Goal: Task Accomplishment & Management: Manage account settings

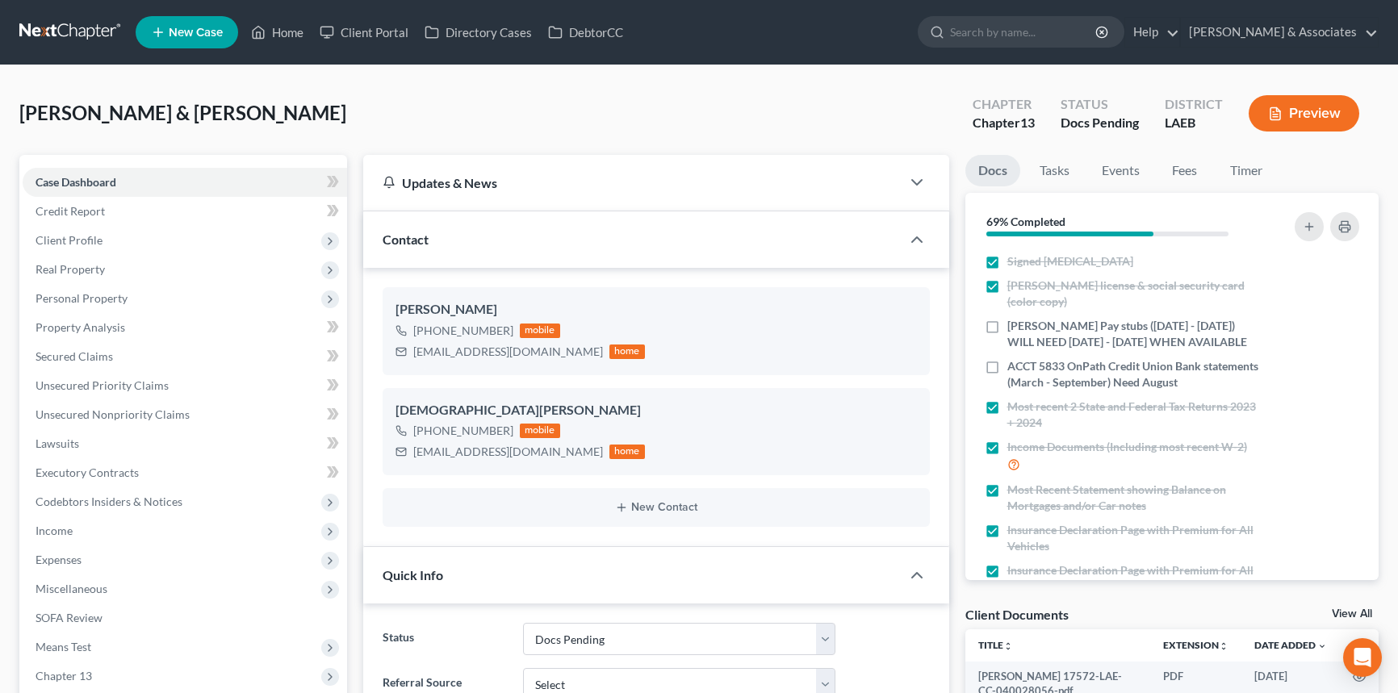
select select "6"
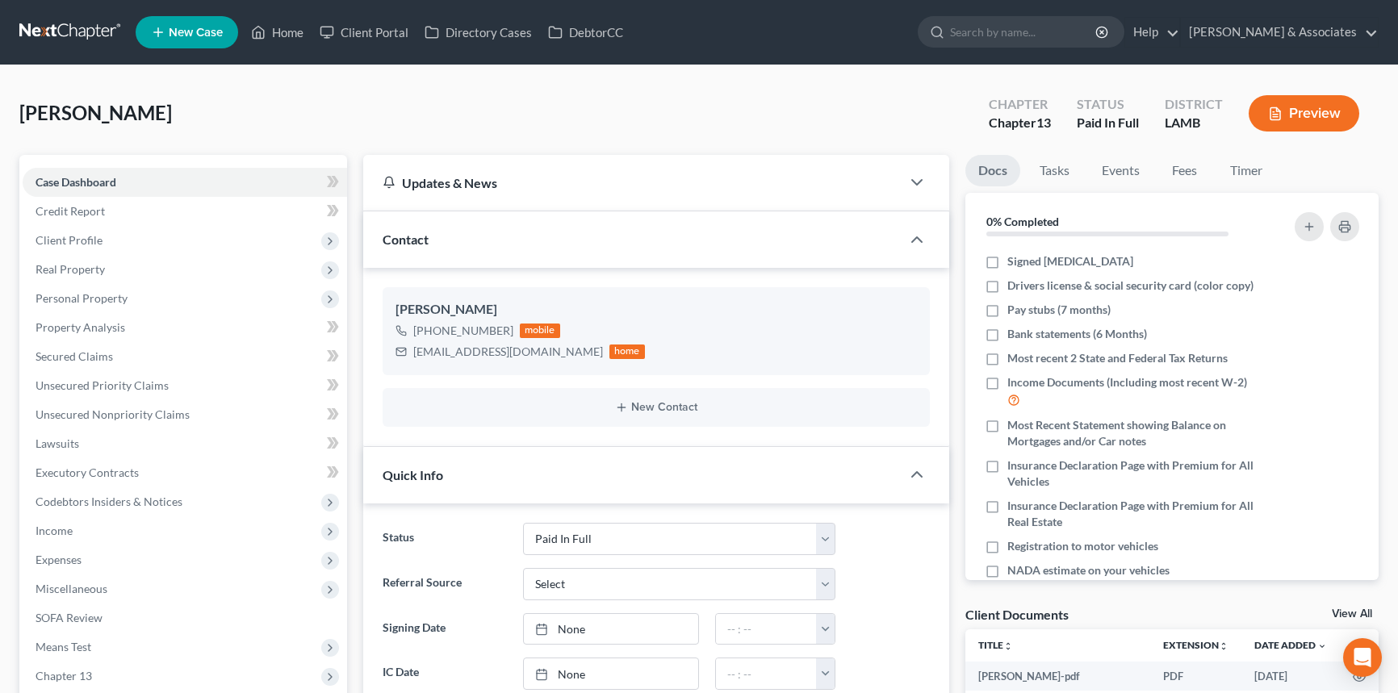
select select "17"
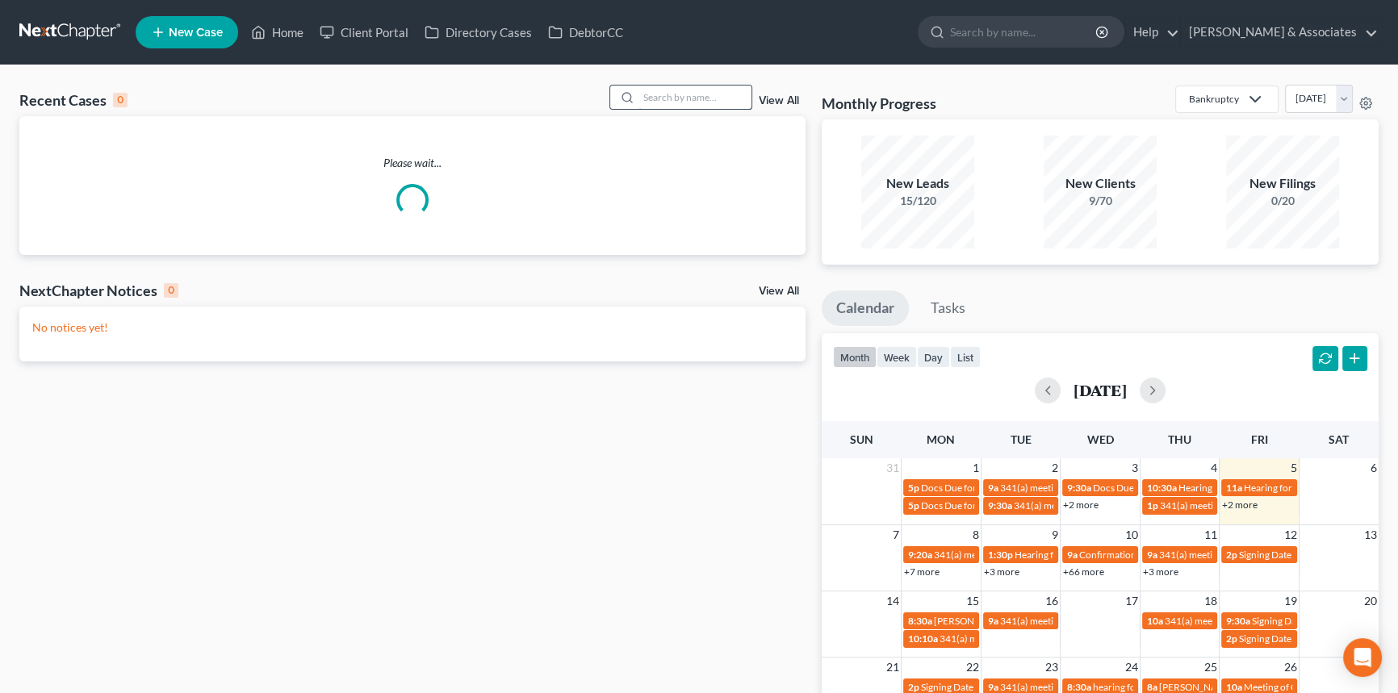
click at [727, 101] on input "search" at bounding box center [695, 97] width 113 height 23
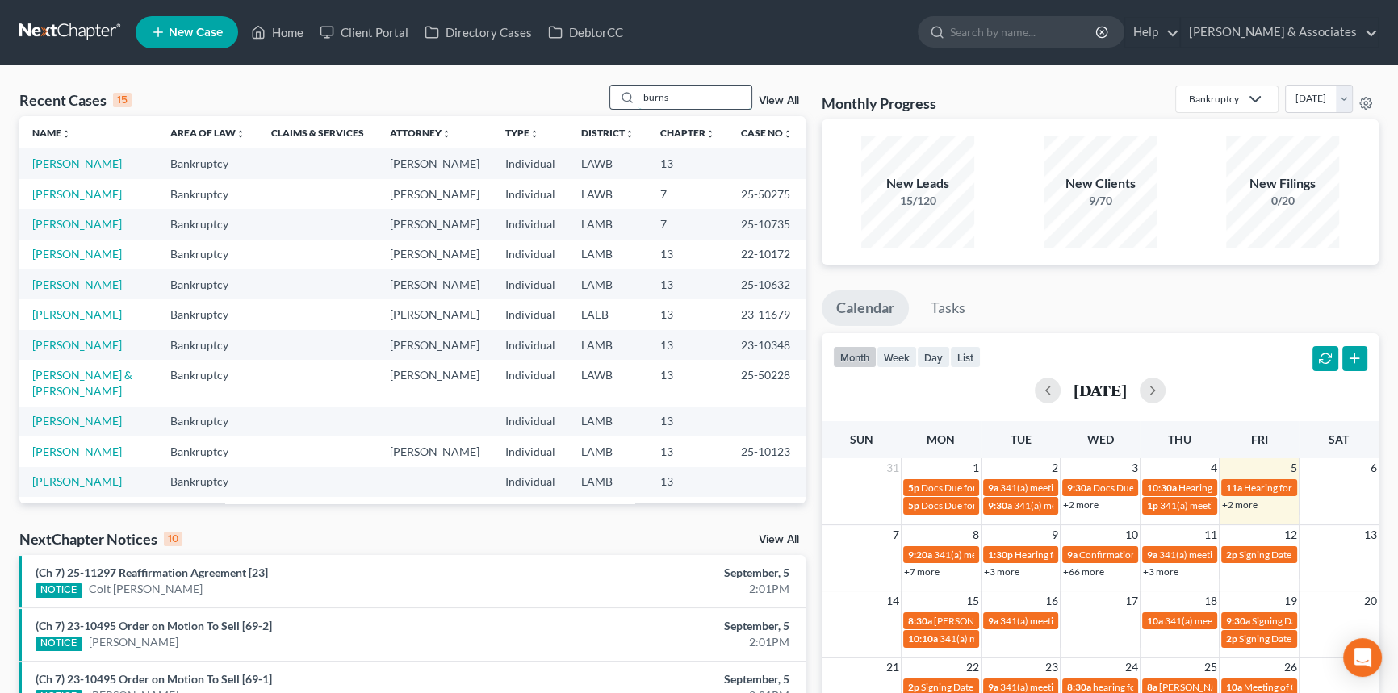
type input "burns"
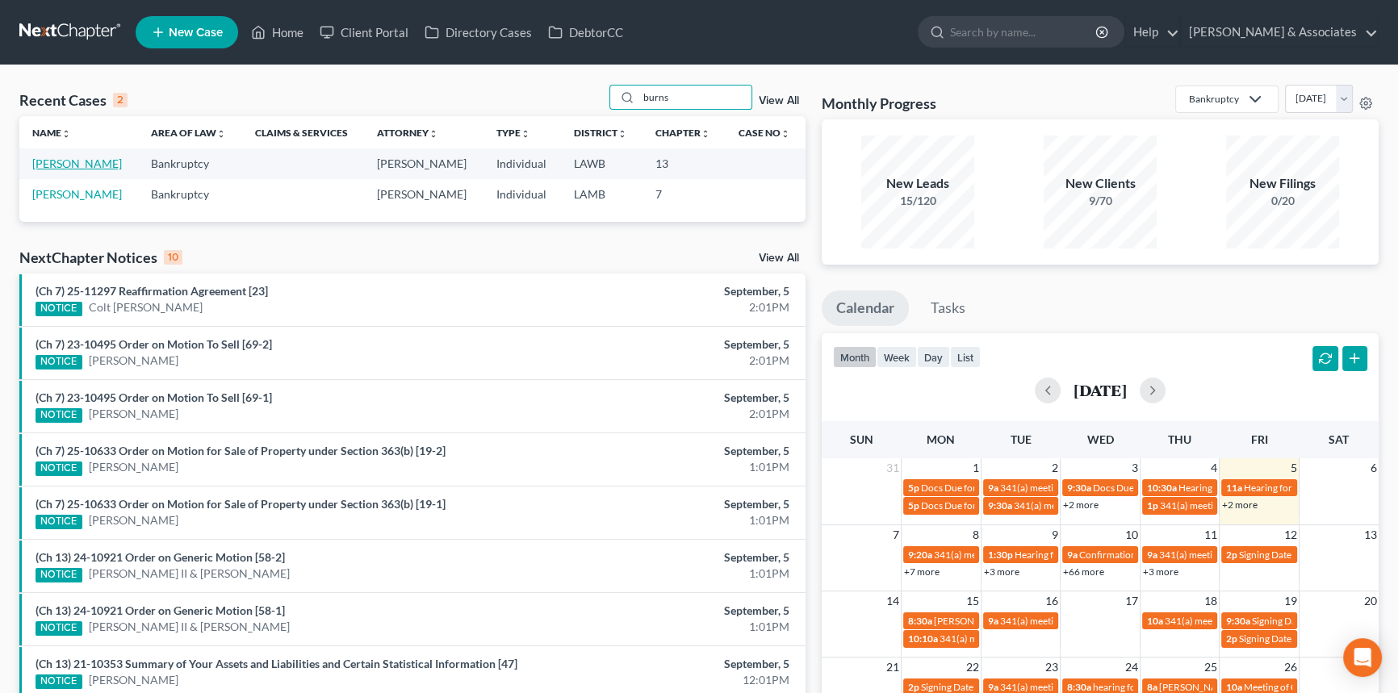
click at [79, 164] on link "[PERSON_NAME]" at bounding box center [77, 164] width 90 height 14
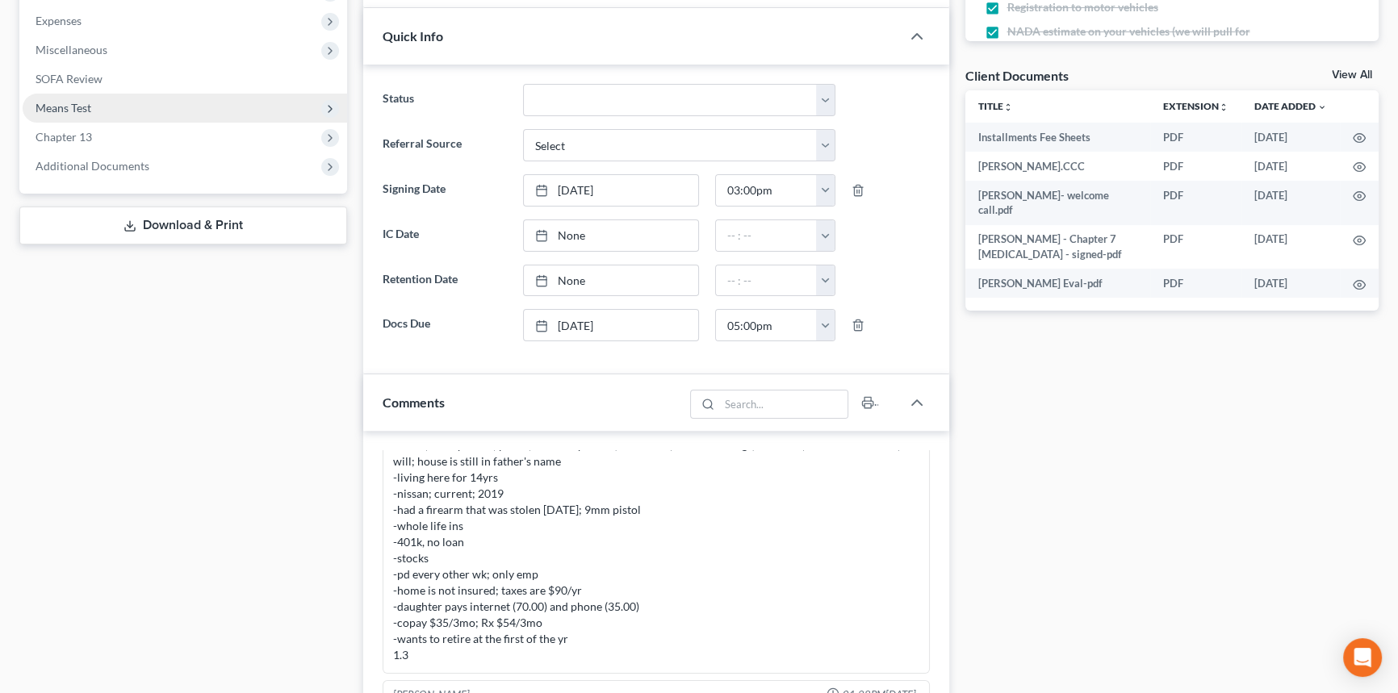
scroll to position [392, 0]
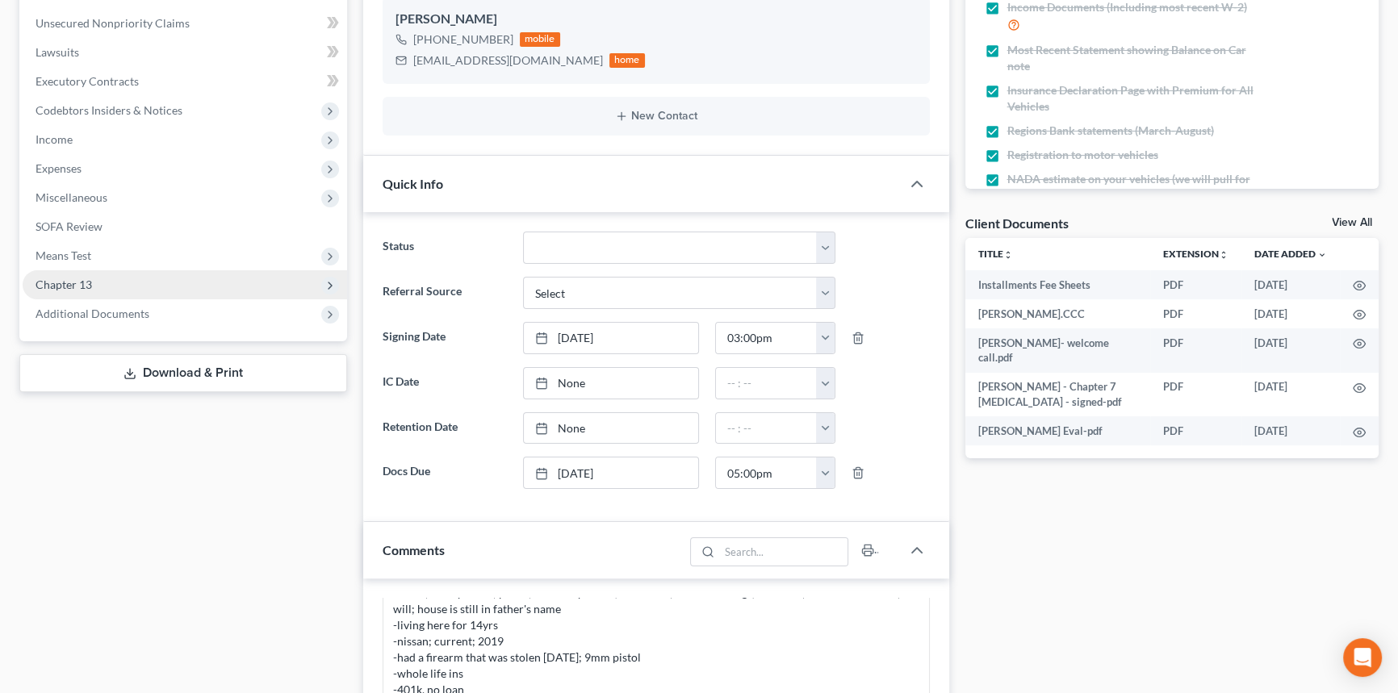
click at [84, 272] on span "Chapter 13" at bounding box center [185, 284] width 325 height 29
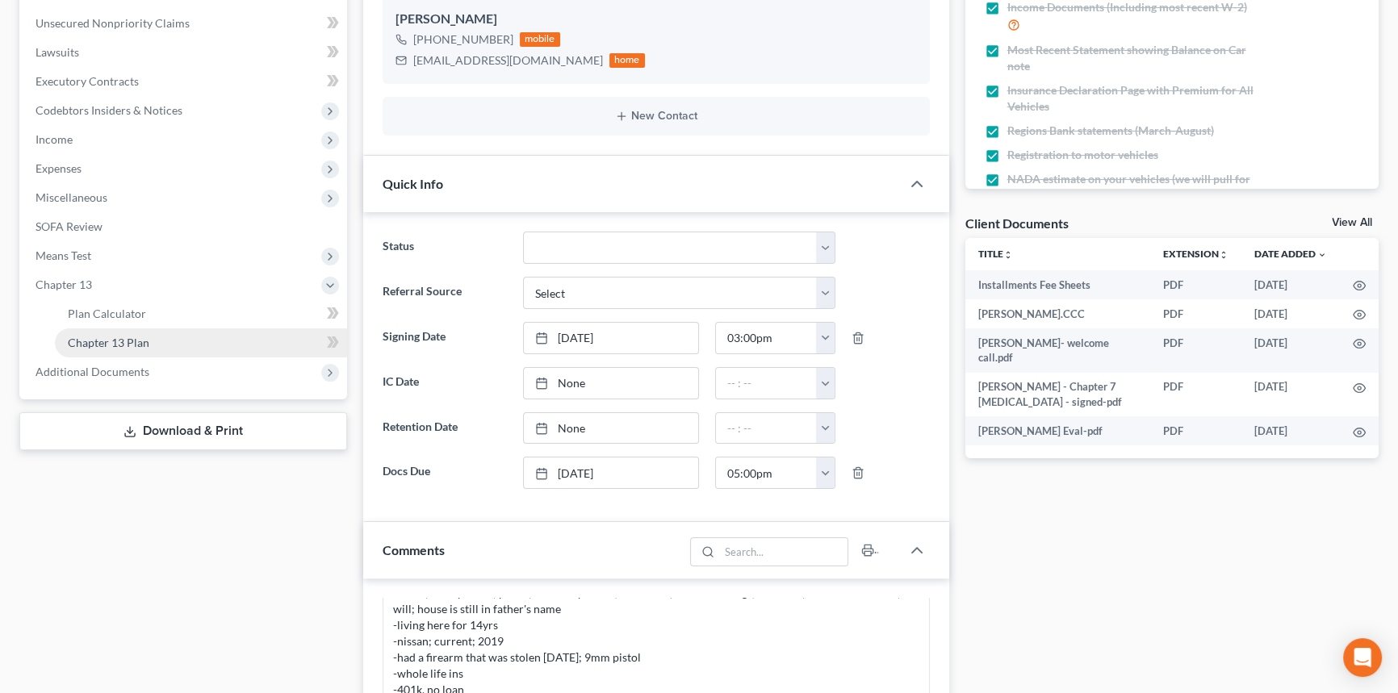
click at [115, 346] on span "Chapter 13 Plan" at bounding box center [109, 343] width 82 height 14
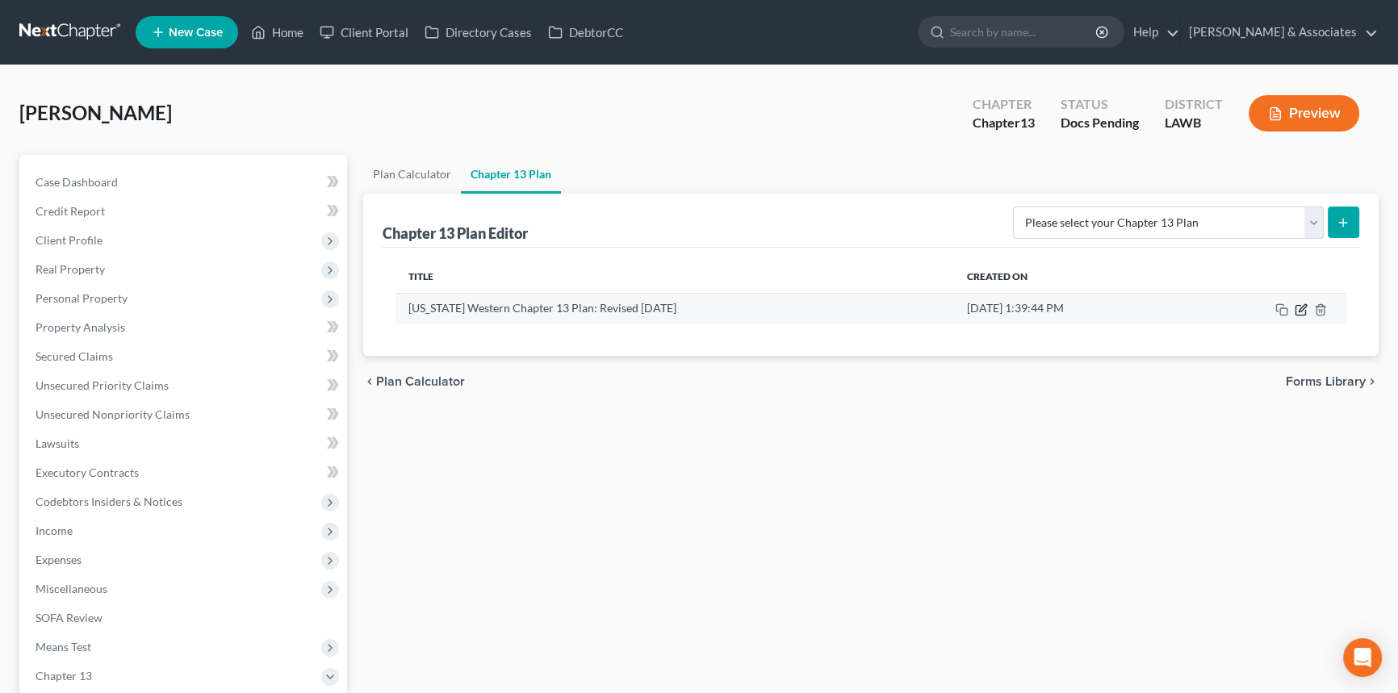
click at [1297, 307] on icon "button" at bounding box center [1301, 310] width 13 height 13
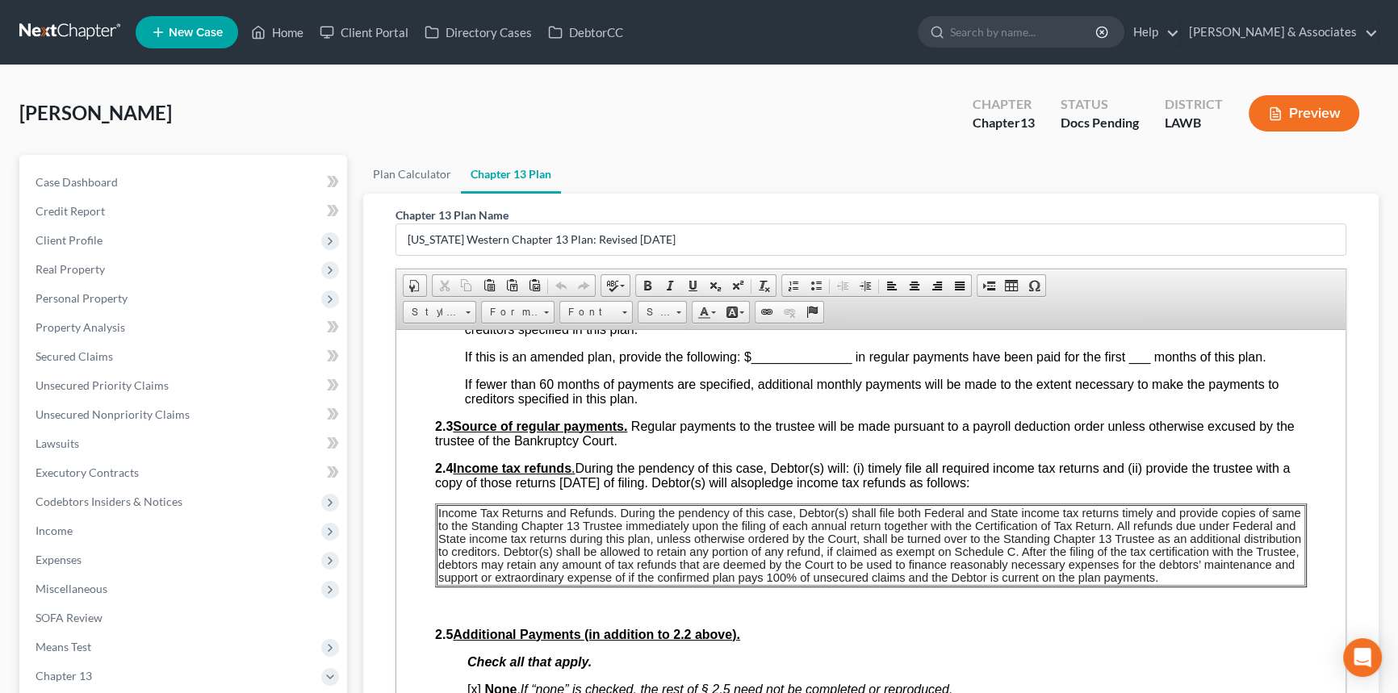
scroll to position [953, 0]
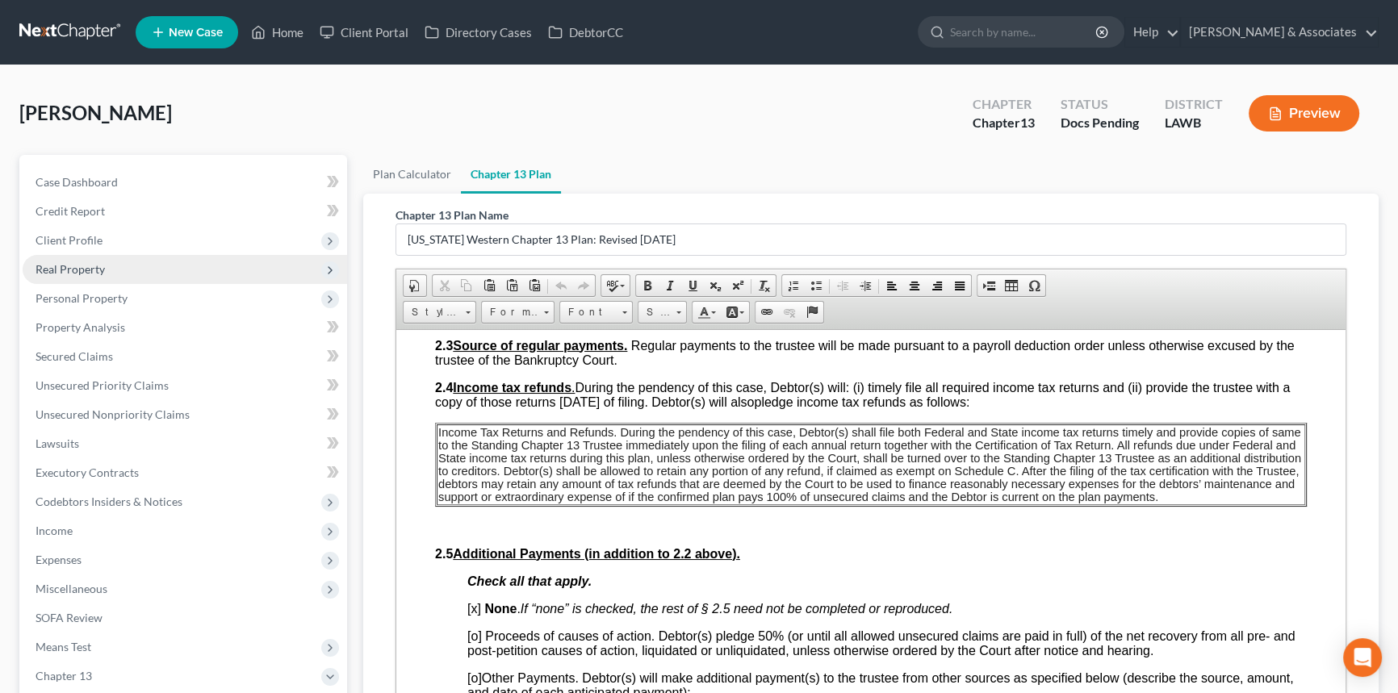
click at [99, 260] on span "Real Property" at bounding box center [185, 269] width 325 height 29
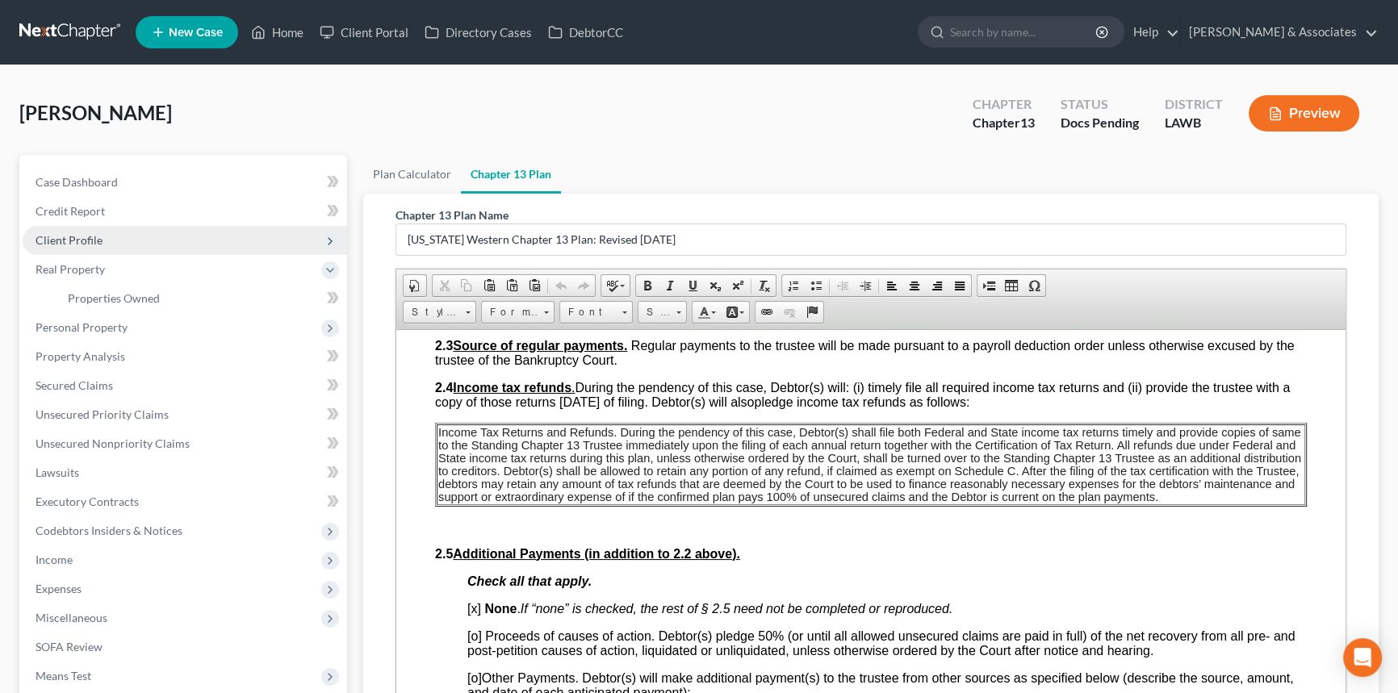
click at [111, 234] on span "Client Profile" at bounding box center [185, 240] width 325 height 29
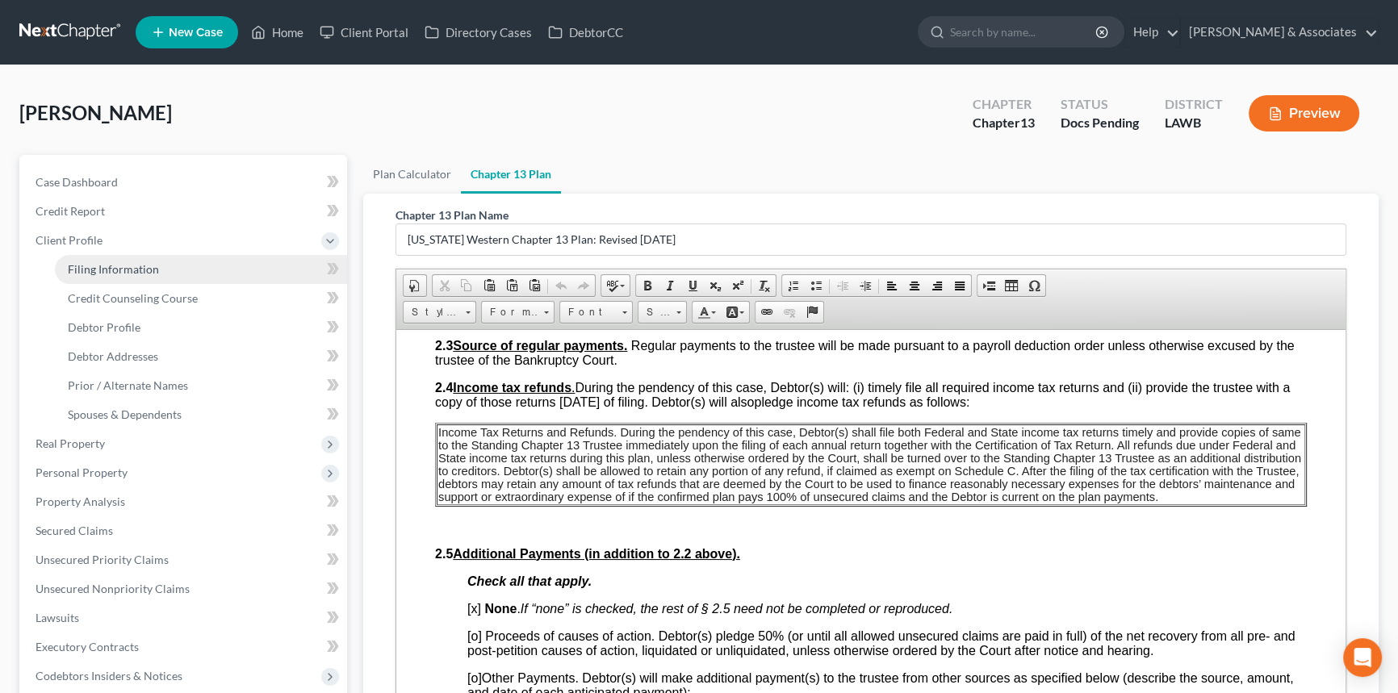
click at [107, 280] on link "Filing Information" at bounding box center [201, 269] width 292 height 29
select select "1"
select select "0"
select select "3"
select select "19"
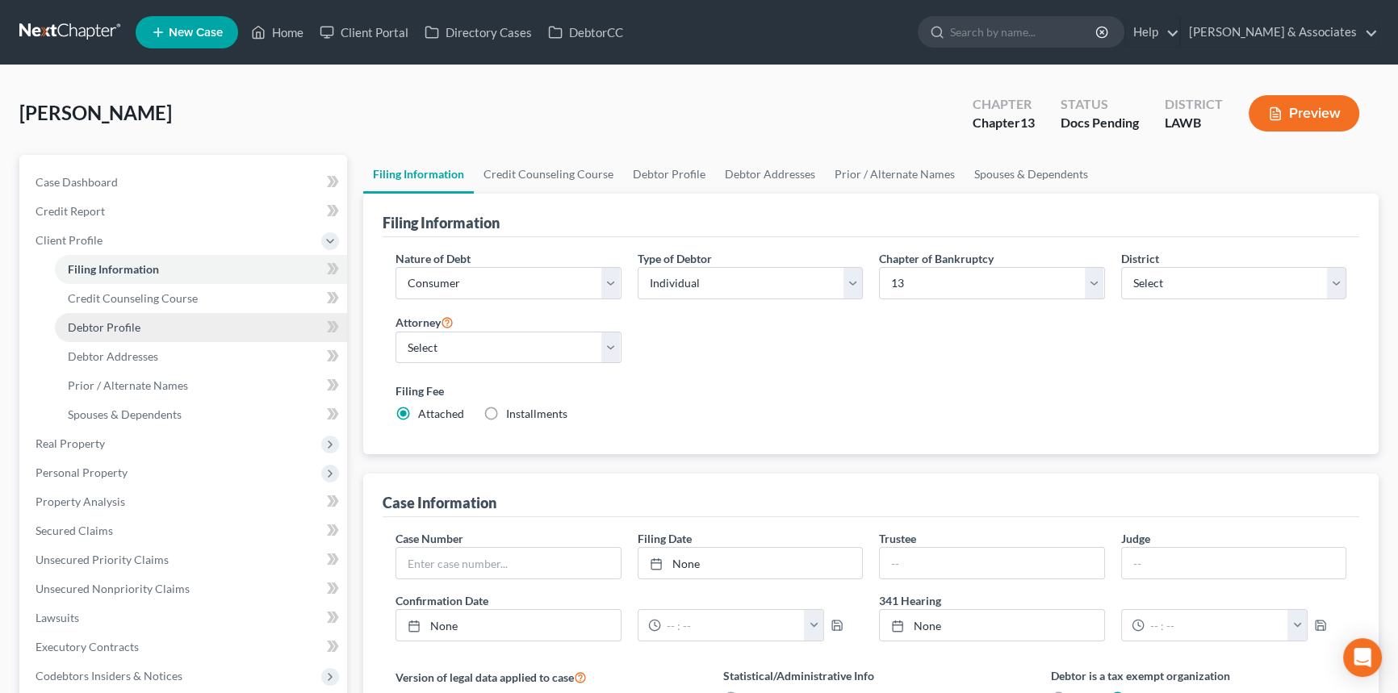
click at [108, 335] on link "Debtor Profile" at bounding box center [201, 327] width 292 height 29
select select "0"
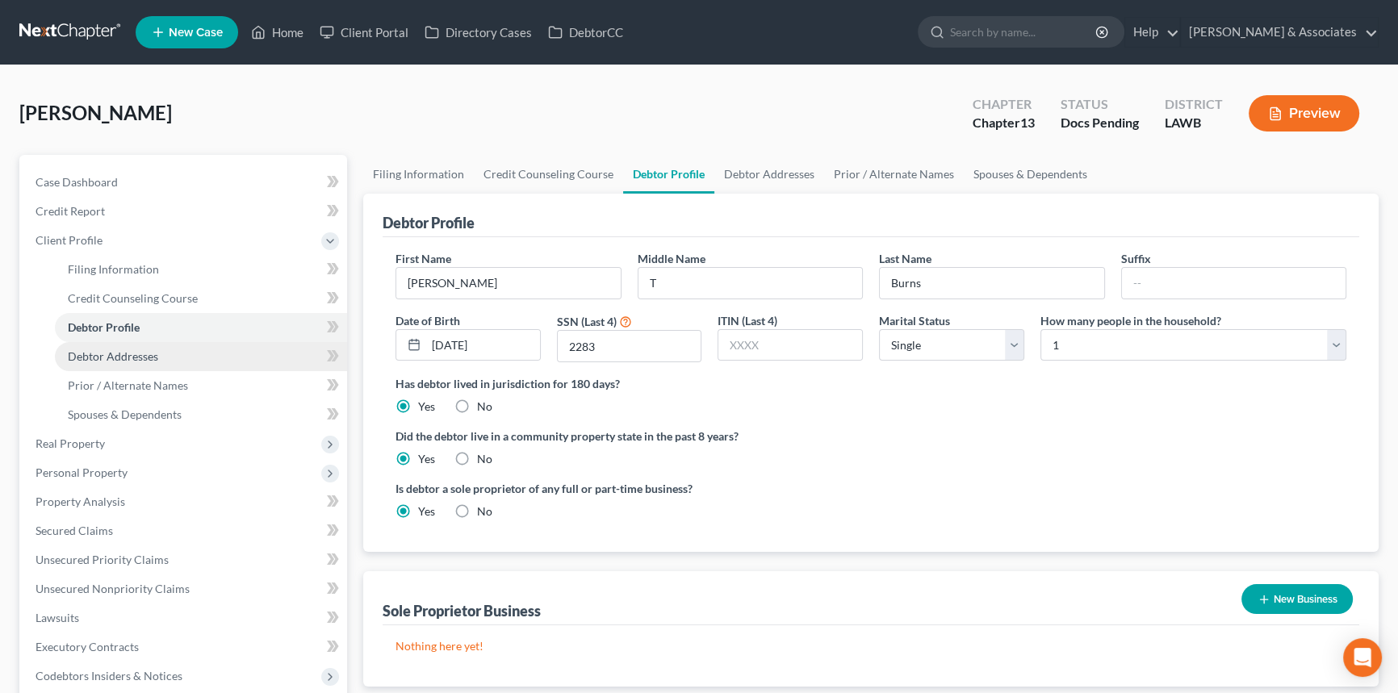
click at [111, 354] on span "Debtor Addresses" at bounding box center [113, 357] width 90 height 14
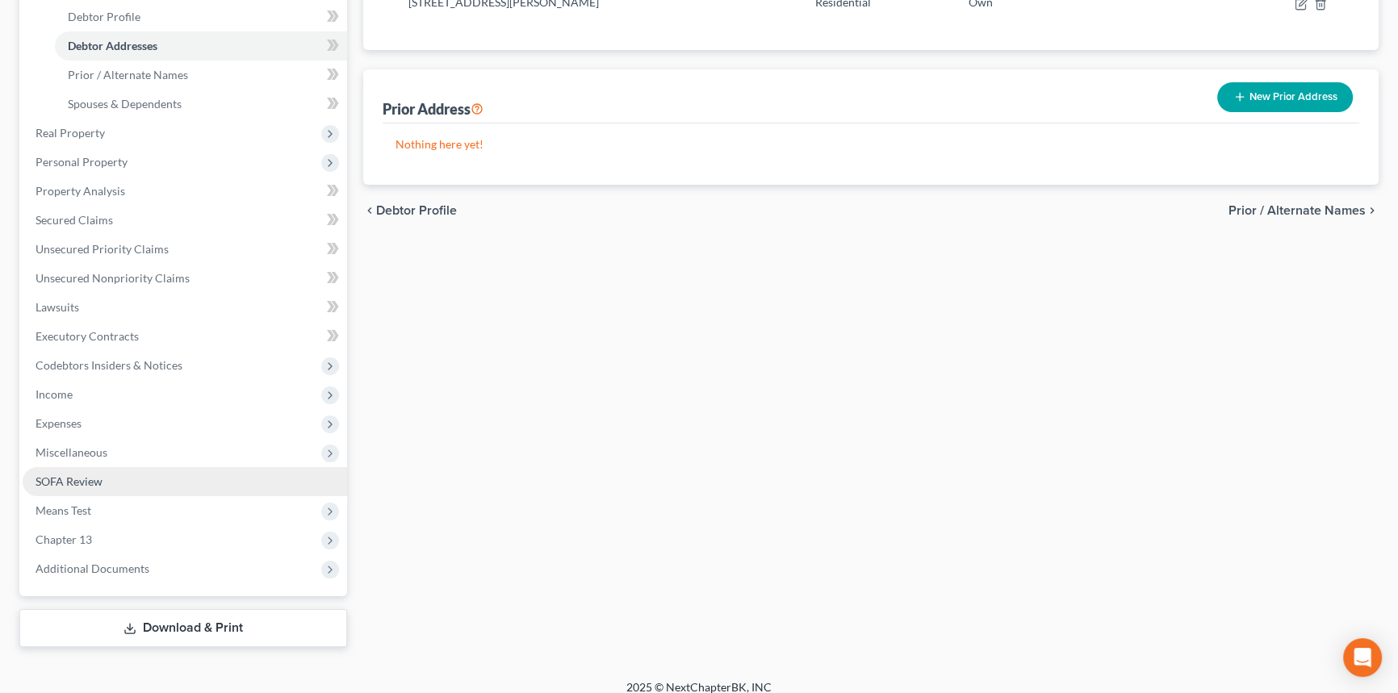
scroll to position [324, 0]
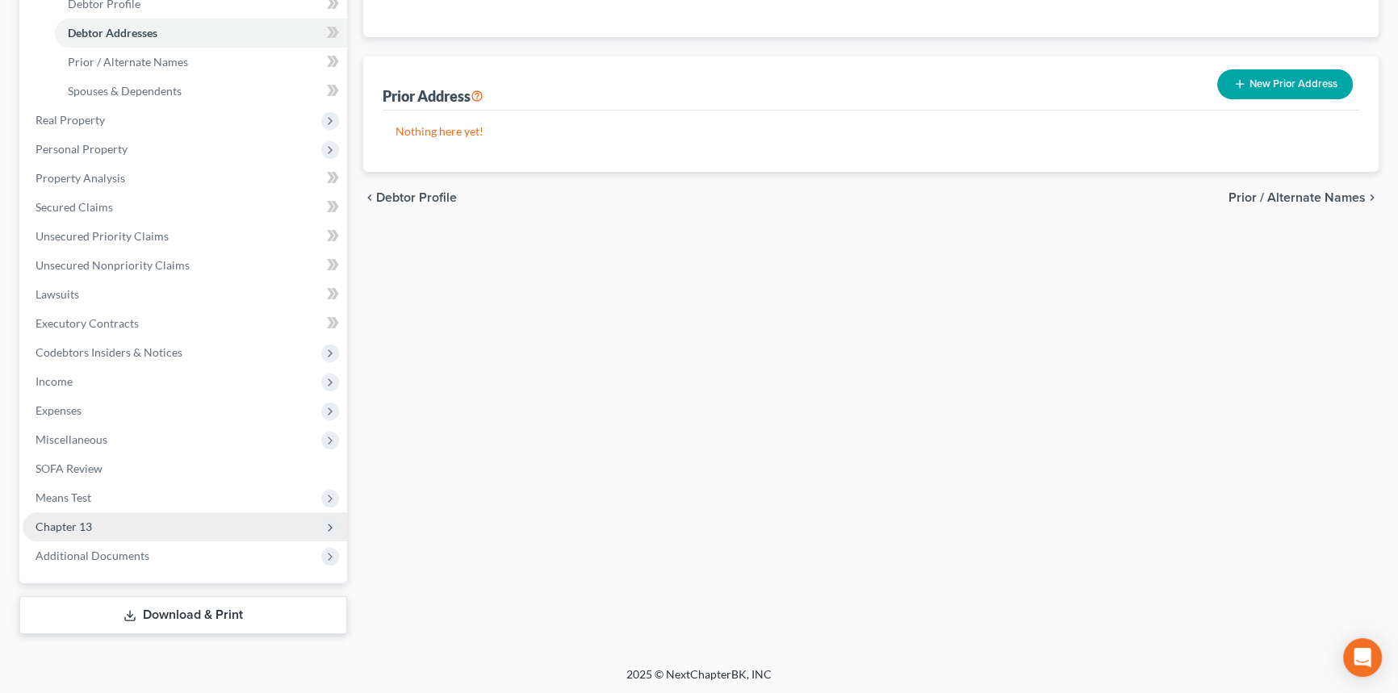
click at [146, 519] on span "Chapter 13" at bounding box center [185, 527] width 325 height 29
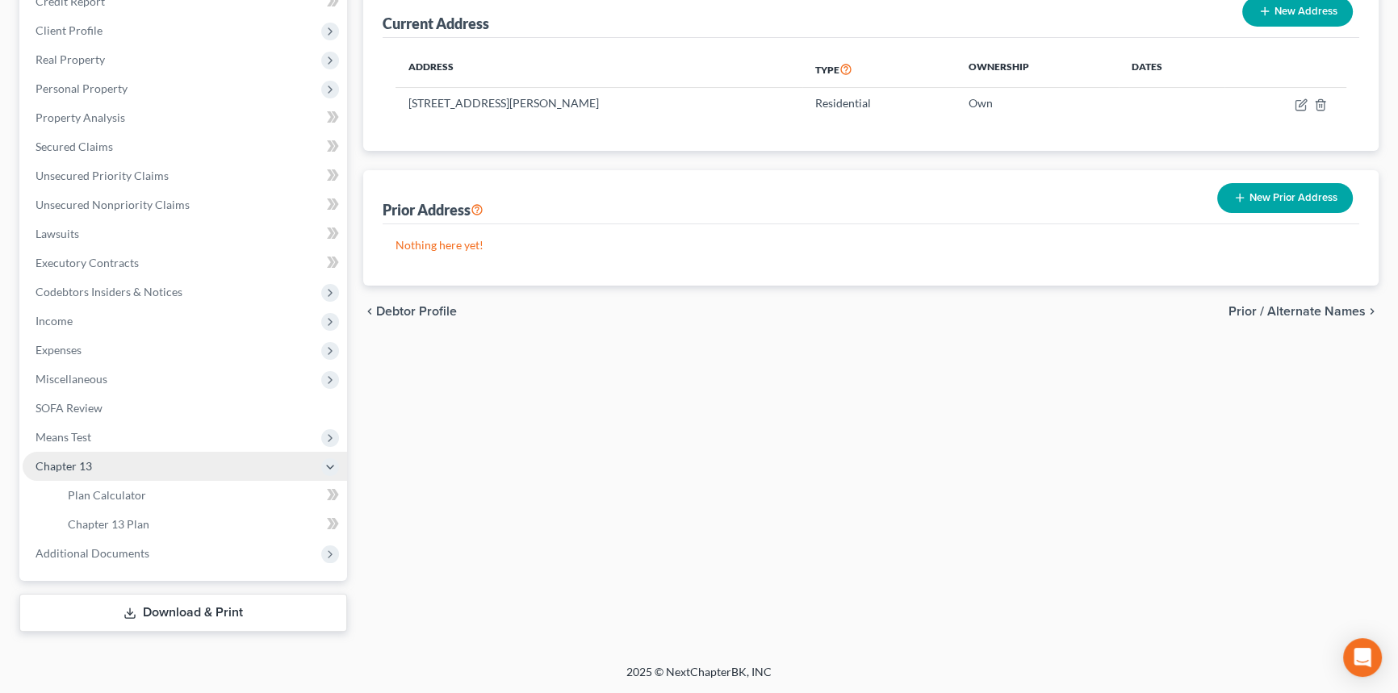
scroll to position [207, 0]
click at [146, 520] on span "Chapter 13 Plan" at bounding box center [109, 527] width 82 height 14
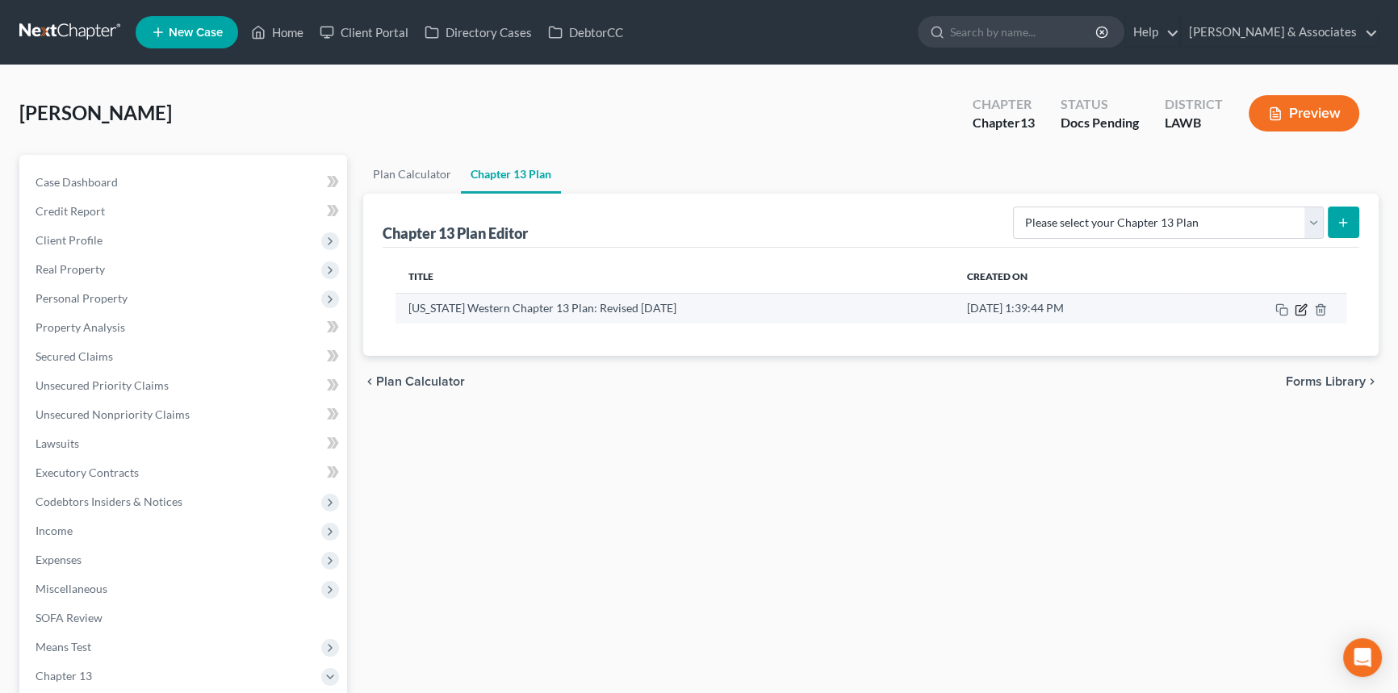
click at [1299, 310] on icon "button" at bounding box center [1302, 307] width 7 height 7
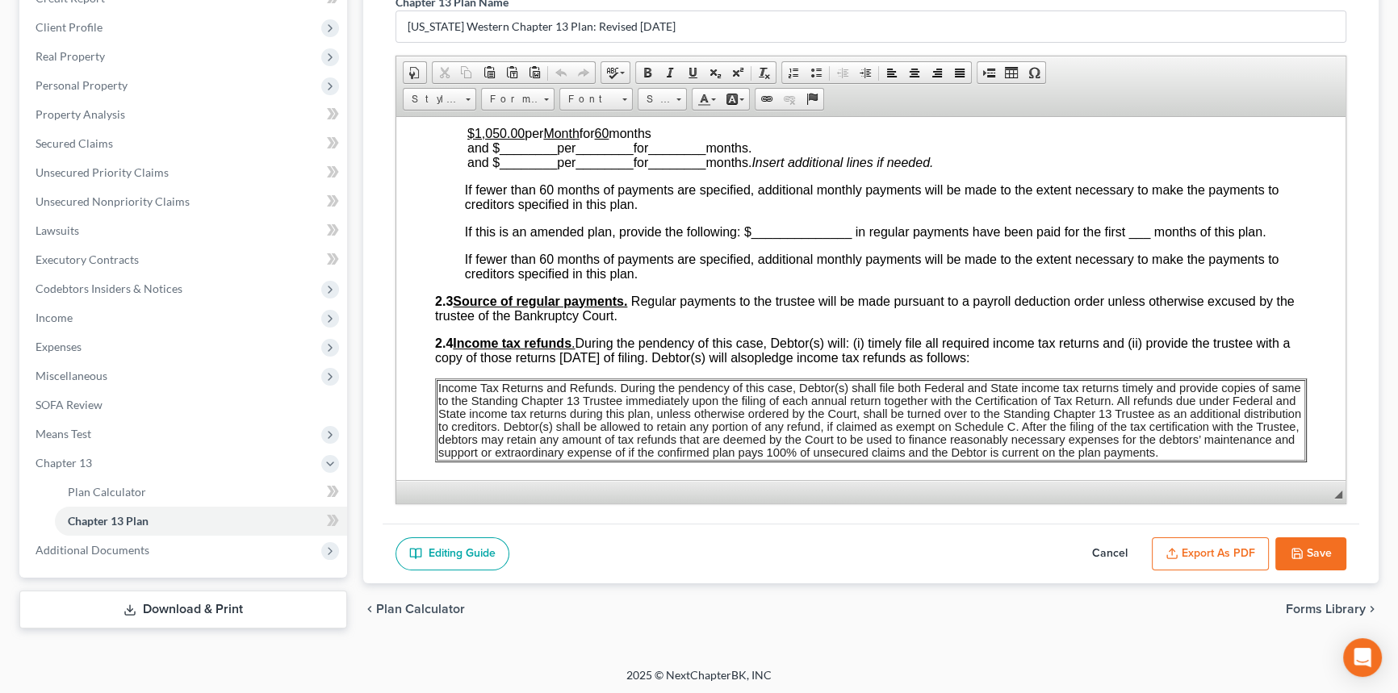
scroll to position [807, 0]
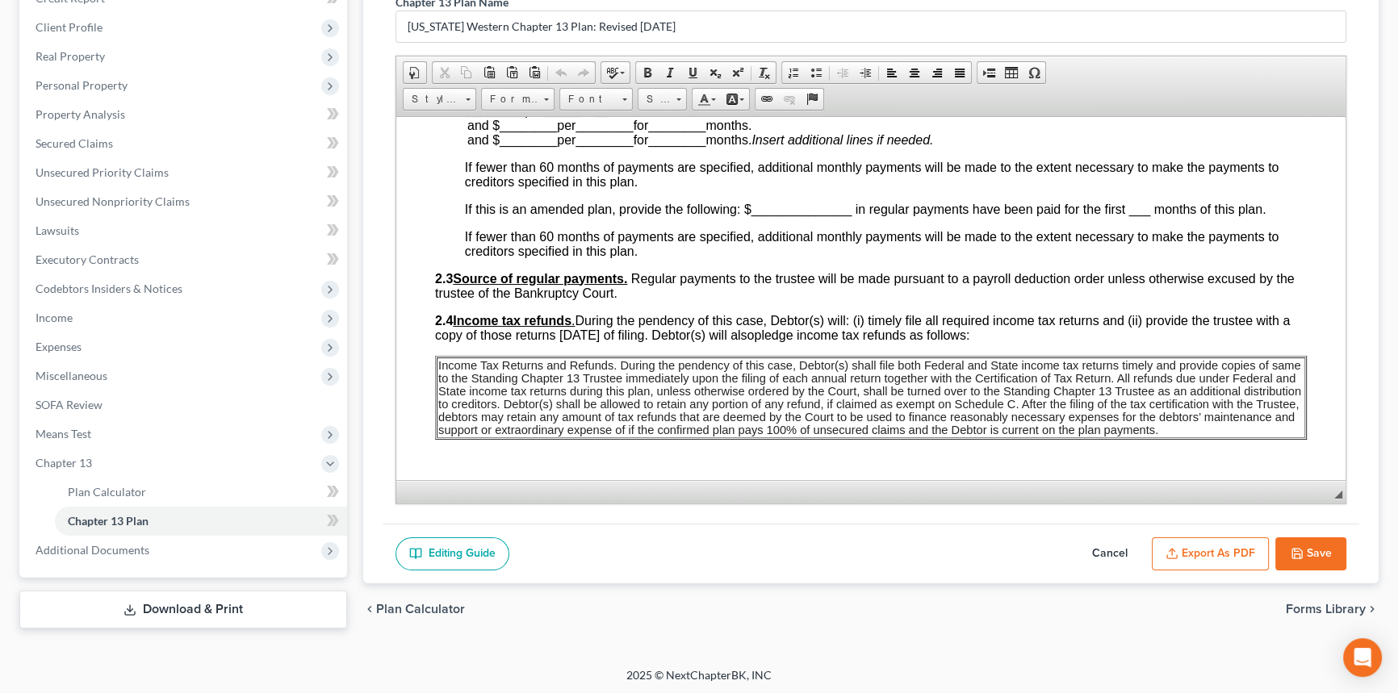
click at [1225, 530] on div "Editing Guide Cancel Export as PDF Save" at bounding box center [871, 554] width 977 height 61
click at [1220, 538] on button "Export as PDF" at bounding box center [1210, 555] width 117 height 34
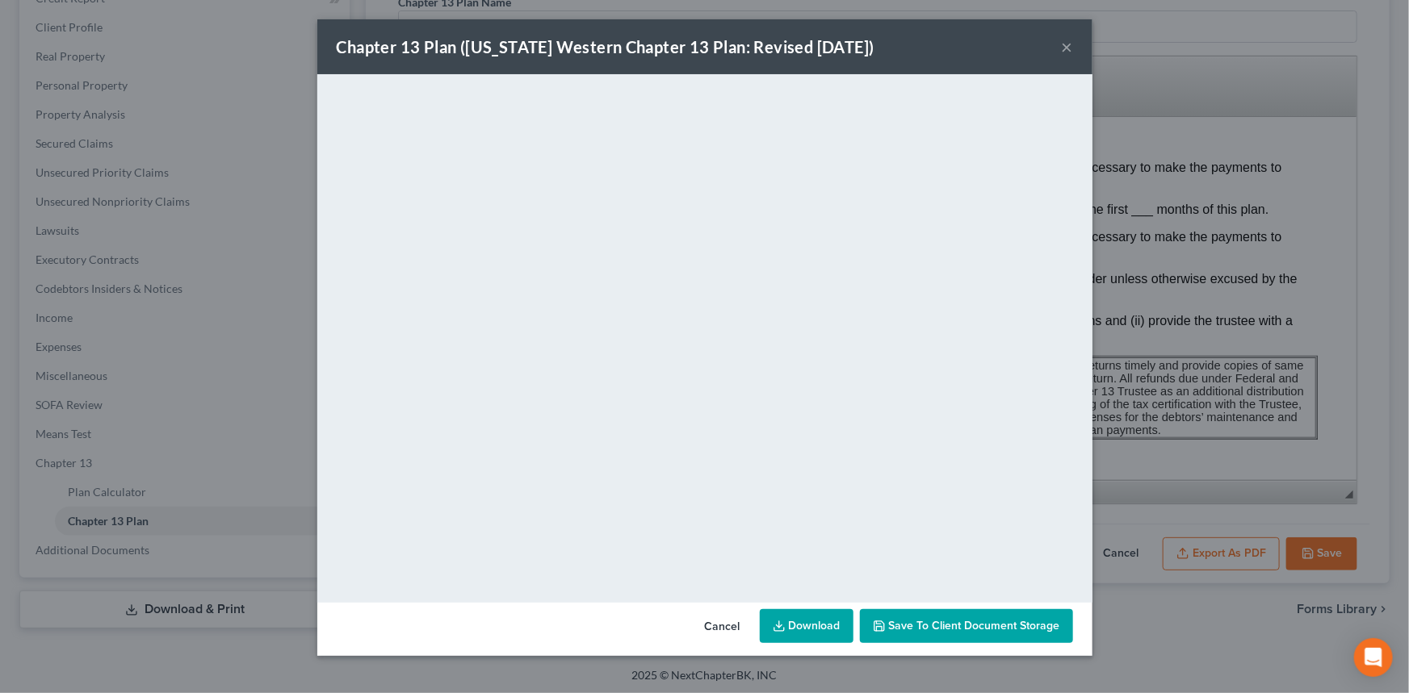
click at [1066, 37] on button "×" at bounding box center [1067, 46] width 11 height 19
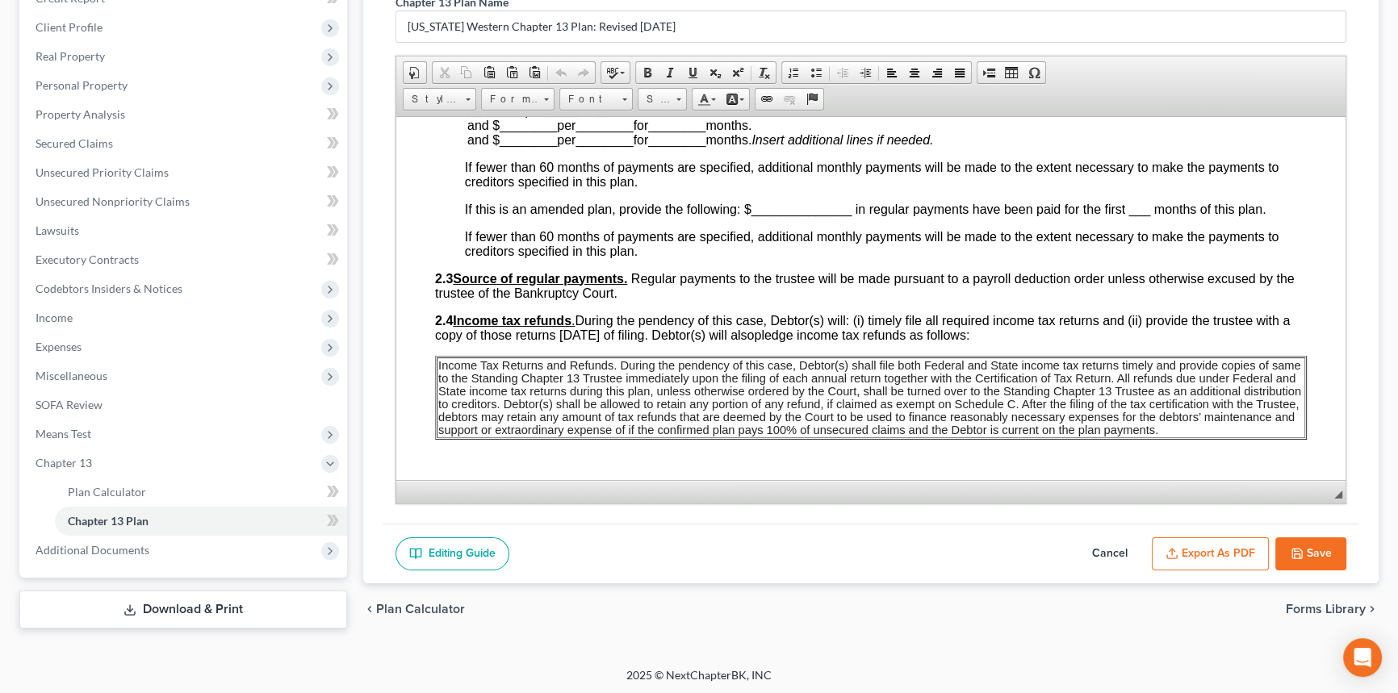
click at [155, 604] on link "Download & Print" at bounding box center [183, 610] width 328 height 38
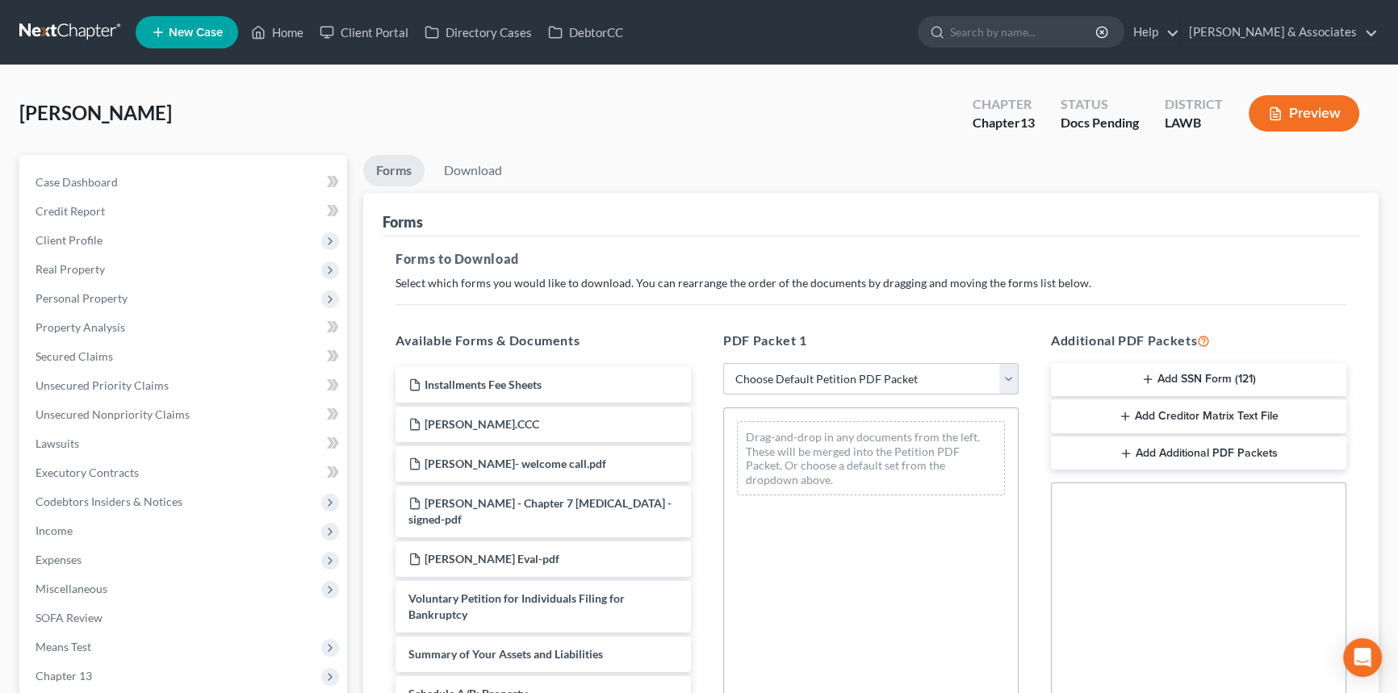
click at [873, 378] on select "Choose Default Petition PDF Packet Complete Bankruptcy Petition (all forms and …" at bounding box center [870, 379] width 295 height 32
select select "0"
click at [728, 363] on select "Choose Default Petition PDF Packet Complete Bankruptcy Petition (all forms and …" at bounding box center [870, 379] width 295 height 32
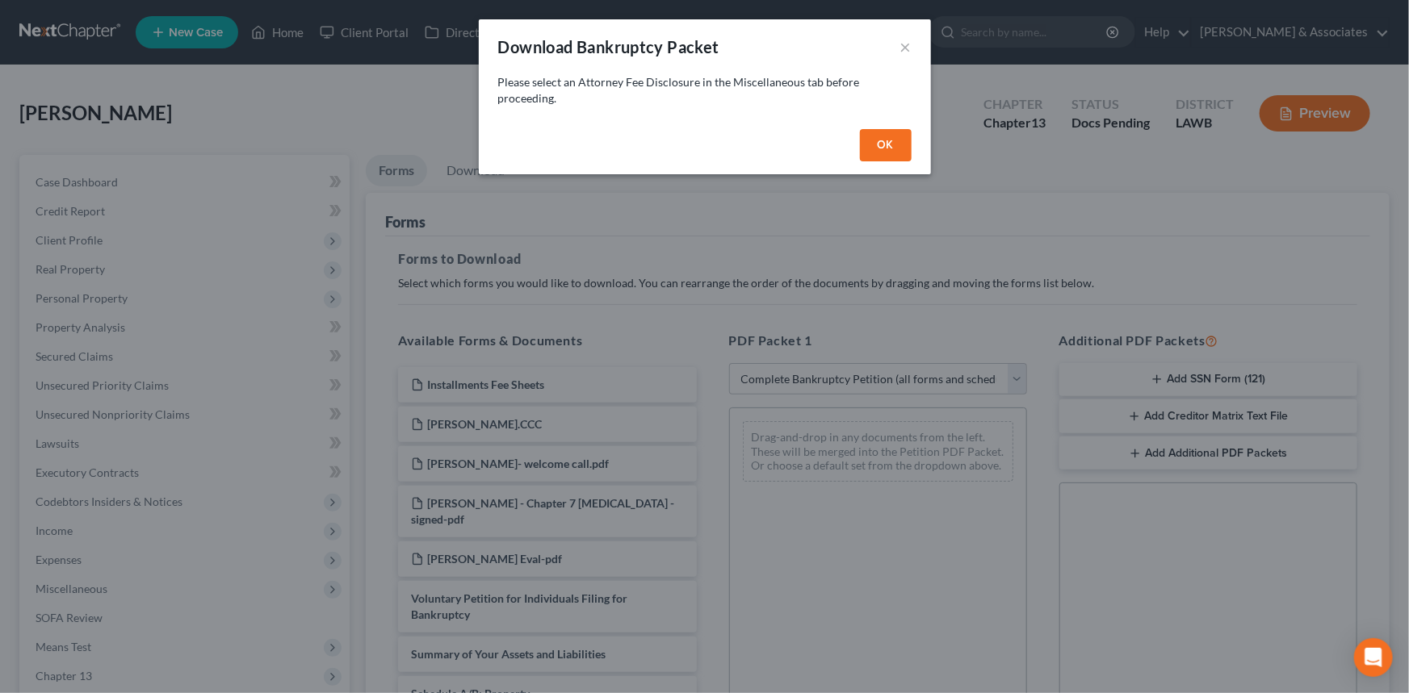
click at [888, 147] on button "OK" at bounding box center [886, 145] width 52 height 32
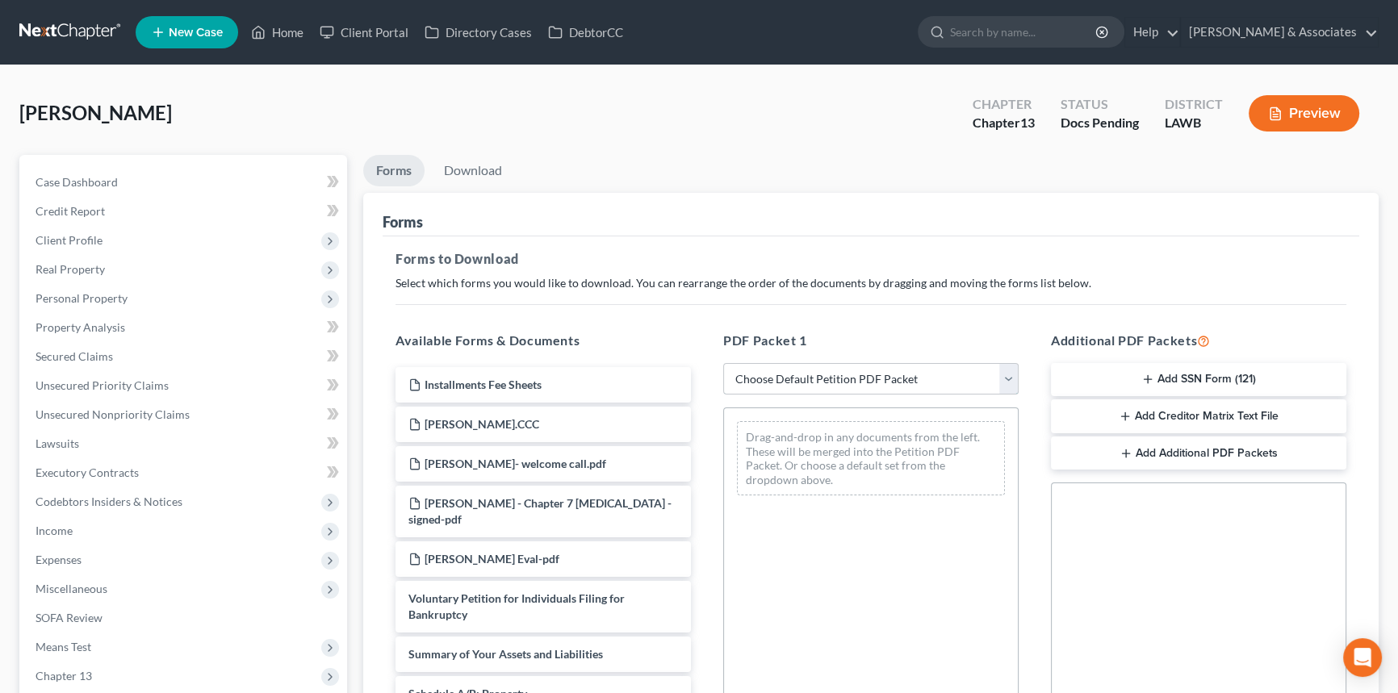
click at [863, 382] on select "Choose Default Petition PDF Packet Complete Bankruptcy Petition (all forms and …" at bounding box center [870, 379] width 295 height 32
select select "0"
click at [728, 363] on select "Choose Default Petition PDF Packet Complete Bankruptcy Petition (all forms and …" at bounding box center [870, 379] width 295 height 32
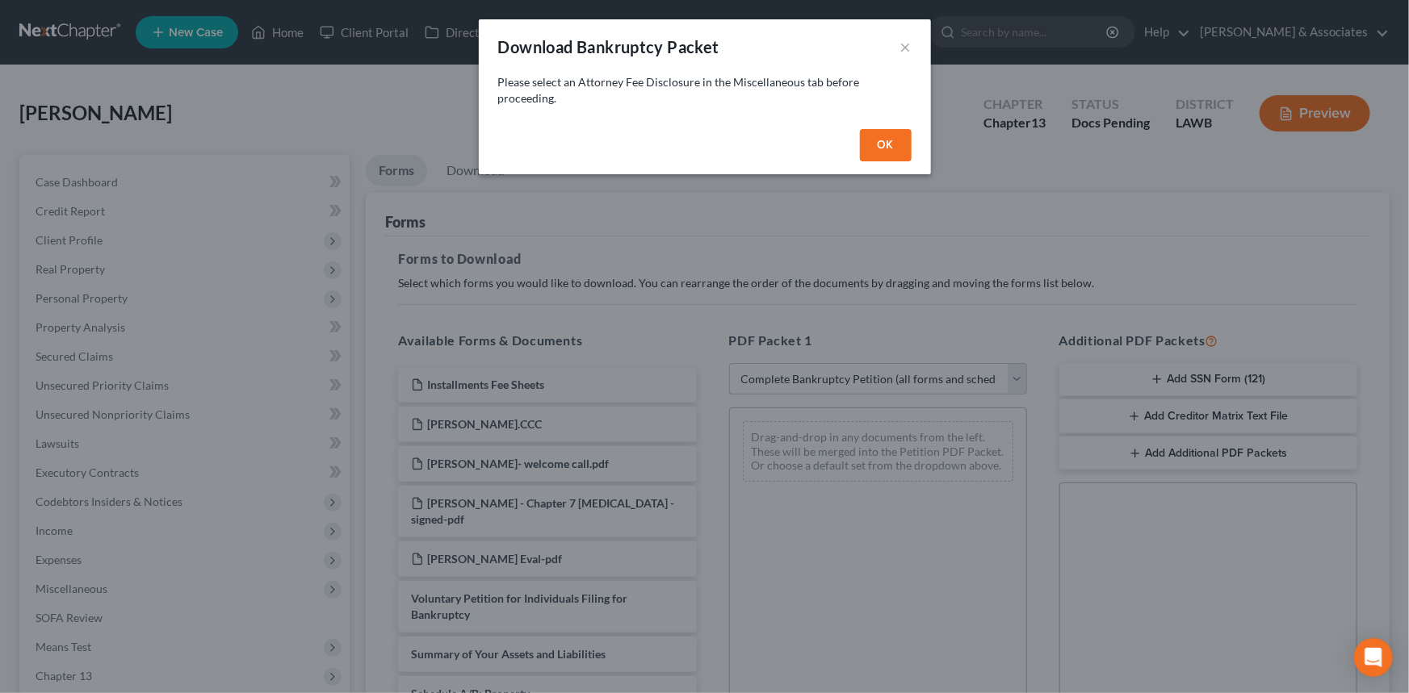
click at [886, 129] on button "OK" at bounding box center [886, 145] width 52 height 32
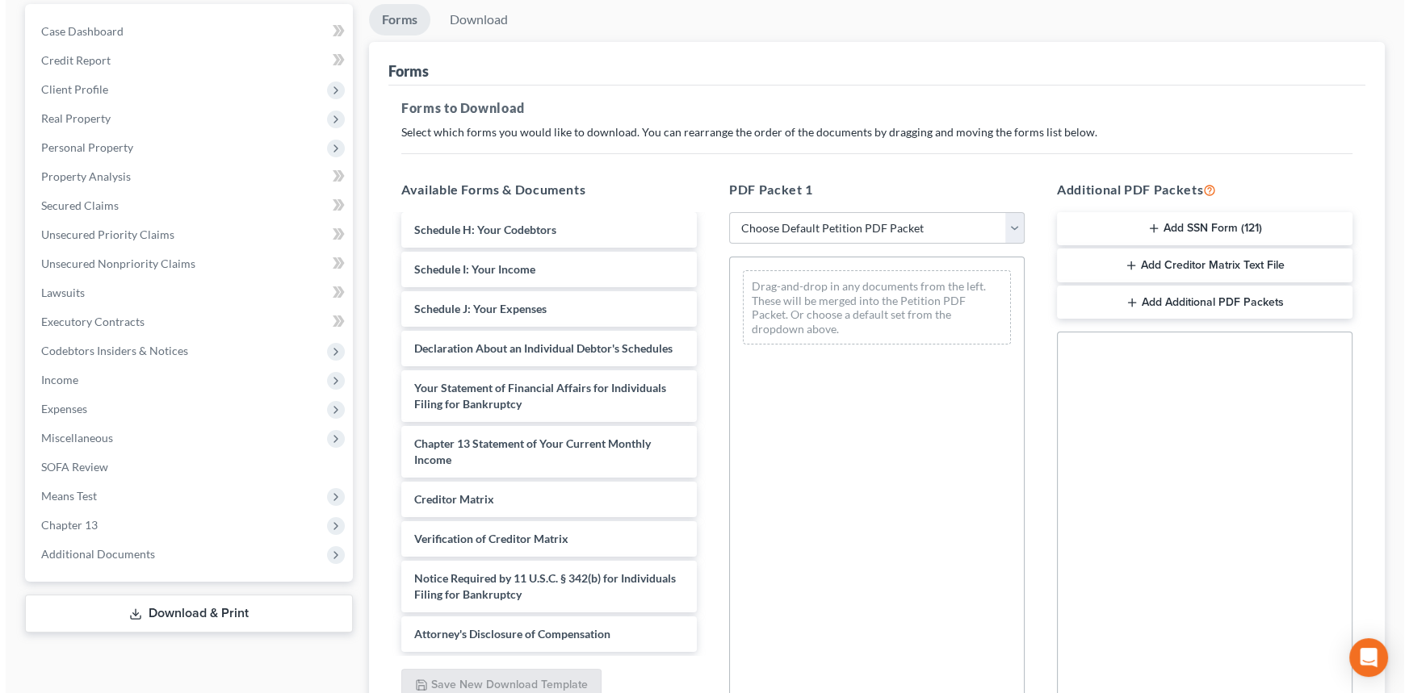
scroll to position [302, 0]
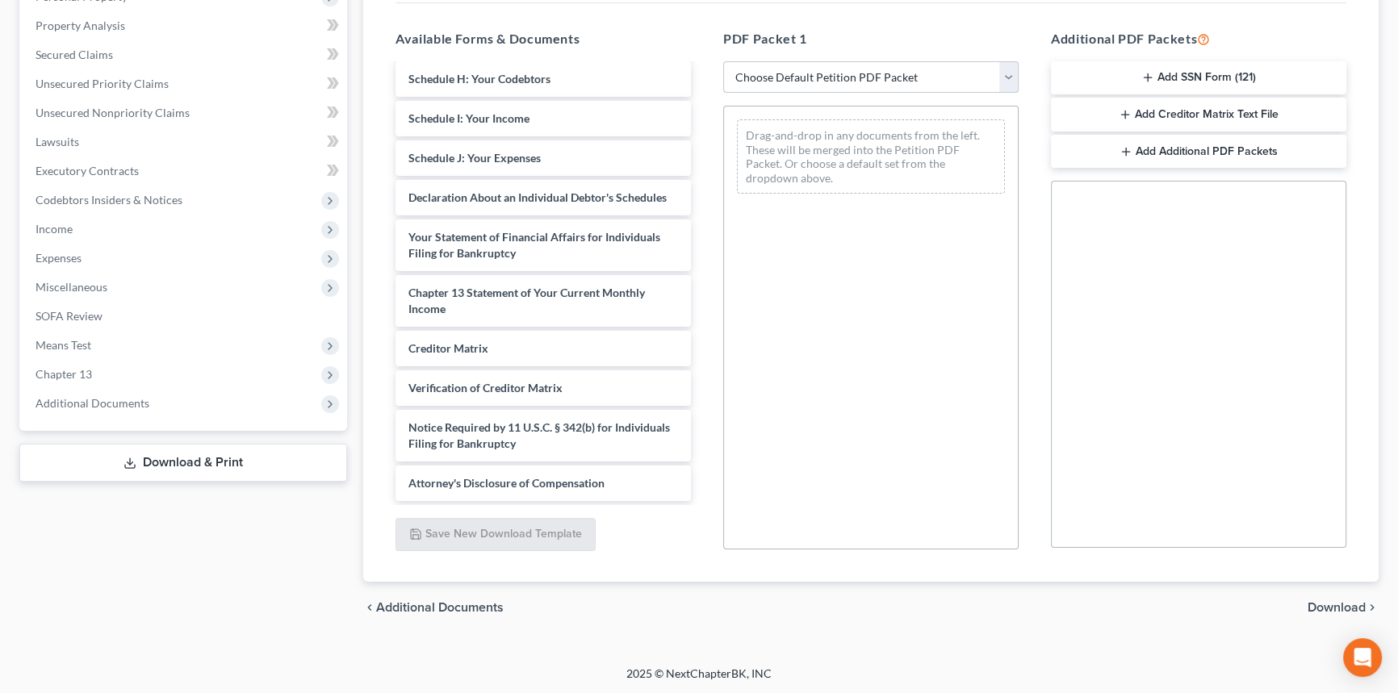
click at [869, 65] on select "Choose Default Petition PDF Packet Complete Bankruptcy Petition (all forms and …" at bounding box center [870, 77] width 295 height 32
select select "0"
click at [728, 61] on select "Choose Default Petition PDF Packet Complete Bankruptcy Petition (all forms and …" at bounding box center [870, 77] width 295 height 32
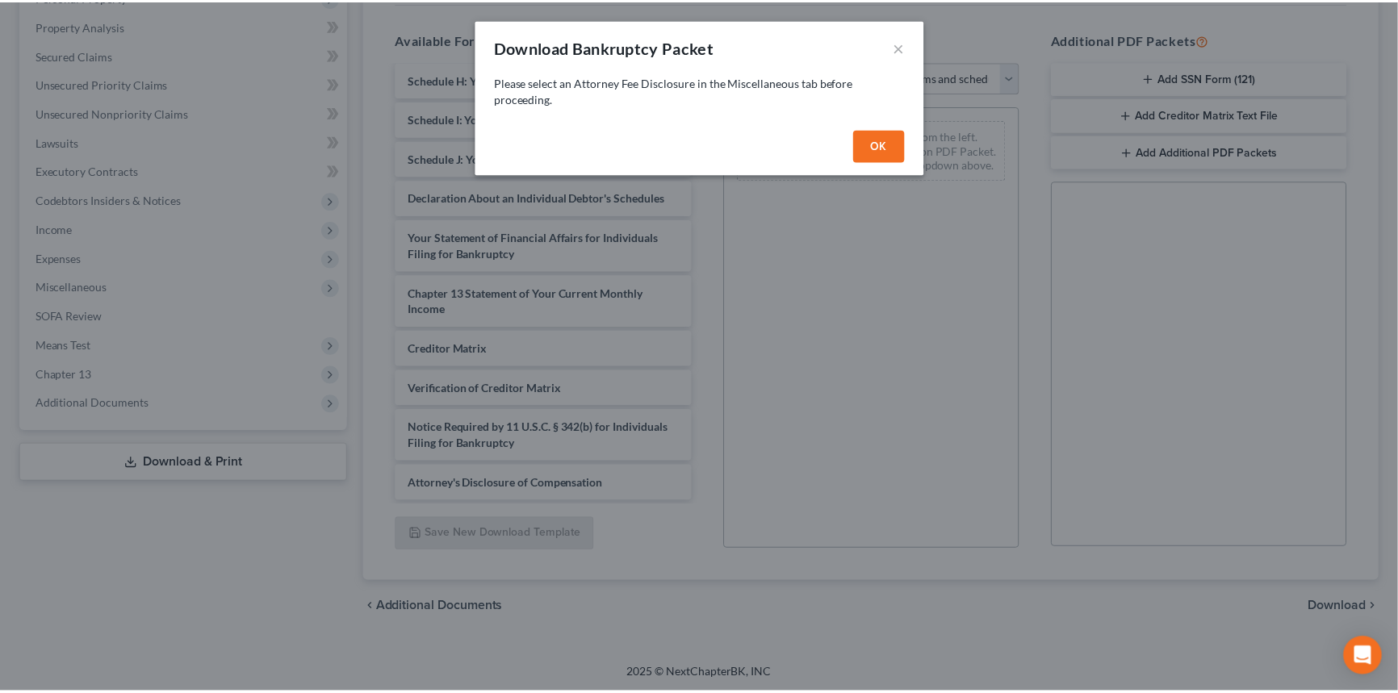
scroll to position [542, 0]
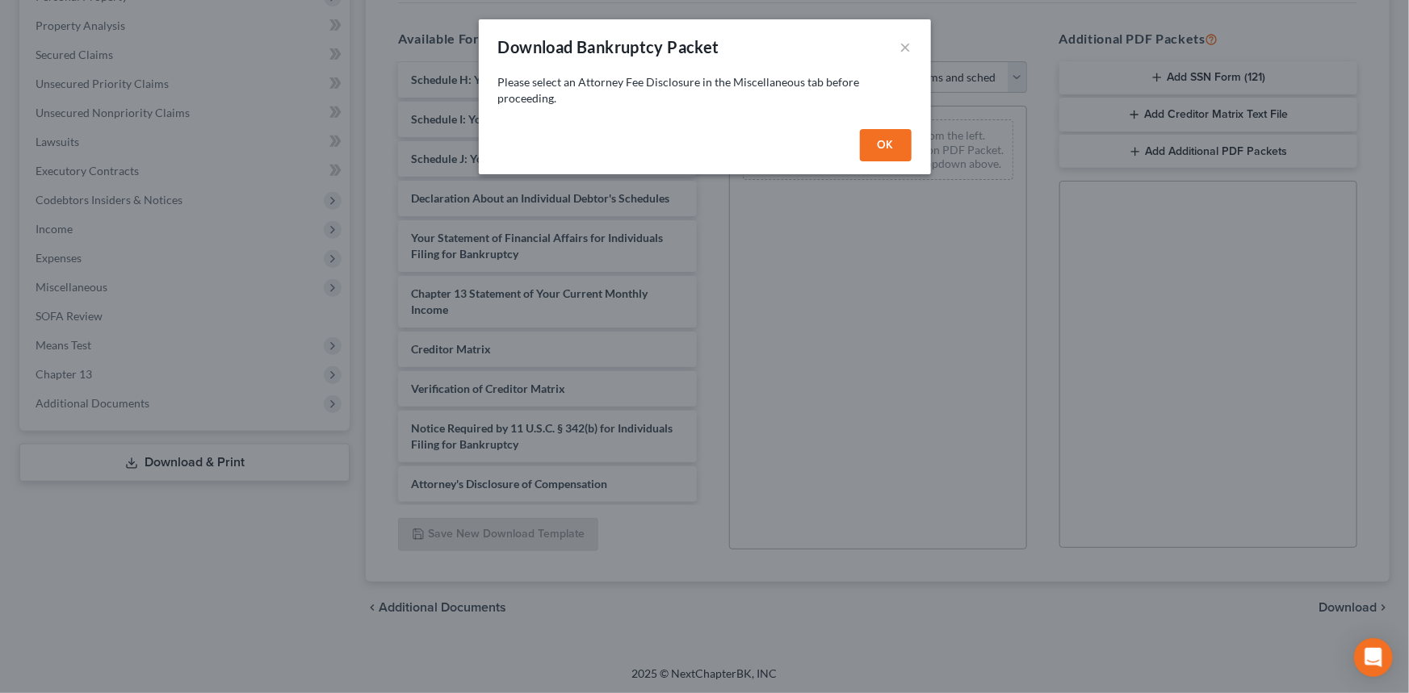
click at [882, 139] on button "OK" at bounding box center [886, 145] width 52 height 32
select select
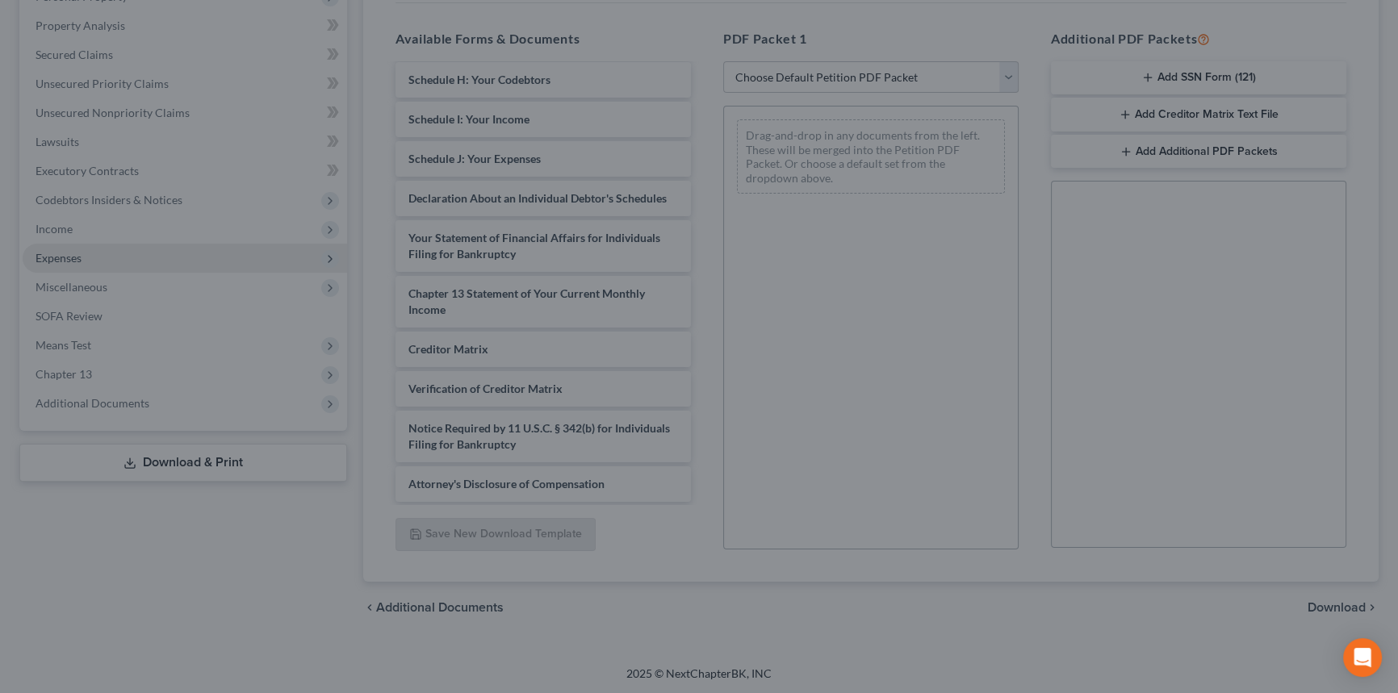
scroll to position [558, 0]
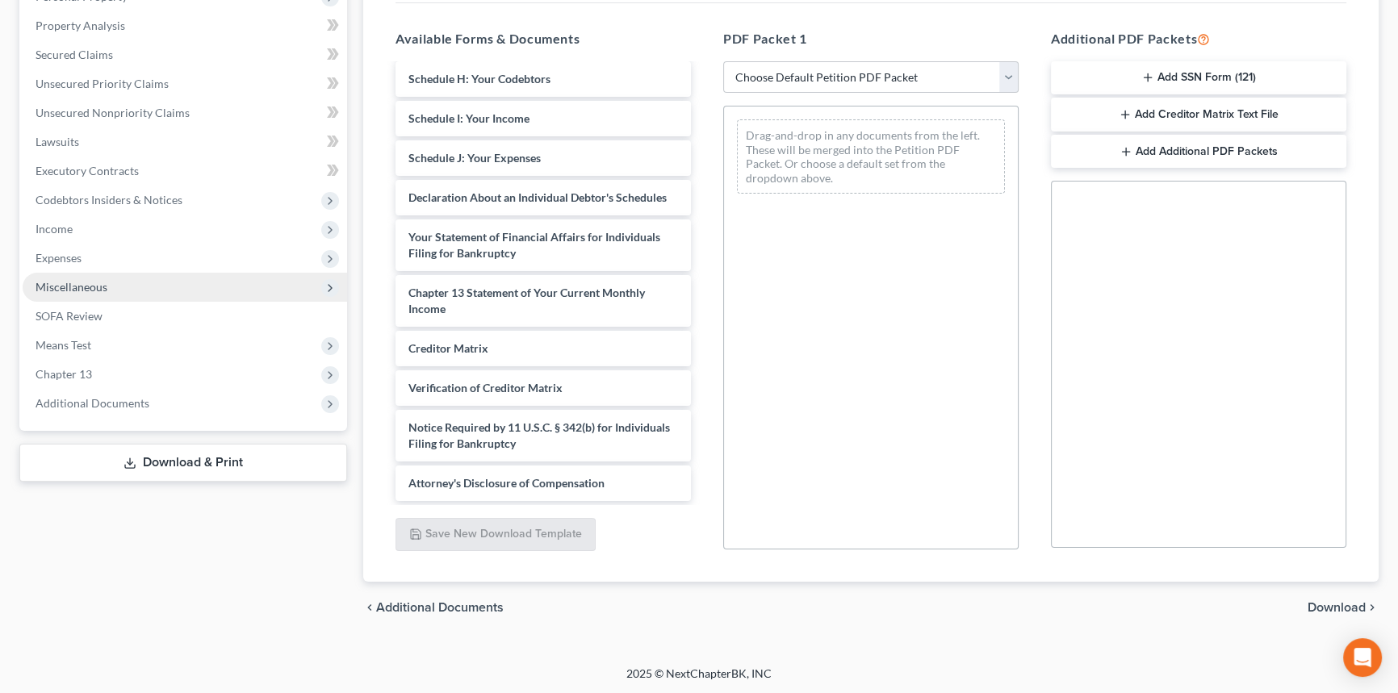
click at [207, 290] on span "Miscellaneous" at bounding box center [185, 287] width 325 height 29
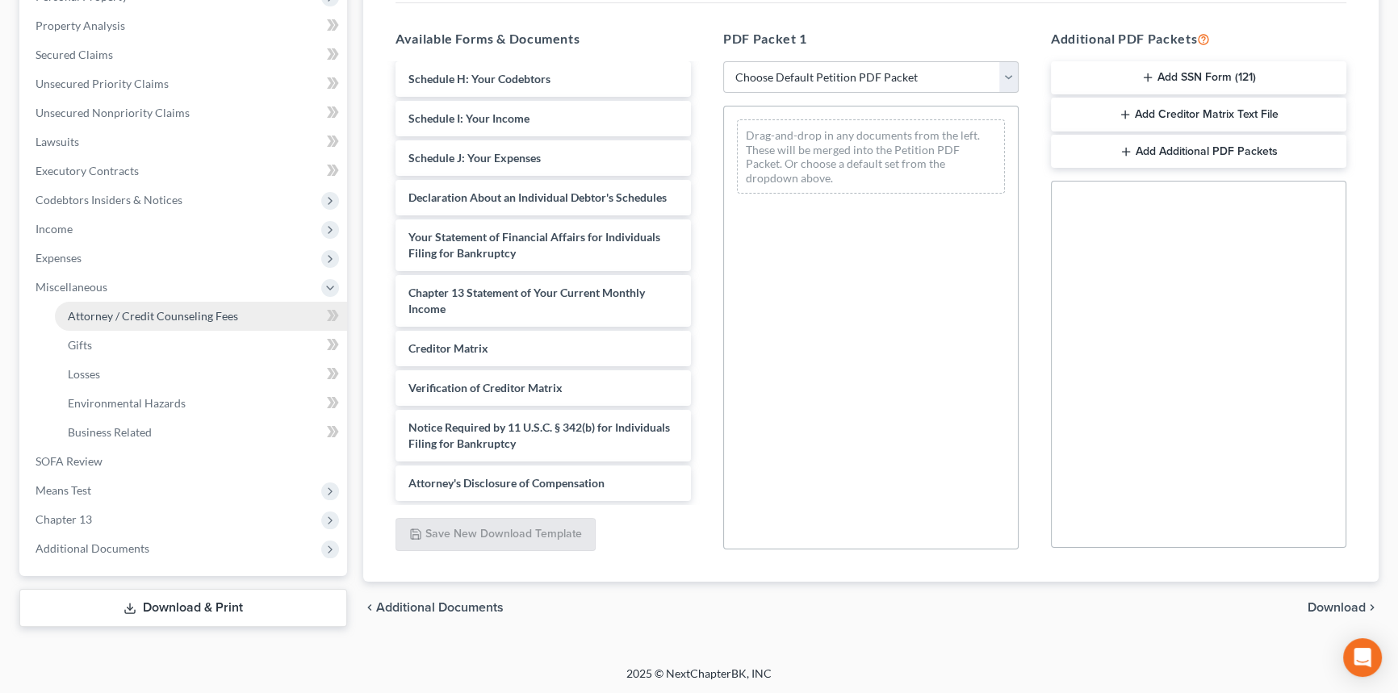
click at [179, 315] on span "Attorney / Credit Counseling Fees" at bounding box center [153, 316] width 170 height 14
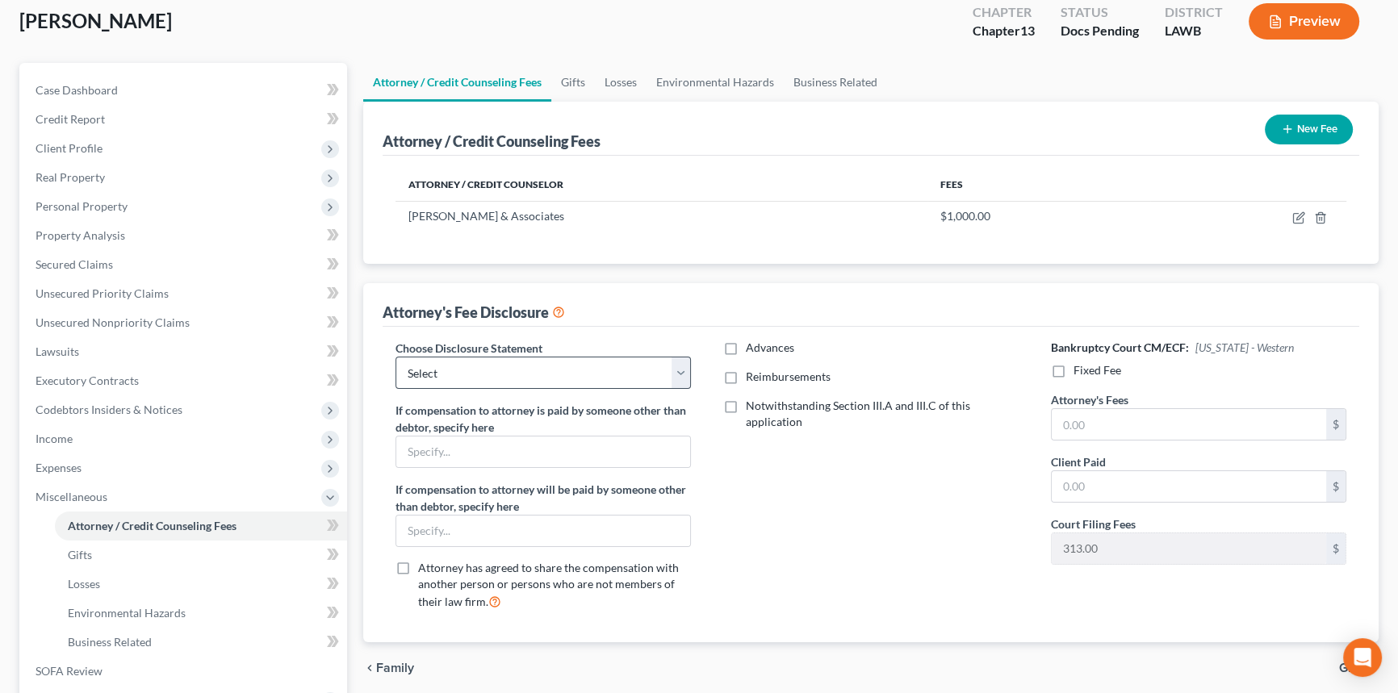
scroll to position [146, 0]
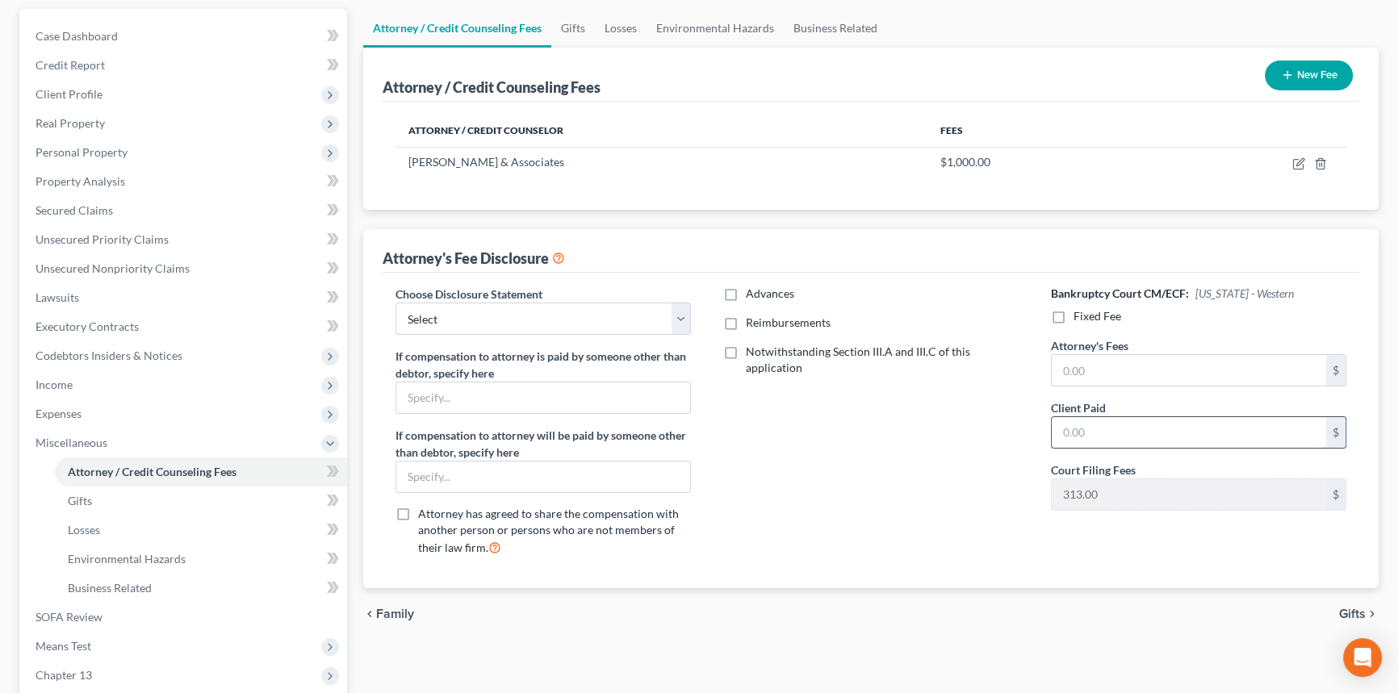
click at [1090, 420] on input "text" at bounding box center [1189, 432] width 274 height 31
type input "1,000"
click at [1111, 382] on input "text" at bounding box center [1189, 370] width 274 height 31
type input "5,025"
click at [960, 481] on div "Advances Reimbursements Notwithstanding Section III.A and III.C of this applica…" at bounding box center [871, 427] width 328 height 283
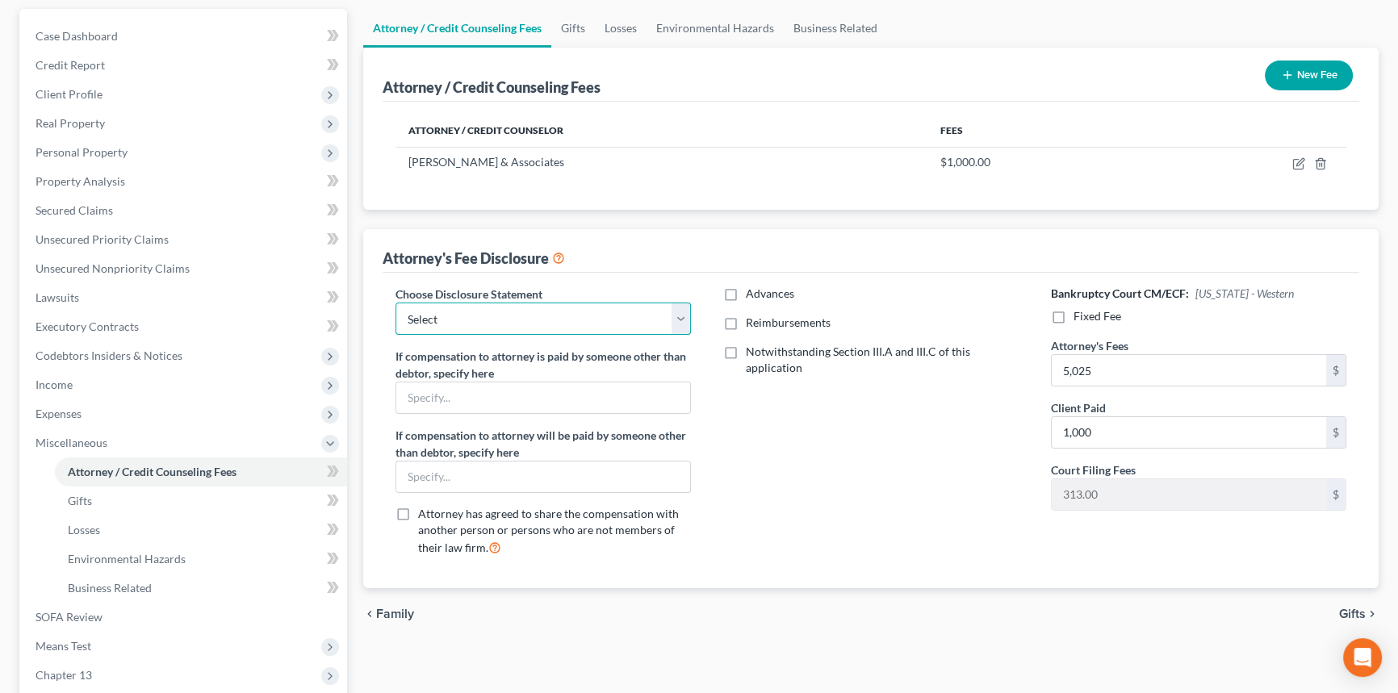
click at [525, 308] on select "Select LAWB 13 ALL CHECK NOT KOLWE LAWB 13 ONLY KOLWE TEST LAMB 13 LAMB 7 Ch 11…" at bounding box center [543, 319] width 295 height 32
click at [790, 429] on div "Advances Reimbursements Notwithstanding Section III.A and III.C of this applica…" at bounding box center [871, 427] width 328 height 283
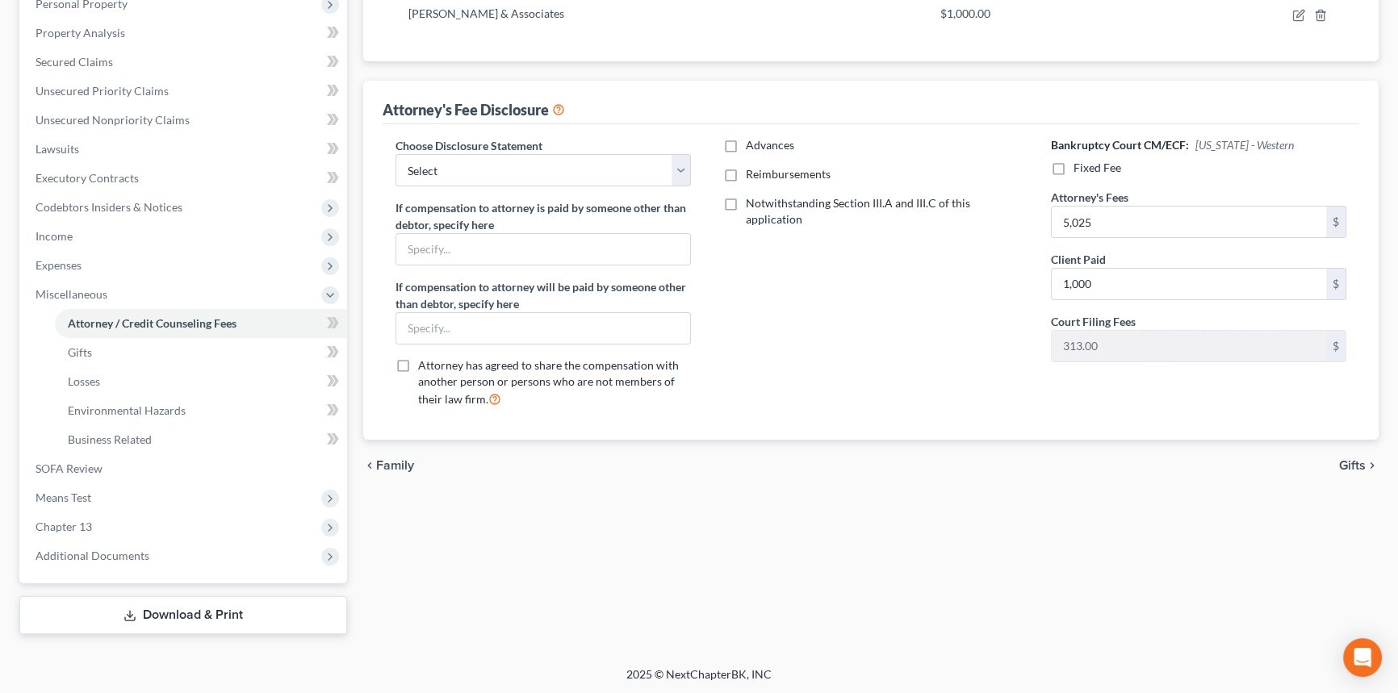
click at [136, 610] on icon at bounding box center [130, 616] width 13 height 13
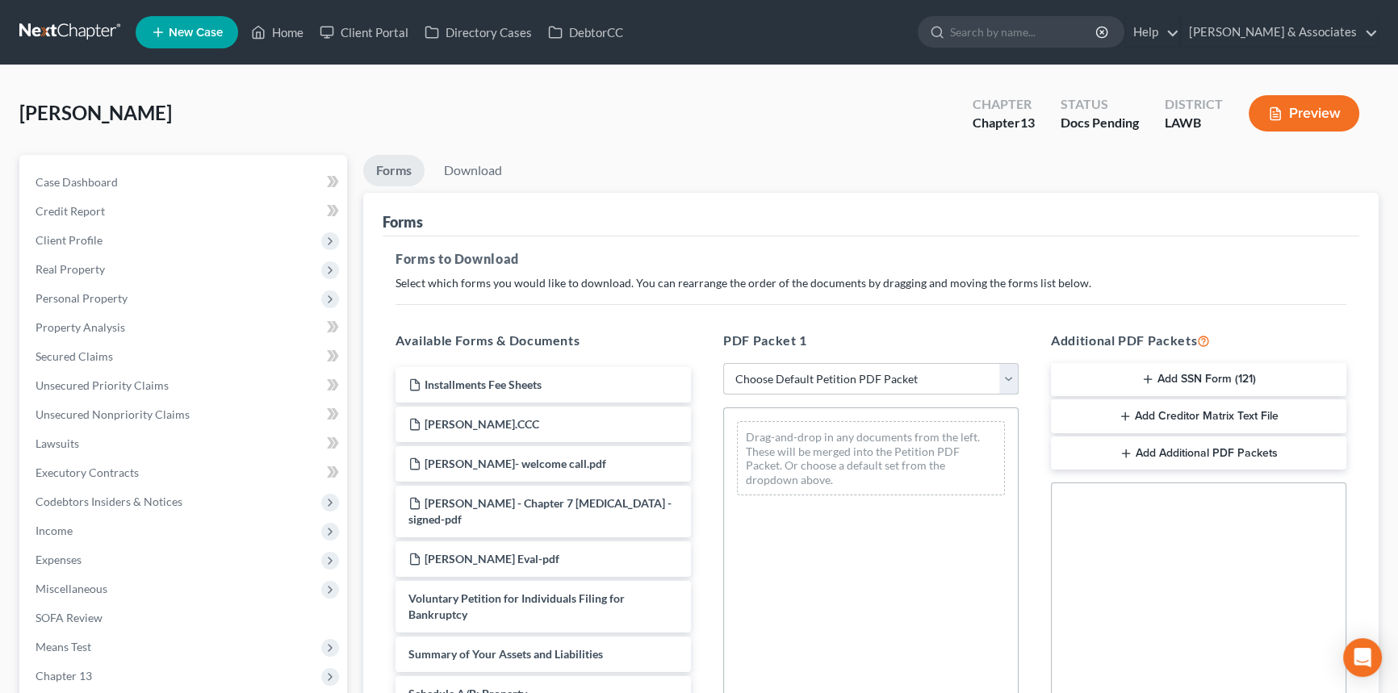
click at [832, 371] on select "Choose Default Petition PDF Packet Complete Bankruptcy Petition (all forms and …" at bounding box center [870, 379] width 295 height 32
select select "0"
click at [728, 363] on select "Choose Default Petition PDF Packet Complete Bankruptcy Petition (all forms and …" at bounding box center [870, 379] width 295 height 32
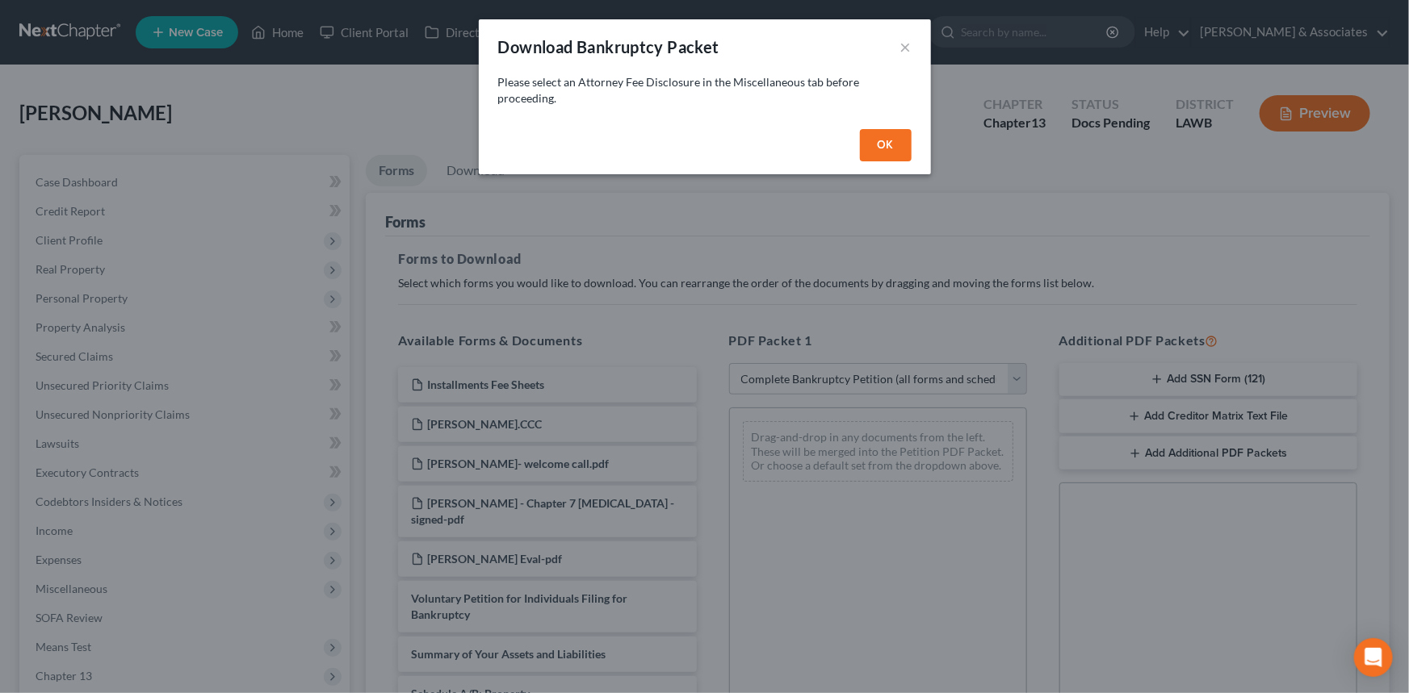
click at [911, 137] on button "OK" at bounding box center [886, 145] width 52 height 32
select select
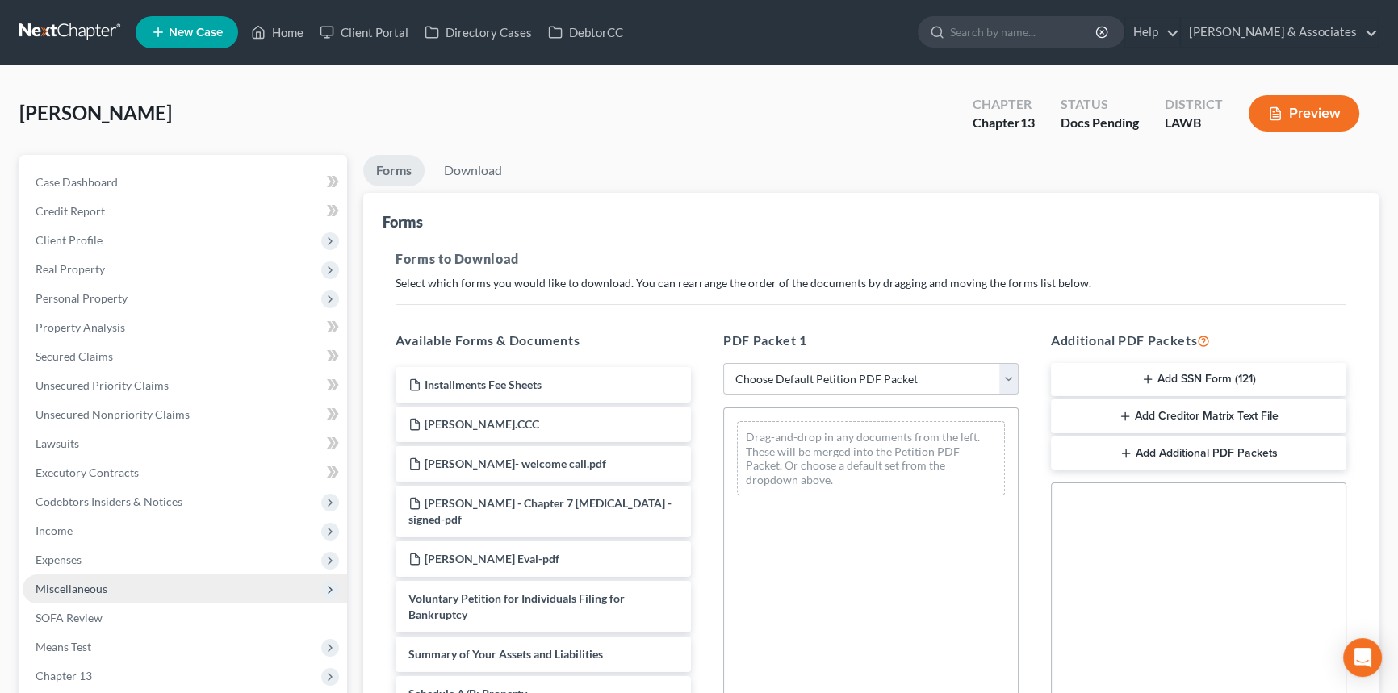
click at [105, 581] on span "Miscellaneous" at bounding box center [185, 589] width 325 height 29
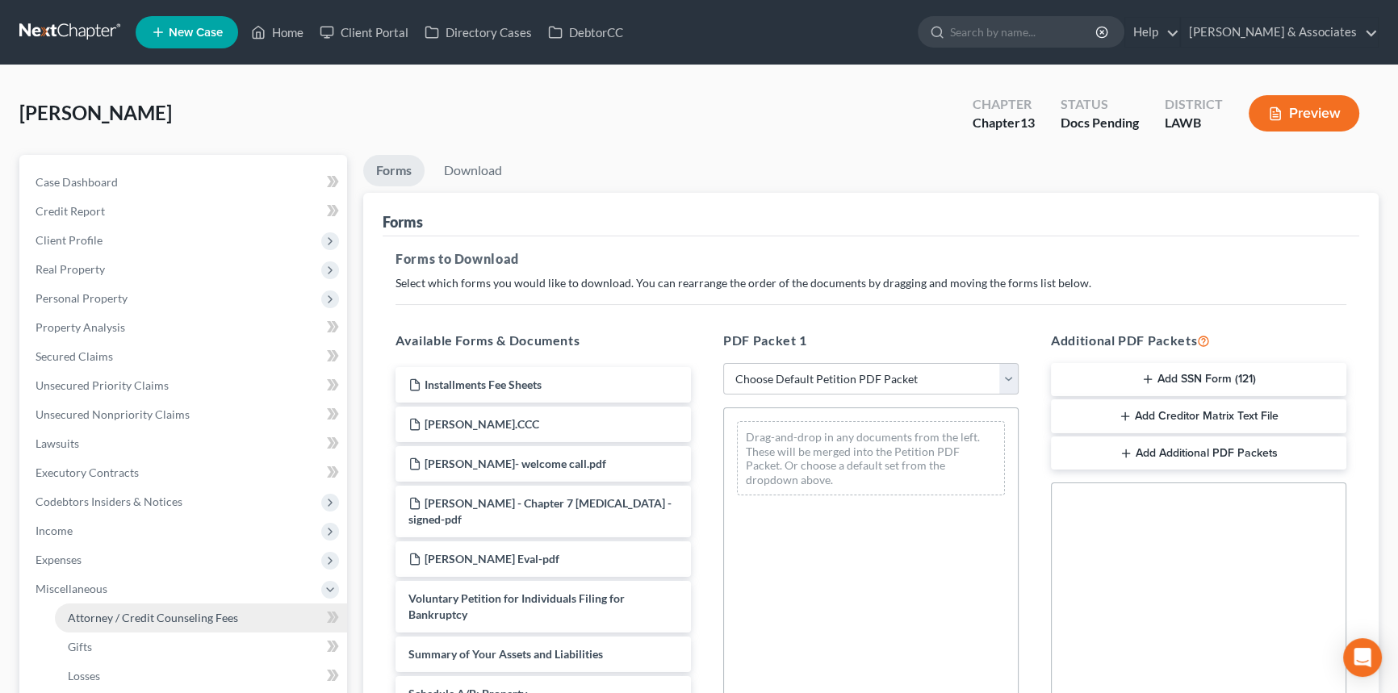
click at [148, 622] on span "Attorney / Credit Counseling Fees" at bounding box center [153, 618] width 170 height 14
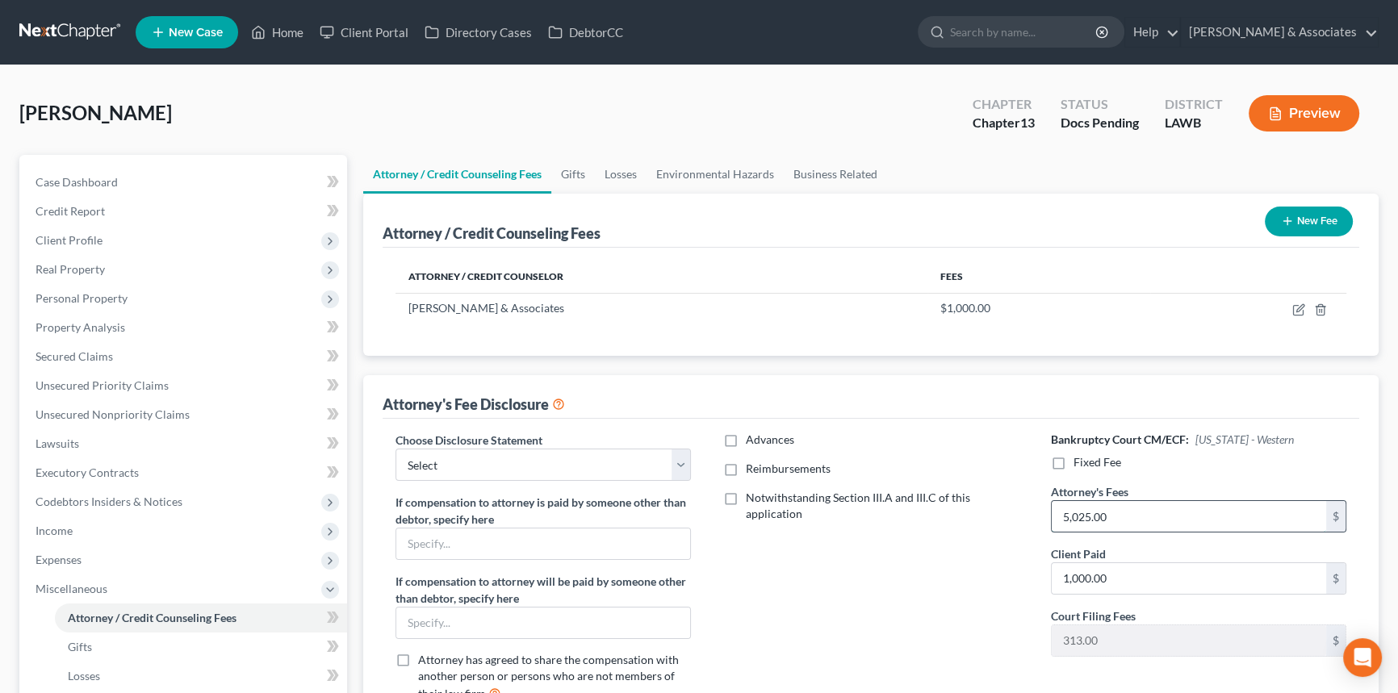
click at [1125, 517] on input "5,025.00" at bounding box center [1189, 516] width 274 height 31
click at [897, 545] on div "Advances Reimbursements Notwithstanding Section III.A and III.C of this applica…" at bounding box center [871, 573] width 328 height 283
click at [613, 467] on select "Select LAWB 13 ALL CHECK NOT KOLWE LAWB 13 ONLY KOLWE TEST LAMB 13 LAMB 7 Ch 11…" at bounding box center [543, 465] width 295 height 32
click at [396, 449] on select "Select LAWB 13 ALL CHECK NOT KOLWE LAWB 13 ONLY KOLWE TEST LAMB 13 LAMB 7 Ch 11…" at bounding box center [543, 465] width 295 height 32
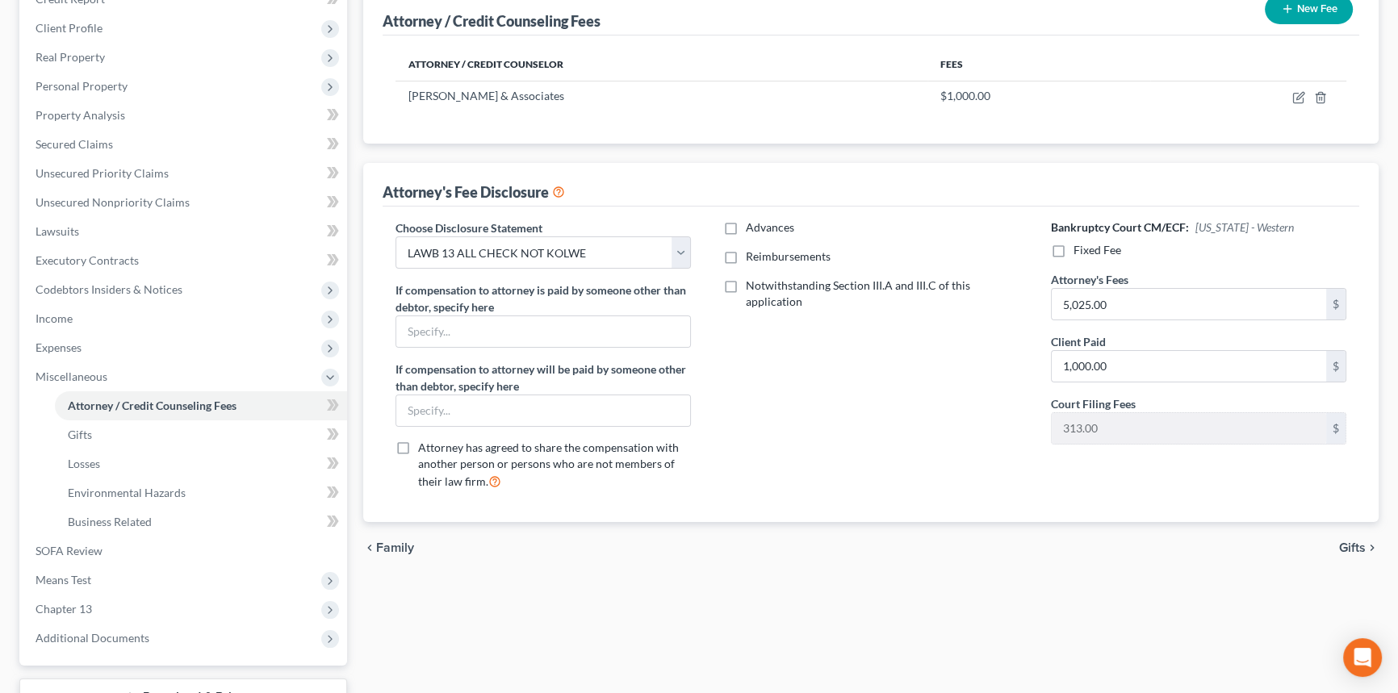
scroll to position [295, 0]
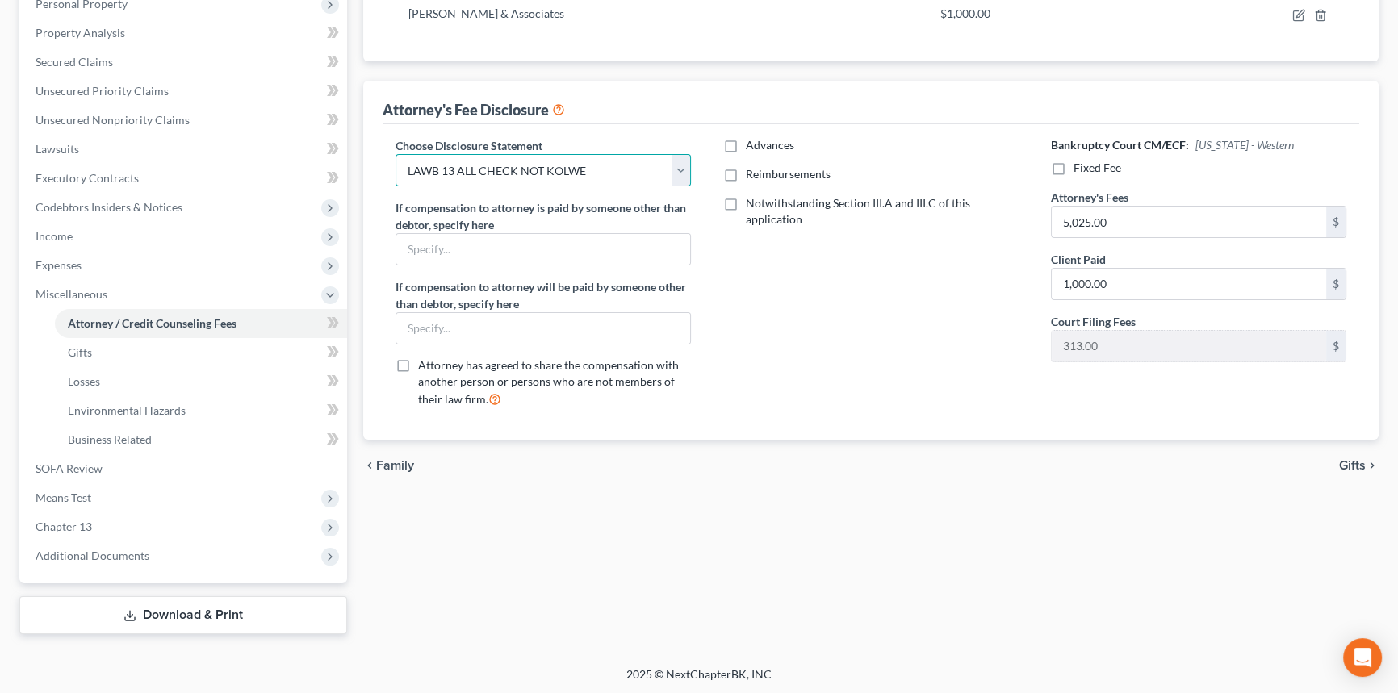
click at [486, 173] on select "Select LAWB 13 ALL CHECK NOT KOLWE LAWB 13 ONLY KOLWE TEST LAMB 13 LAMB 7 Ch 11…" at bounding box center [543, 170] width 295 height 32
select select "1"
click at [396, 154] on select "Select LAWB 13 ALL CHECK NOT KOLWE LAWB 13 ONLY KOLWE TEST LAMB 13 LAMB 7 Ch 11…" at bounding box center [543, 170] width 295 height 32
click at [1074, 168] on label "Fixed Fee" at bounding box center [1098, 168] width 48 height 16
click at [1080, 168] on input "Fixed Fee" at bounding box center [1085, 165] width 10 height 10
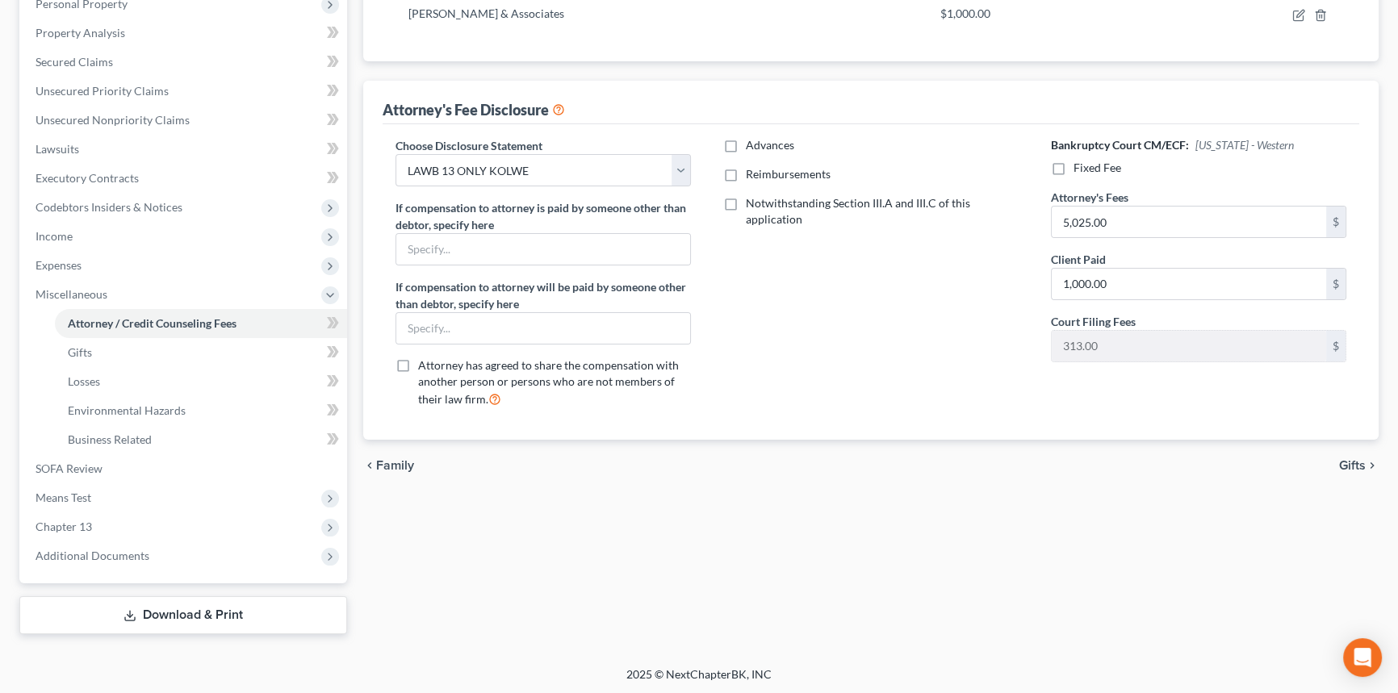
checkbox input "true"
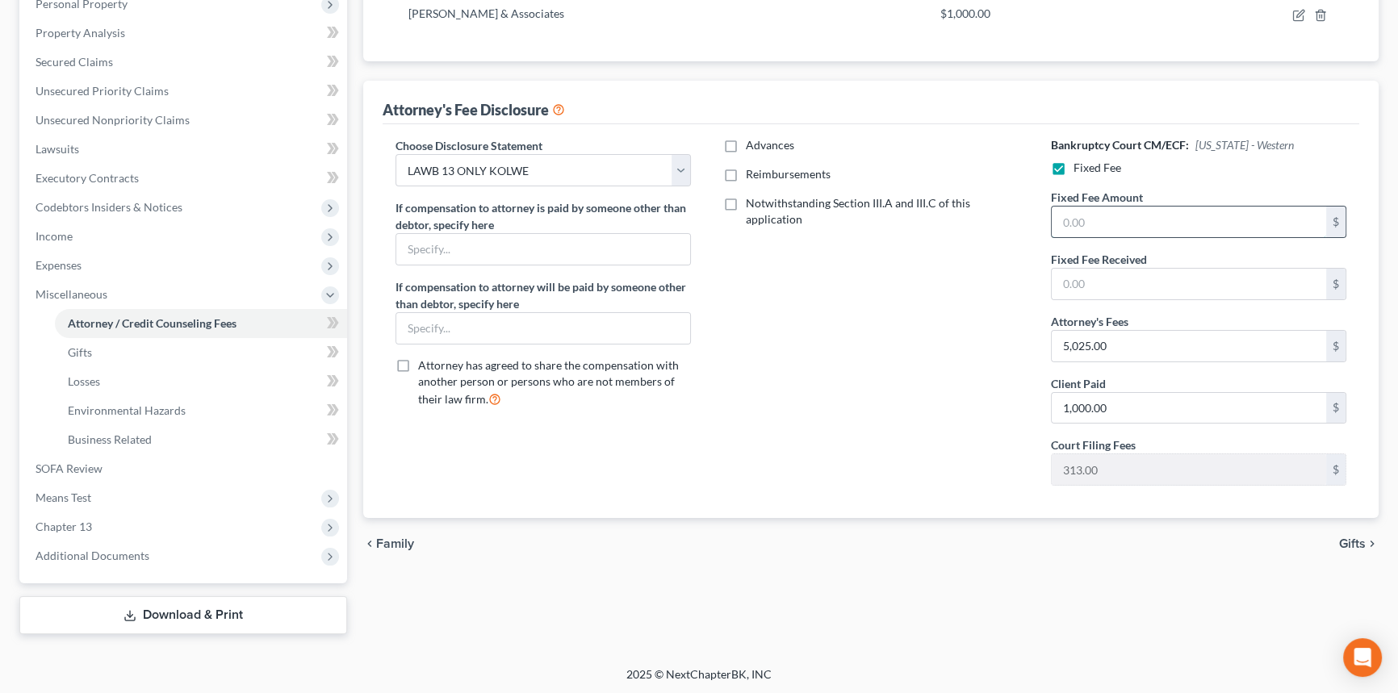
click at [1100, 234] on input "text" at bounding box center [1189, 222] width 274 height 31
type input "5,025"
click at [1158, 287] on input "text" at bounding box center [1189, 284] width 274 height 31
type input "1,000"
click at [901, 372] on div "Advances Reimbursements Notwithstanding Section III.A and III.C of this applica…" at bounding box center [871, 318] width 328 height 362
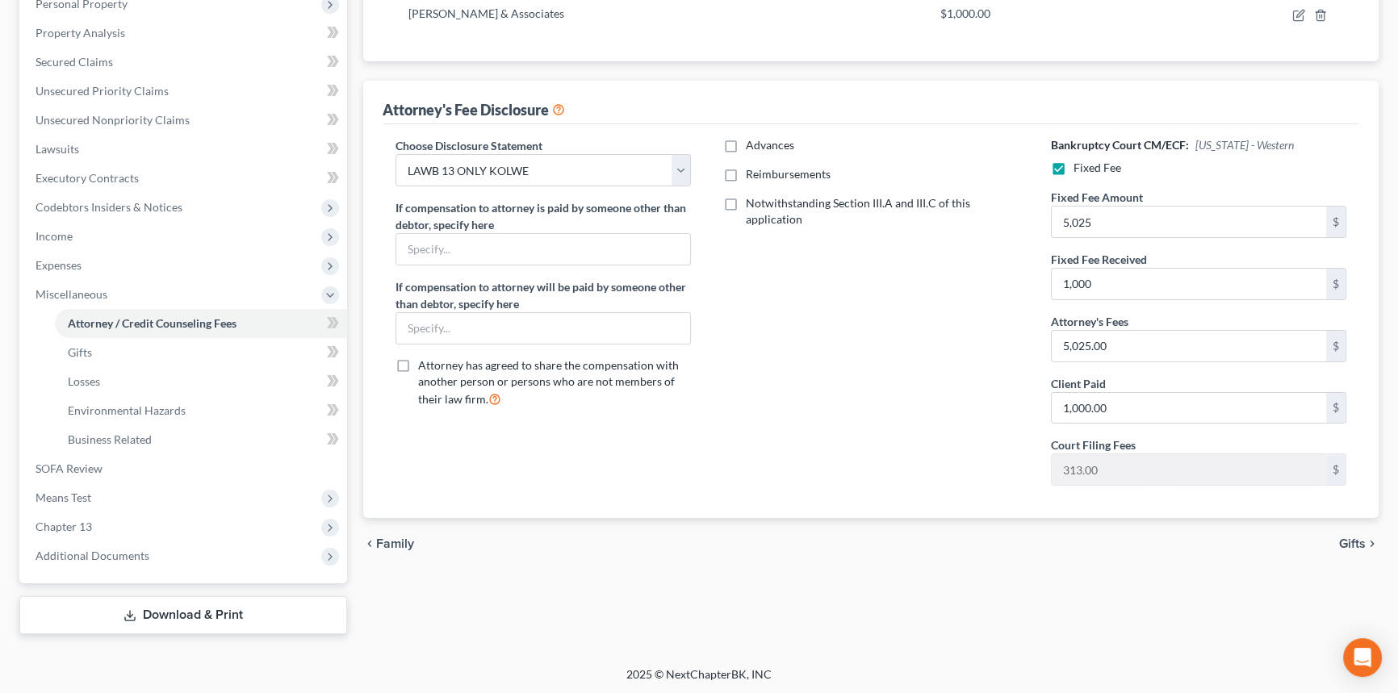
click at [746, 170] on label "Reimbursements" at bounding box center [788, 174] width 85 height 16
click at [752, 170] on input "Reimbursements" at bounding box center [757, 171] width 10 height 10
checkbox input "true"
click at [792, 225] on input "text" at bounding box center [861, 228] width 274 height 31
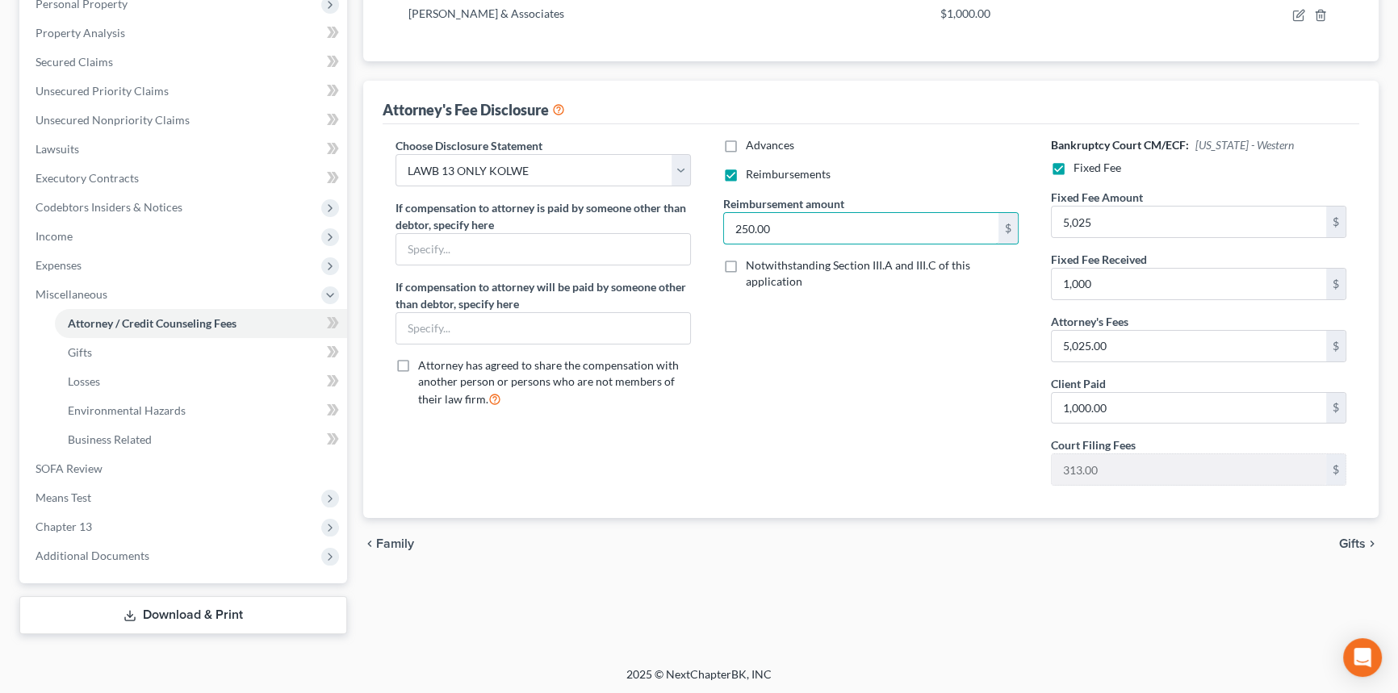
type input "250.00"
click at [776, 350] on div "Advances Reimbursements Reimbursement amount 250.00 $ Notwithstanding Section I…" at bounding box center [871, 318] width 328 height 362
click at [180, 625] on link "Download & Print" at bounding box center [183, 616] width 328 height 38
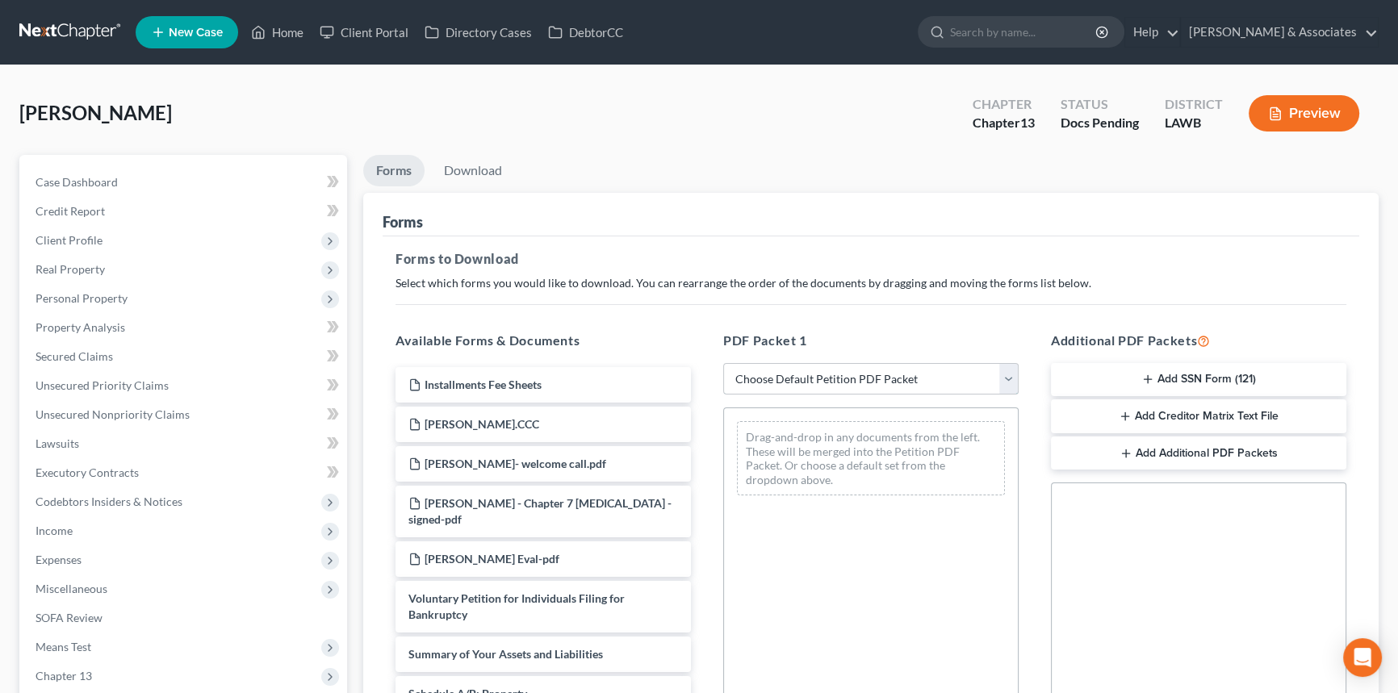
click at [785, 374] on select "Choose Default Petition PDF Packet Complete Bankruptcy Petition (all forms and …" at bounding box center [870, 379] width 295 height 32
select select "0"
click at [723, 363] on select "Choose Default Petition PDF Packet Complete Bankruptcy Petition (all forms and …" at bounding box center [870, 379] width 295 height 32
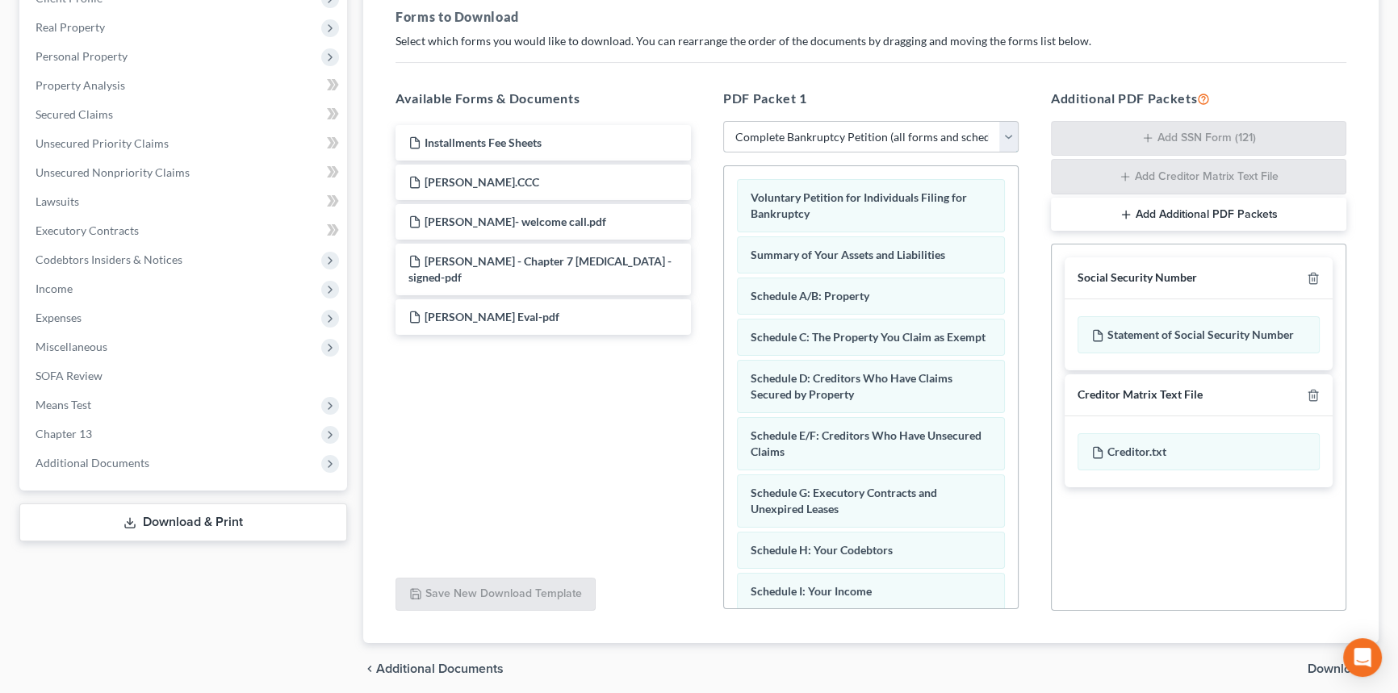
scroll to position [304, 0]
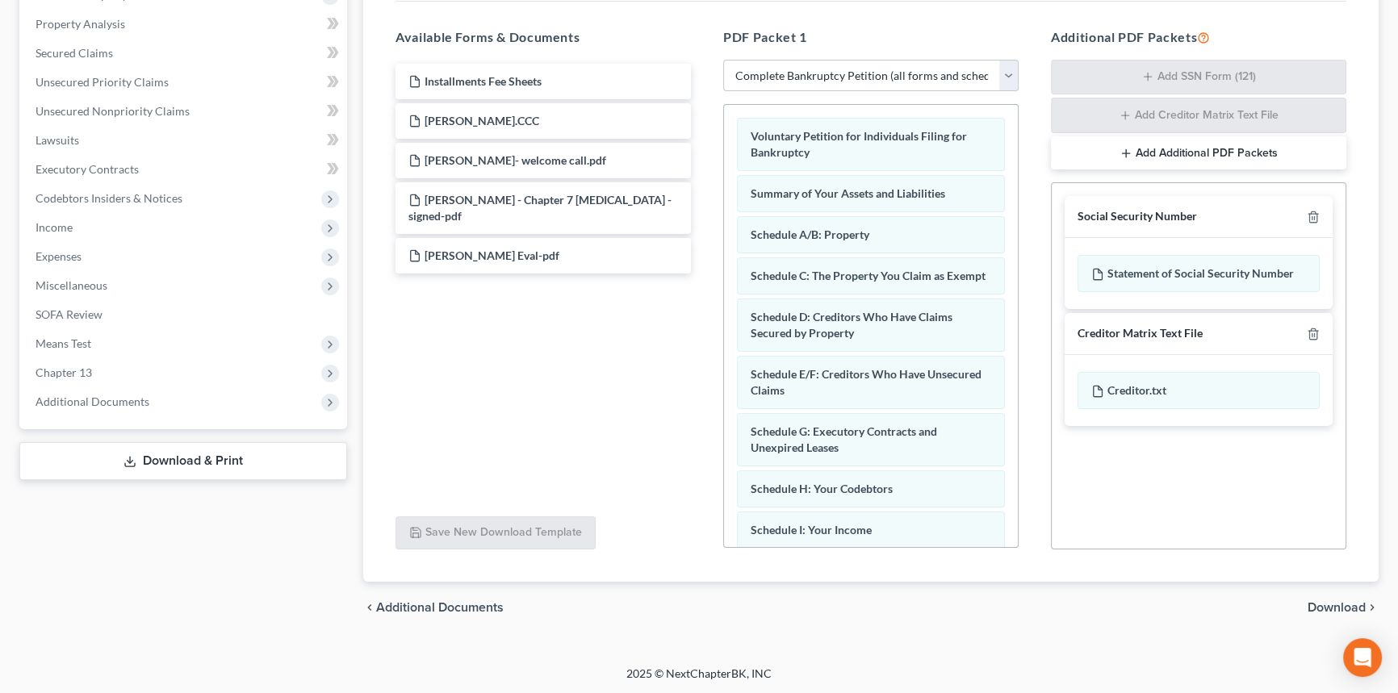
click at [1321, 329] on div "Creditor Matrix Text File" at bounding box center [1199, 334] width 268 height 42
click at [1310, 328] on icon "button" at bounding box center [1313, 334] width 13 height 13
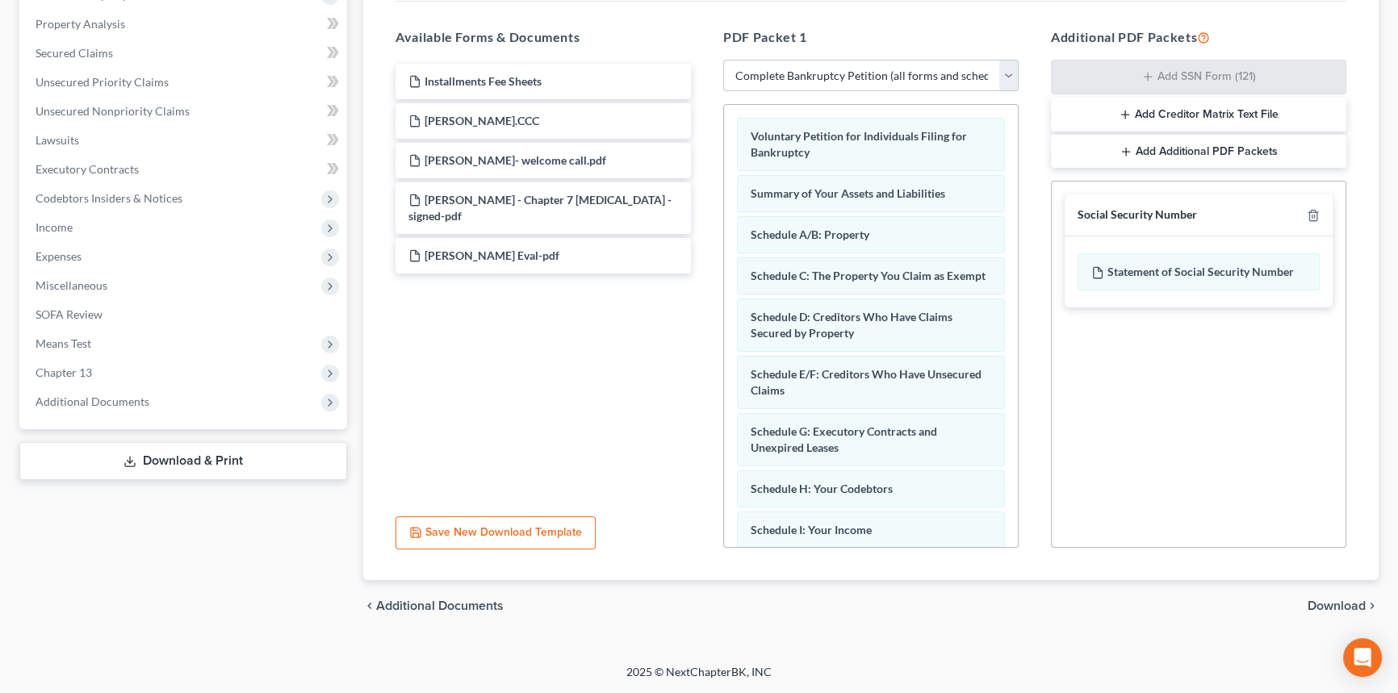
scroll to position [302, 0]
click at [1165, 279] on div "Statement of Social Security Number" at bounding box center [1199, 273] width 242 height 37
click at [1110, 263] on div "Statement of Social Security Number" at bounding box center [1199, 273] width 242 height 37
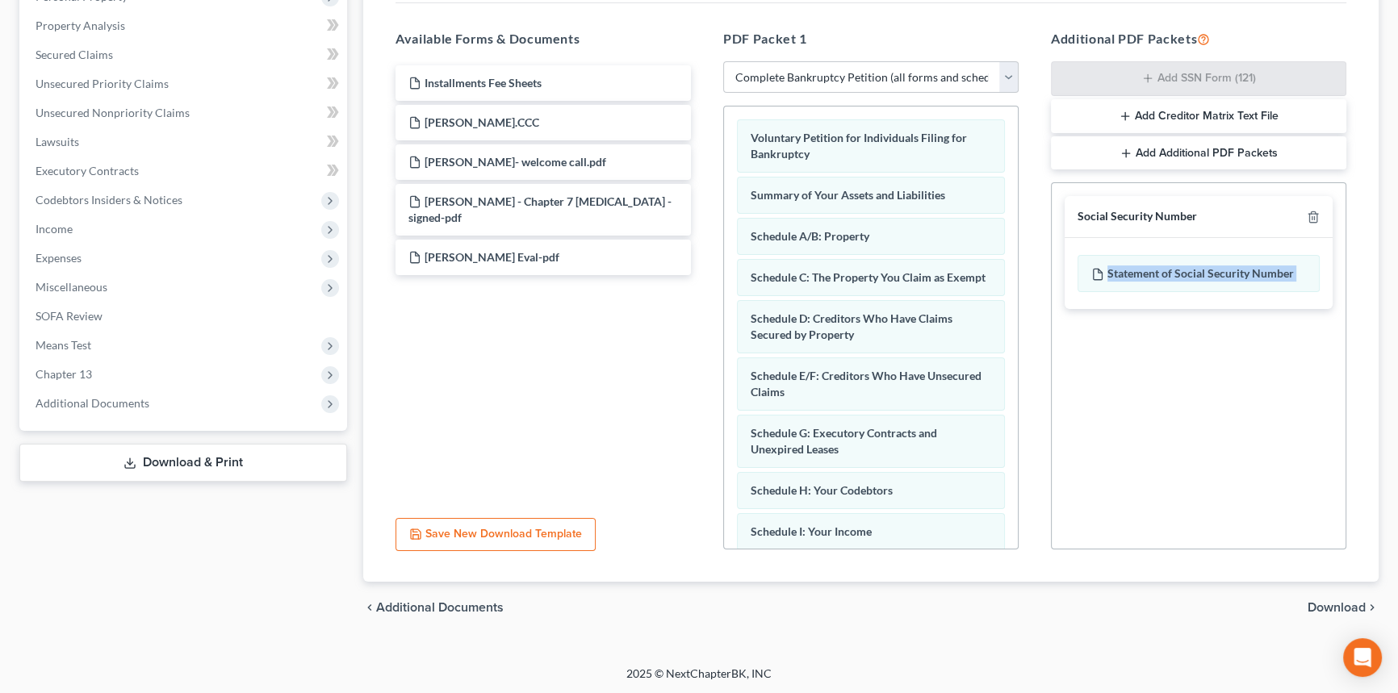
click at [1114, 441] on div "Social Security Number Statement of Social Security Number Creditor Matrix Text…" at bounding box center [1198, 365] width 295 height 367
click at [1332, 601] on span "Download" at bounding box center [1337, 607] width 58 height 13
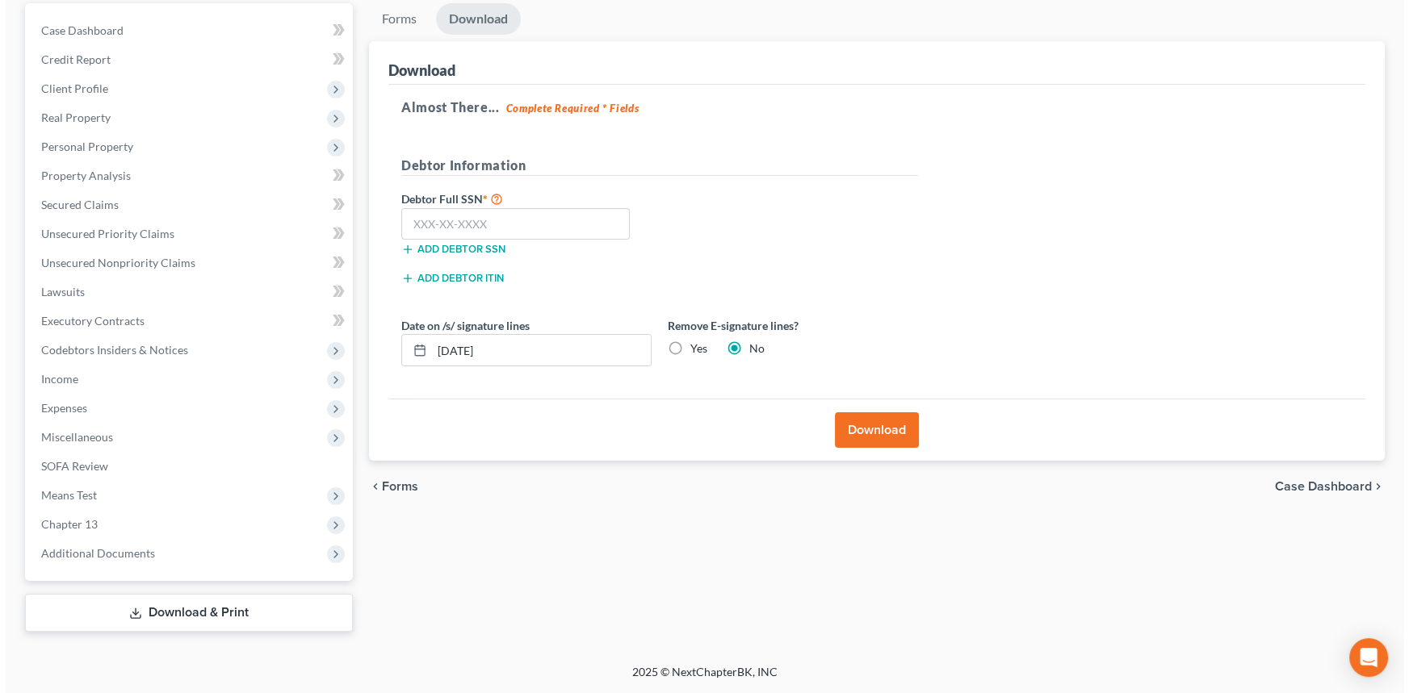
scroll to position [149, 0]
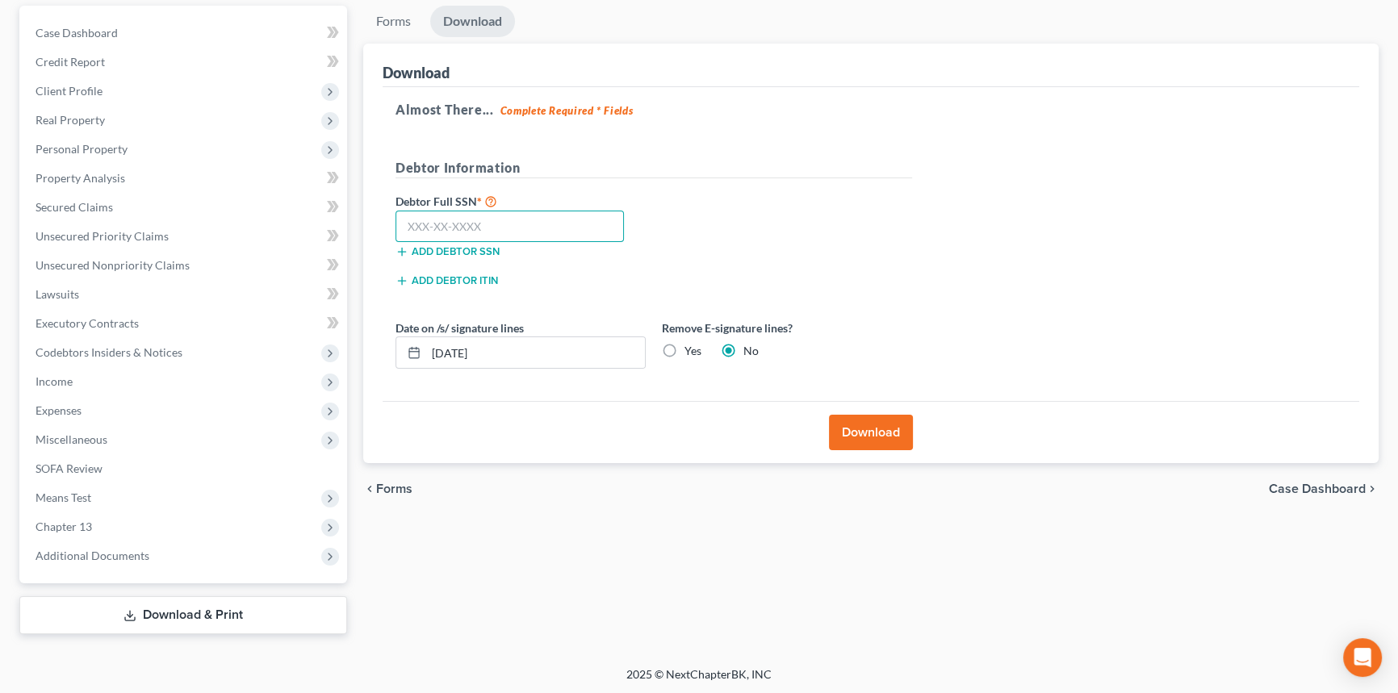
click at [473, 234] on input "text" at bounding box center [510, 227] width 228 height 32
type input "438-27-2283"
click at [685, 347] on label "Yes" at bounding box center [693, 351] width 17 height 16
click at [691, 347] on input "Yes" at bounding box center [696, 348] width 10 height 10
radio input "true"
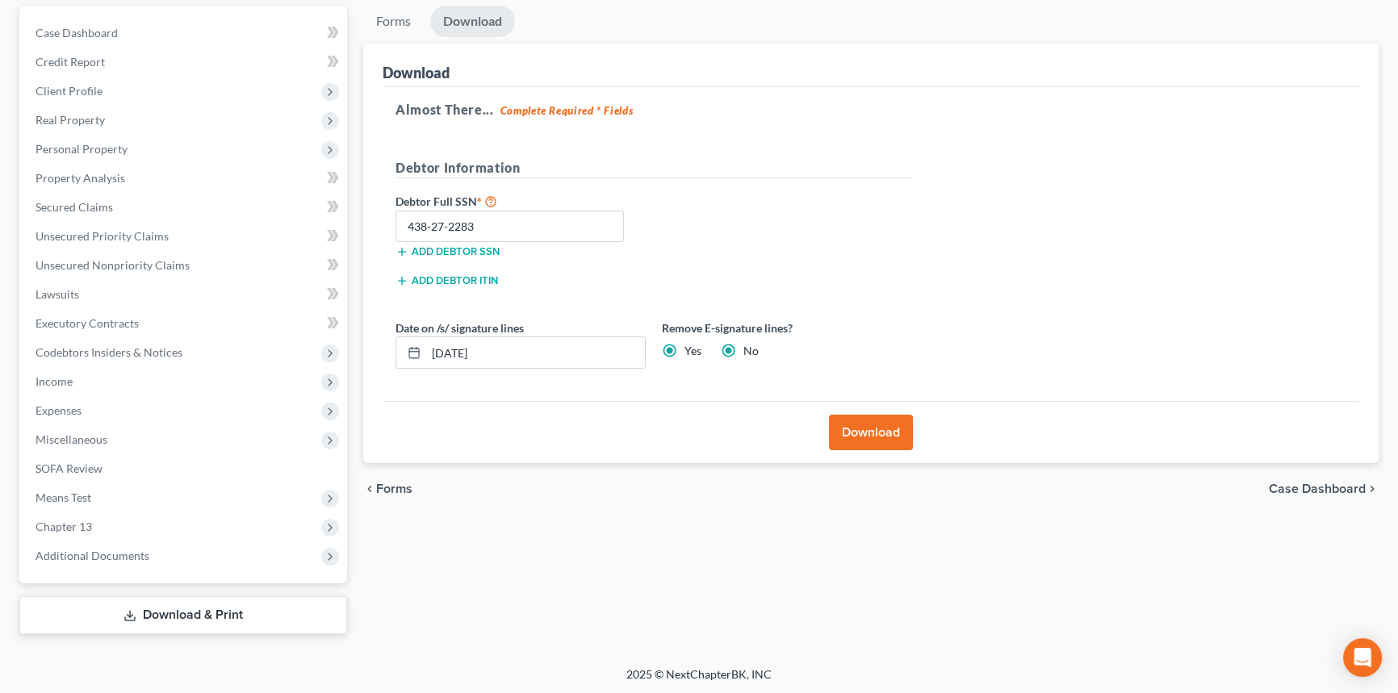
radio input "false"
click at [889, 418] on button "Download" at bounding box center [871, 433] width 84 height 36
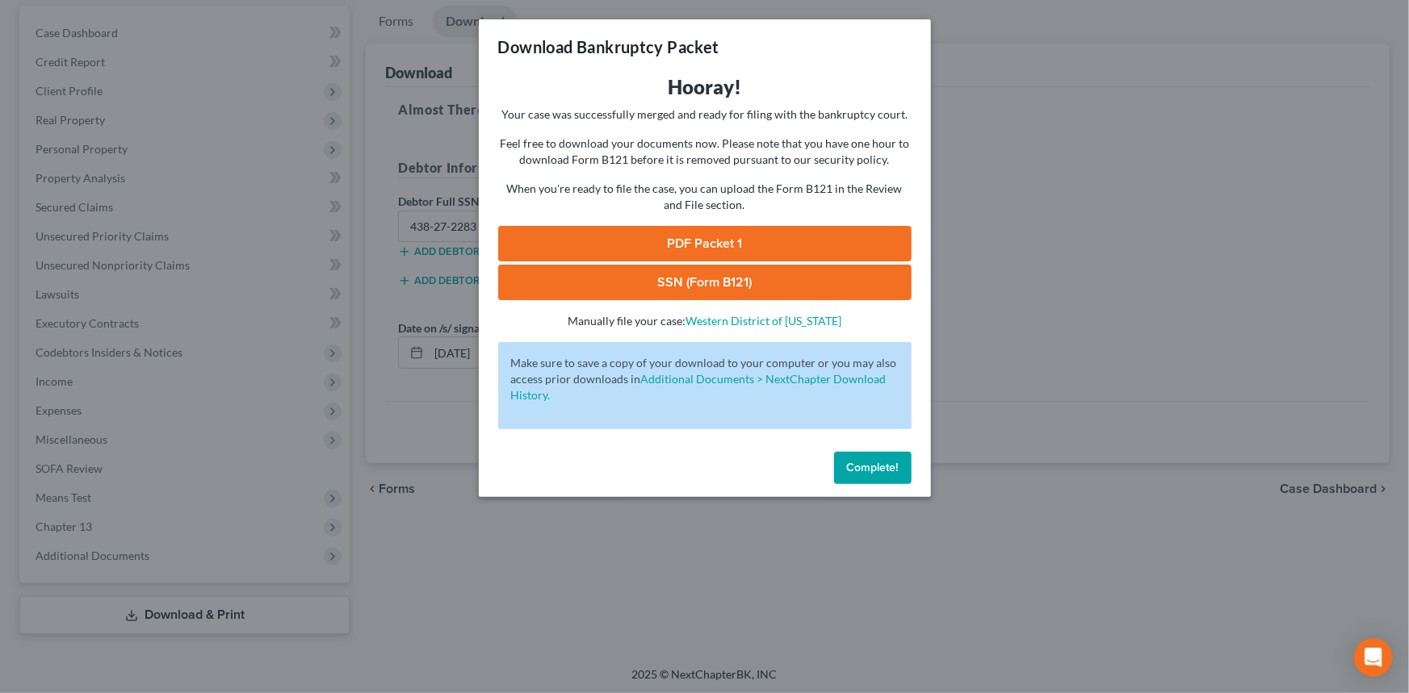
click at [696, 251] on link "PDF Packet 1" at bounding box center [704, 244] width 413 height 36
click at [713, 281] on link "SSN (Form B121)" at bounding box center [704, 283] width 413 height 36
click at [865, 480] on button "Complete!" at bounding box center [872, 468] width 77 height 32
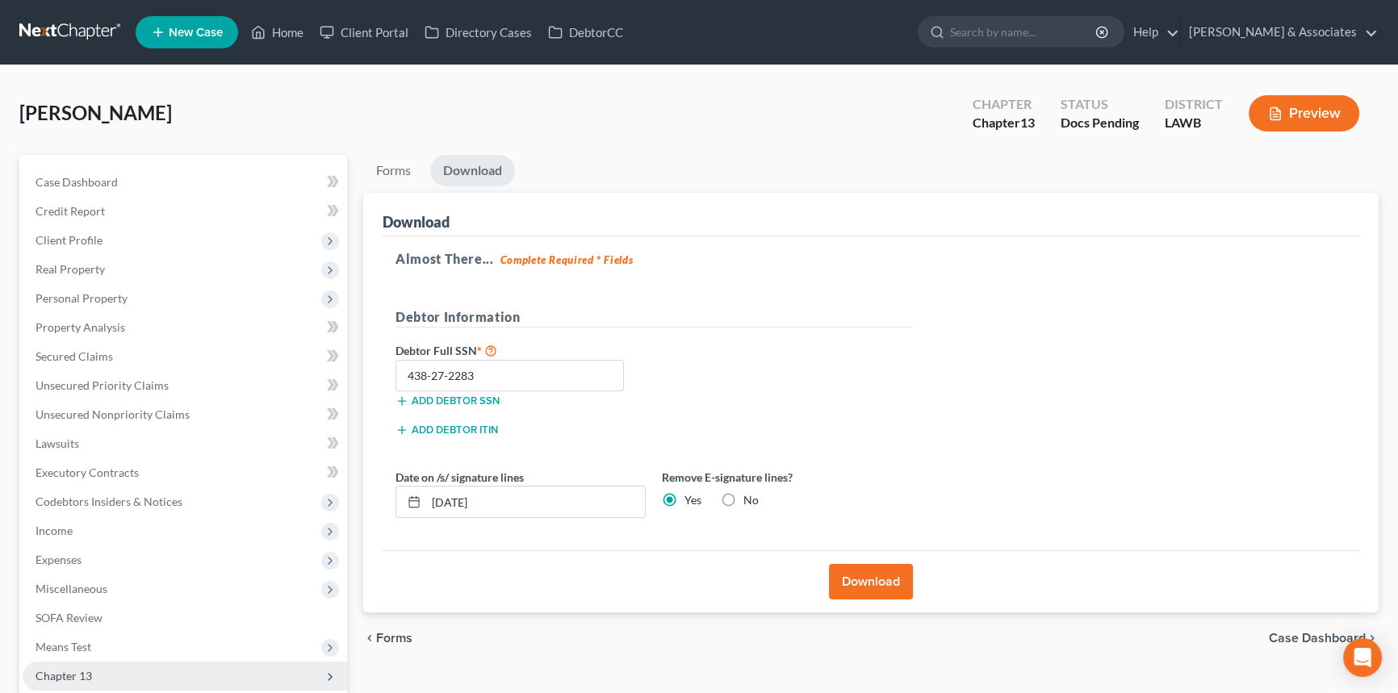
scroll to position [73, 0]
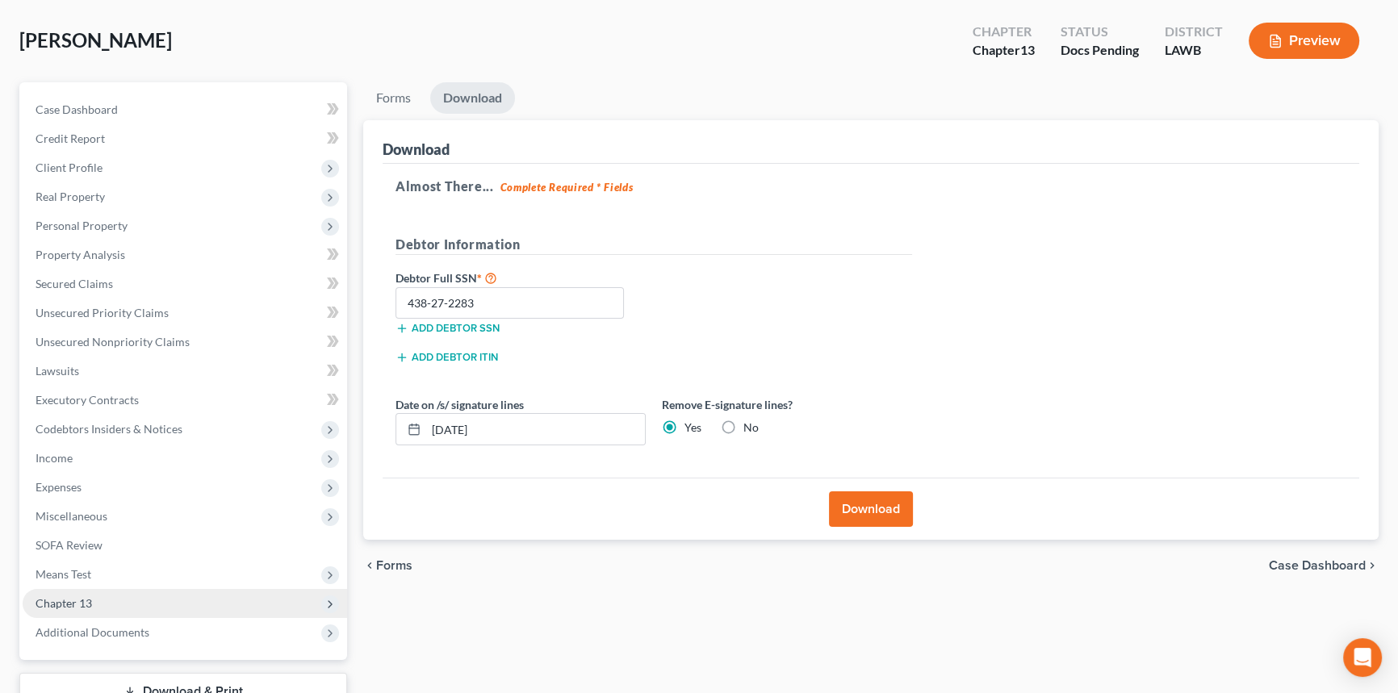
click at [106, 601] on span "Chapter 13" at bounding box center [185, 603] width 325 height 29
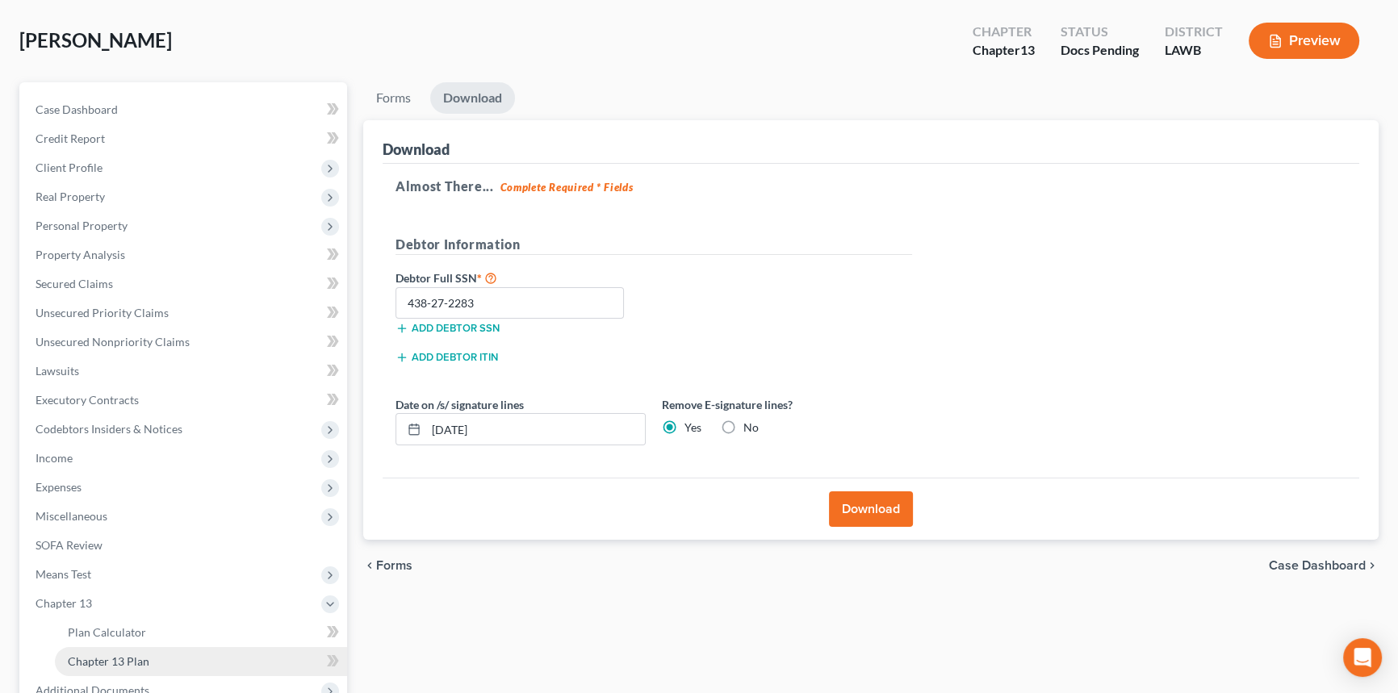
click at [165, 654] on link "Chapter 13 Plan" at bounding box center [201, 661] width 292 height 29
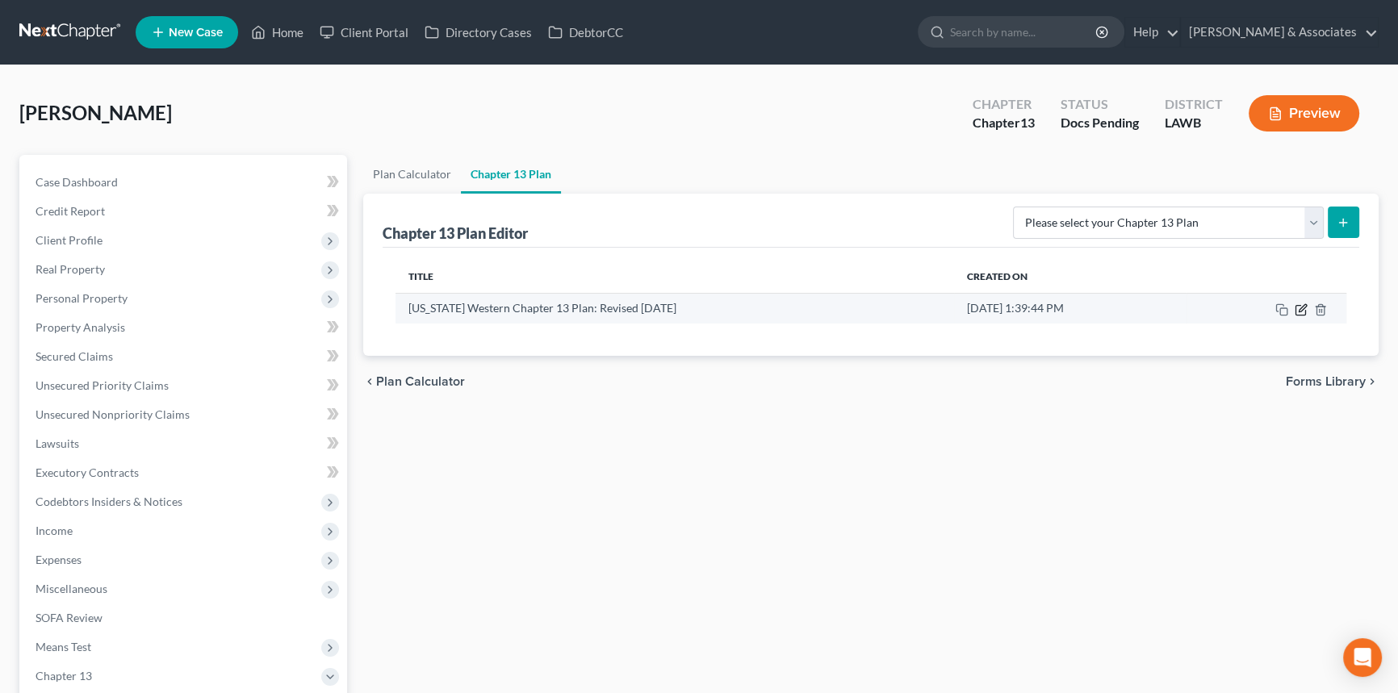
click at [1301, 308] on icon "button" at bounding box center [1301, 310] width 13 height 13
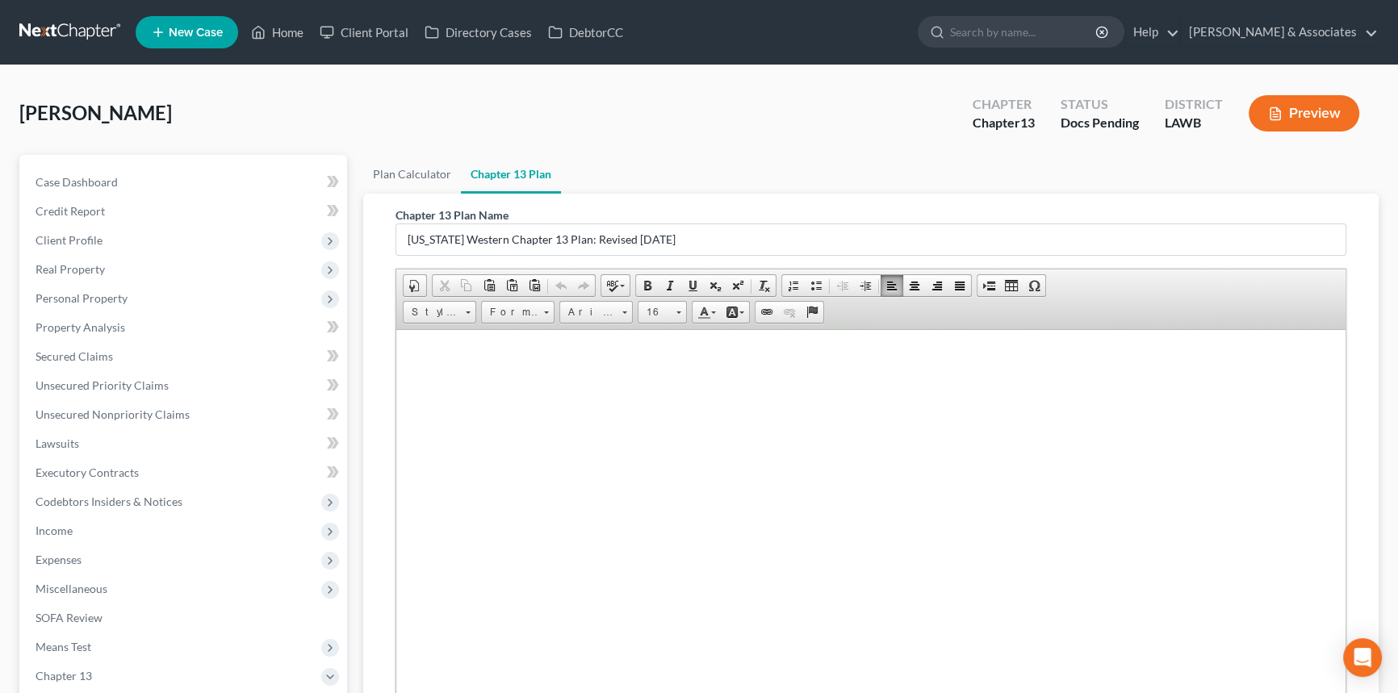
scroll to position [5586, 0]
click at [144, 401] on link "Unsecured Nonpriority Claims" at bounding box center [185, 414] width 325 height 29
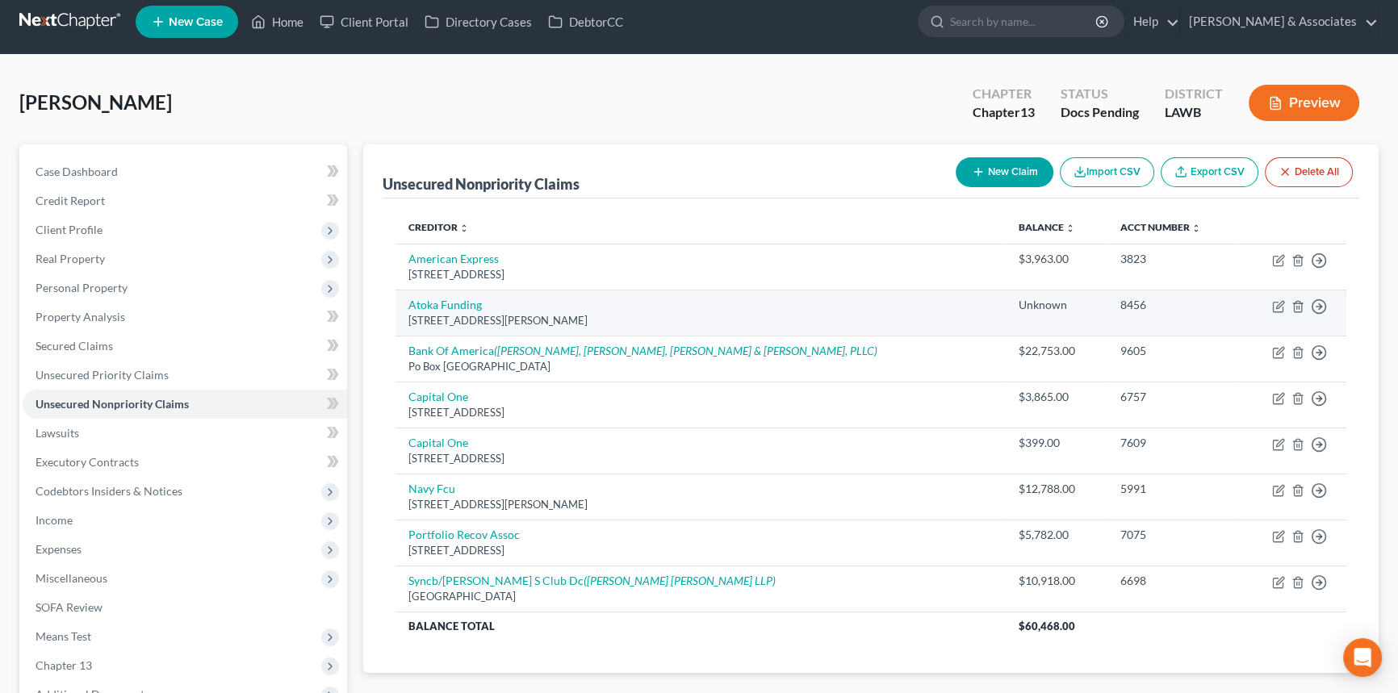
scroll to position [73, 0]
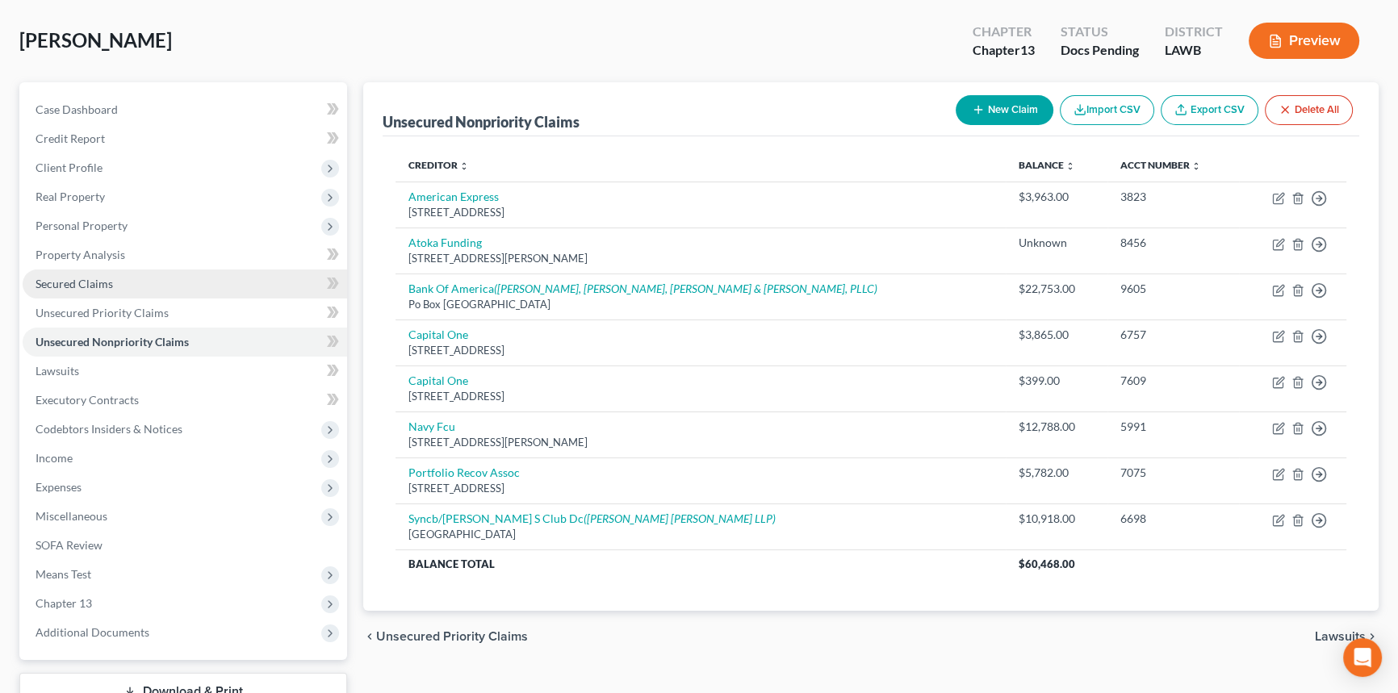
click at [138, 291] on link "Secured Claims" at bounding box center [185, 284] width 325 height 29
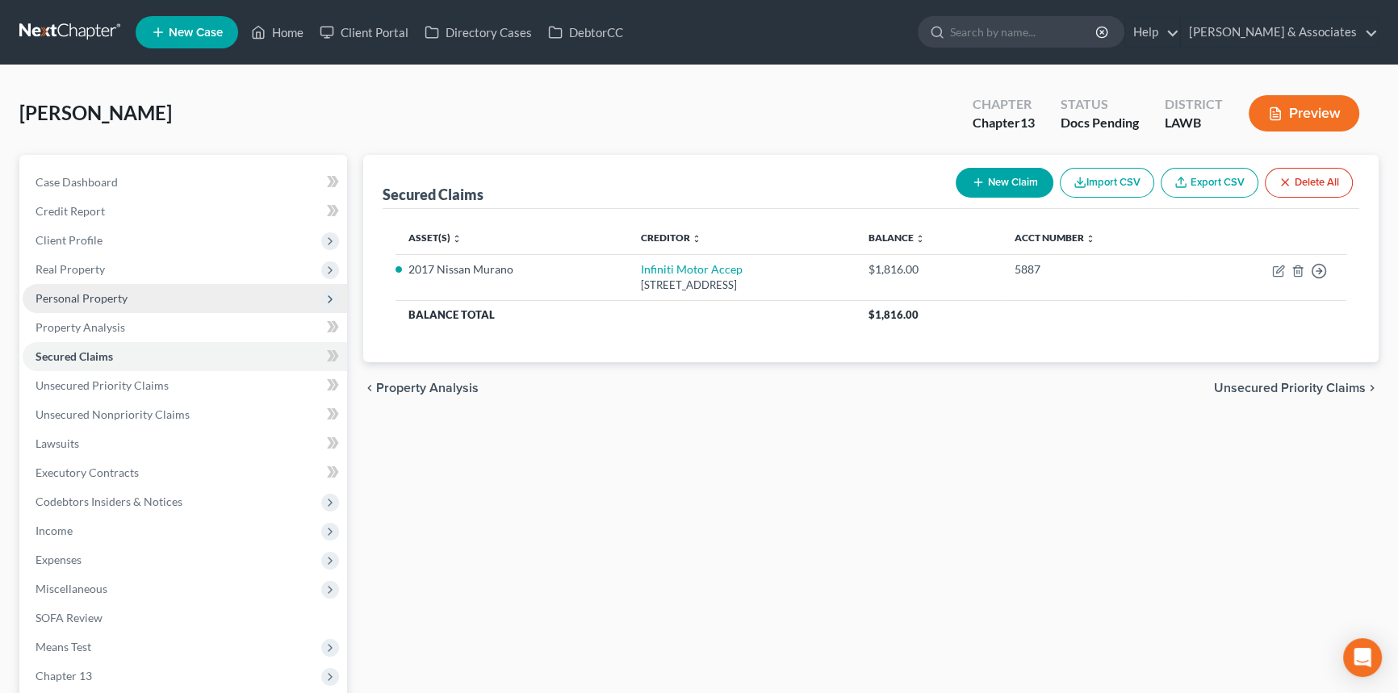
click at [111, 284] on span "Personal Property" at bounding box center [185, 298] width 325 height 29
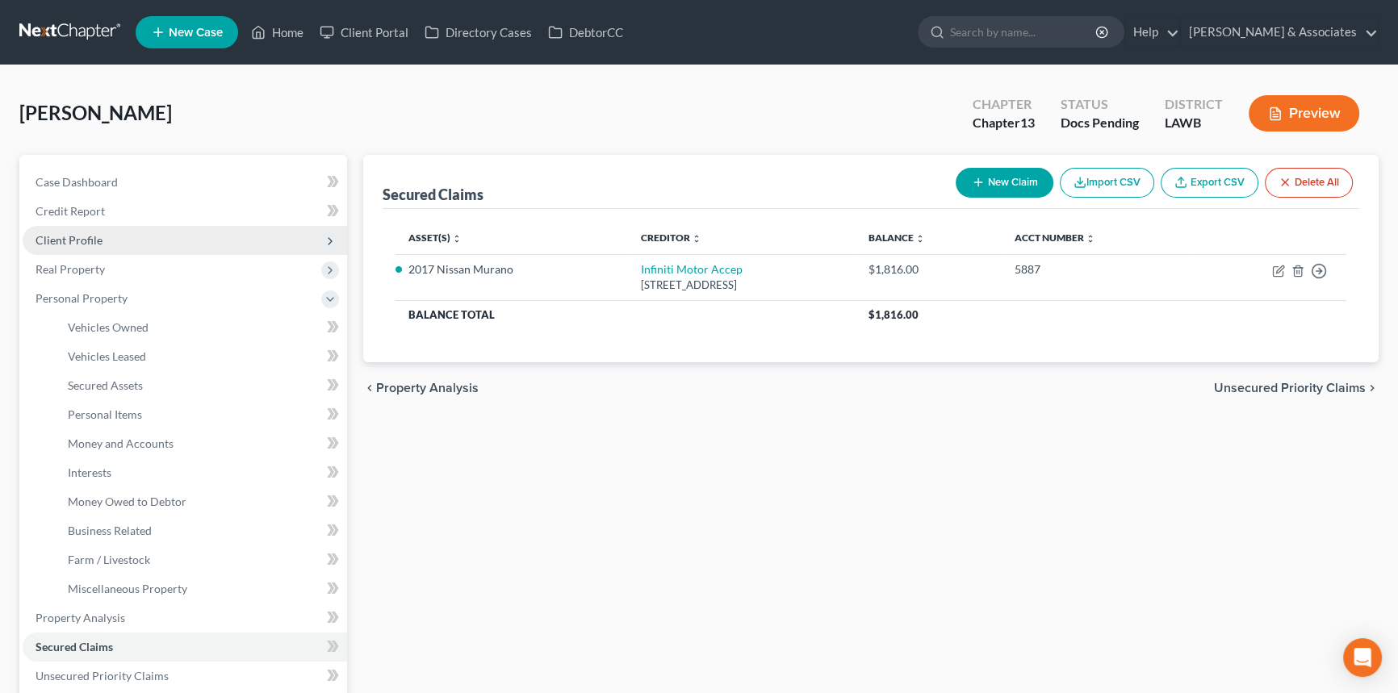
click at [121, 243] on span "Client Profile" at bounding box center [185, 240] width 325 height 29
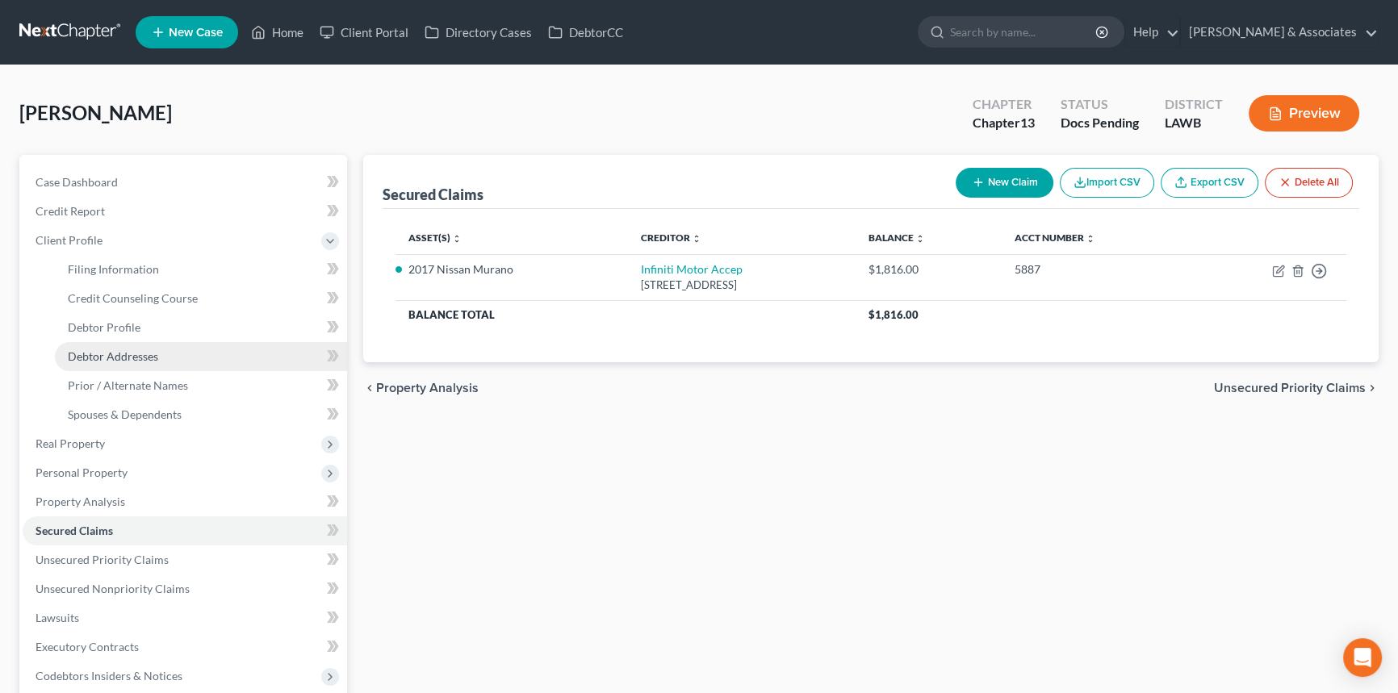
click at [103, 344] on link "Debtor Addresses" at bounding box center [201, 356] width 292 height 29
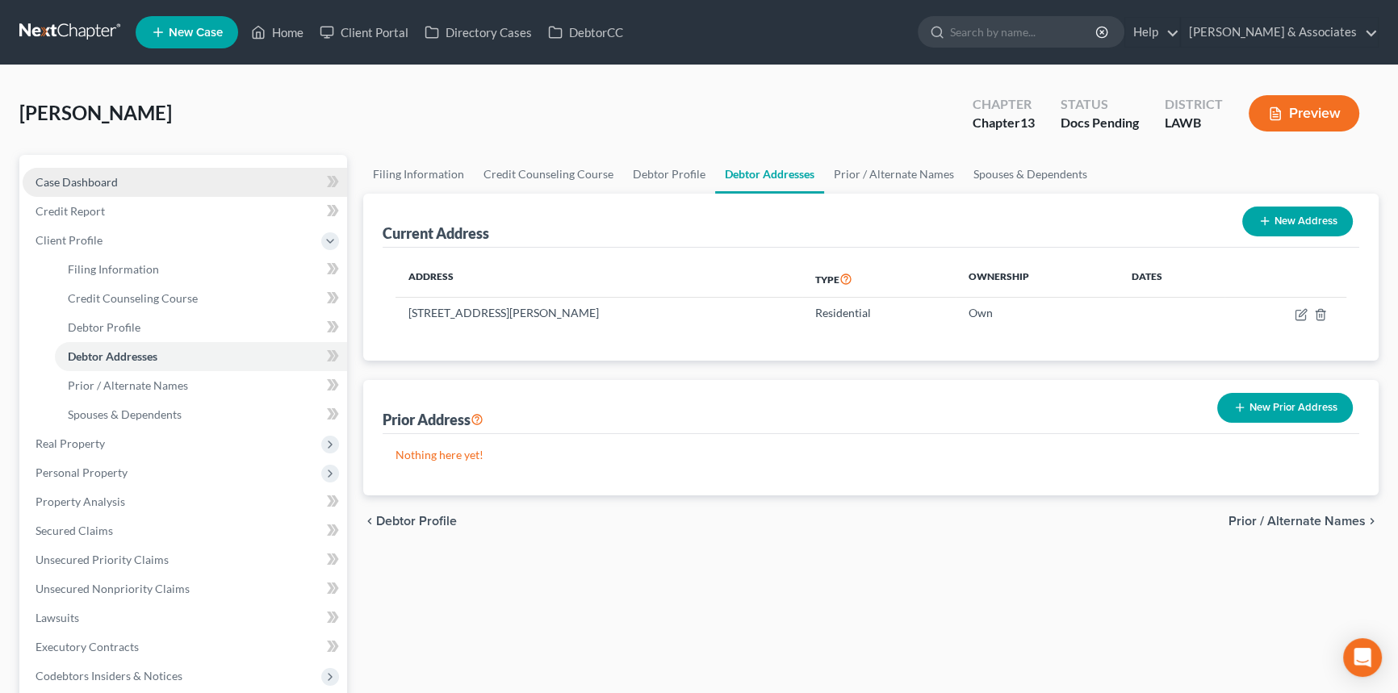
click at [205, 186] on link "Case Dashboard" at bounding box center [185, 182] width 325 height 29
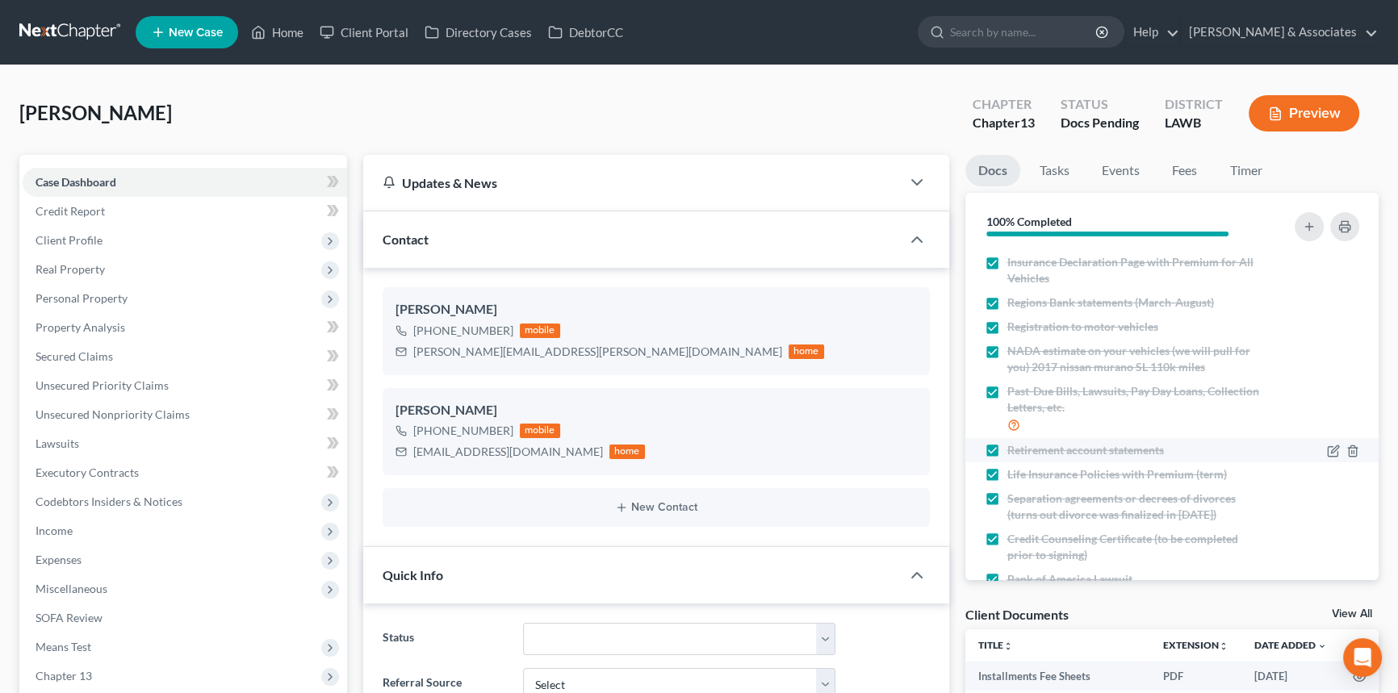
scroll to position [320, 0]
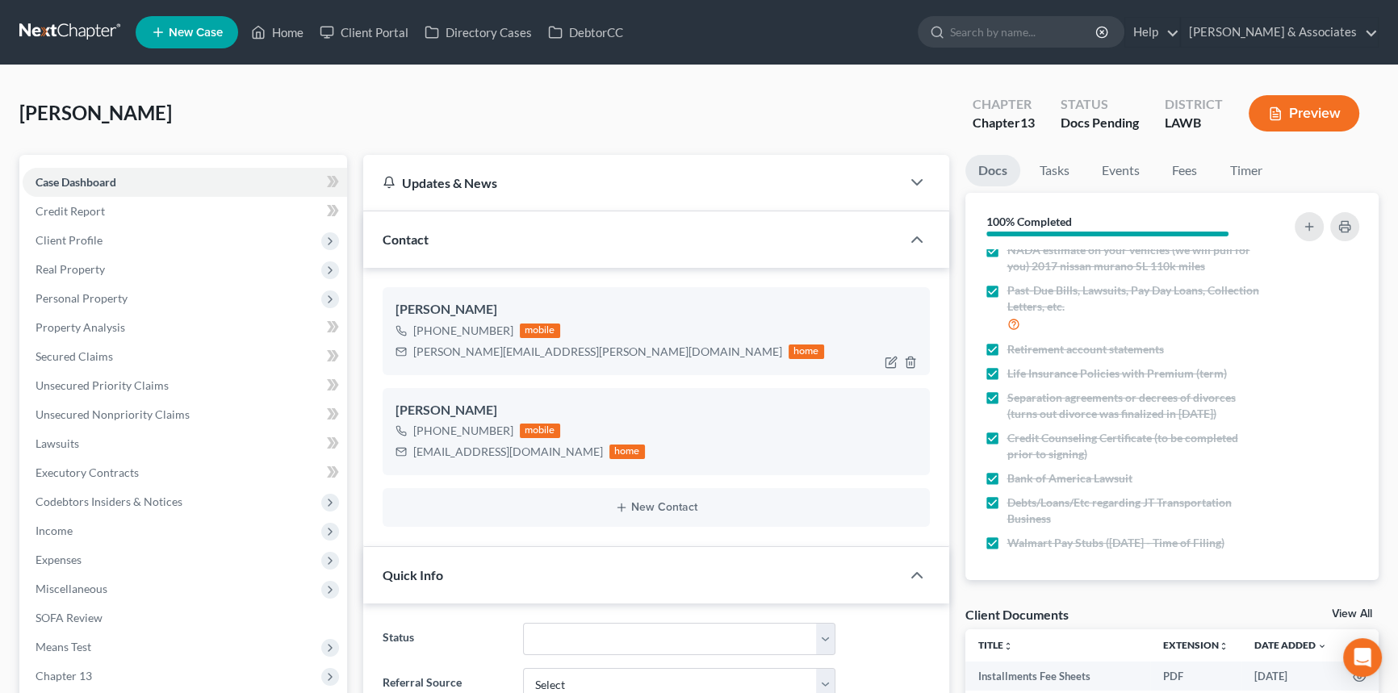
click at [499, 347] on div "alaina.burns@outlook.com" at bounding box center [597, 352] width 369 height 16
copy div "alaina.burns@outlook.com"
click at [439, 448] on div "gayetyler50@gmail.com" at bounding box center [508, 452] width 190 height 16
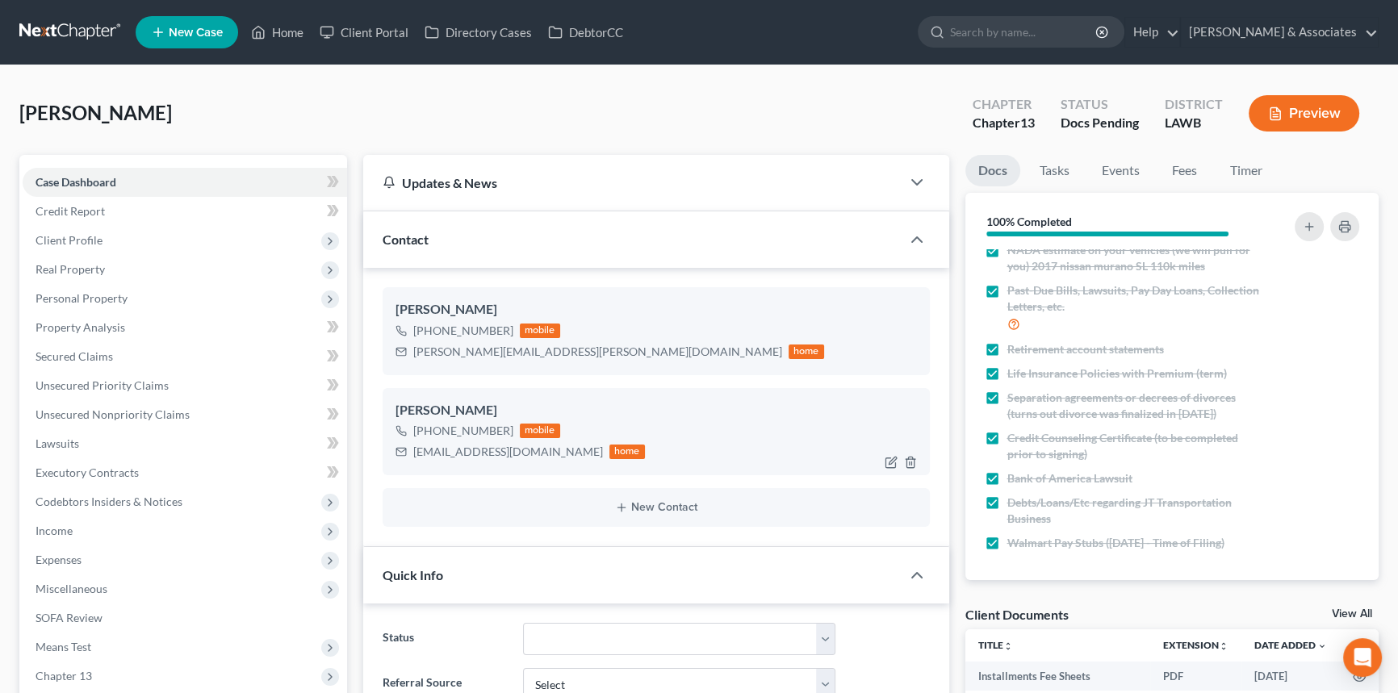
click at [439, 448] on div "gayetyler50@gmail.com" at bounding box center [508, 452] width 190 height 16
click at [448, 351] on div "alaina.burns@outlook.com" at bounding box center [597, 352] width 369 height 16
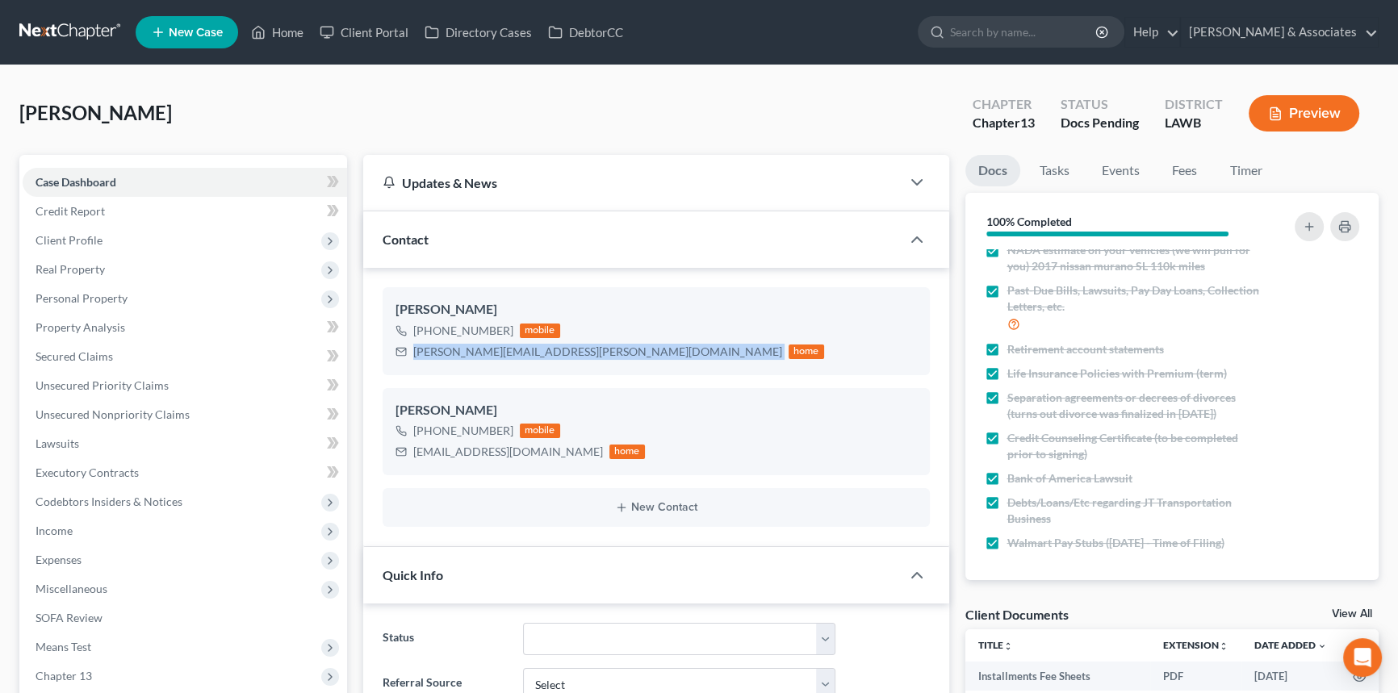
copy div "alaina.burns@outlook.com"
click at [434, 448] on div "gayetyler50@gmail.com" at bounding box center [508, 452] width 190 height 16
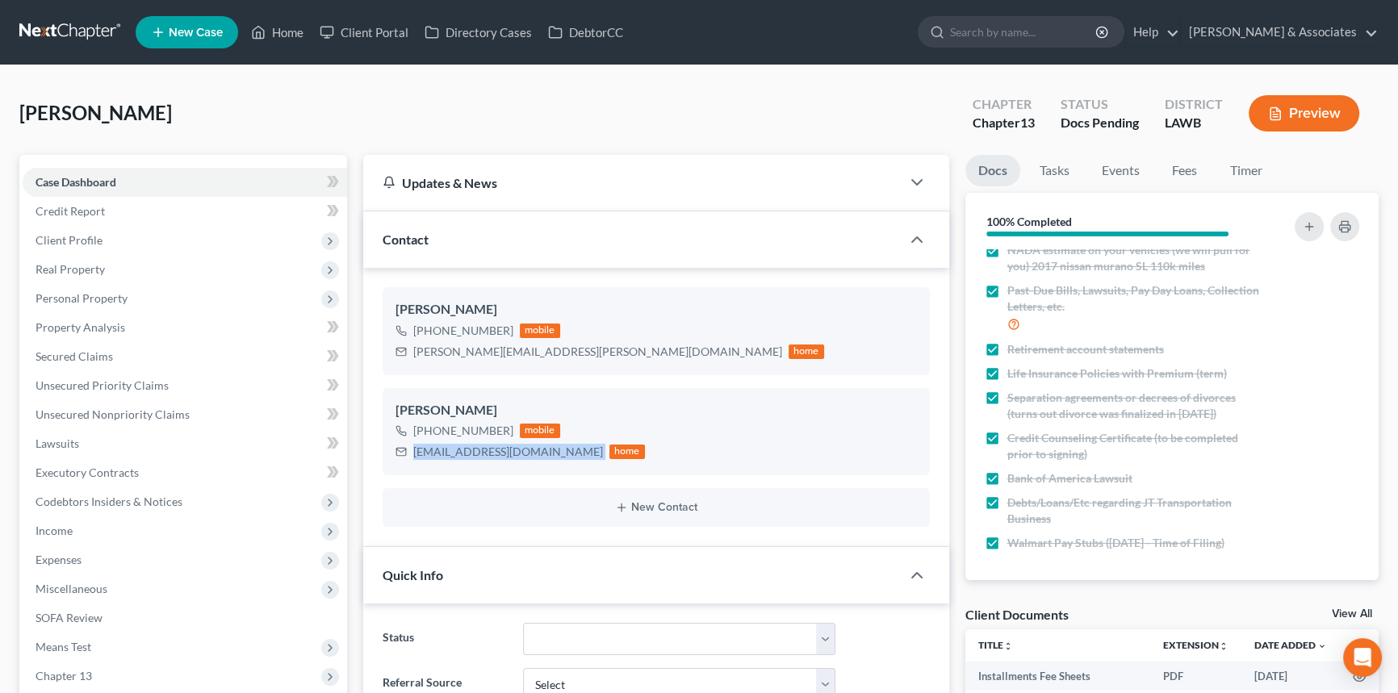
copy div "gayetyler50@gmail.com"
click at [277, 38] on link "Home" at bounding box center [277, 32] width 69 height 29
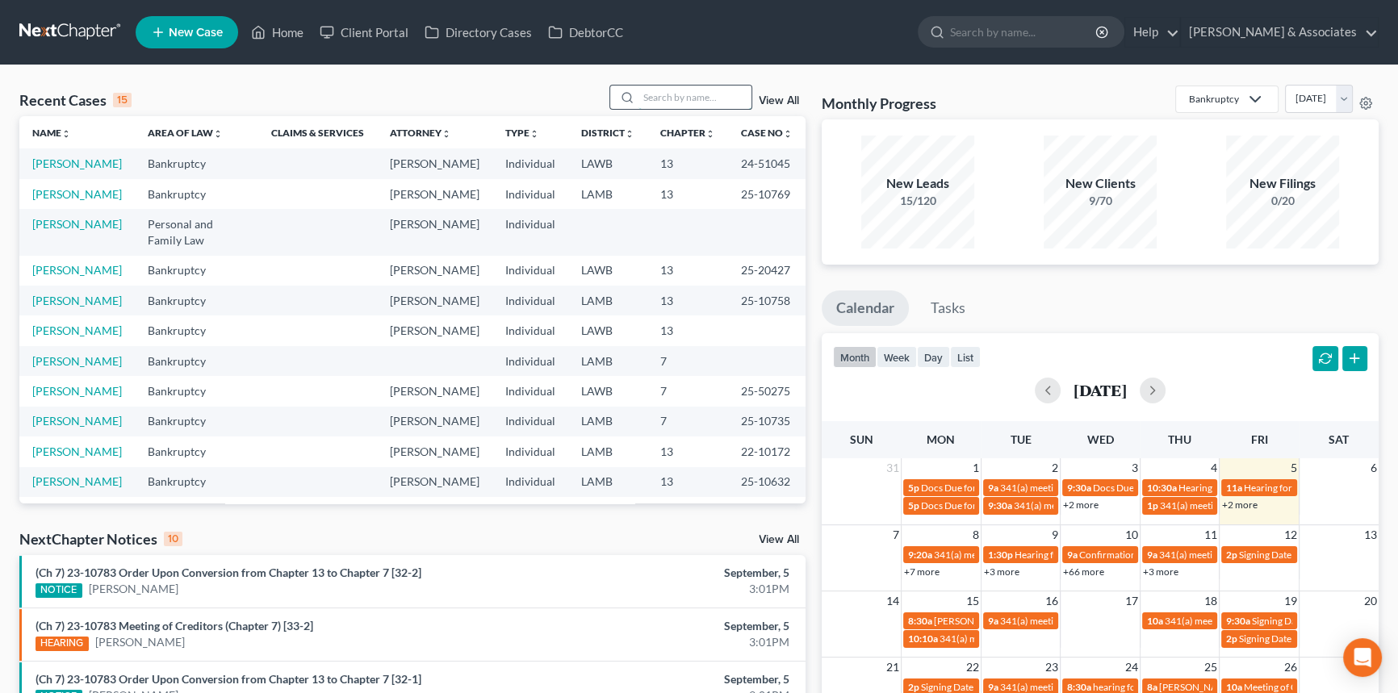
click at [660, 93] on input "search" at bounding box center [695, 97] width 113 height 23
type input "rimes"
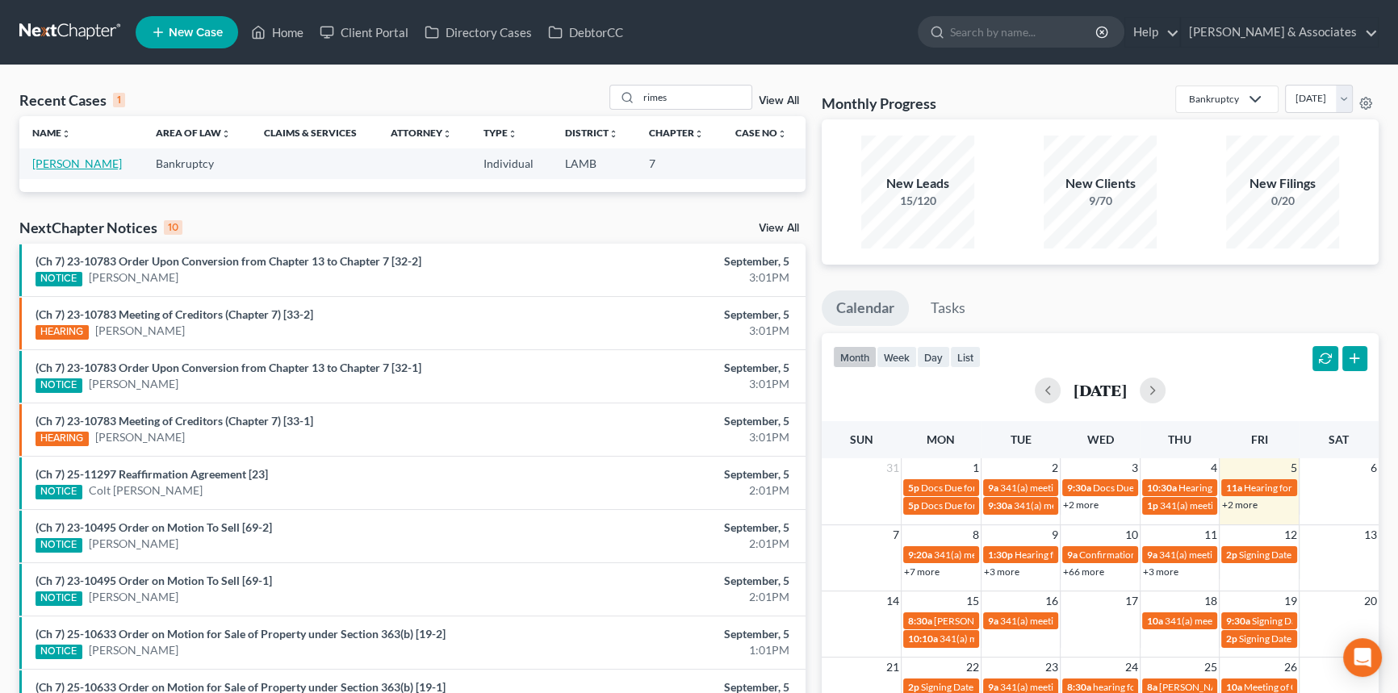
click at [65, 168] on link "Rimes, Valerie" at bounding box center [77, 164] width 90 height 14
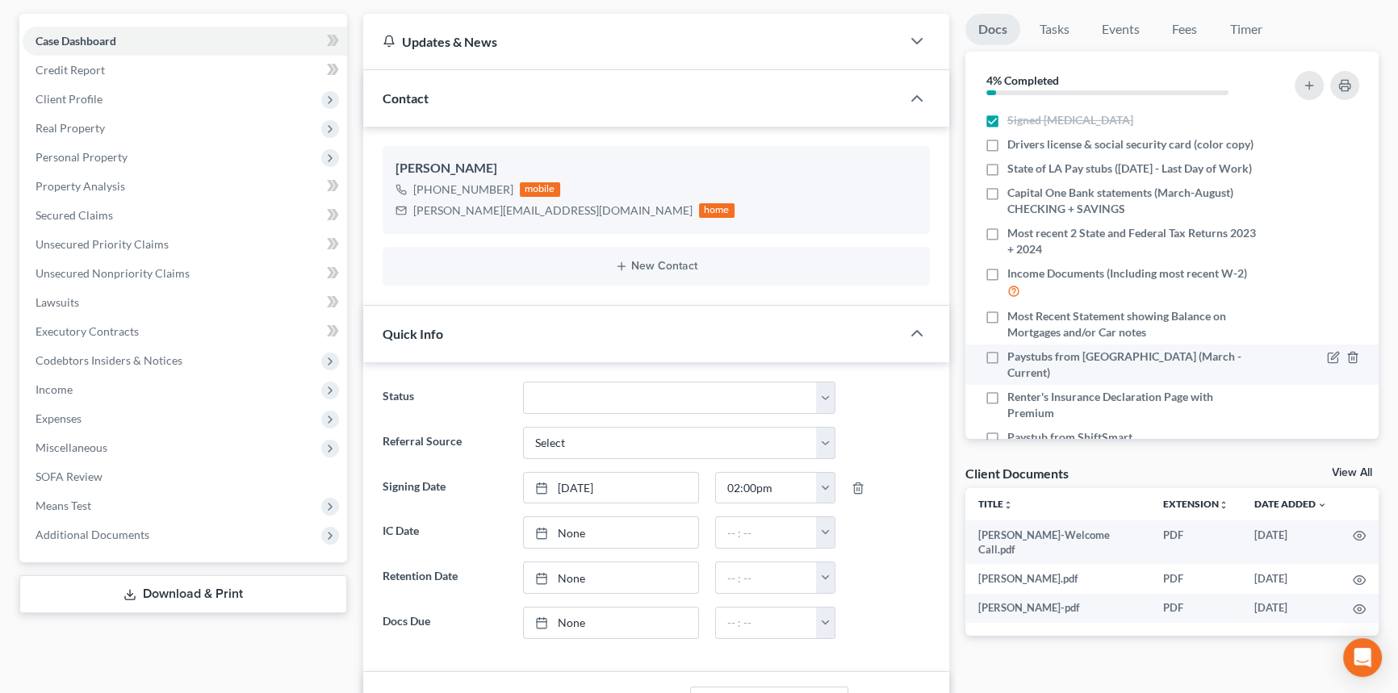
scroll to position [220, 0]
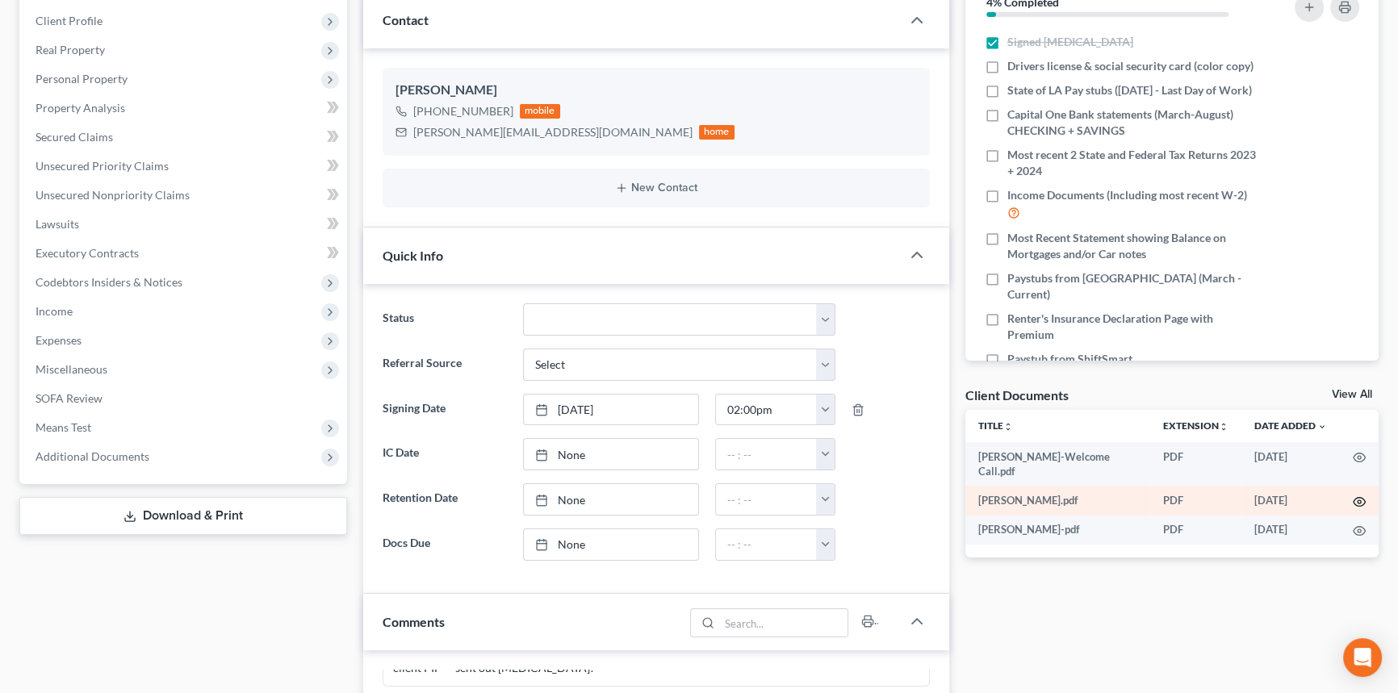
click at [1359, 496] on icon "button" at bounding box center [1359, 502] width 13 height 13
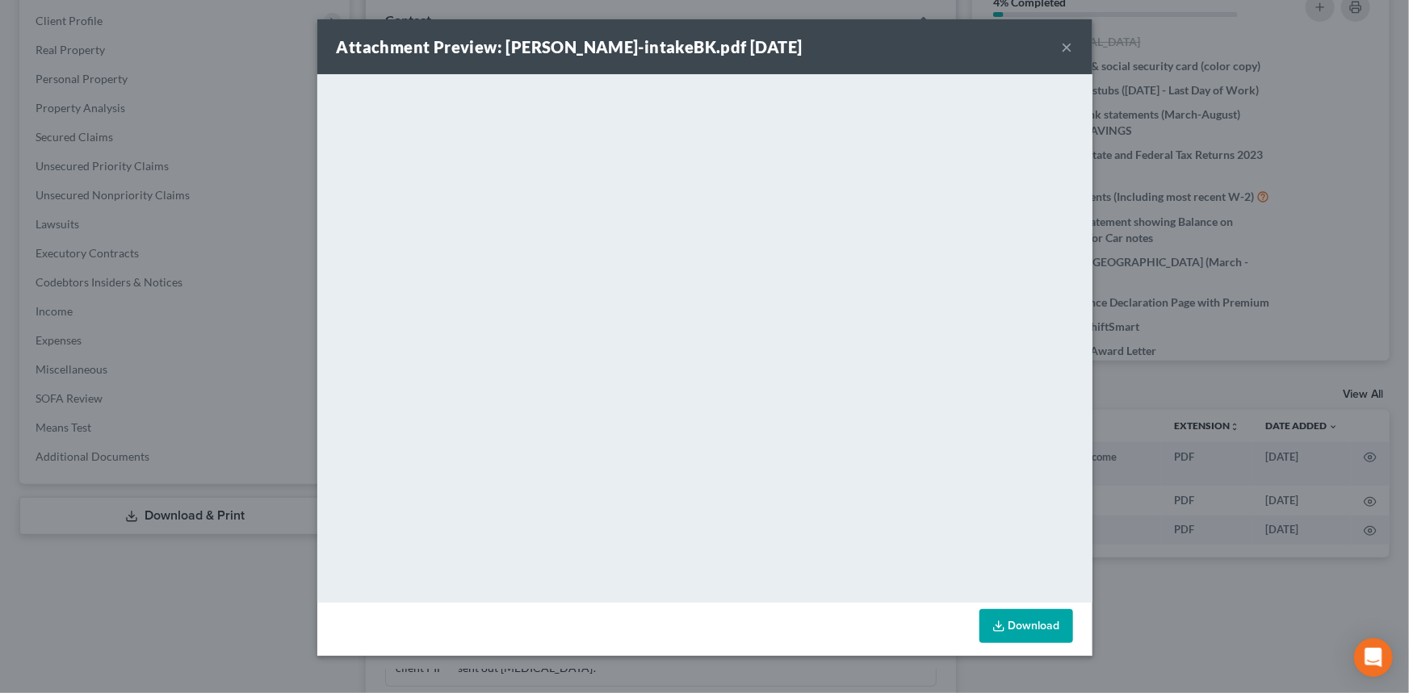
click at [1065, 46] on button "×" at bounding box center [1067, 46] width 11 height 19
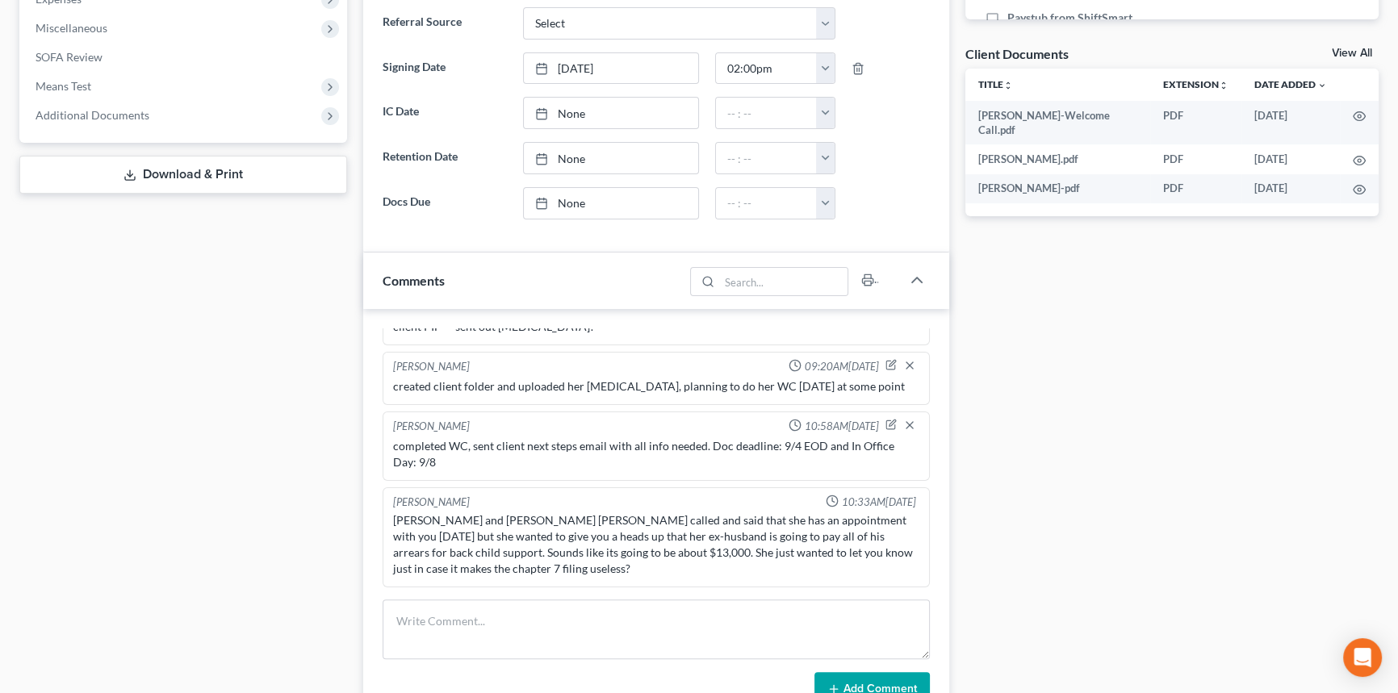
scroll to position [587, 0]
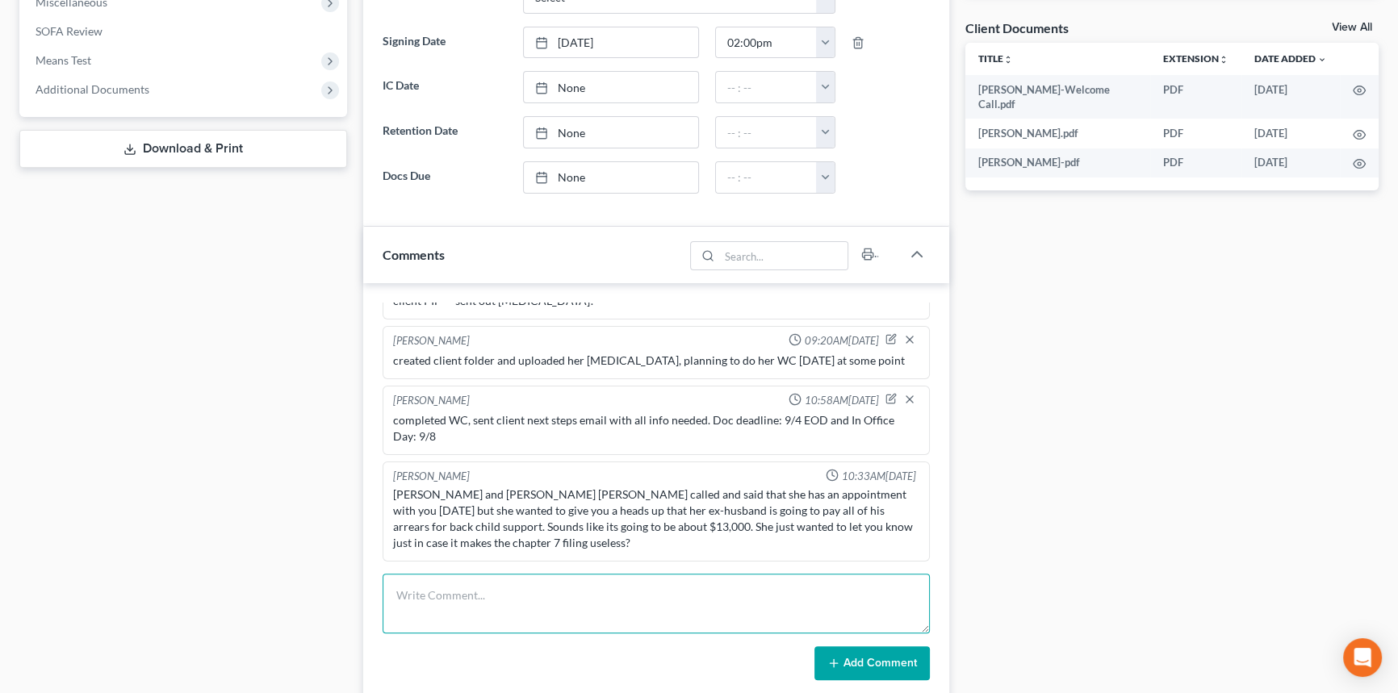
drag, startPoint x: 442, startPoint y: 601, endPoint x: 442, endPoint y: 580, distance: 21.0
click at [442, 600] on textarea at bounding box center [656, 604] width 547 height 60
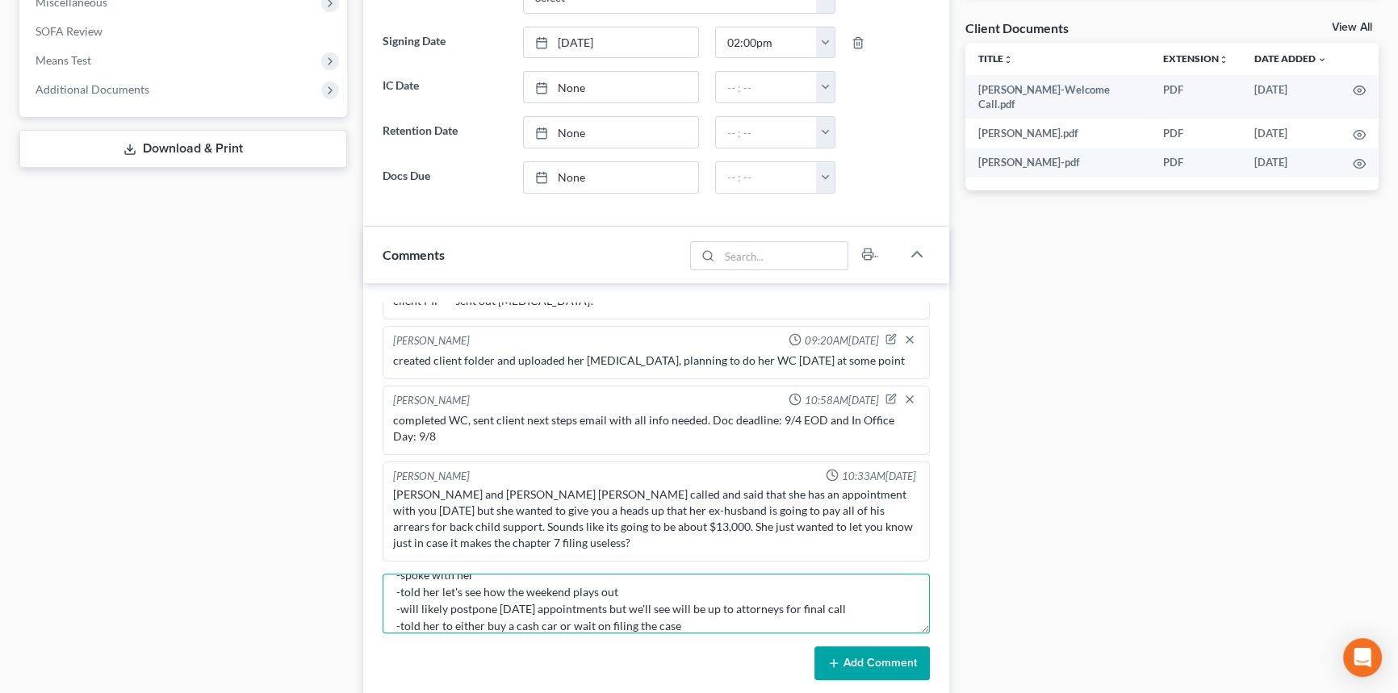
type textarea "-spoke with her -told her let's see how the weekend plays out -will likely post…"
click at [890, 654] on button "Add Comment" at bounding box center [872, 664] width 115 height 34
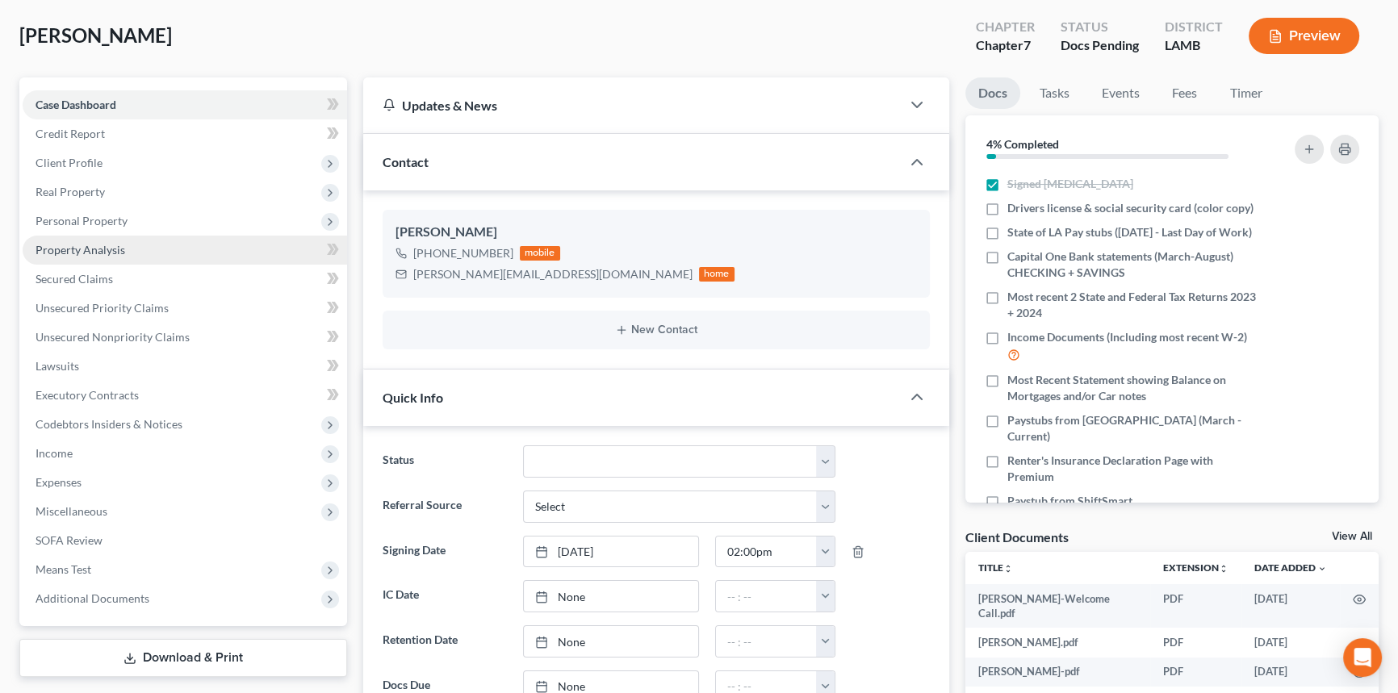
scroll to position [0, 0]
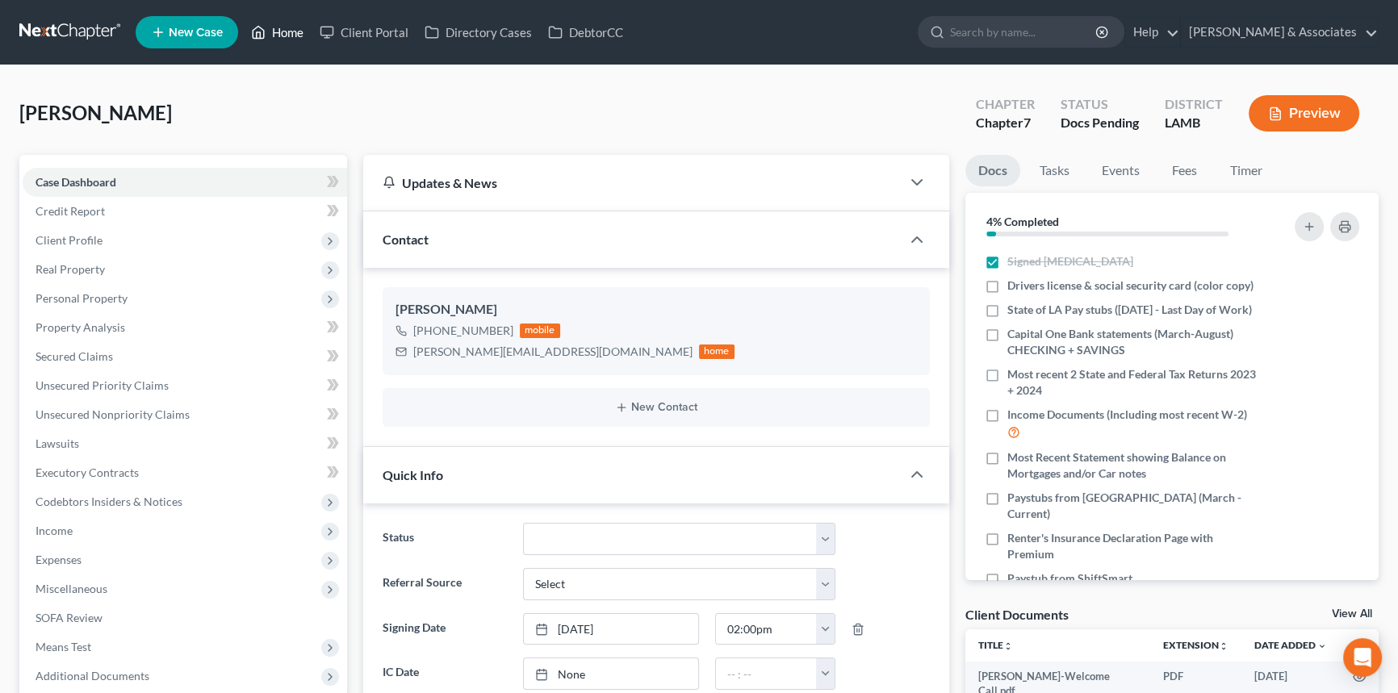
drag, startPoint x: 256, startPoint y: 48, endPoint x: 260, endPoint y: 41, distance: 8.3
click at [256, 48] on ul "New Case Home Client Portal Directory Cases DebtorCC - No Result - See all resu…" at bounding box center [757, 32] width 1243 height 42
click at [263, 38] on icon at bounding box center [258, 33] width 11 height 12
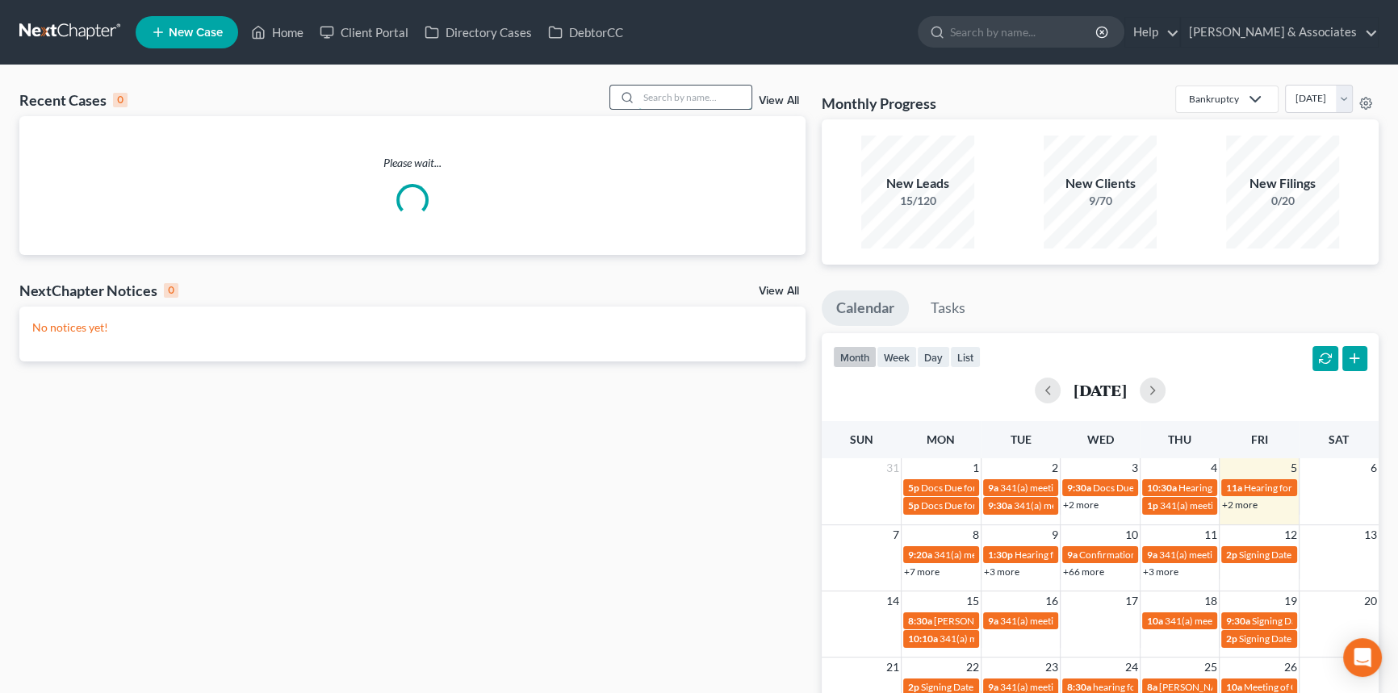
click at [641, 104] on input "search" at bounding box center [695, 97] width 113 height 23
type input "herman"
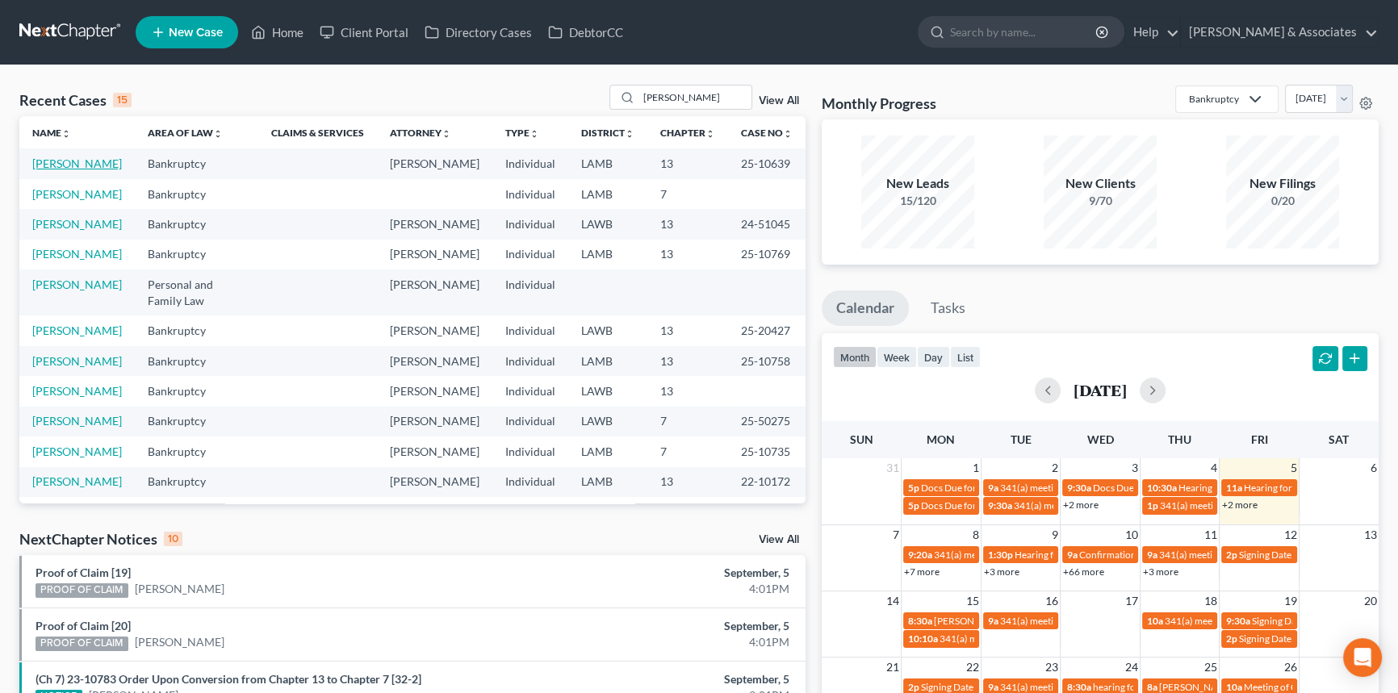
click at [73, 161] on link "Smith, Erinn" at bounding box center [77, 164] width 90 height 14
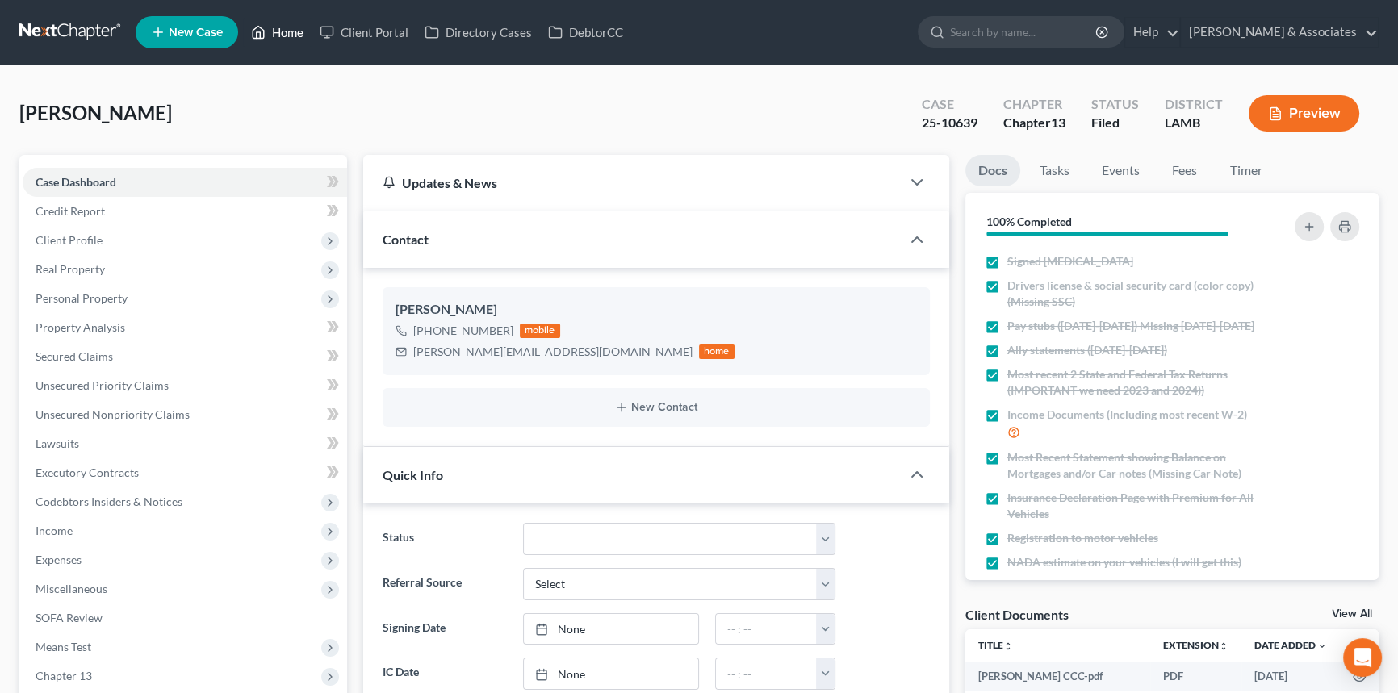
drag, startPoint x: 249, startPoint y: 40, endPoint x: 269, endPoint y: 25, distance: 25.3
click at [249, 40] on link "Home" at bounding box center [277, 32] width 69 height 29
click at [269, 25] on link "Home" at bounding box center [277, 32] width 69 height 29
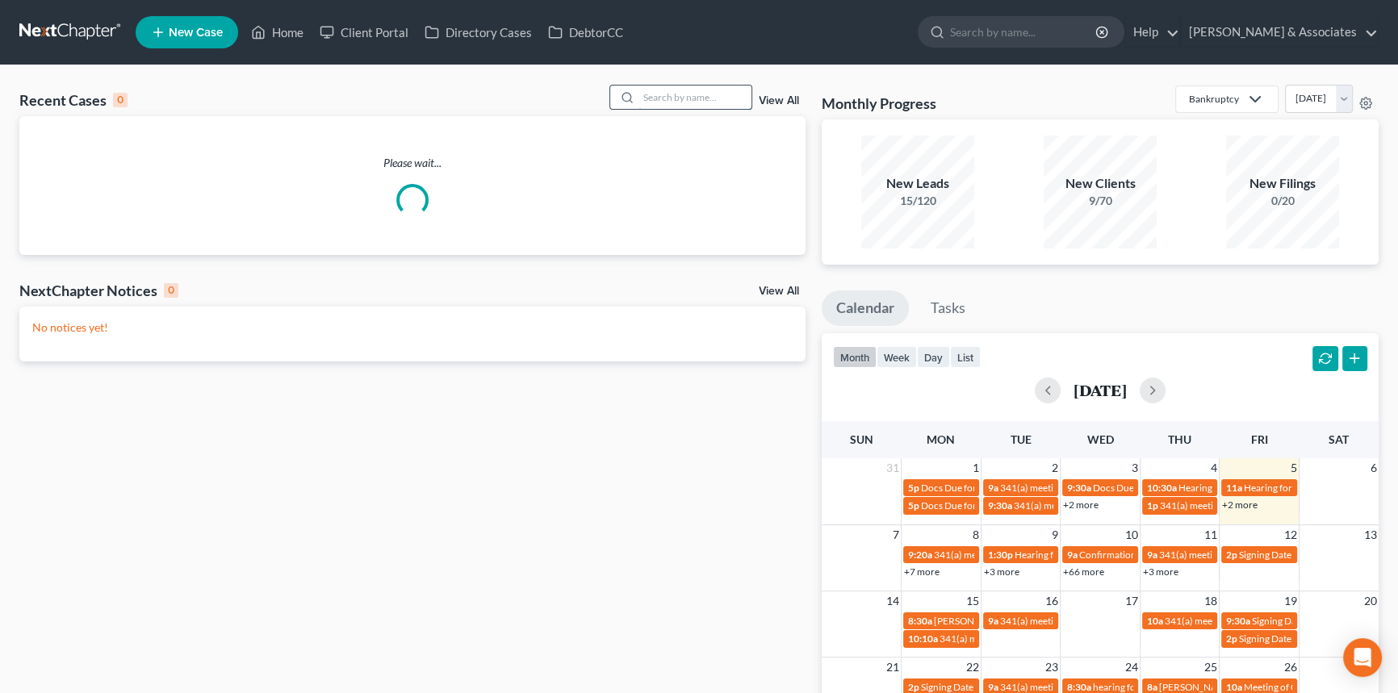
click at [691, 95] on input "search" at bounding box center [695, 97] width 113 height 23
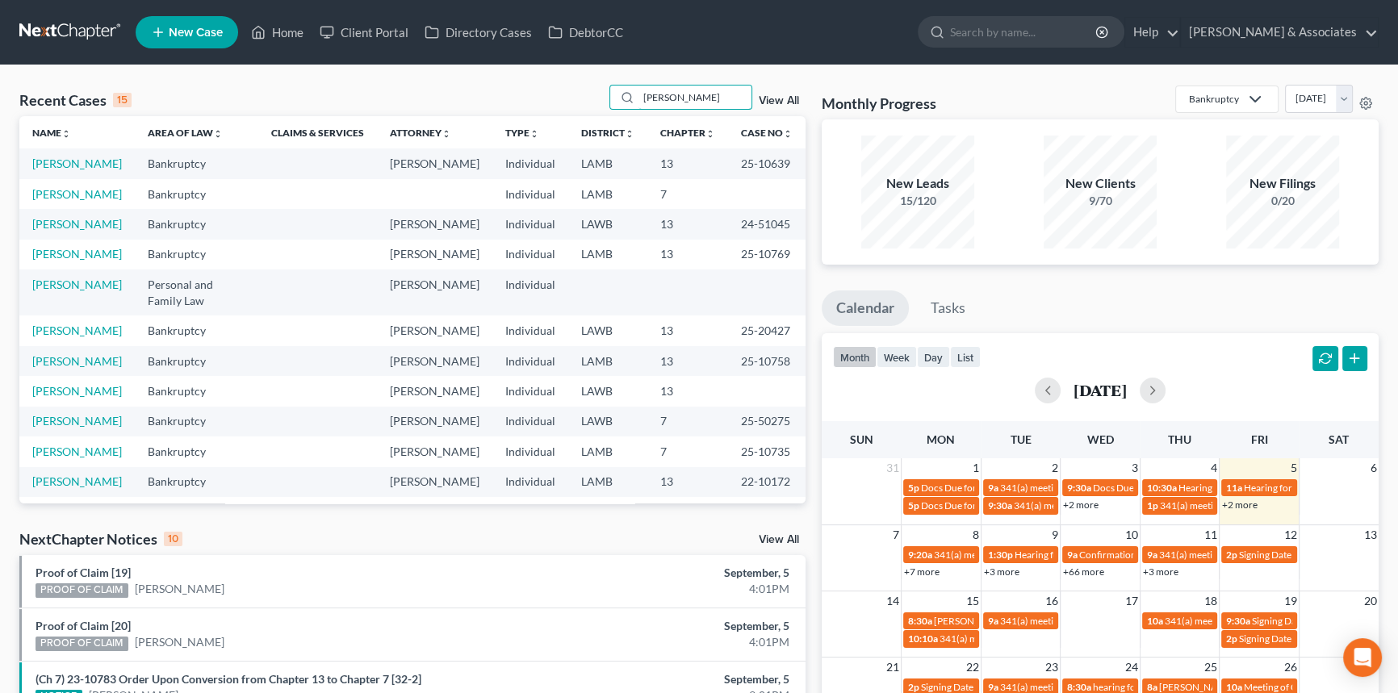
type input "herman"
click at [710, 90] on input "herman" at bounding box center [695, 97] width 113 height 23
click at [273, 34] on link "Home" at bounding box center [277, 32] width 69 height 29
click at [689, 108] on input "herman" at bounding box center [695, 97] width 113 height 23
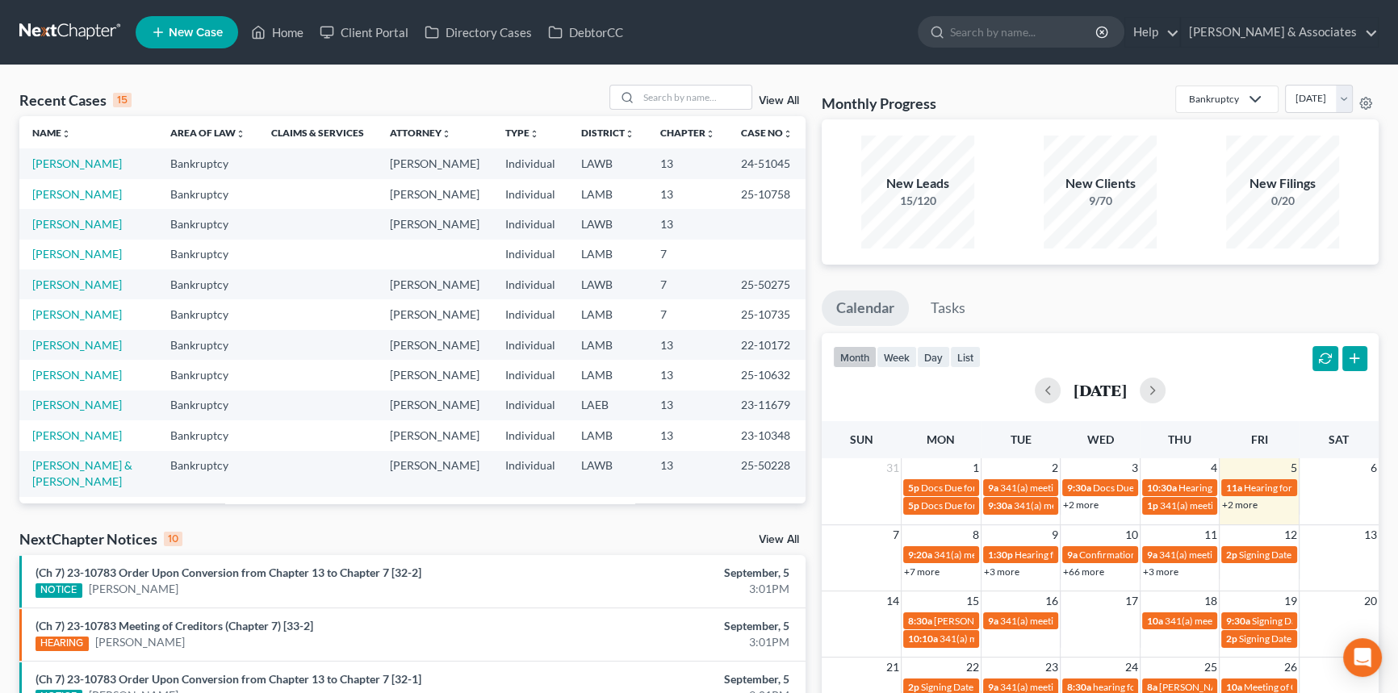
click at [790, 113] on div "Recent Cases 15 View All" at bounding box center [412, 100] width 786 height 31
click at [793, 95] on link "View All" at bounding box center [779, 100] width 40 height 11
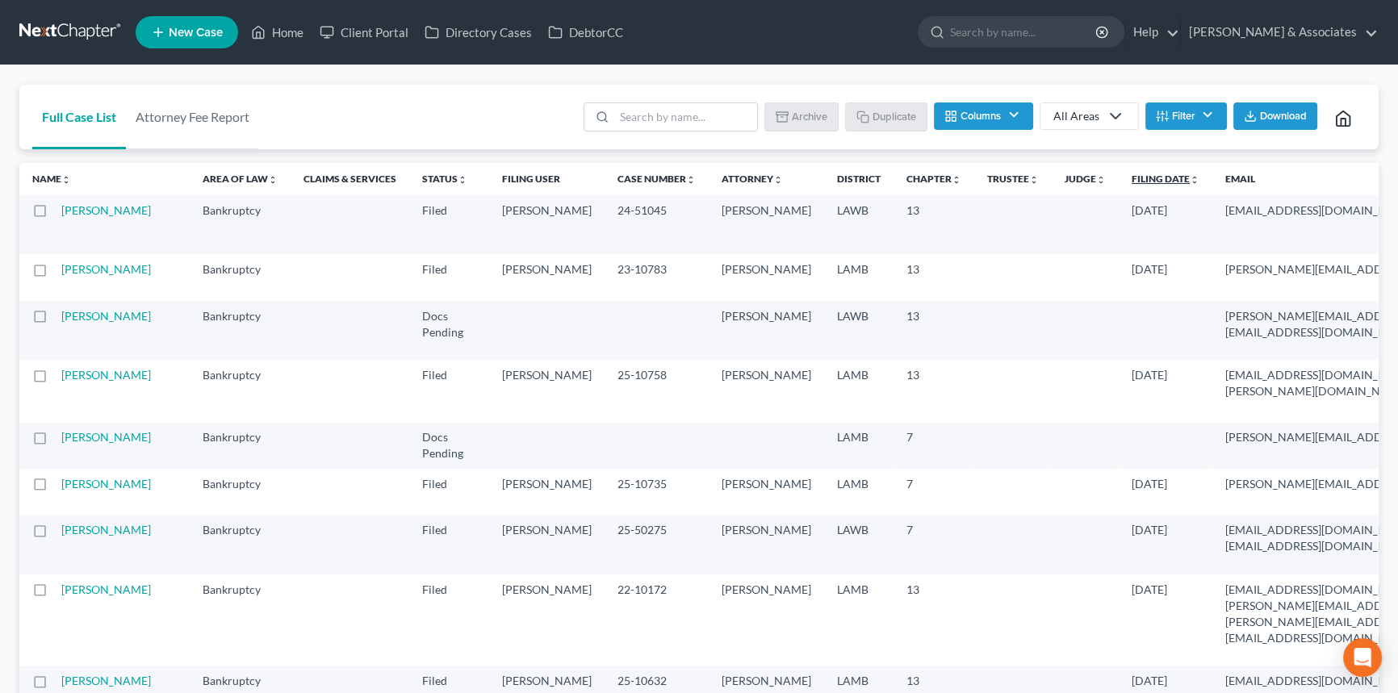
click at [1132, 181] on link "Filing Date unfold_more expand_more expand_less" at bounding box center [1166, 179] width 68 height 12
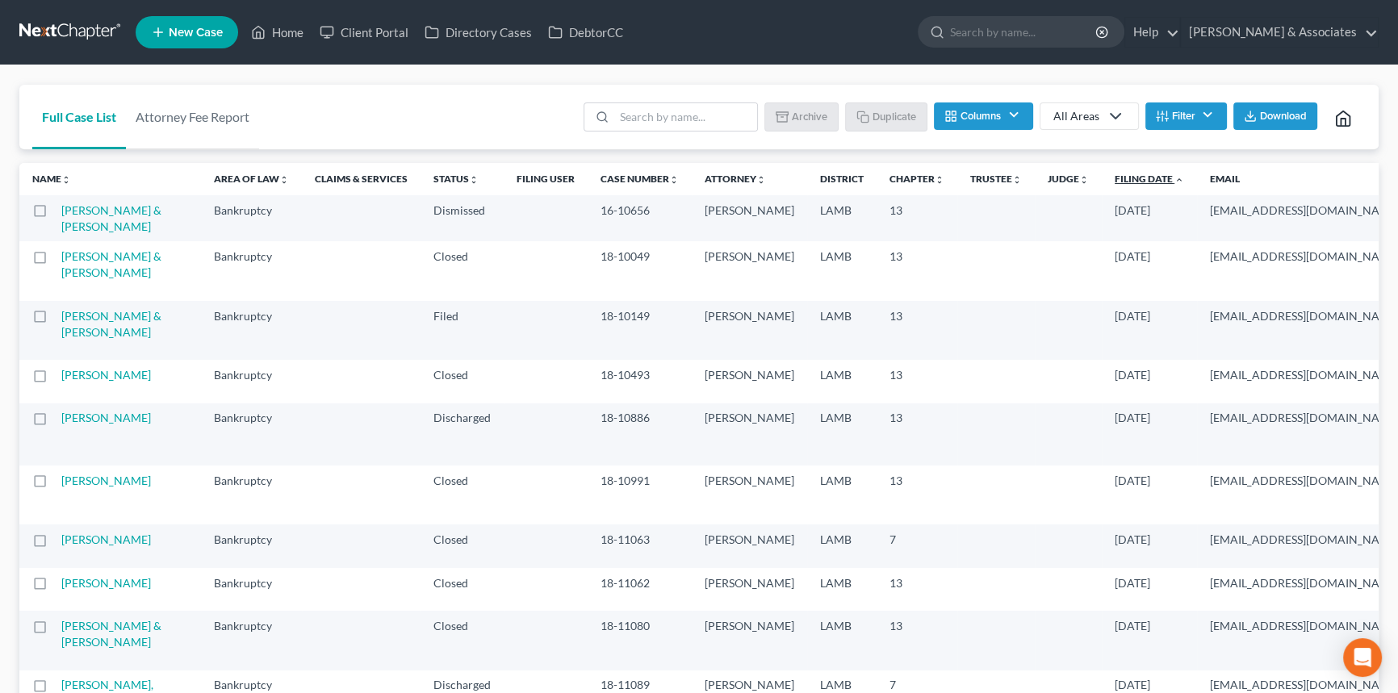
click at [1115, 174] on link "Filing Date unfold_more expand_more expand_less" at bounding box center [1149, 179] width 69 height 12
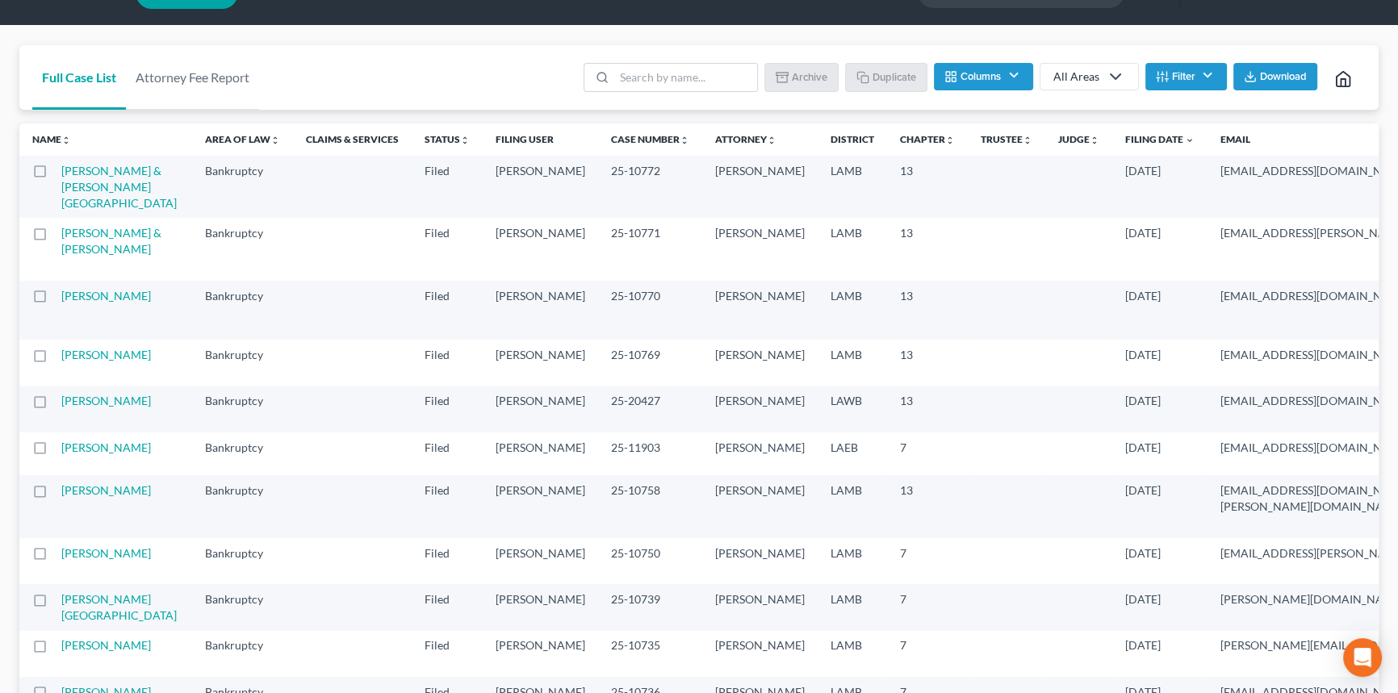
scroll to position [73, 0]
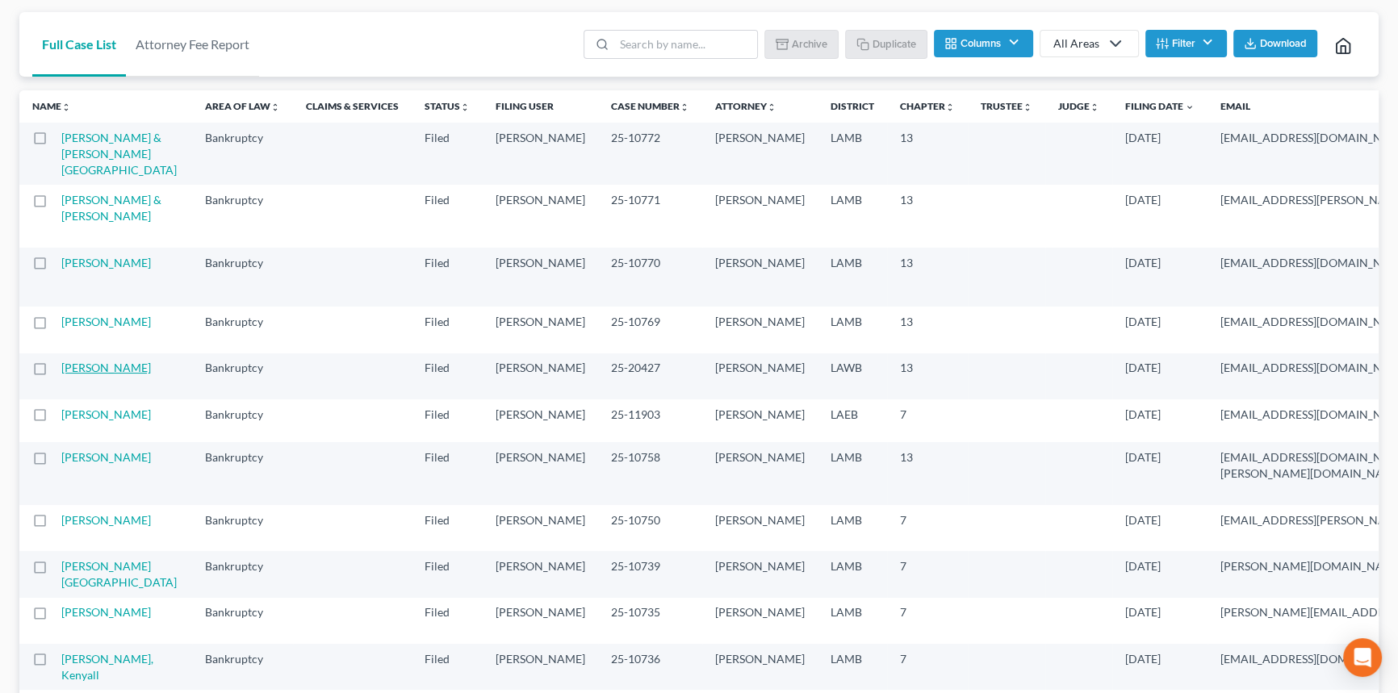
click at [70, 375] on link "Lavergne, Joann" at bounding box center [106, 368] width 90 height 14
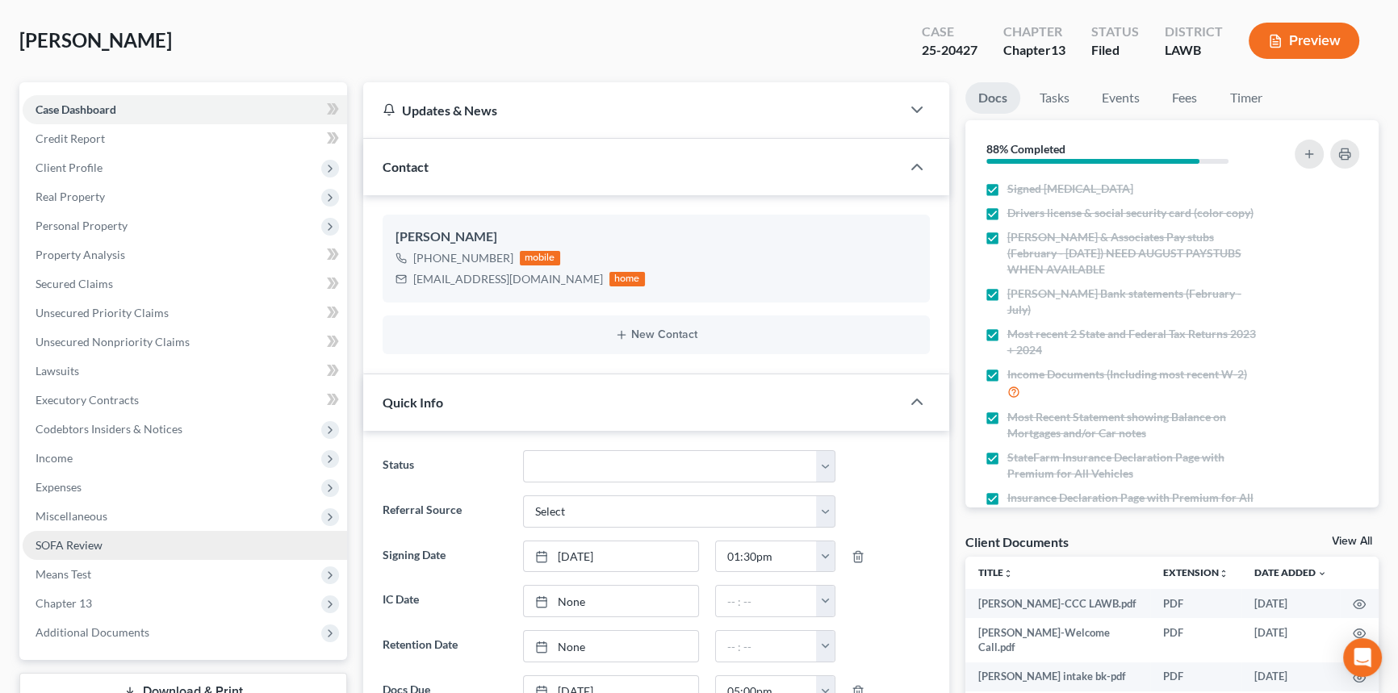
scroll to position [1557, 0]
click at [85, 524] on span "Miscellaneous" at bounding box center [185, 516] width 325 height 29
click at [129, 547] on span "Attorney / Credit Counseling Fees" at bounding box center [153, 545] width 170 height 14
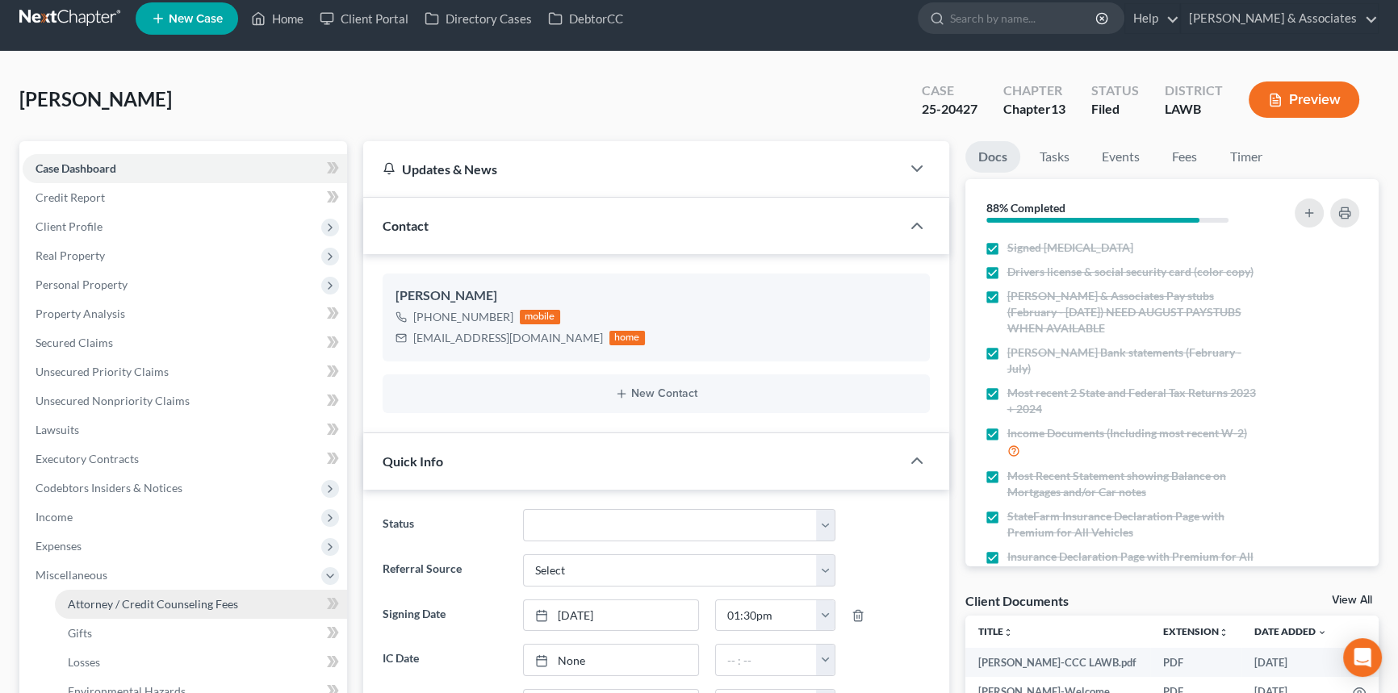
select select "1"
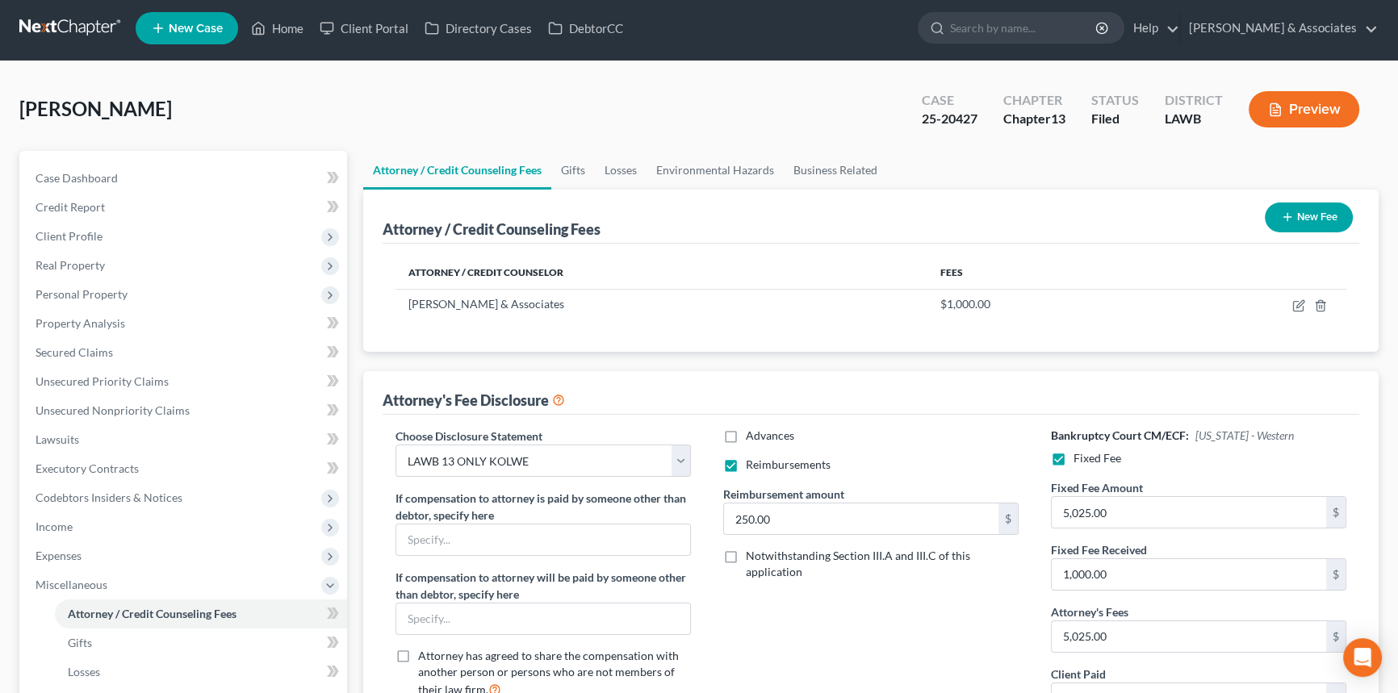
scroll to position [295, 0]
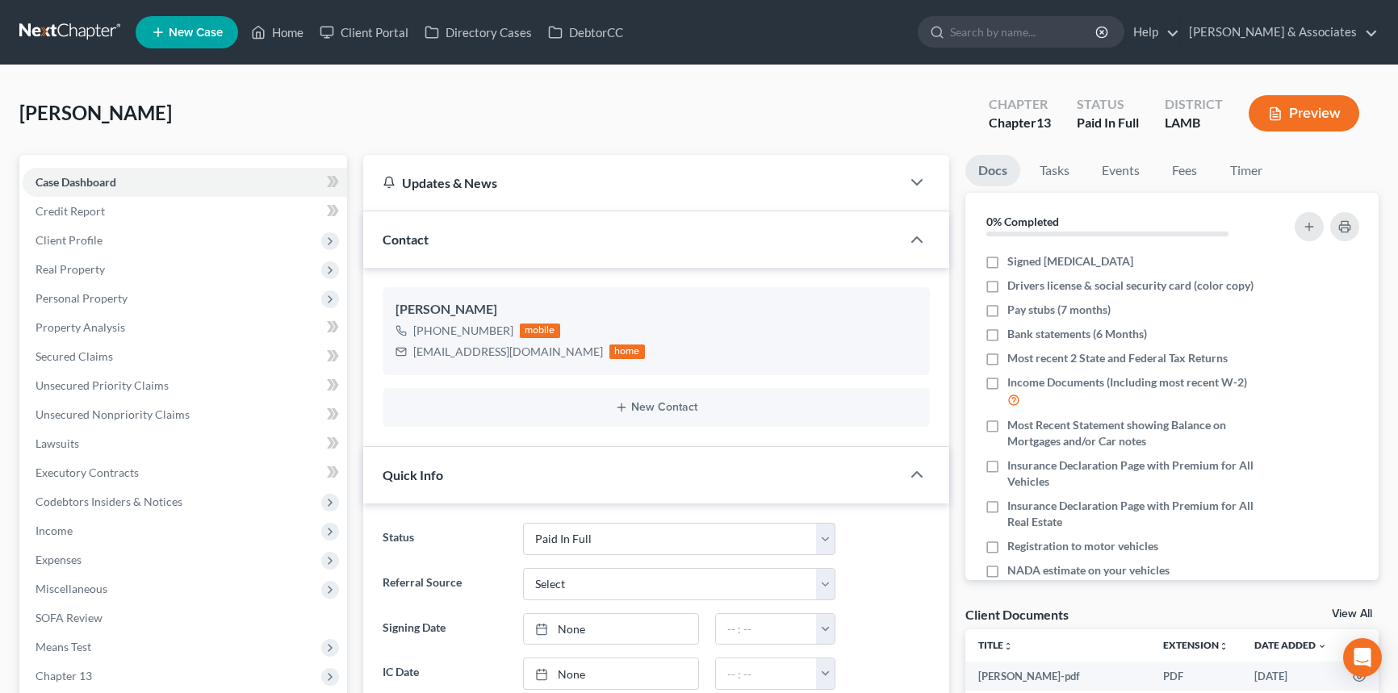
select select "17"
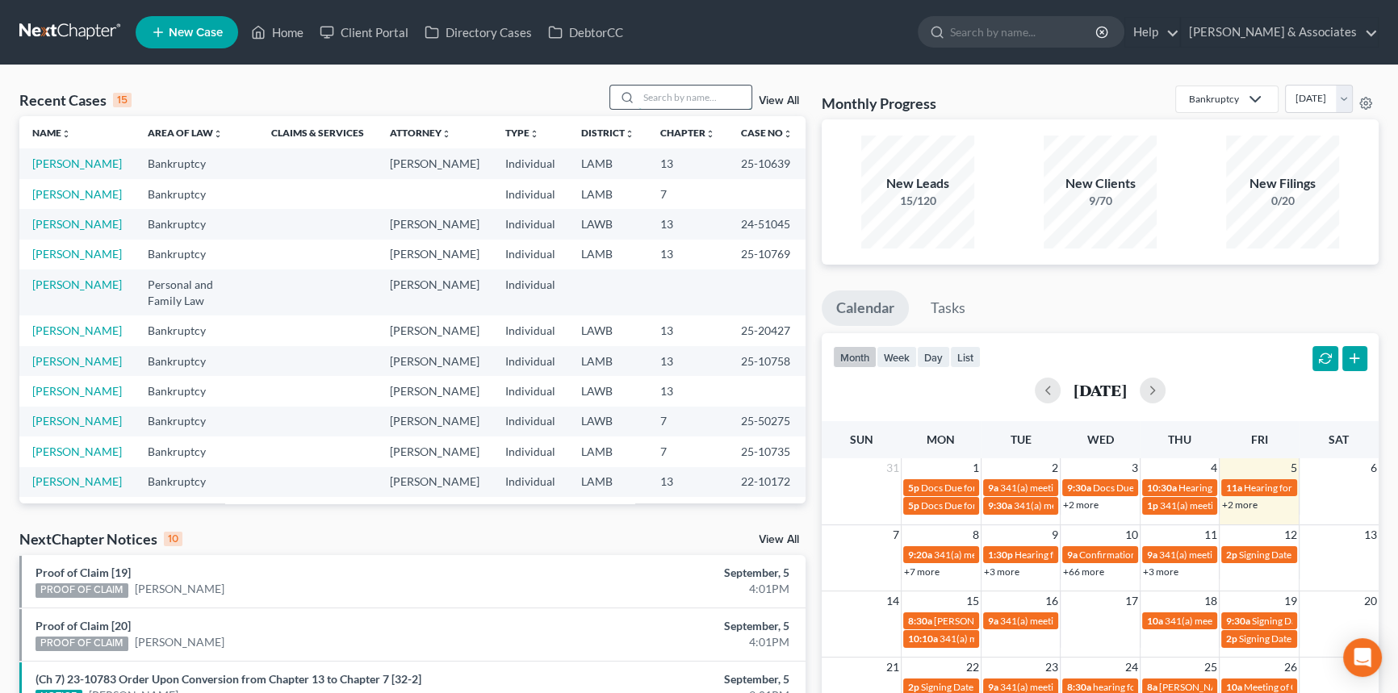
click at [718, 90] on input "search" at bounding box center [695, 97] width 113 height 23
type input "[PERSON_NAME]"
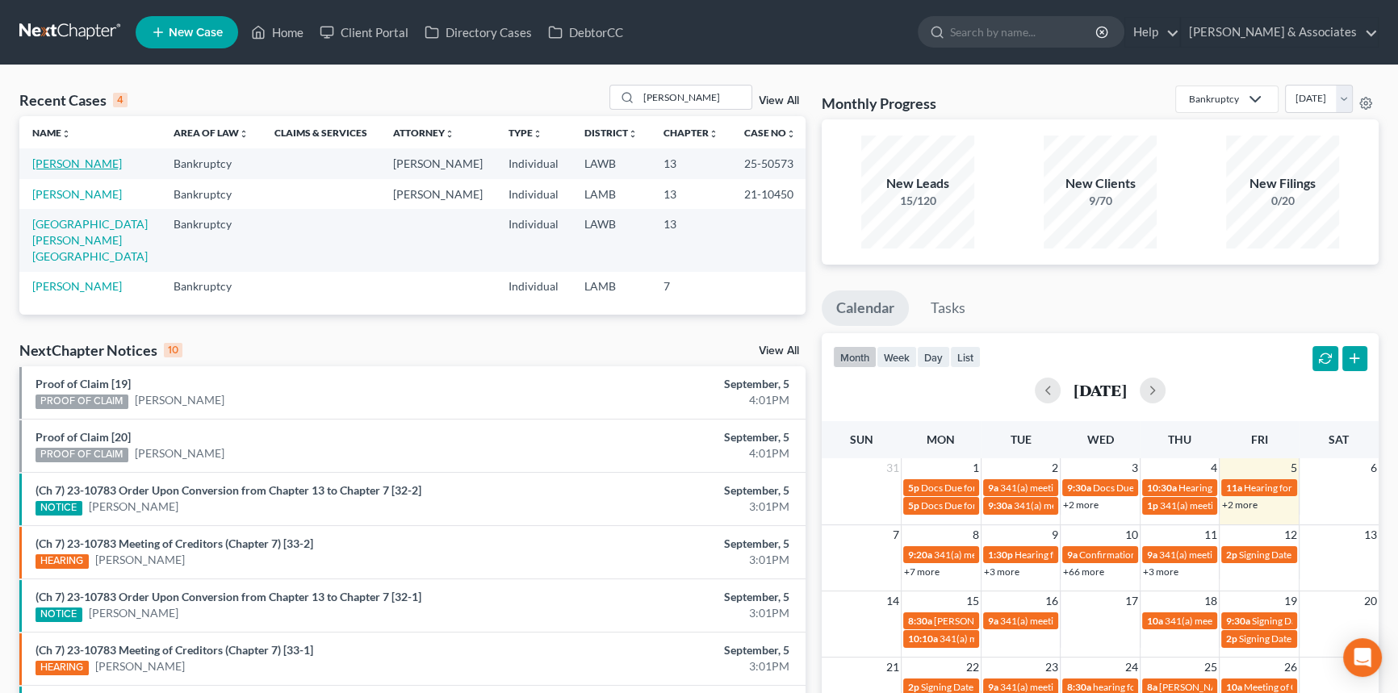
click at [90, 165] on link "[PERSON_NAME]" at bounding box center [77, 164] width 90 height 14
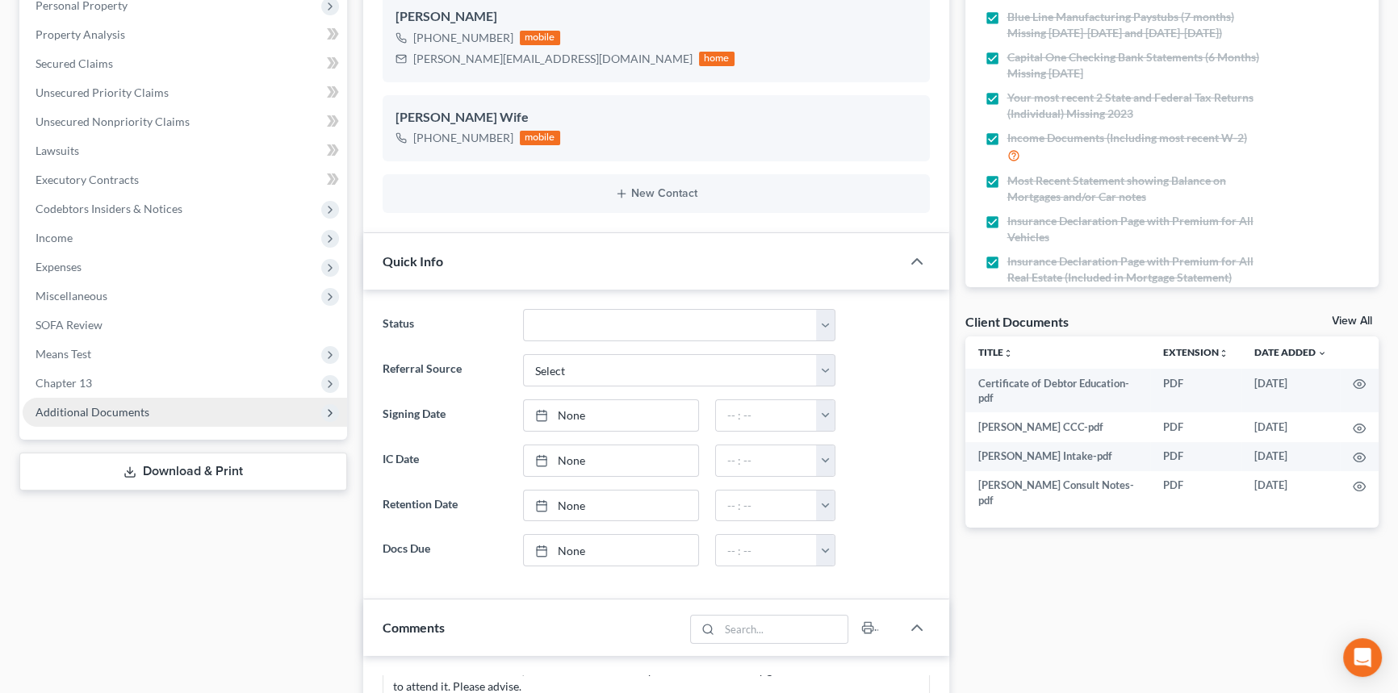
scroll to position [517, 0]
click at [84, 398] on span "Additional Documents" at bounding box center [185, 412] width 325 height 29
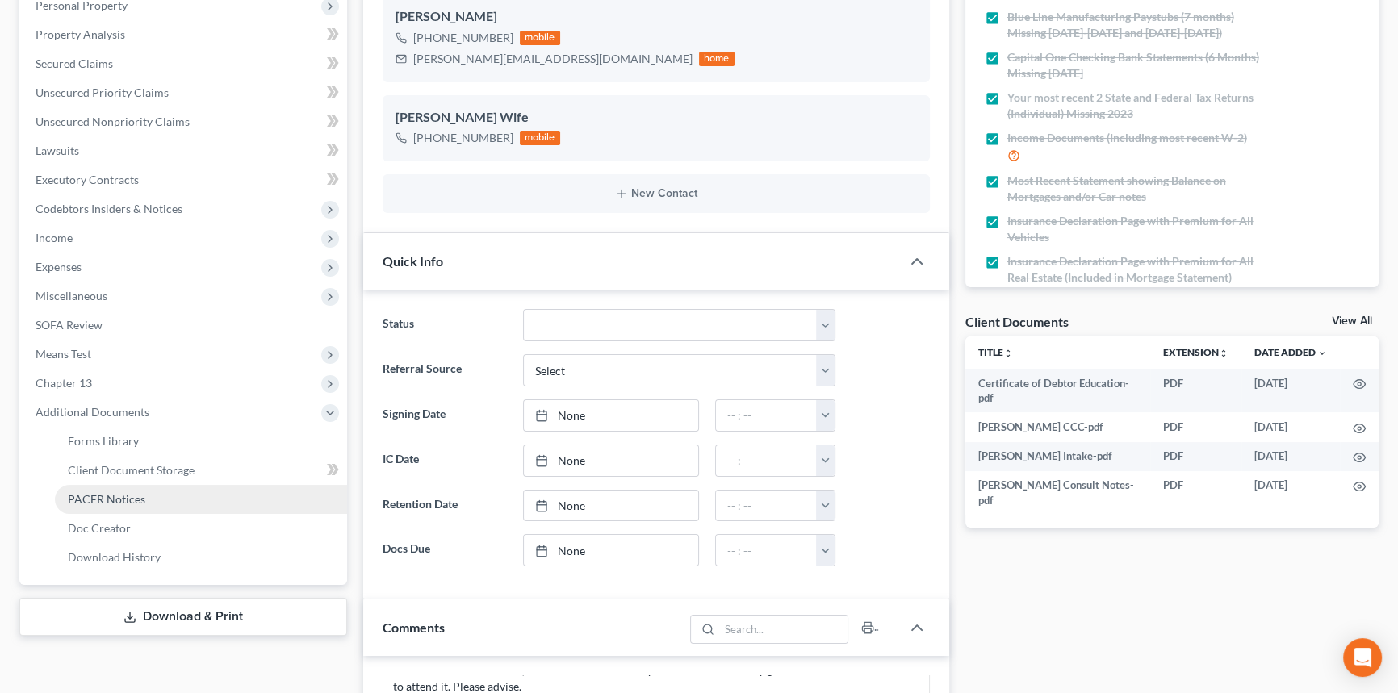
click at [103, 488] on link "PACER Notices" at bounding box center [201, 499] width 292 height 29
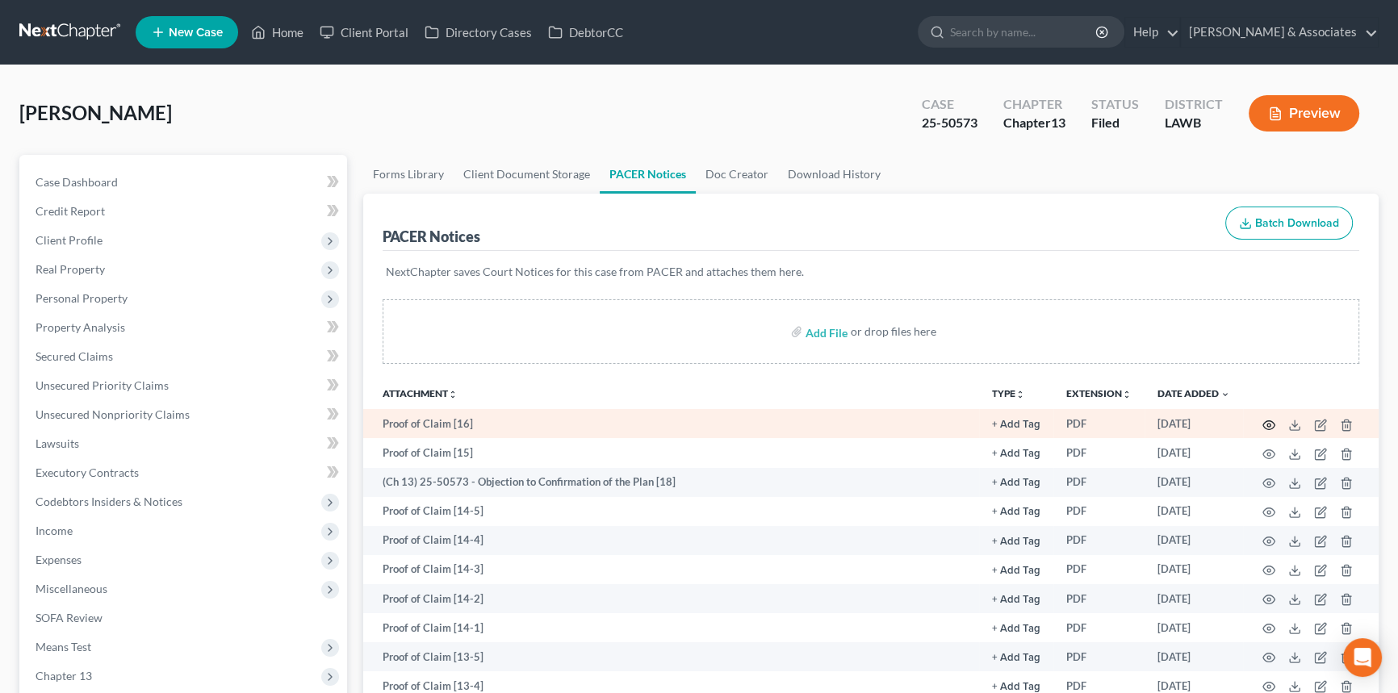
click at [1263, 426] on icon "button" at bounding box center [1269, 425] width 13 height 13
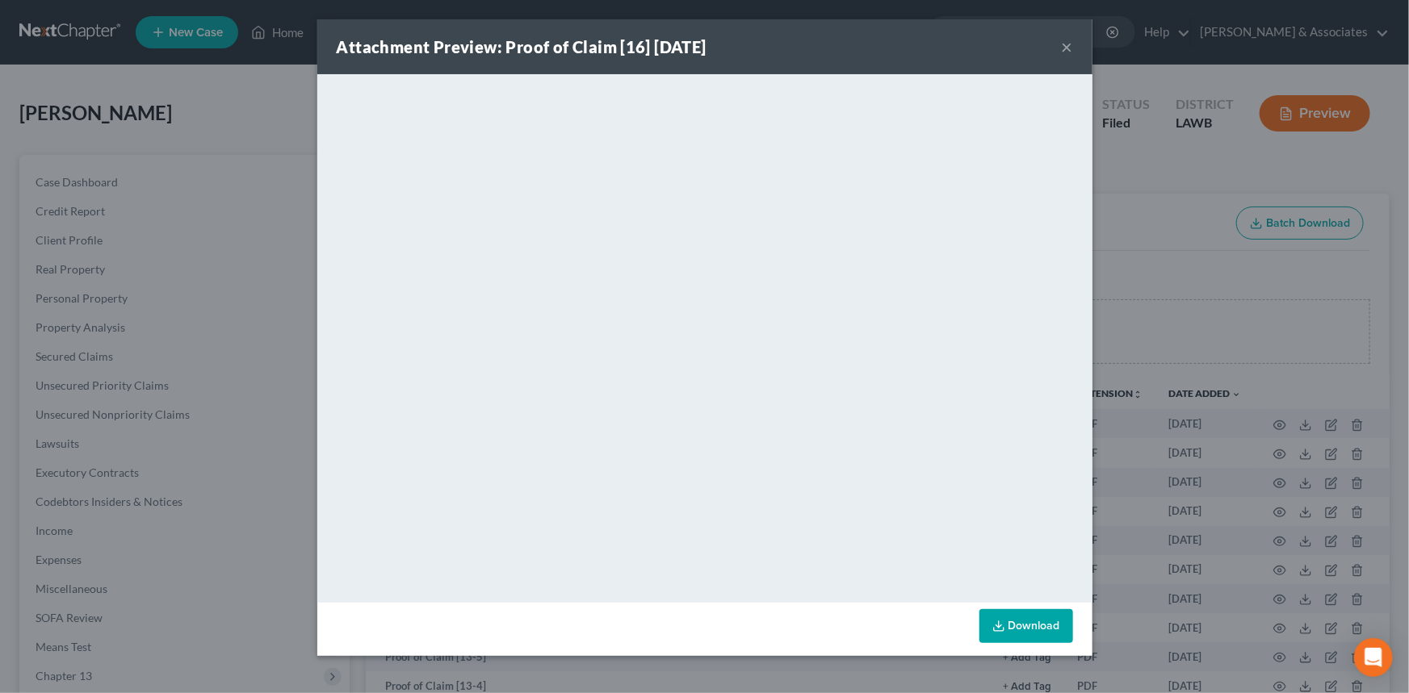
click at [1062, 46] on button "×" at bounding box center [1067, 46] width 11 height 19
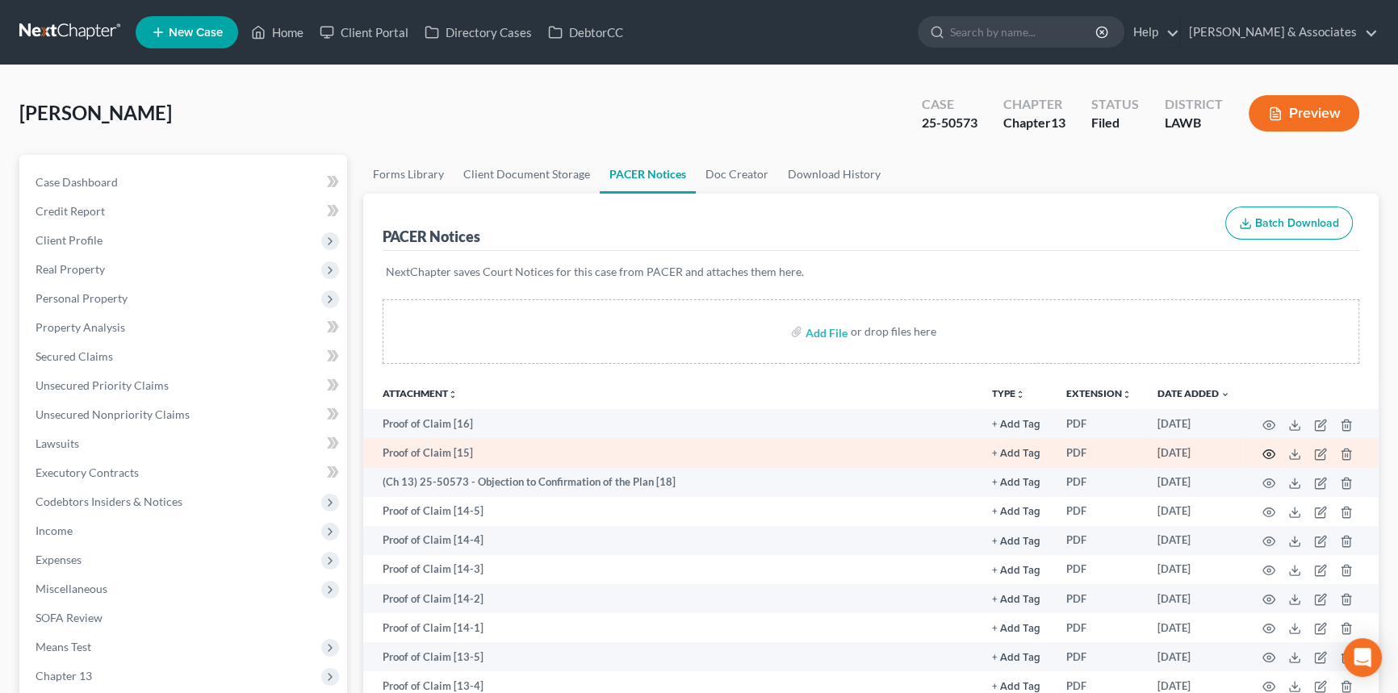
click at [1264, 451] on icon "button" at bounding box center [1269, 454] width 13 height 13
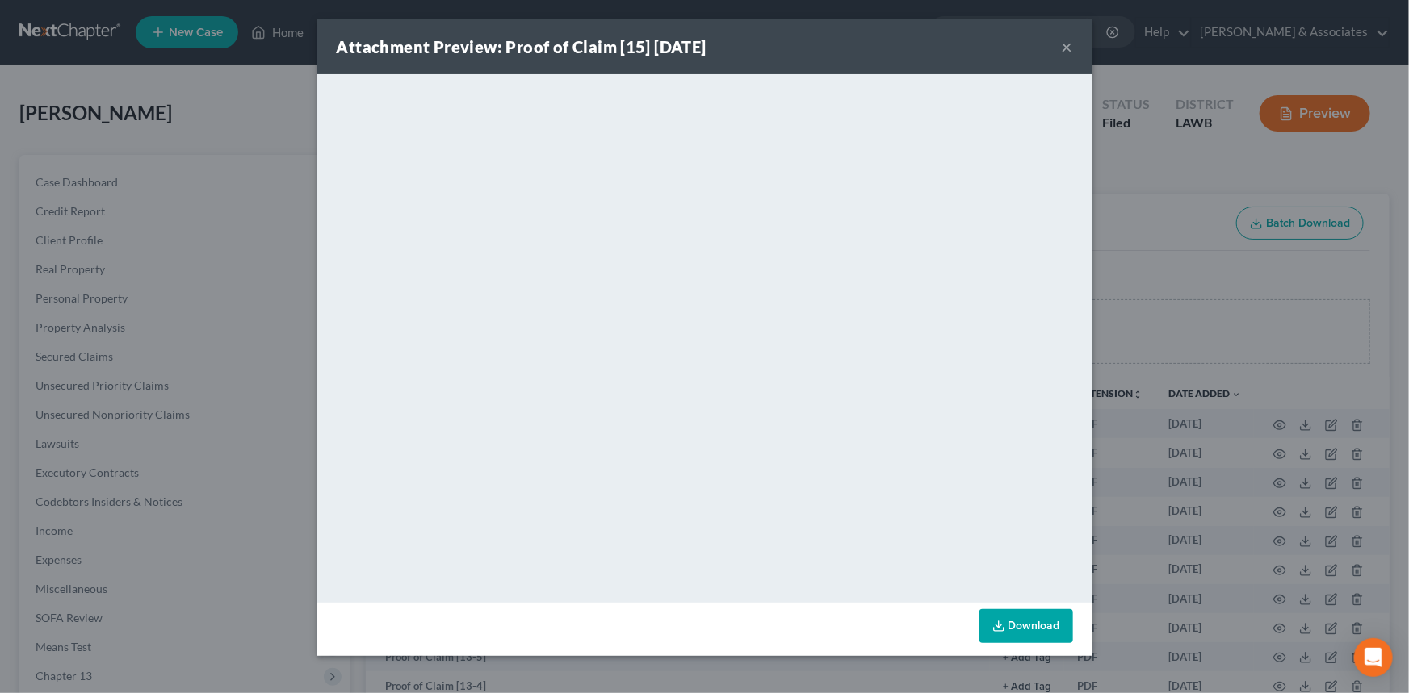
click at [1065, 48] on button "×" at bounding box center [1067, 46] width 11 height 19
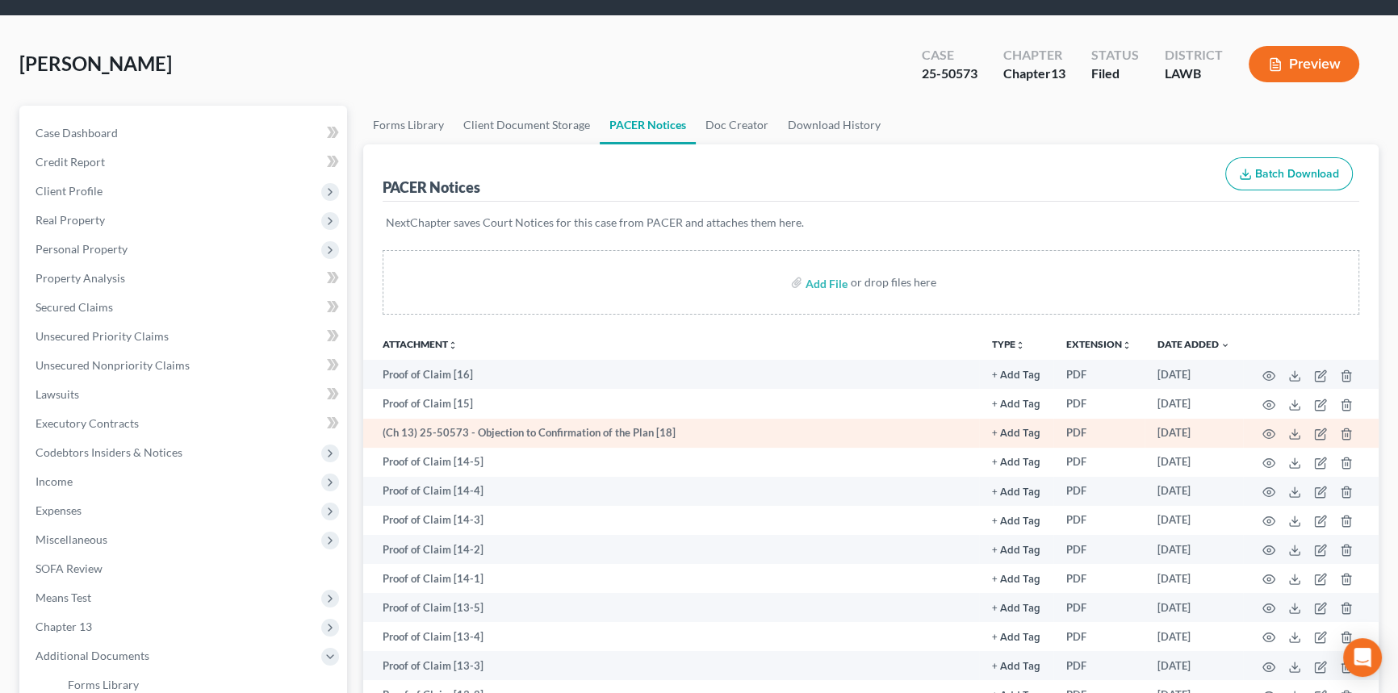
scroll to position [73, 0]
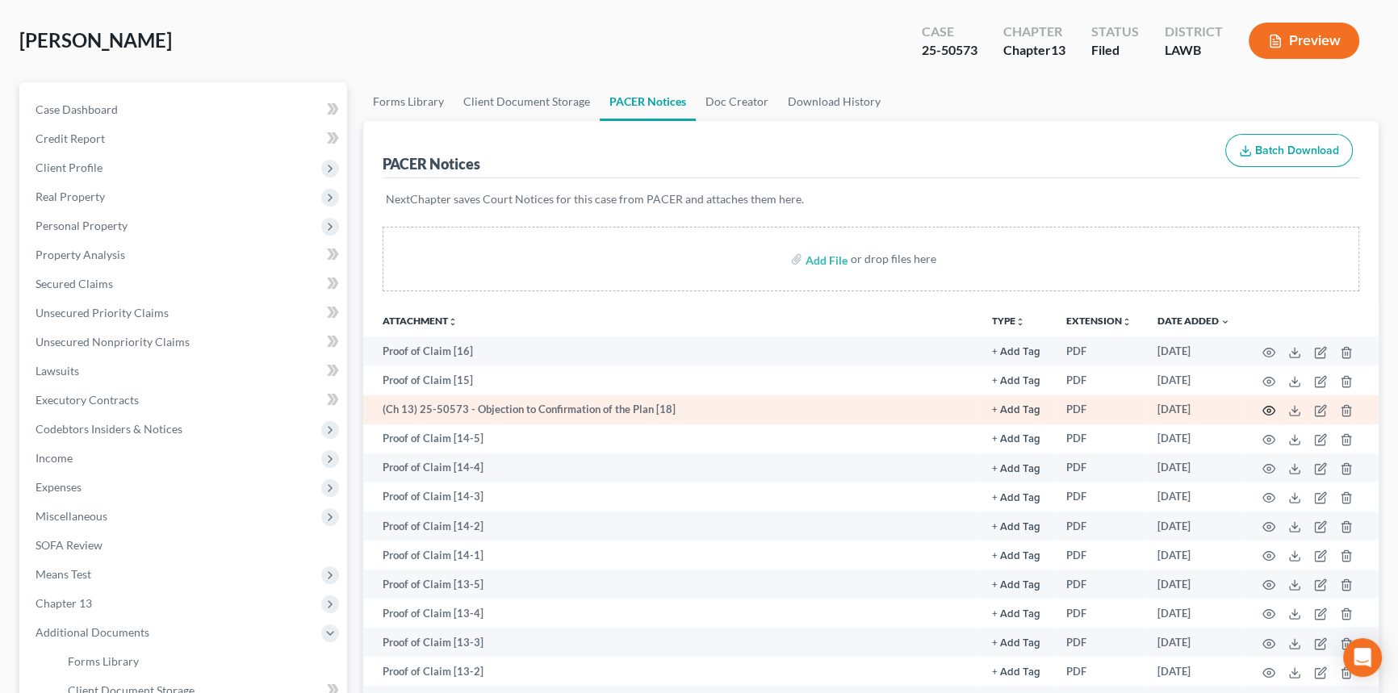
click at [1273, 404] on icon "button" at bounding box center [1269, 410] width 13 height 13
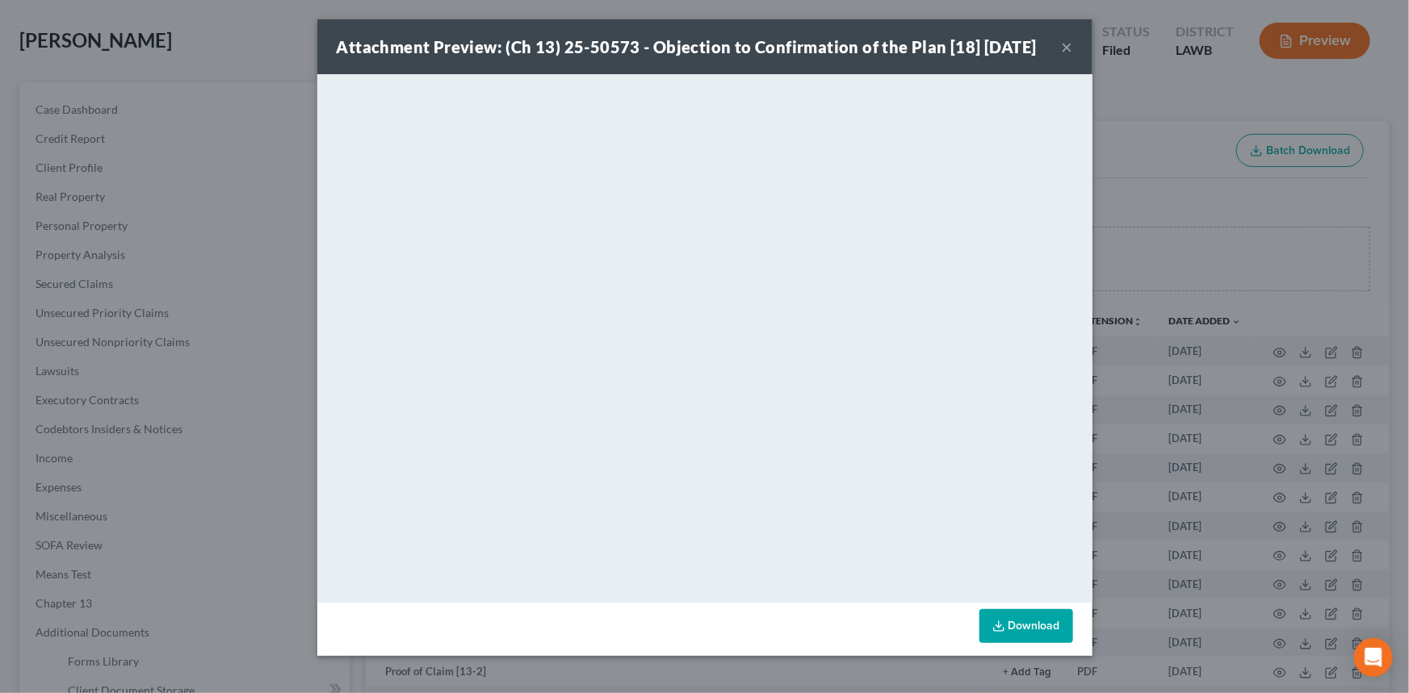
click at [1002, 33] on div "Attachment Preview: (Ch 13) 25-50573 - Objection to Confirmation of the Plan [1…" at bounding box center [704, 46] width 775 height 55
click at [1064, 57] on button "×" at bounding box center [1067, 46] width 11 height 19
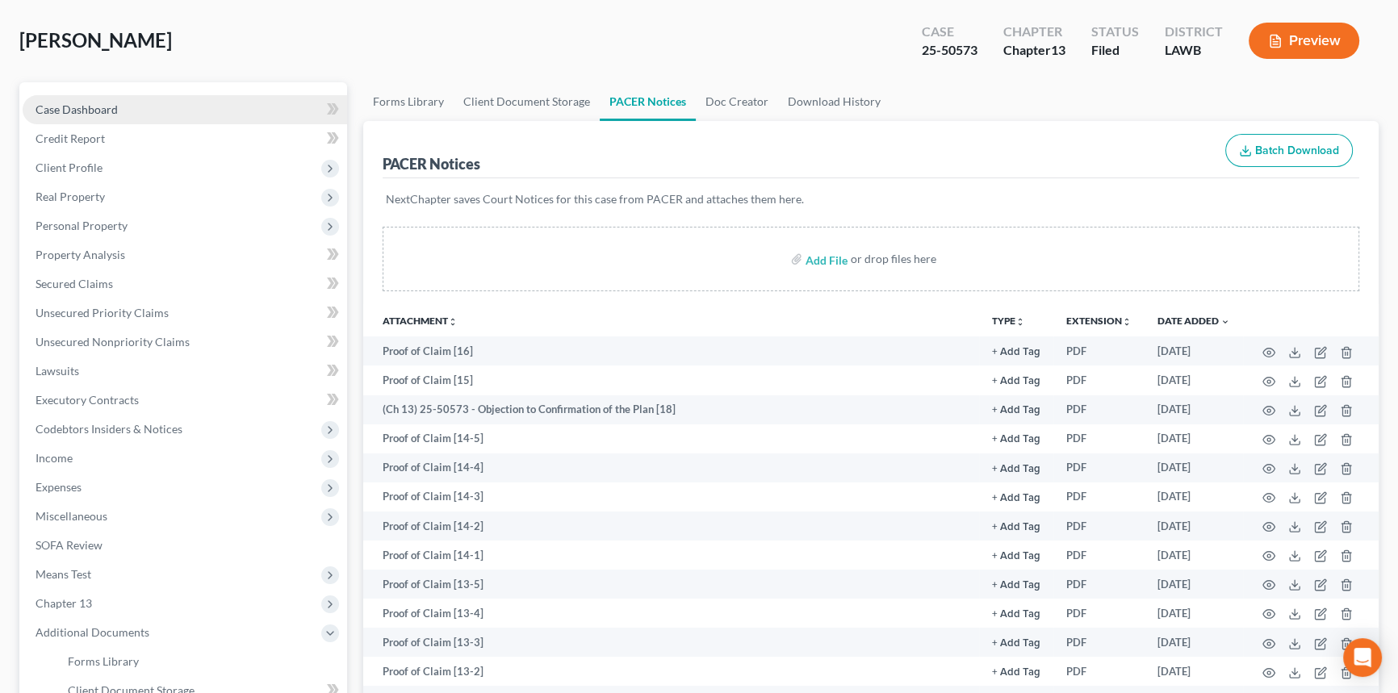
drag, startPoint x: 112, startPoint y: 100, endPoint x: 107, endPoint y: 119, distance: 19.4
click at [112, 103] on span "Case Dashboard" at bounding box center [77, 110] width 82 height 14
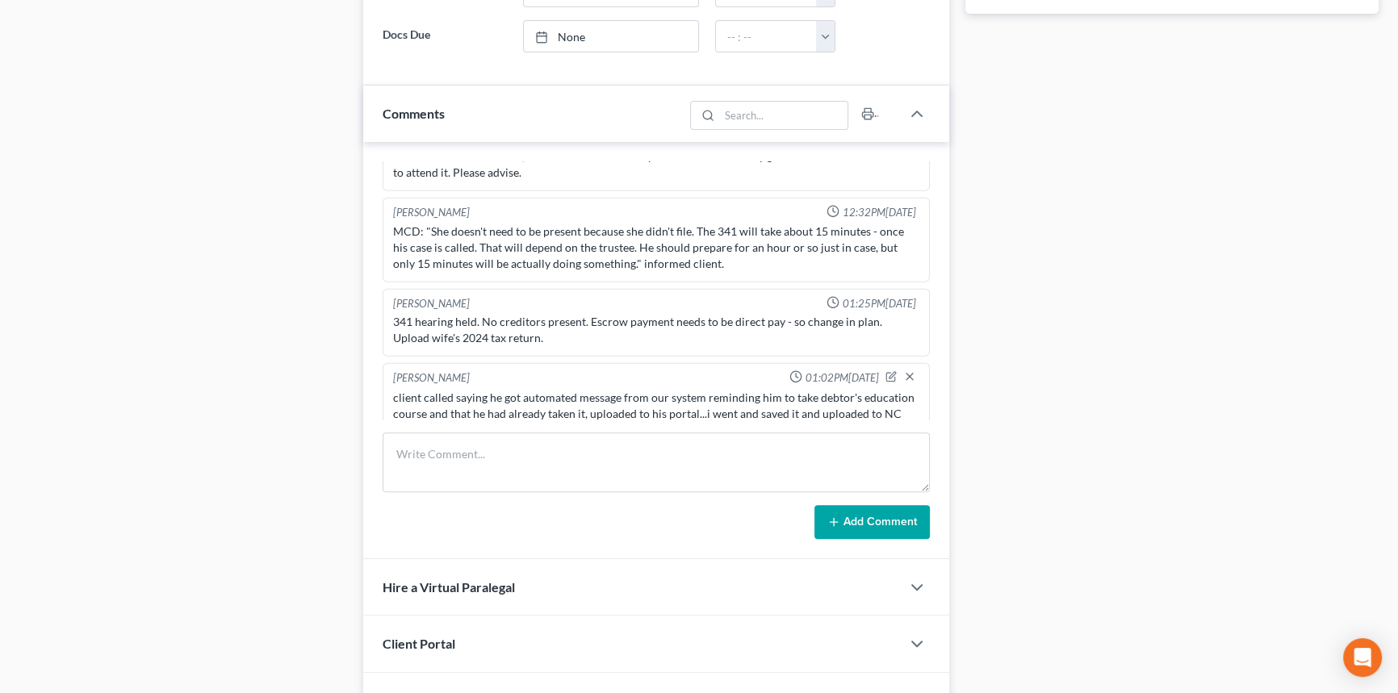
scroll to position [517, 0]
click at [571, 478] on textarea at bounding box center [656, 463] width 547 height 60
paste textarea "Herman Davis called with concerns about the letter from the TT regarding obj to…"
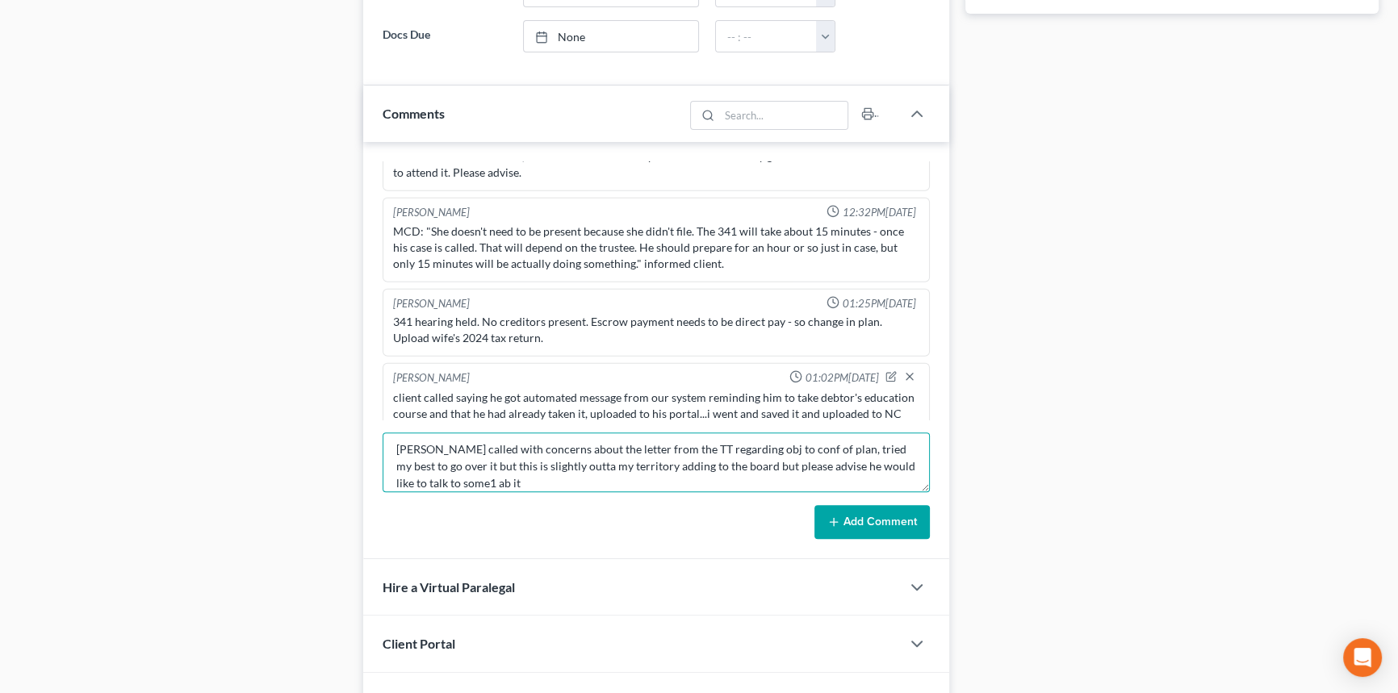
scroll to position [0, 0]
type textarea "Herman Davis called with concerns about the letter from the TT regarding obj to…"
click at [914, 528] on button "Add Comment" at bounding box center [872, 522] width 115 height 34
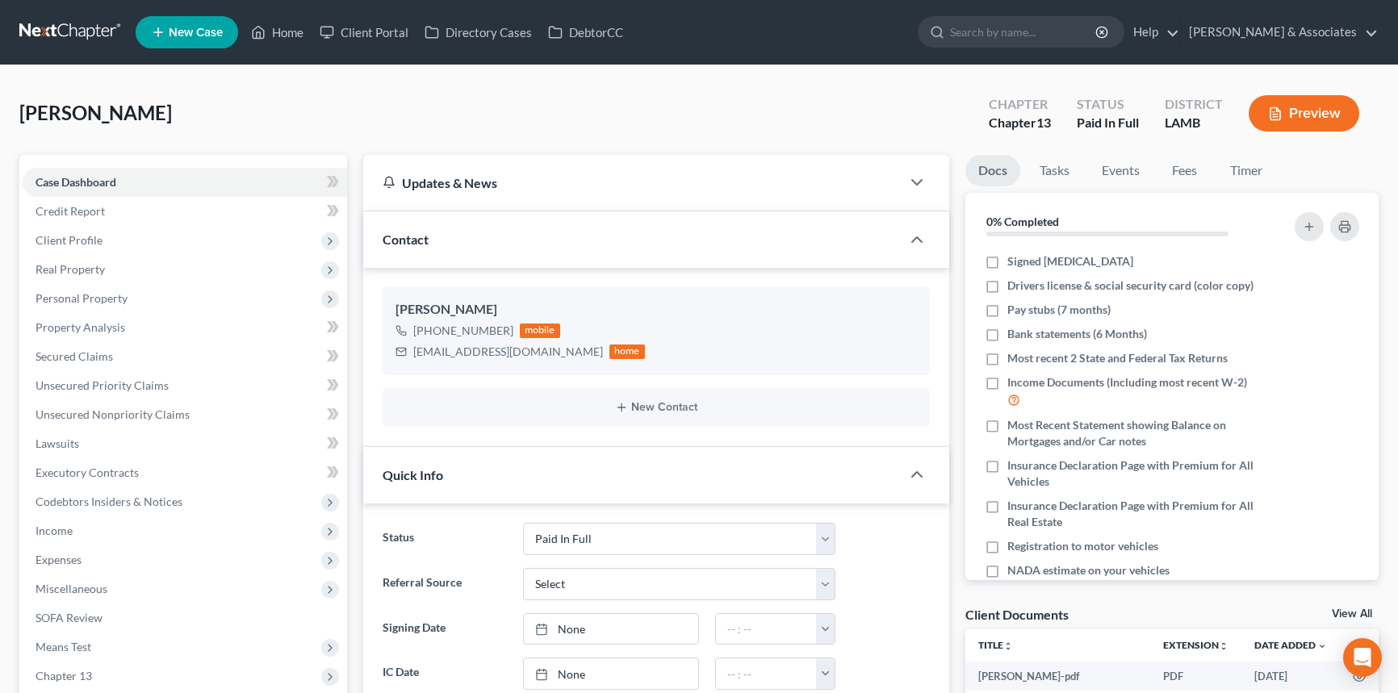
select select "17"
click at [1007, 258] on label "Signed [MEDICAL_DATA]" at bounding box center [1070, 261] width 126 height 16
click at [1014, 258] on input "Signed [MEDICAL_DATA]" at bounding box center [1019, 258] width 10 height 10
checkbox input "true"
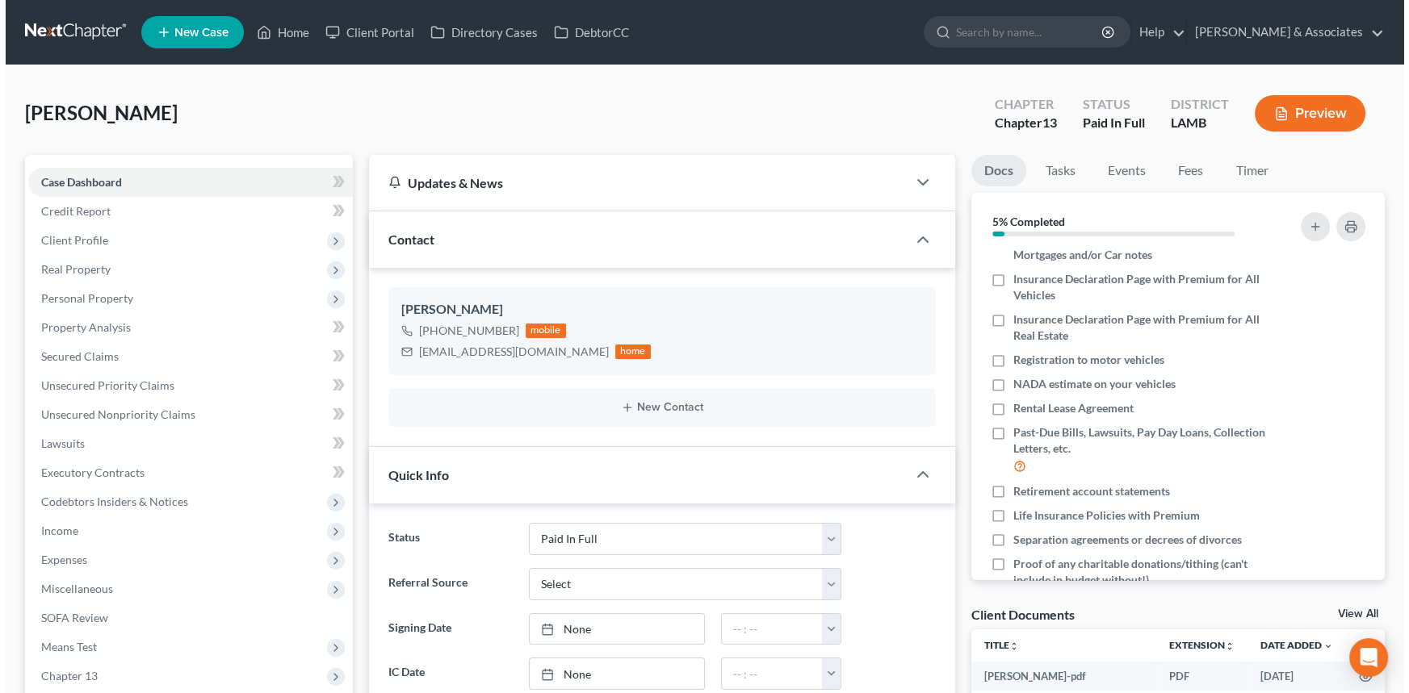
scroll to position [264, 0]
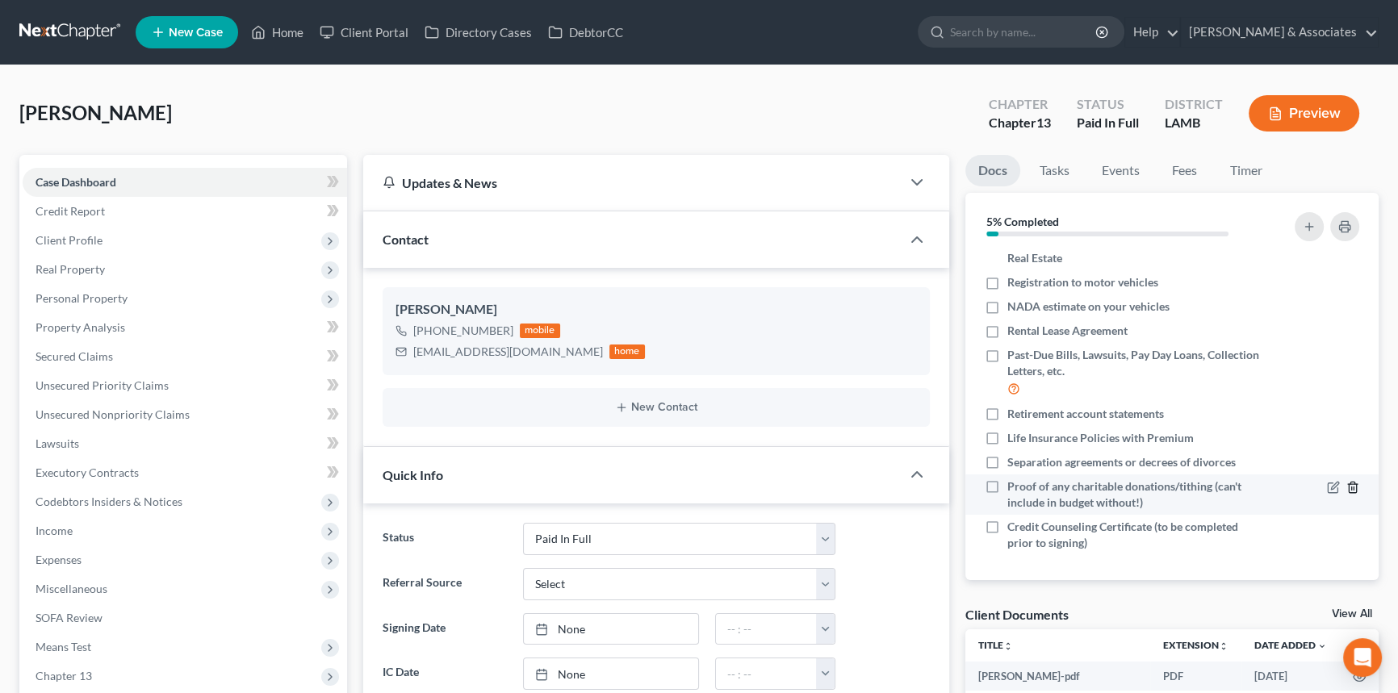
click at [1349, 486] on icon "button" at bounding box center [1352, 487] width 7 height 10
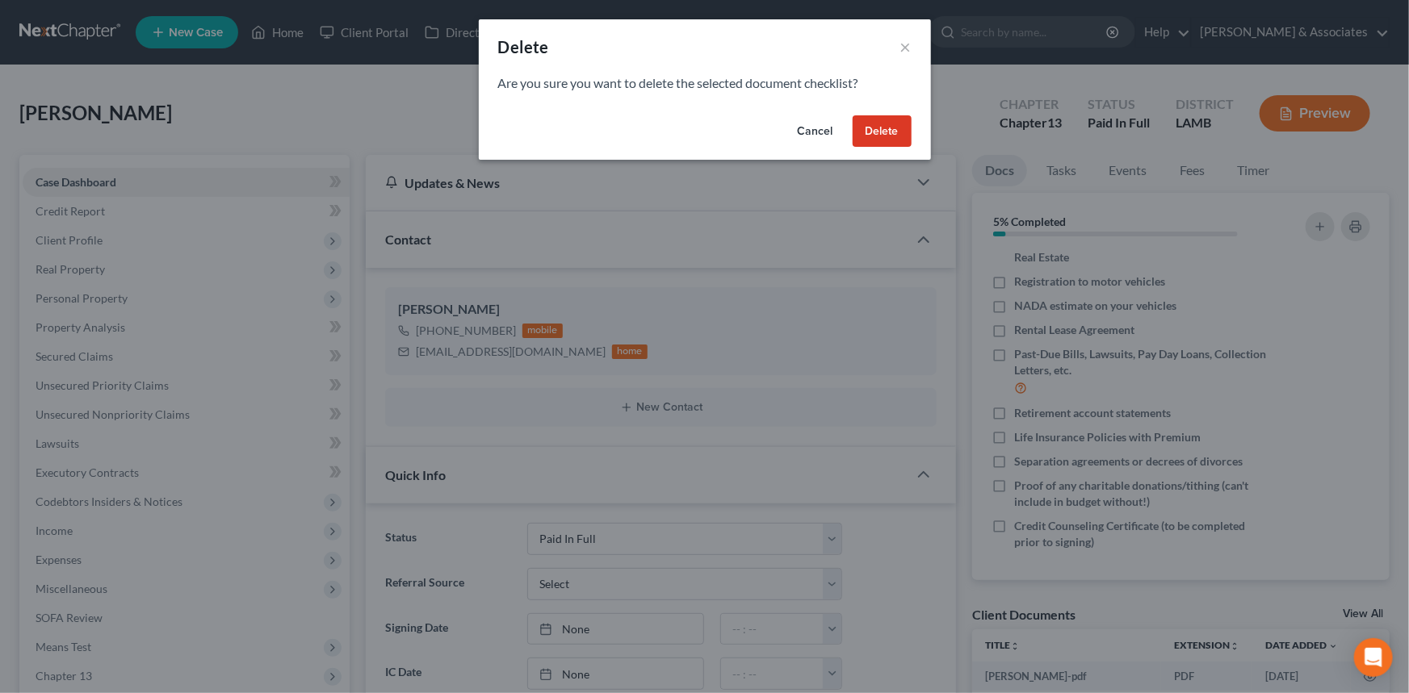
click at [892, 126] on button "Delete" at bounding box center [881, 131] width 59 height 32
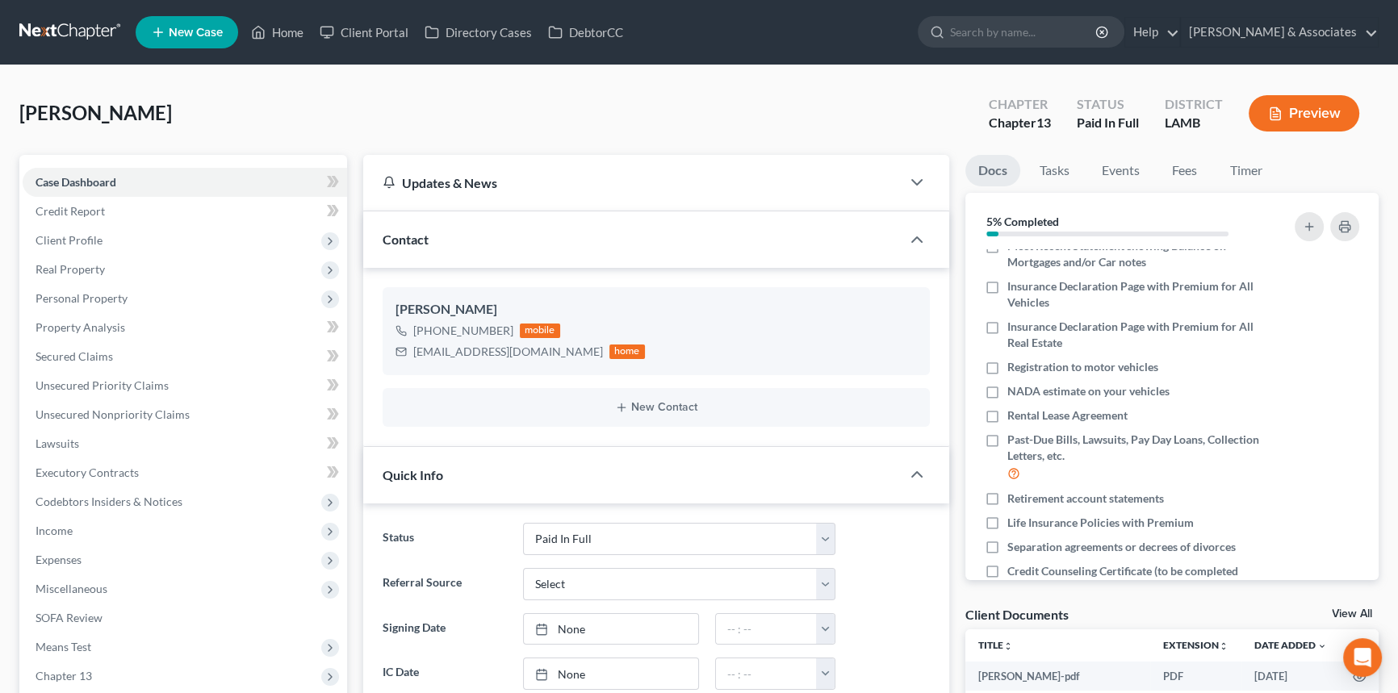
scroll to position [224, 0]
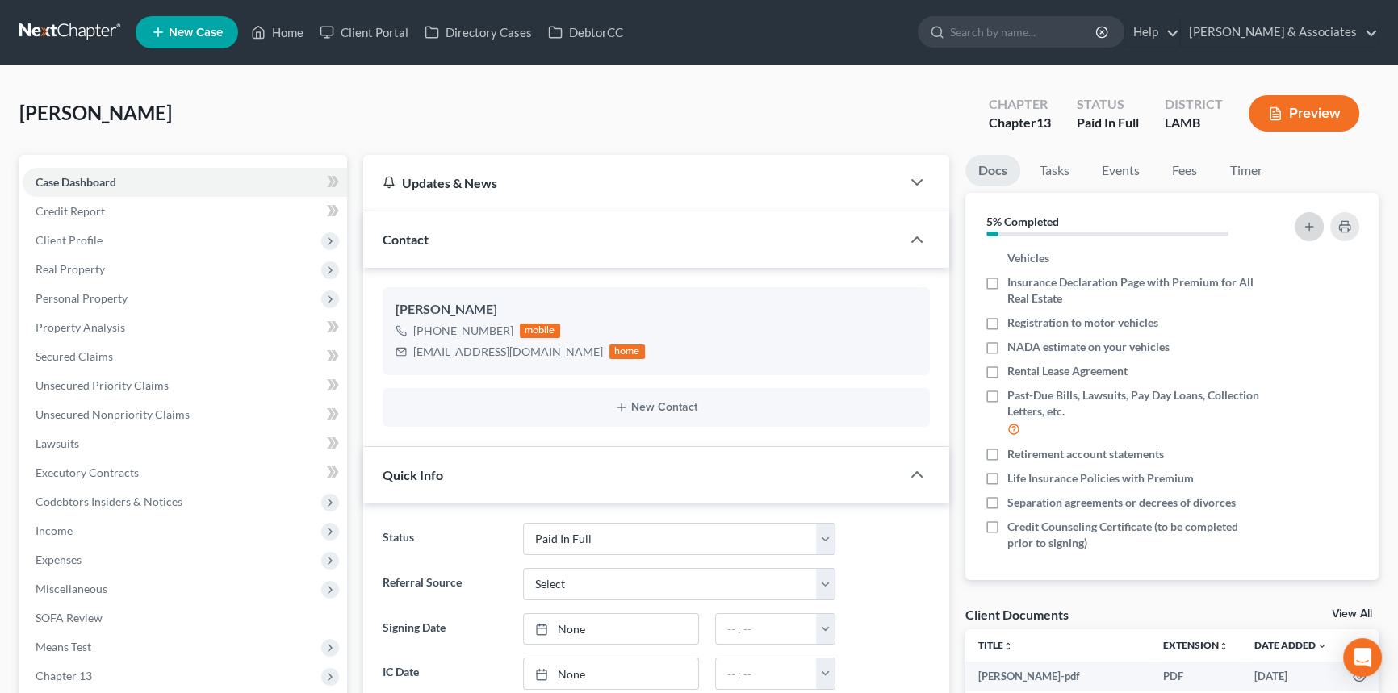
click at [1305, 216] on button "button" at bounding box center [1309, 226] width 29 height 29
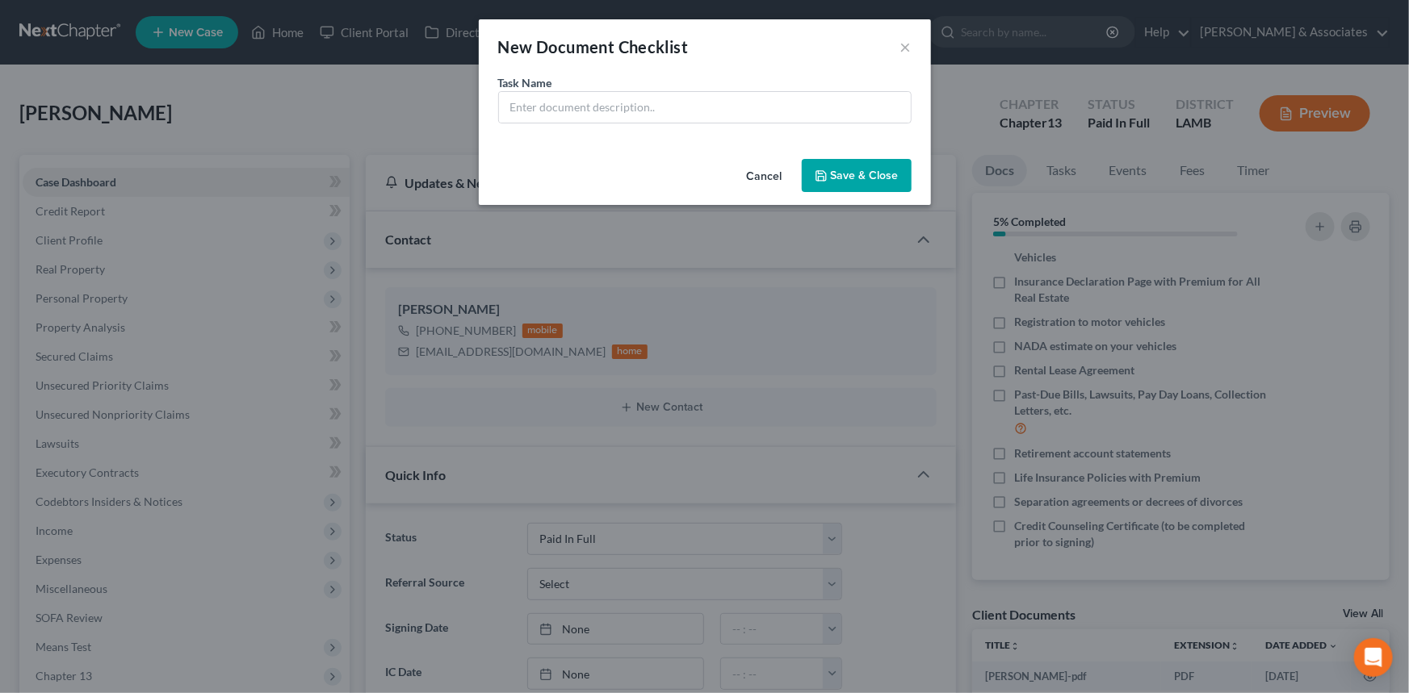
click at [689, 127] on div "Task Name *" at bounding box center [705, 113] width 452 height 78
drag, startPoint x: 706, startPoint y: 105, endPoint x: 712, endPoint y: 61, distance: 44.9
click at [706, 105] on input "text" at bounding box center [705, 107] width 412 height 31
type input "Payroll Dept Info to Stop Garnishment"
click at [835, 165] on button "Save & Close" at bounding box center [857, 176] width 110 height 34
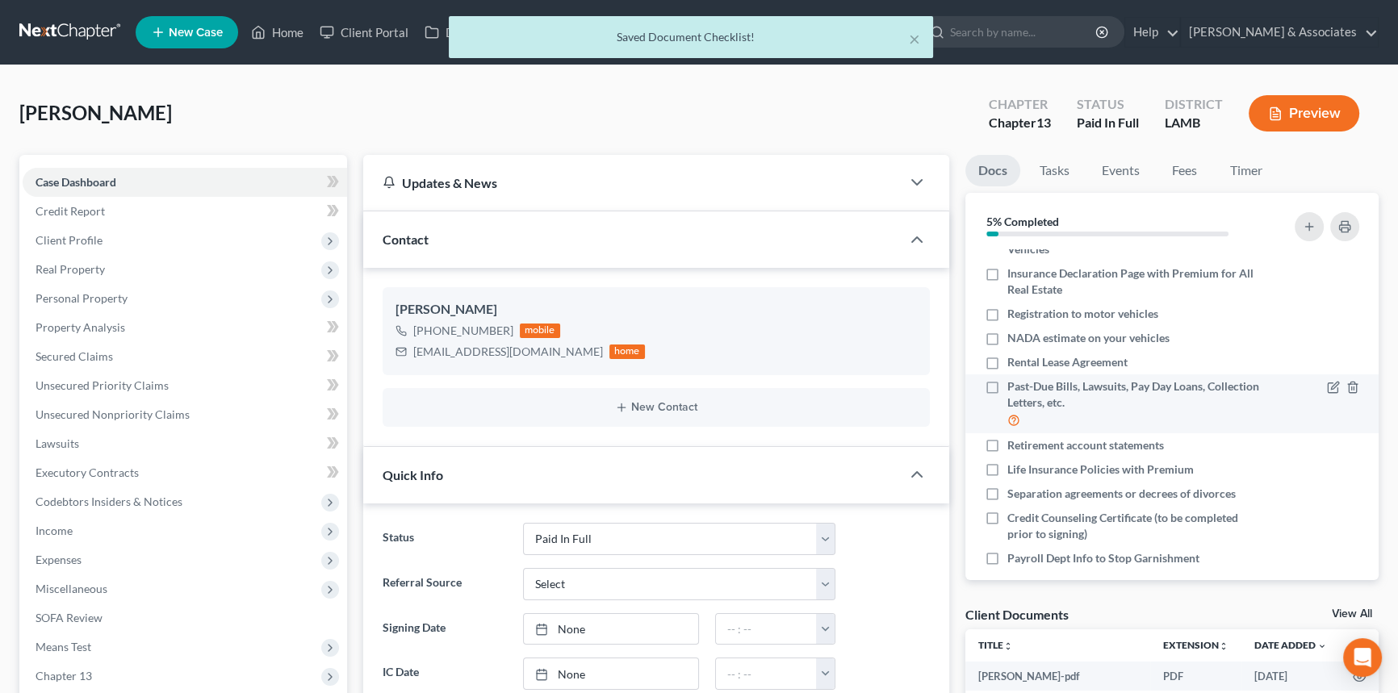
scroll to position [248, 0]
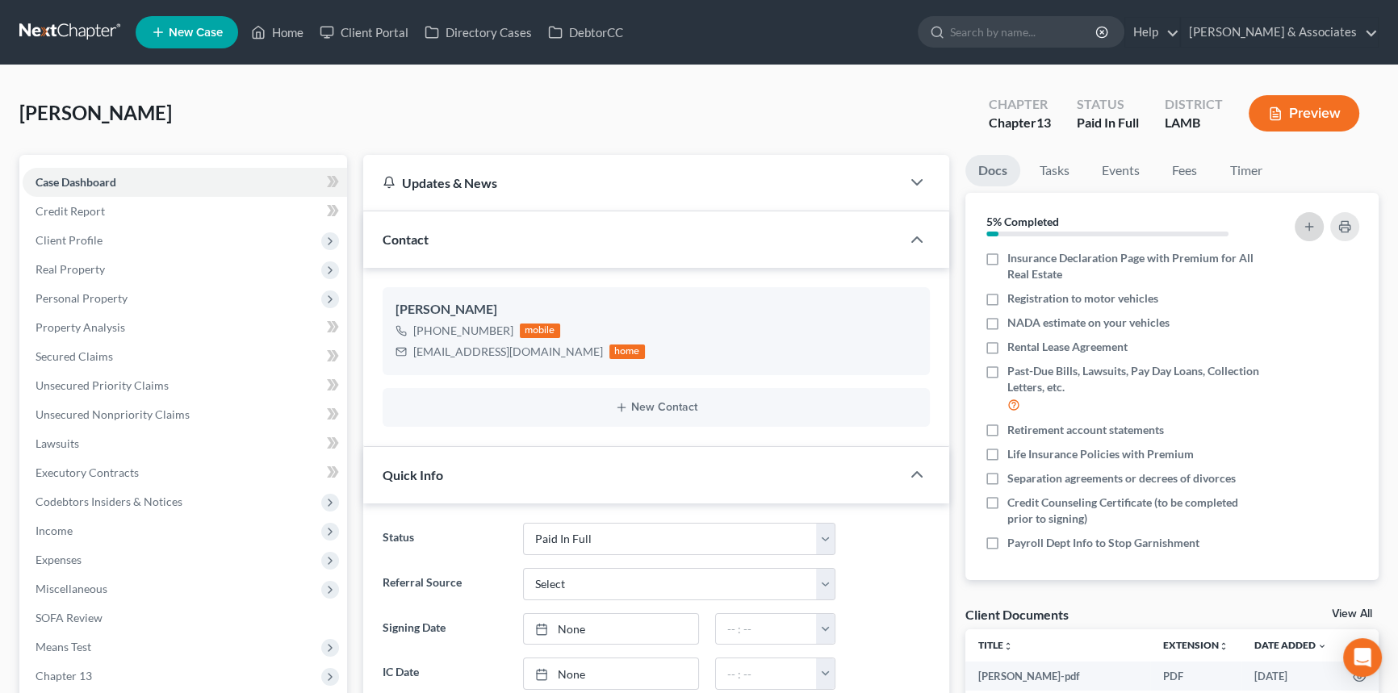
click at [1307, 220] on icon "button" at bounding box center [1309, 226] width 13 height 13
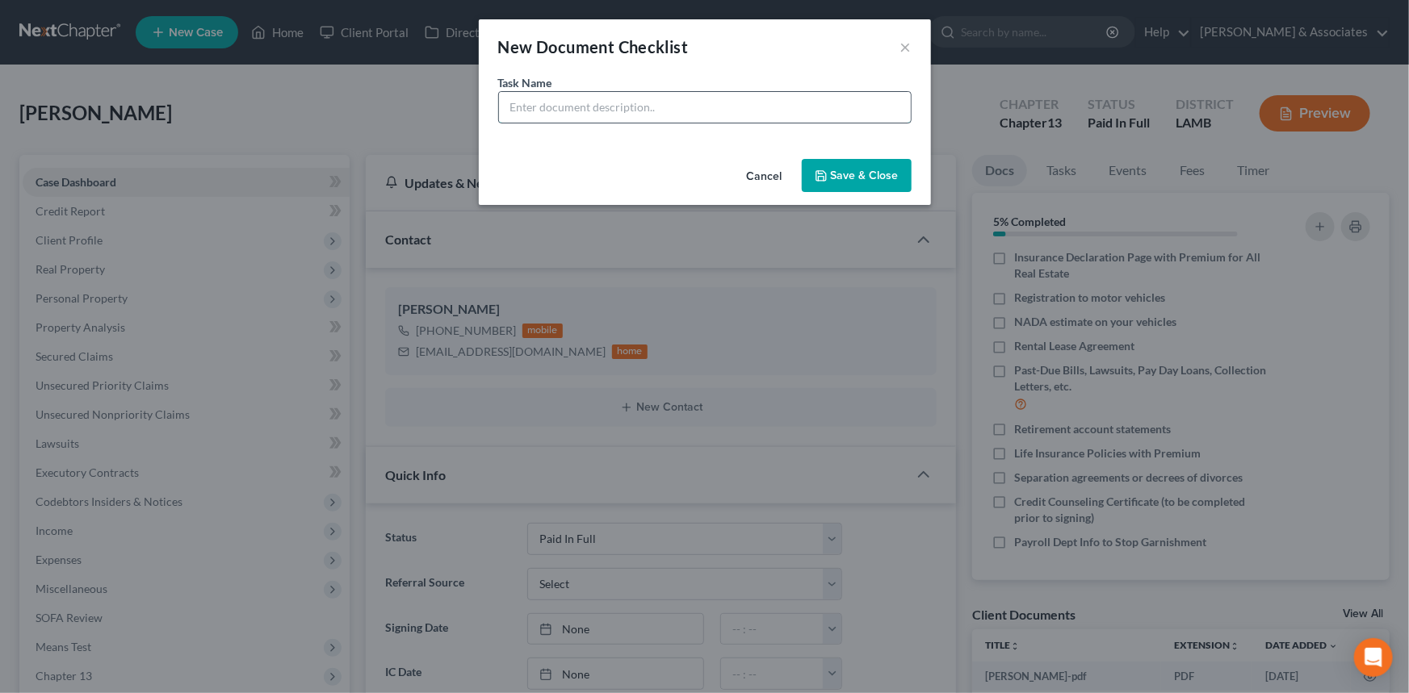
click at [730, 111] on input "text" at bounding box center [705, 107] width 412 height 31
type input "Colton's Paystubs (March - Now)"
click at [862, 179] on button "Save & Close" at bounding box center [857, 176] width 110 height 34
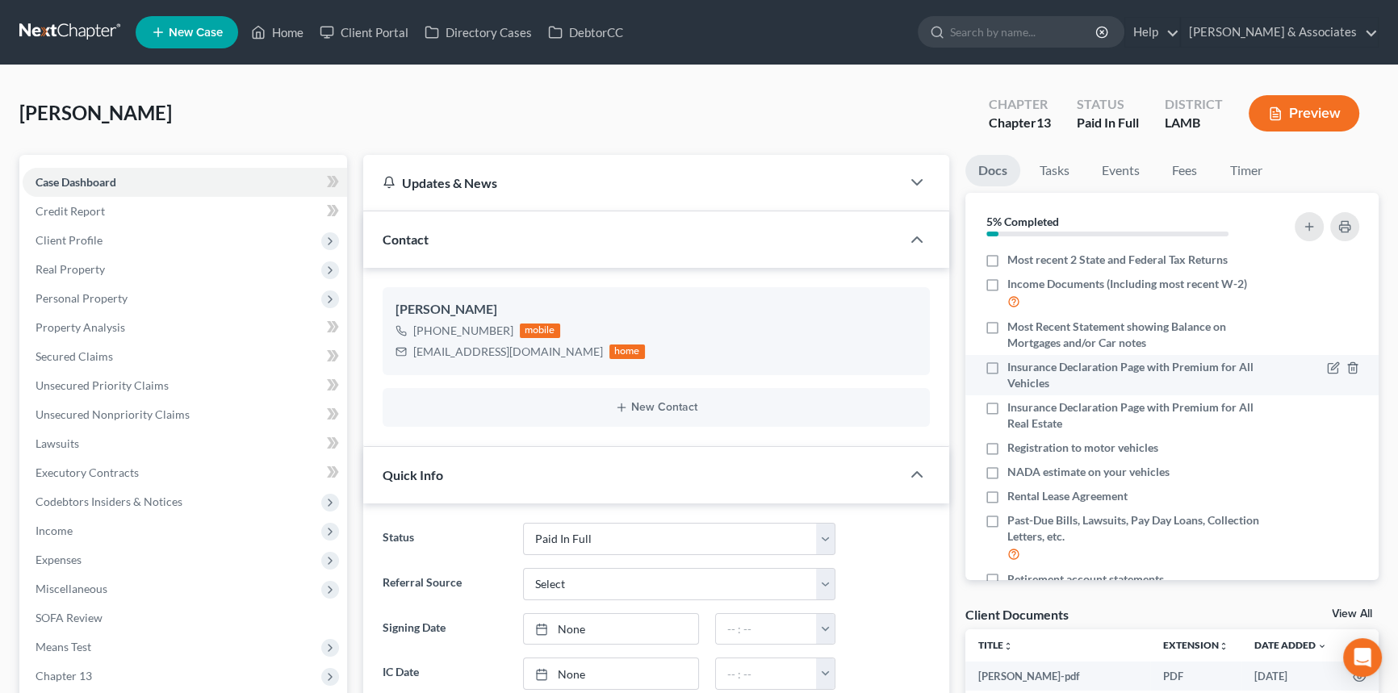
scroll to position [0, 0]
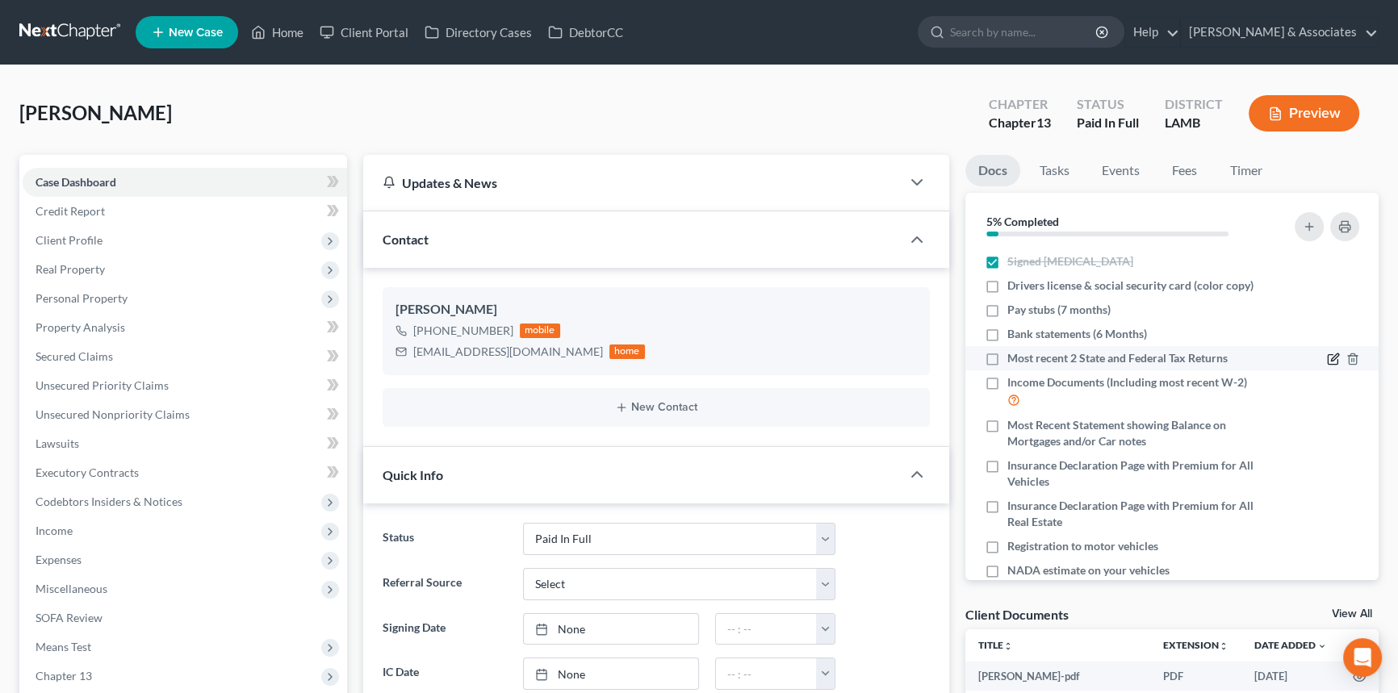
click at [1331, 357] on icon "button" at bounding box center [1334, 357] width 7 height 7
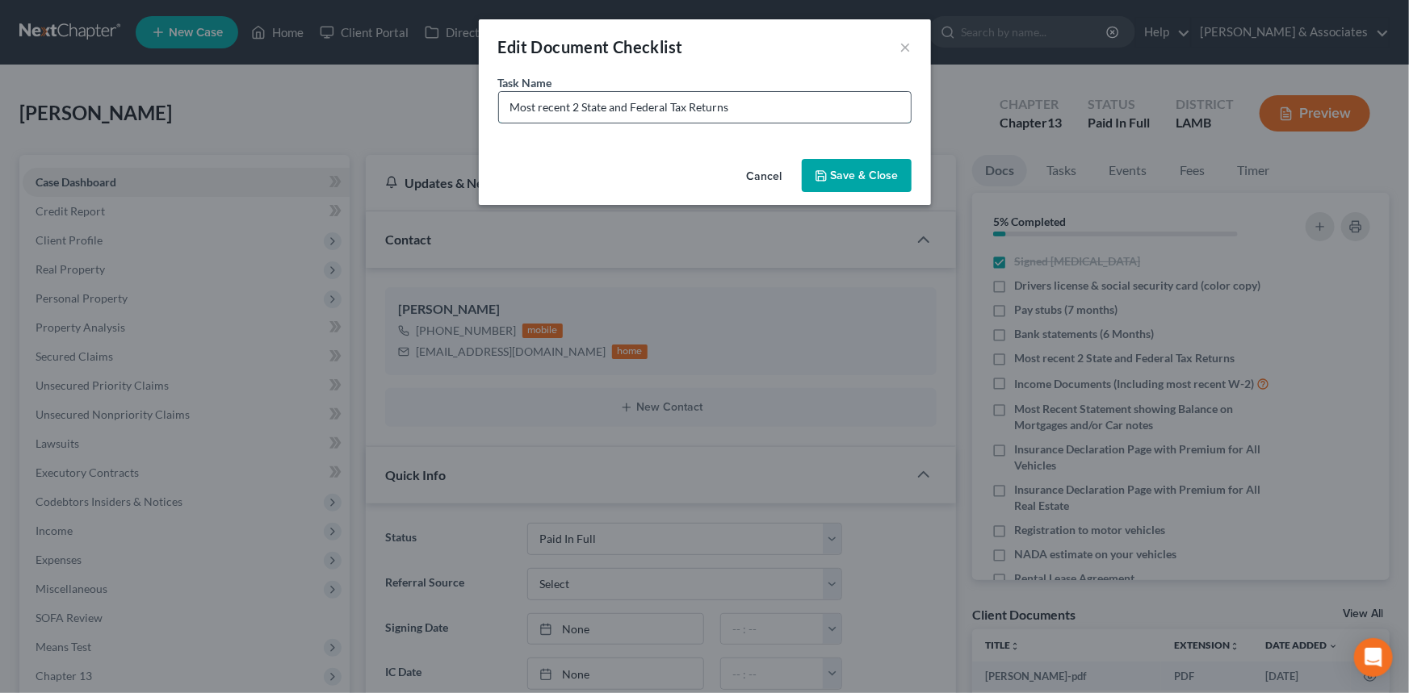
click at [856, 115] on input "Most recent 2 State and Federal Tax Returns" at bounding box center [705, 107] width 412 height 31
type input "Most recent 2 State and Federal Tax Returns 2023 + 2024"
click at [881, 161] on button "Save & Close" at bounding box center [857, 176] width 110 height 34
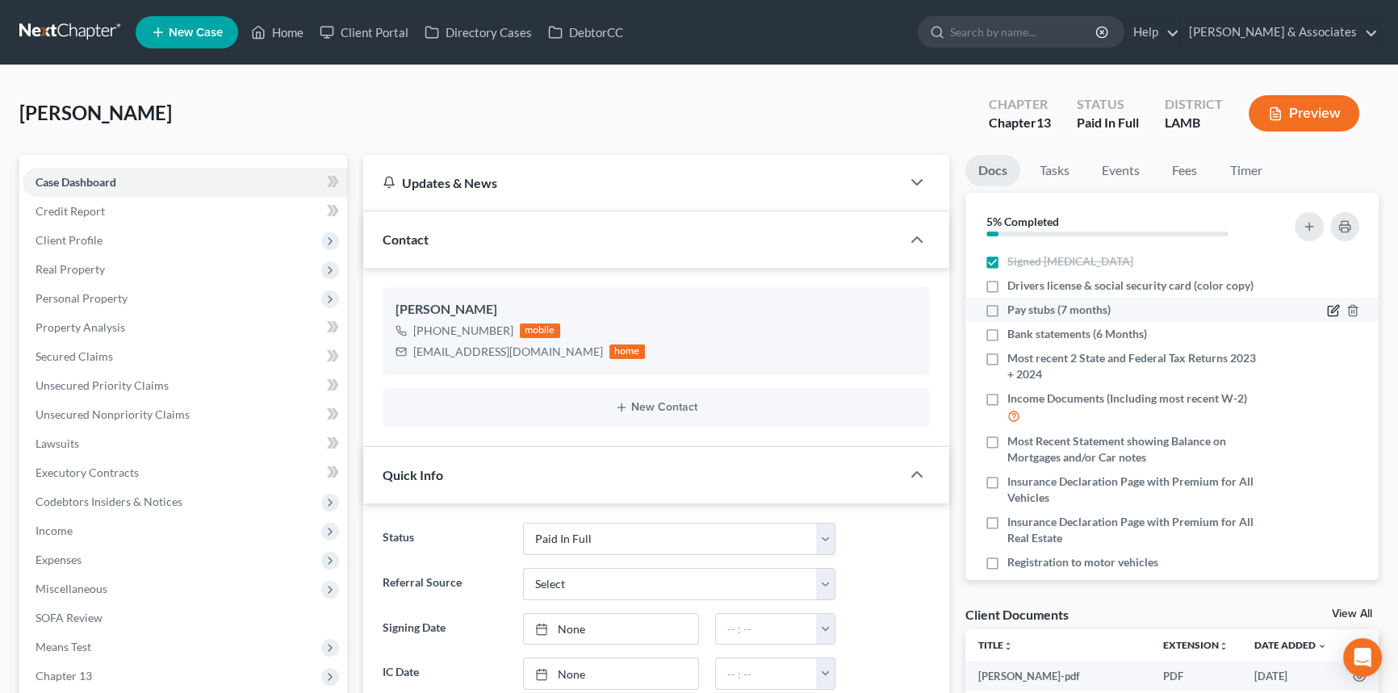
click at [1327, 303] on div at bounding box center [1343, 310] width 32 height 16
click at [1327, 308] on icon "button" at bounding box center [1333, 310] width 13 height 13
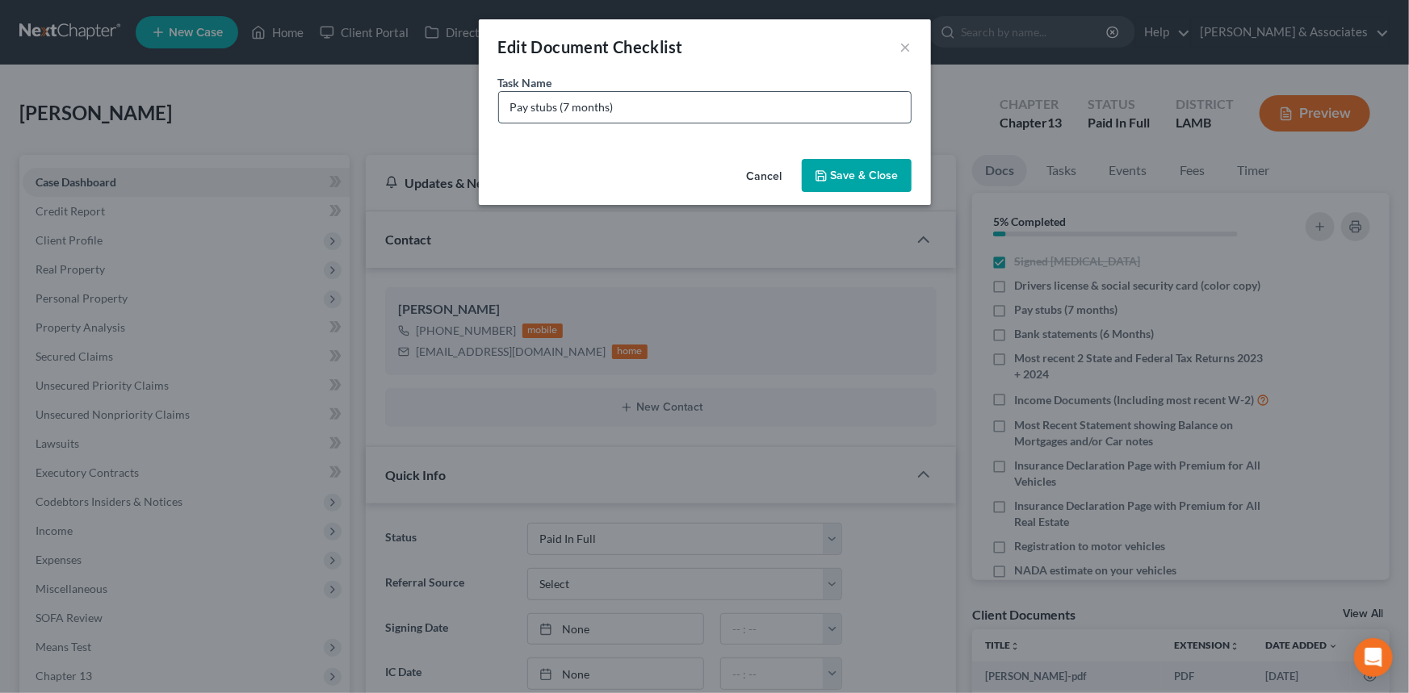
click at [512, 110] on input "Pay stubs (7 months)" at bounding box center [705, 107] width 412 height 31
click at [841, 115] on input "Ascension Parish Sheriff Office Pay stubs (7 months)" at bounding box center [705, 107] width 412 height 31
drag, startPoint x: 806, startPoint y: 111, endPoint x: 718, endPoint y: 124, distance: 89.7
click at [718, 124] on div "Task Name * Ascension Parish Sheriff Office Pay stubs (7 months)" at bounding box center [705, 113] width 452 height 78
type input "Ascension Parish Sheriff Office Pay stubs (March-Current)"
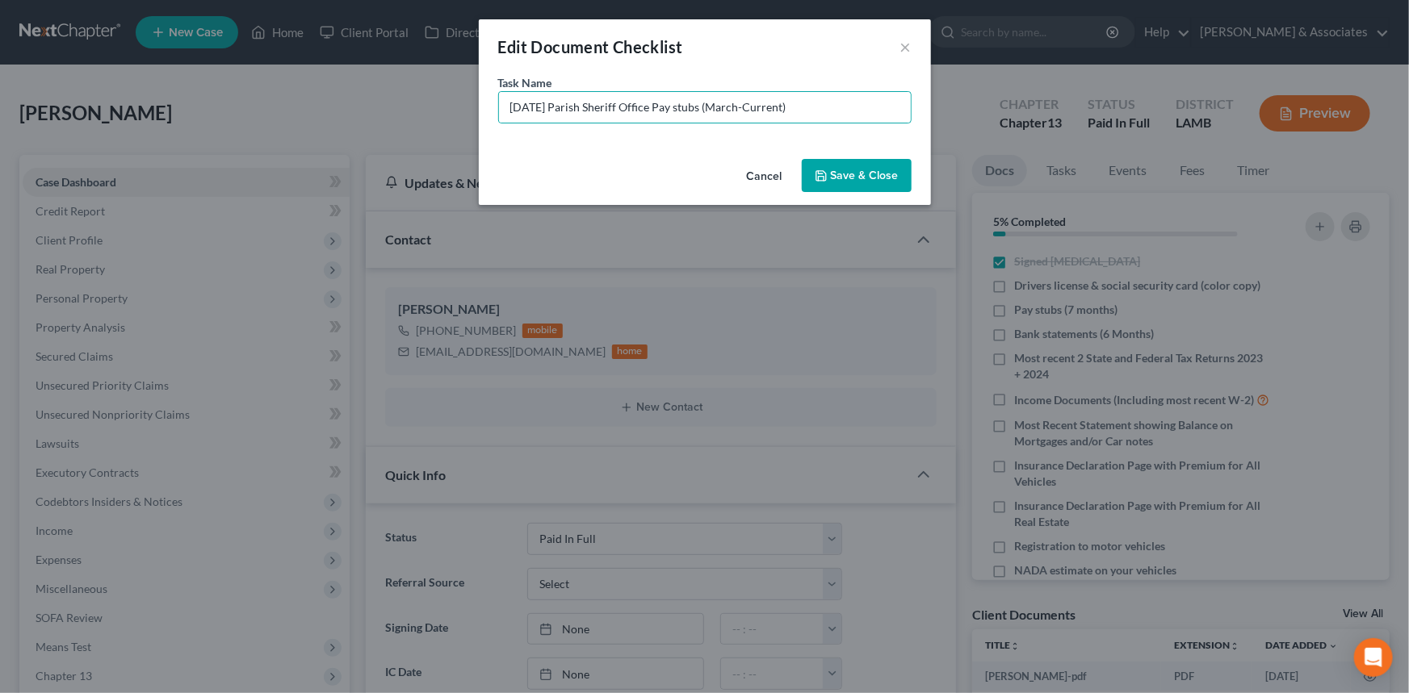
click at [844, 153] on div "Cancel Save & Close" at bounding box center [705, 179] width 452 height 53
click at [840, 161] on button "Save & Close" at bounding box center [857, 176] width 110 height 34
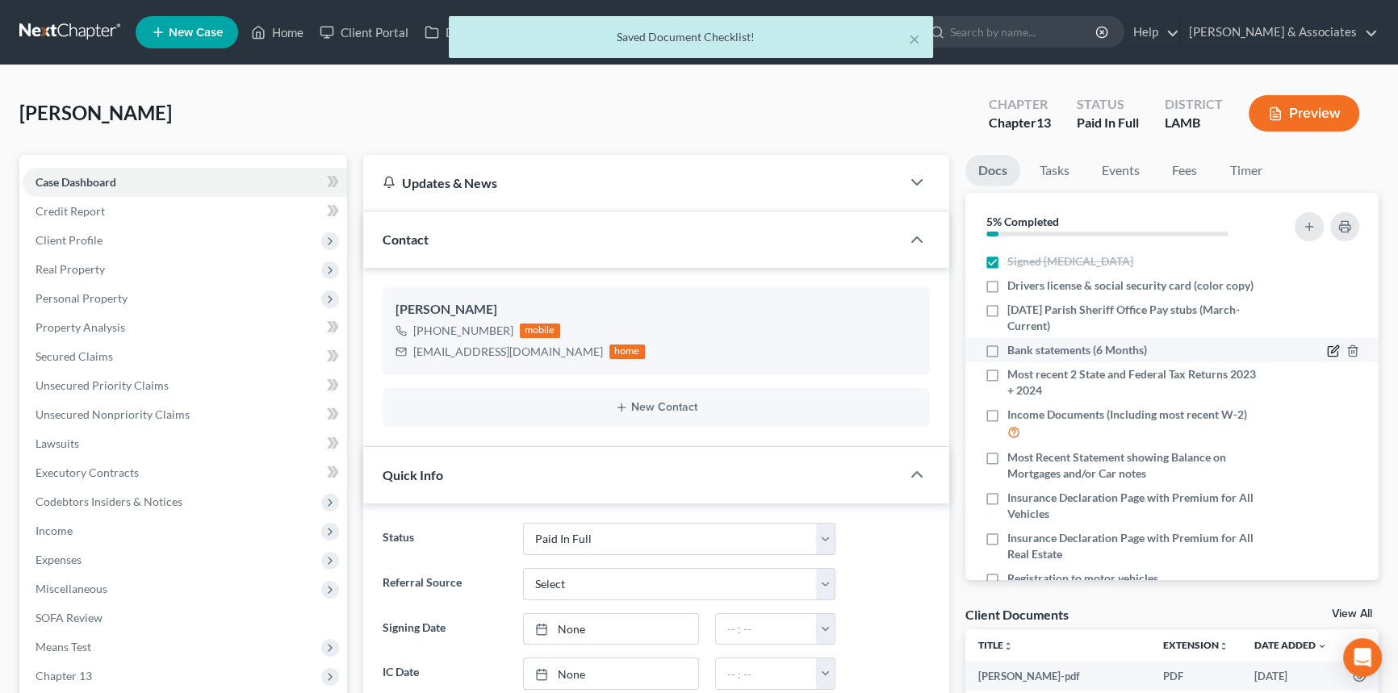
click at [1327, 353] on icon "button" at bounding box center [1333, 351] width 13 height 13
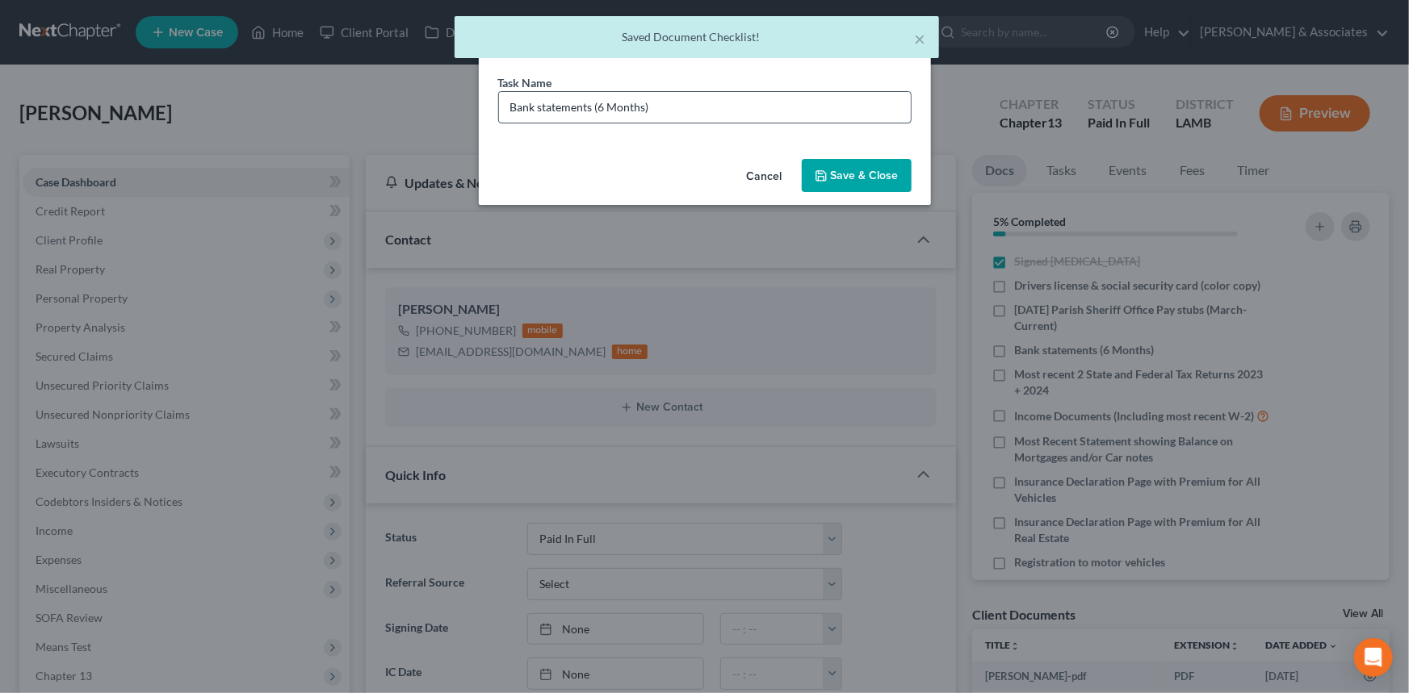
drag, startPoint x: 754, startPoint y: 109, endPoint x: 600, endPoint y: 120, distance: 154.6
click at [600, 120] on input "Bank statements (6 Months)" at bounding box center [705, 107] width 412 height 31
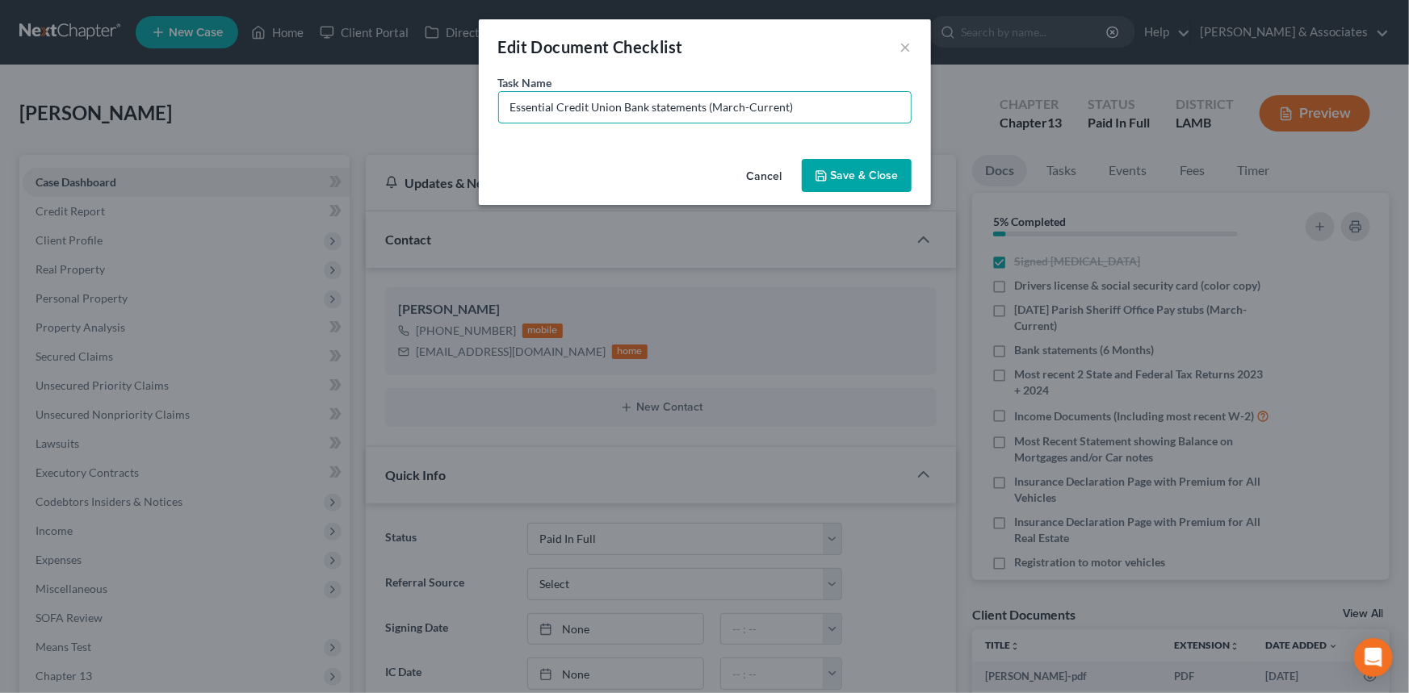
type input "Essential Credit Union Bank statements (March-Current)"
click at [893, 178] on button "Save & Close" at bounding box center [857, 176] width 110 height 34
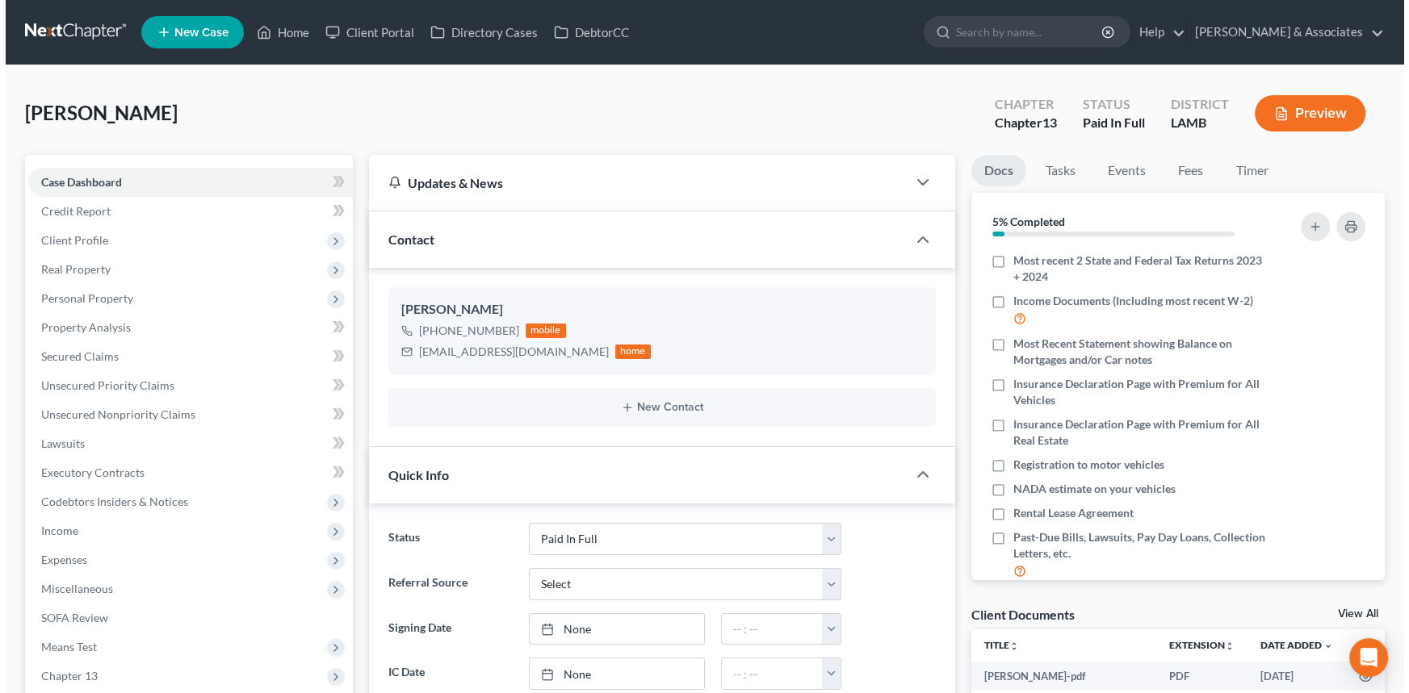
scroll to position [186, 0]
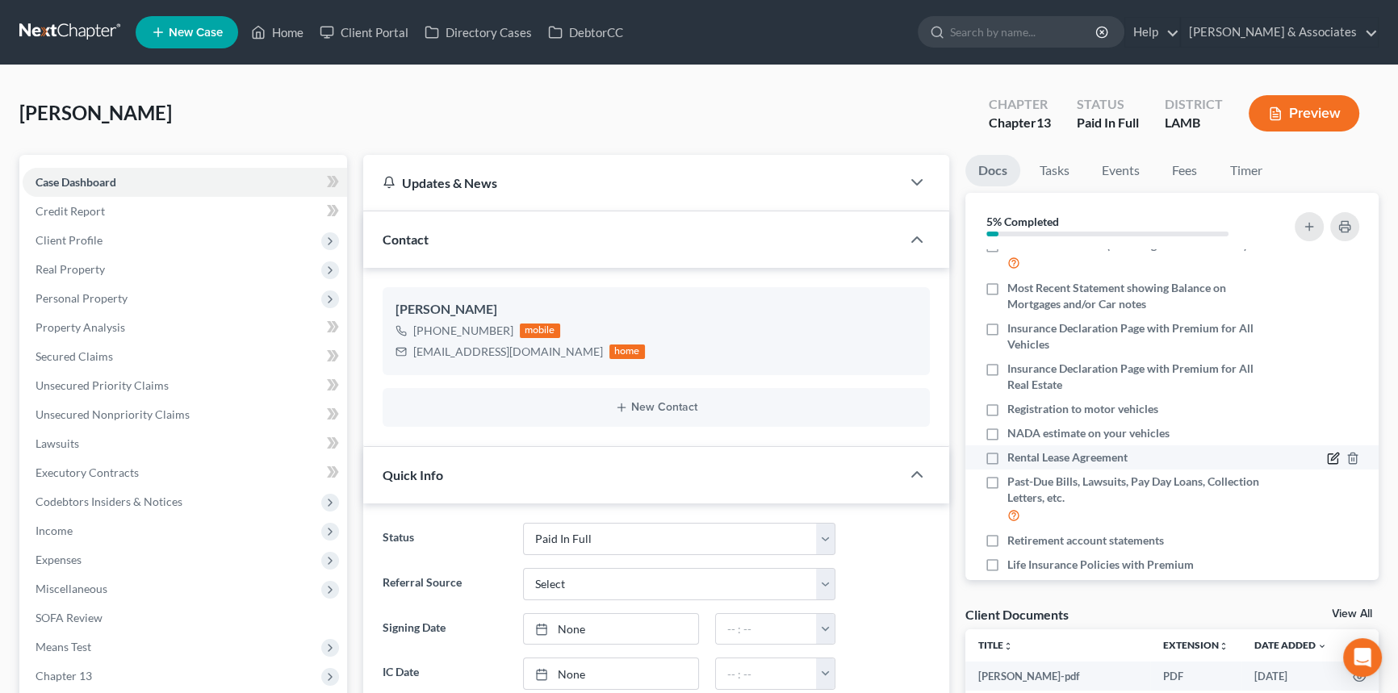
click at [1328, 459] on icon "button" at bounding box center [1333, 460] width 10 height 10
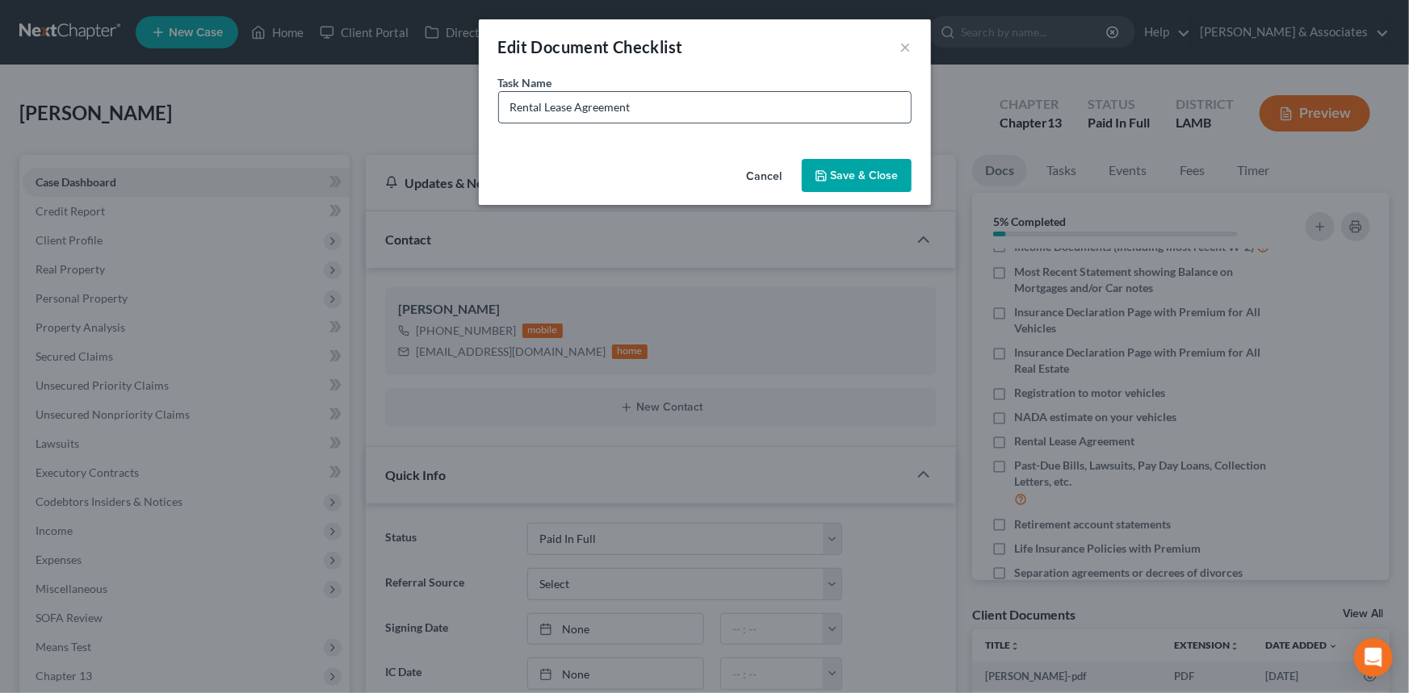
click at [715, 104] on input "Rental Lease Agreement" at bounding box center [705, 107] width 412 height 31
click at [715, 102] on input "Rental Lease Agreement" at bounding box center [705, 107] width 412 height 31
click at [715, 98] on input "Rental Lease Agreement" at bounding box center [705, 107] width 412 height 31
drag, startPoint x: 718, startPoint y: 91, endPoint x: 708, endPoint y: 110, distance: 21.3
click at [719, 92] on input "Rental Lease Agreement" at bounding box center [705, 107] width 412 height 31
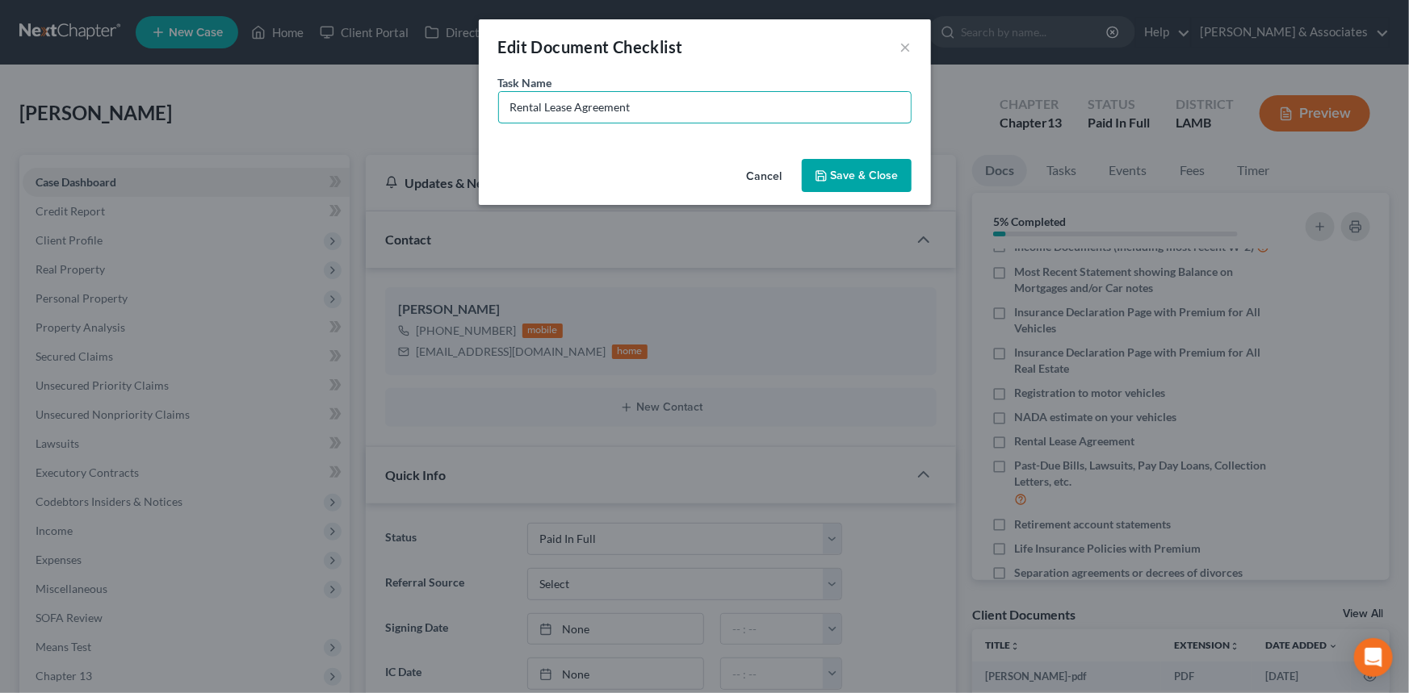
drag, startPoint x: 678, startPoint y: 120, endPoint x: 465, endPoint y: 123, distance: 213.1
click at [465, 123] on div "Edit Document Checklist × Task Name * Rental Lease Agreement Cancel Save & Close" at bounding box center [704, 346] width 1409 height 693
type input "Cashapp Bank Statements (March-August)"
click at [856, 177] on button "Save & Close" at bounding box center [857, 176] width 110 height 34
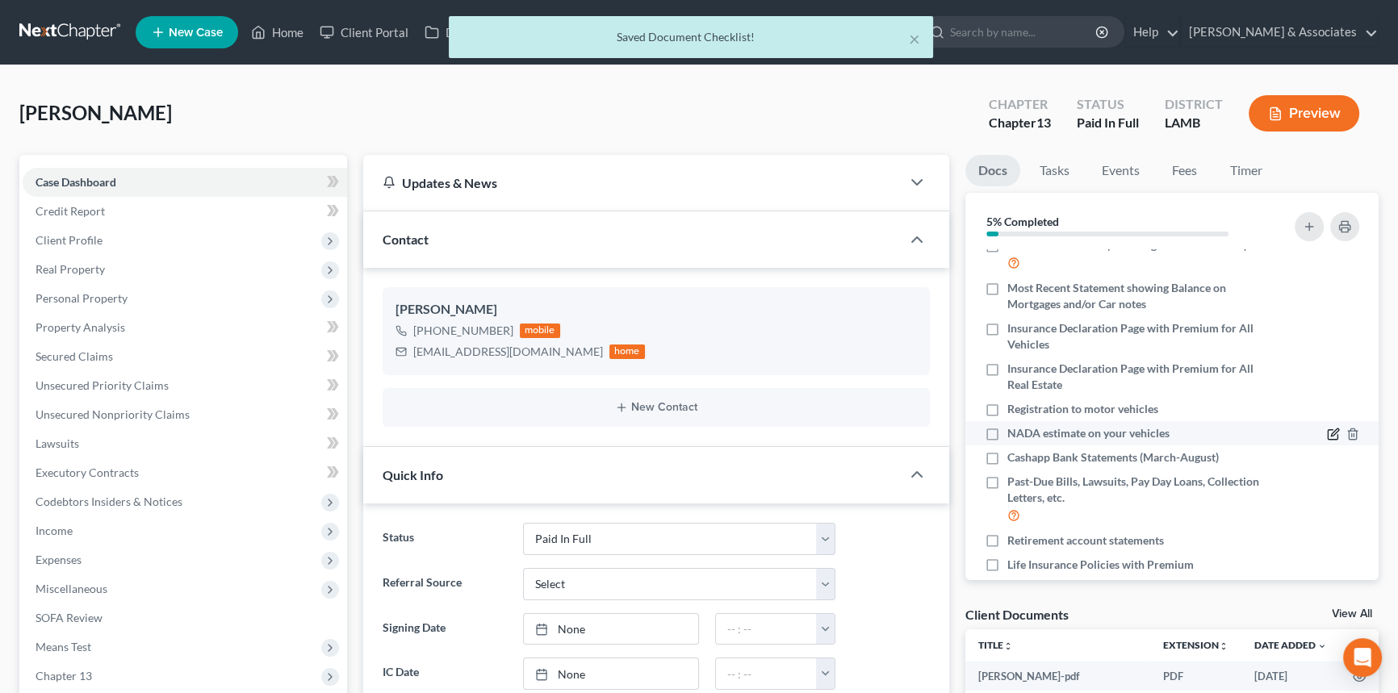
click at [1331, 434] on icon "button" at bounding box center [1334, 432] width 7 height 7
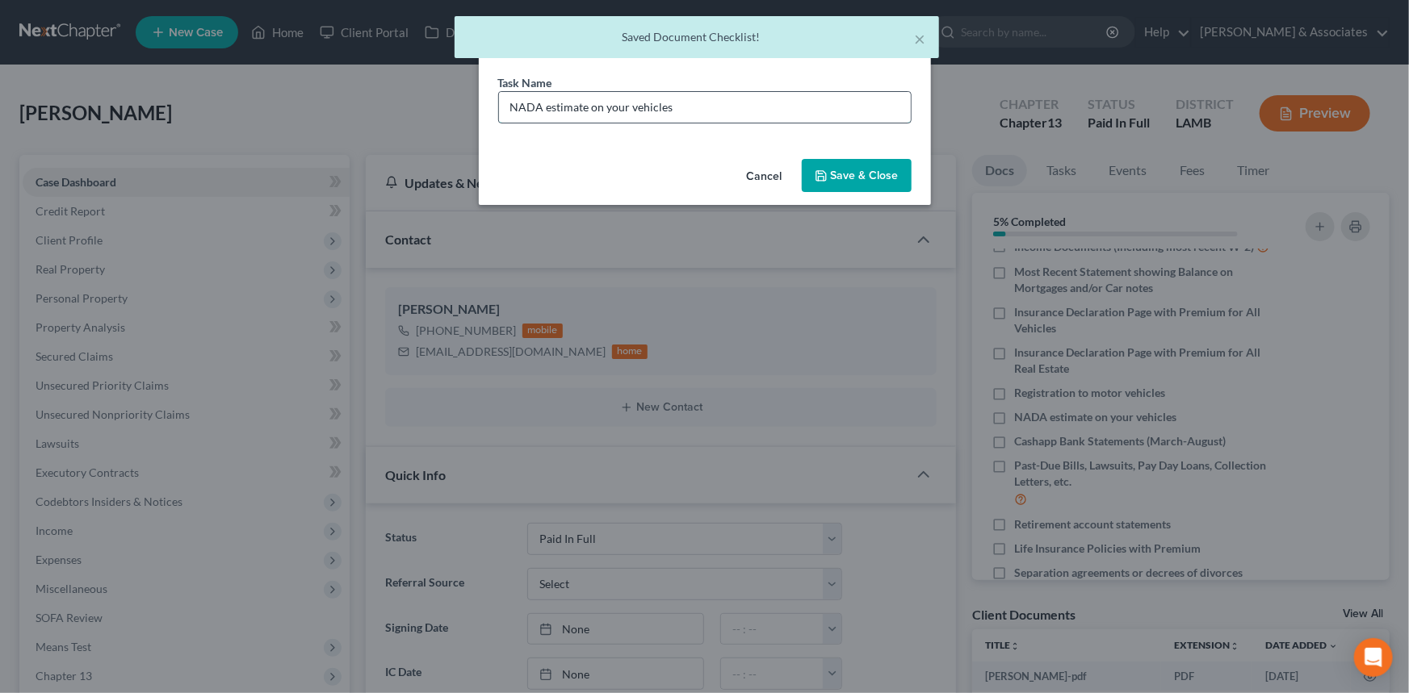
click at [708, 103] on input "NADA estimate on your vehicles" at bounding box center [705, 107] width 412 height 31
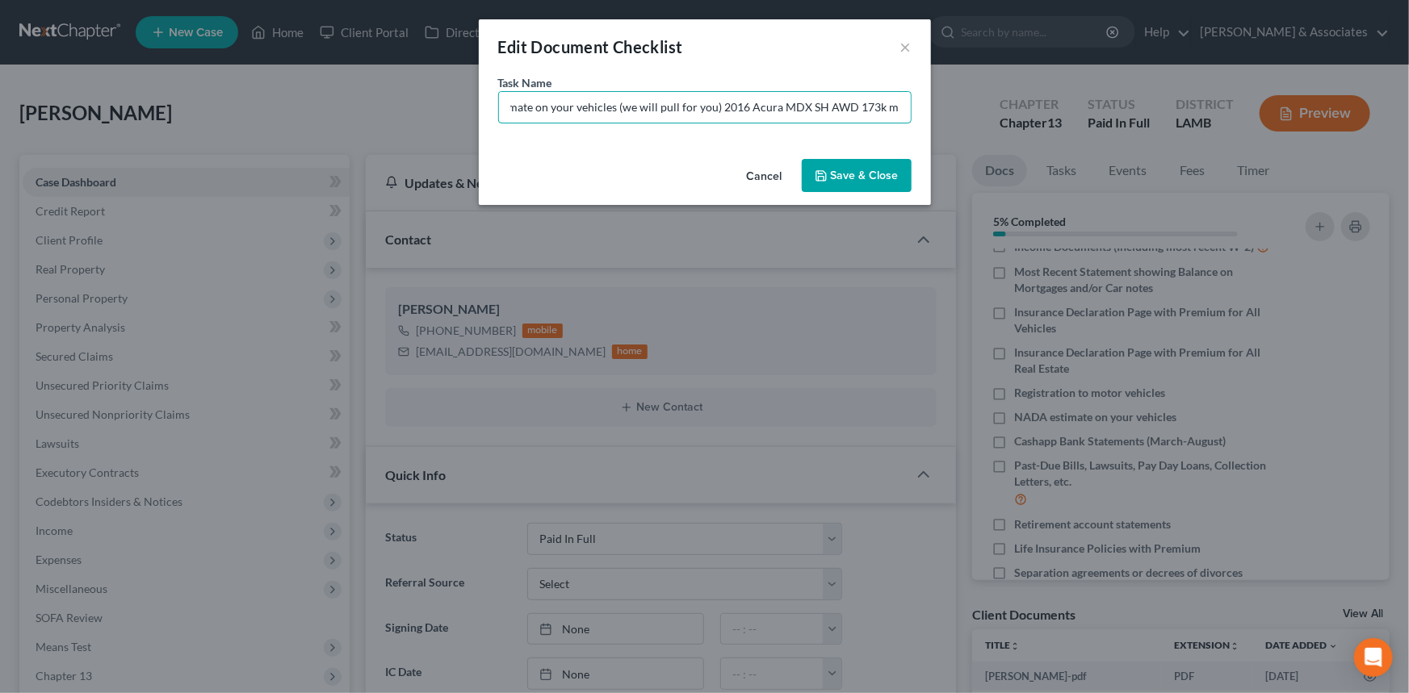
scroll to position [0, 61]
type input "NADA estimate on your vehicles (we will pull for you) 2016 Acura MDX SH AWD 173…"
click at [850, 186] on button "Save & Close" at bounding box center [857, 176] width 110 height 34
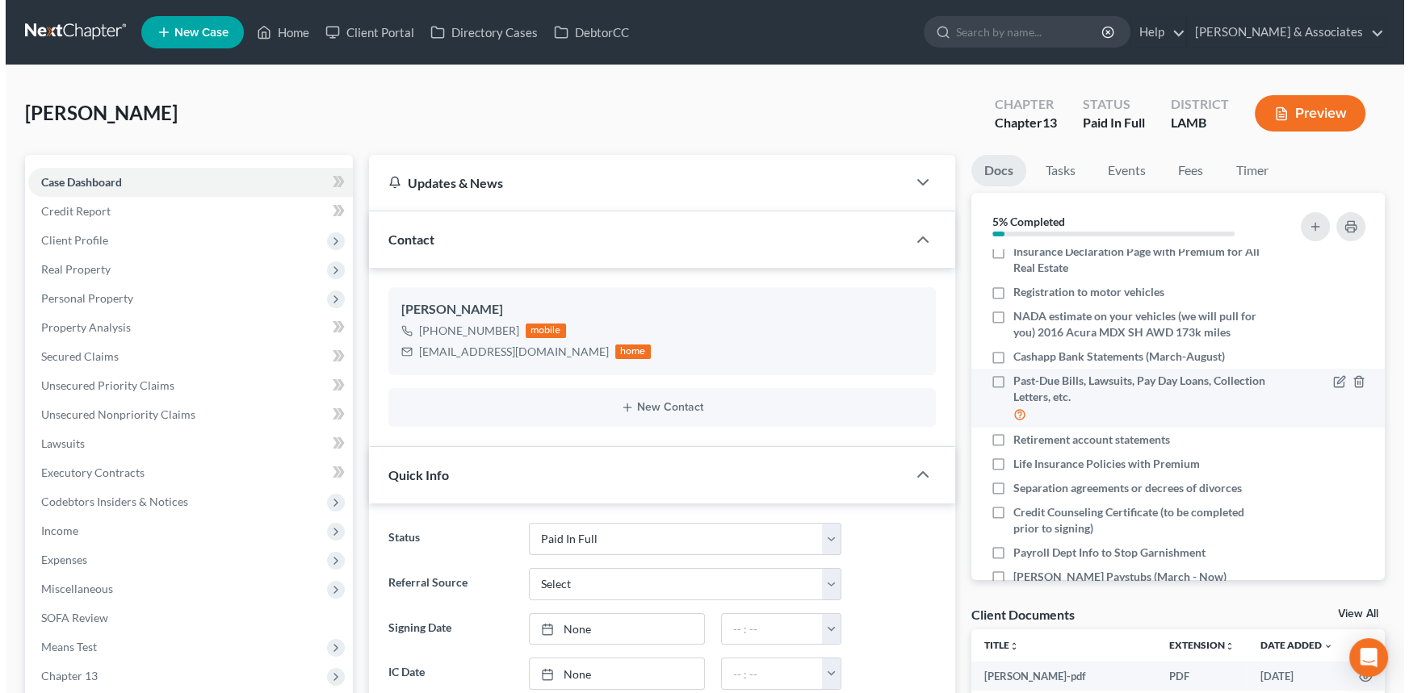
scroll to position [337, 0]
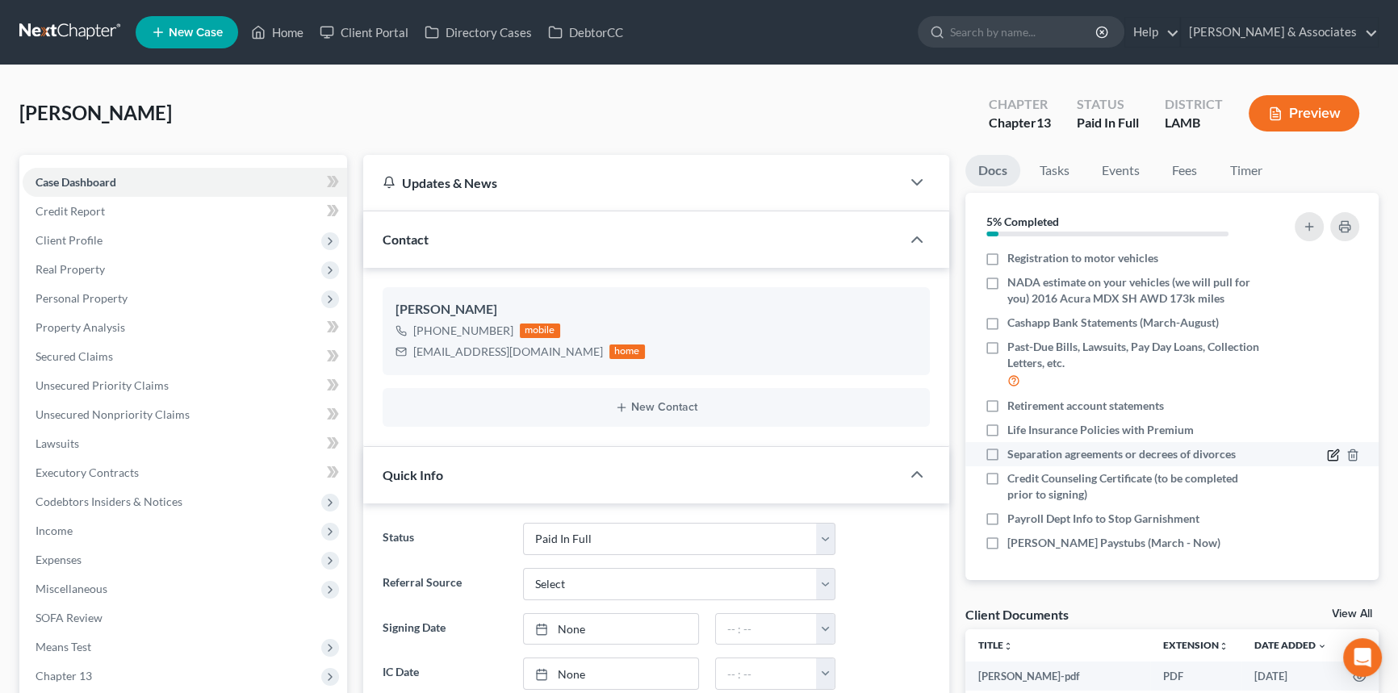
click at [1331, 454] on icon "button" at bounding box center [1334, 453] width 7 height 7
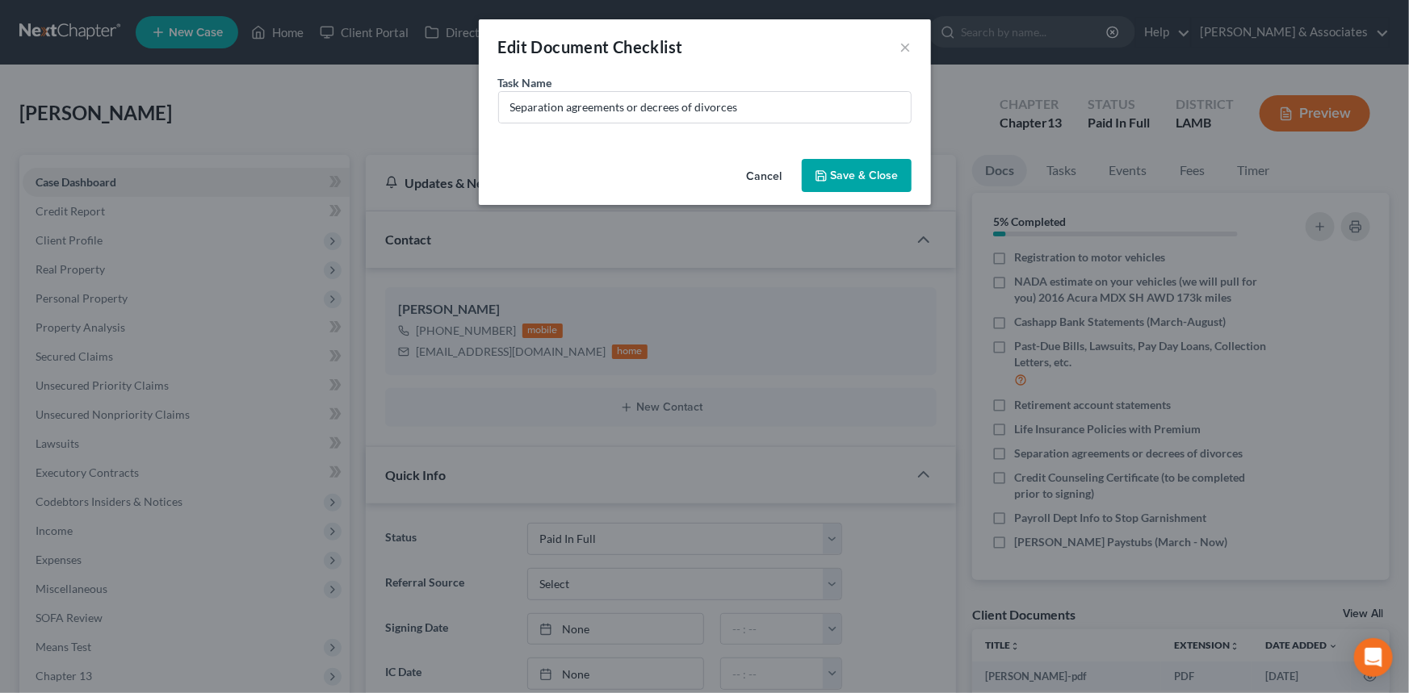
click at [834, 80] on div "Task Name * Separation agreements or decrees of divorces" at bounding box center [704, 98] width 413 height 49
click at [823, 91] on div "Separation agreements or decrees of divorces" at bounding box center [704, 107] width 413 height 32
click at [811, 107] on input "Separation agreements or decrees of divorces" at bounding box center [705, 107] width 412 height 31
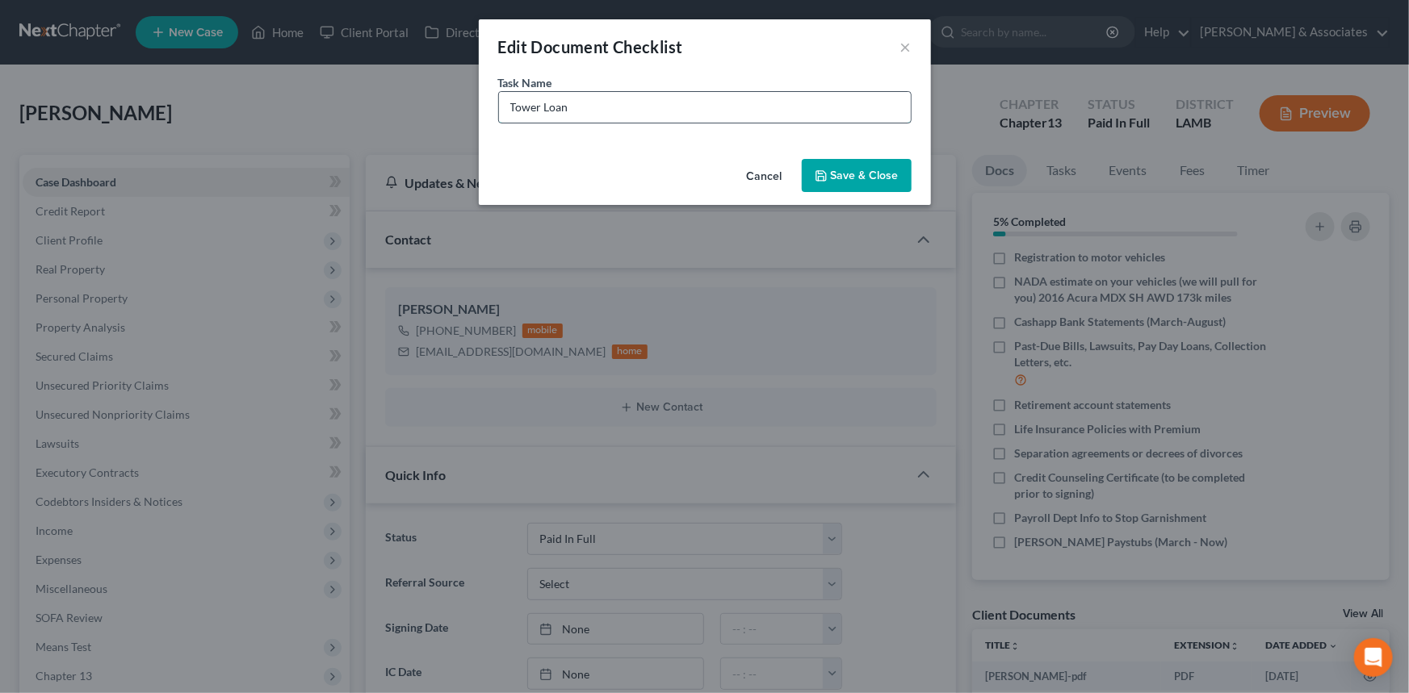
type input "Tower Loans Judgement Lawsuit"
click at [840, 165] on button "Save & Close" at bounding box center [857, 176] width 110 height 34
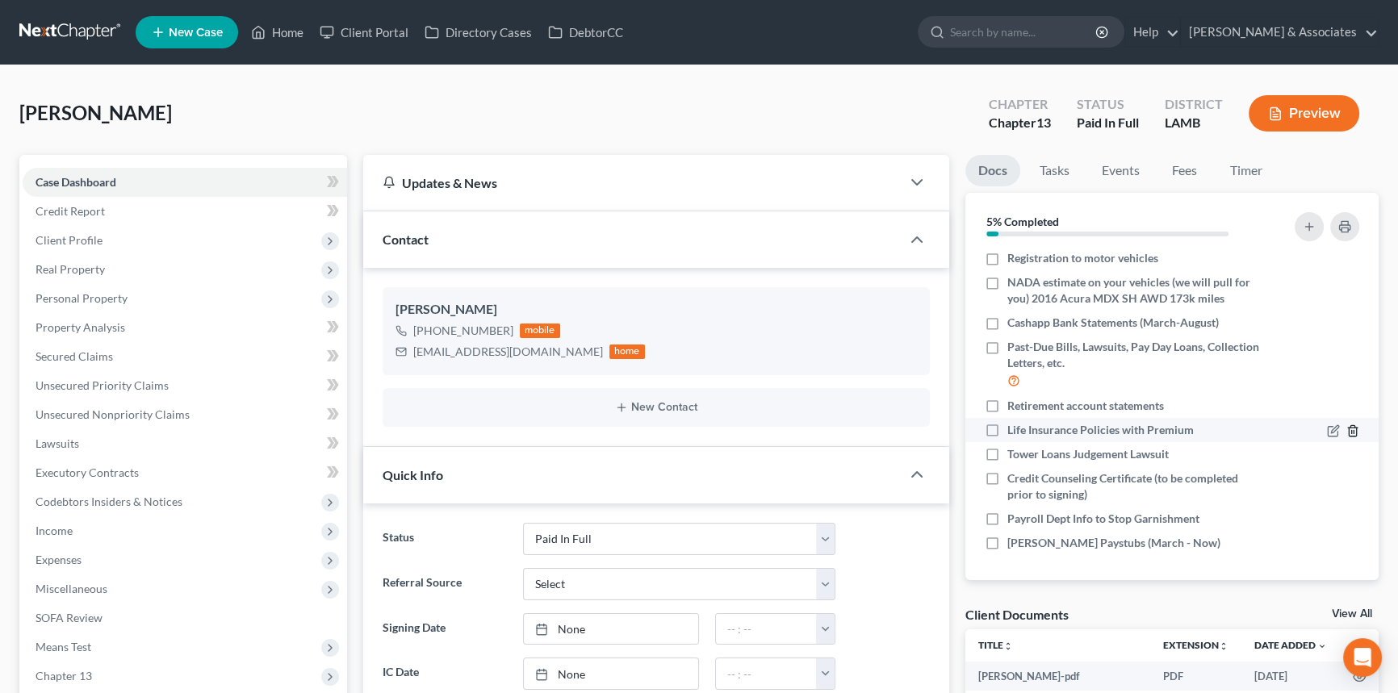
click at [1347, 434] on icon "button" at bounding box center [1353, 431] width 13 height 13
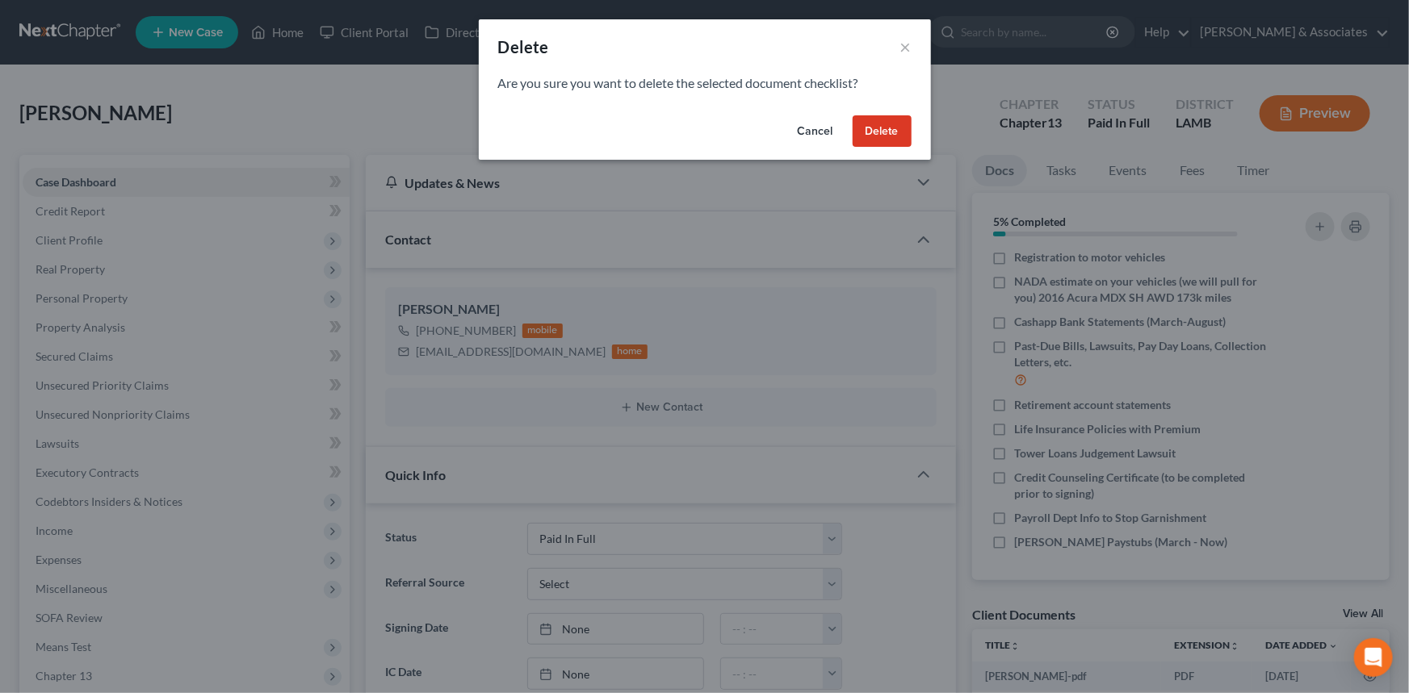
click at [874, 123] on button "Delete" at bounding box center [881, 131] width 59 height 32
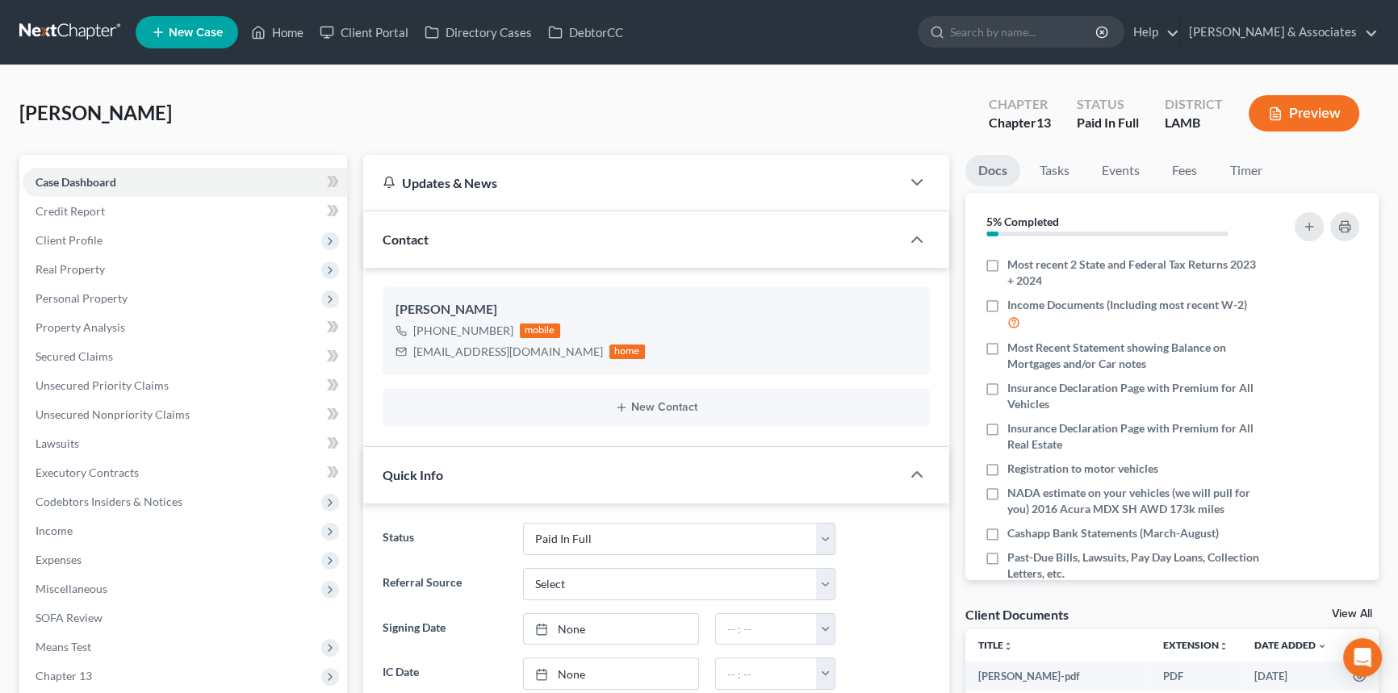
scroll to position [0, 0]
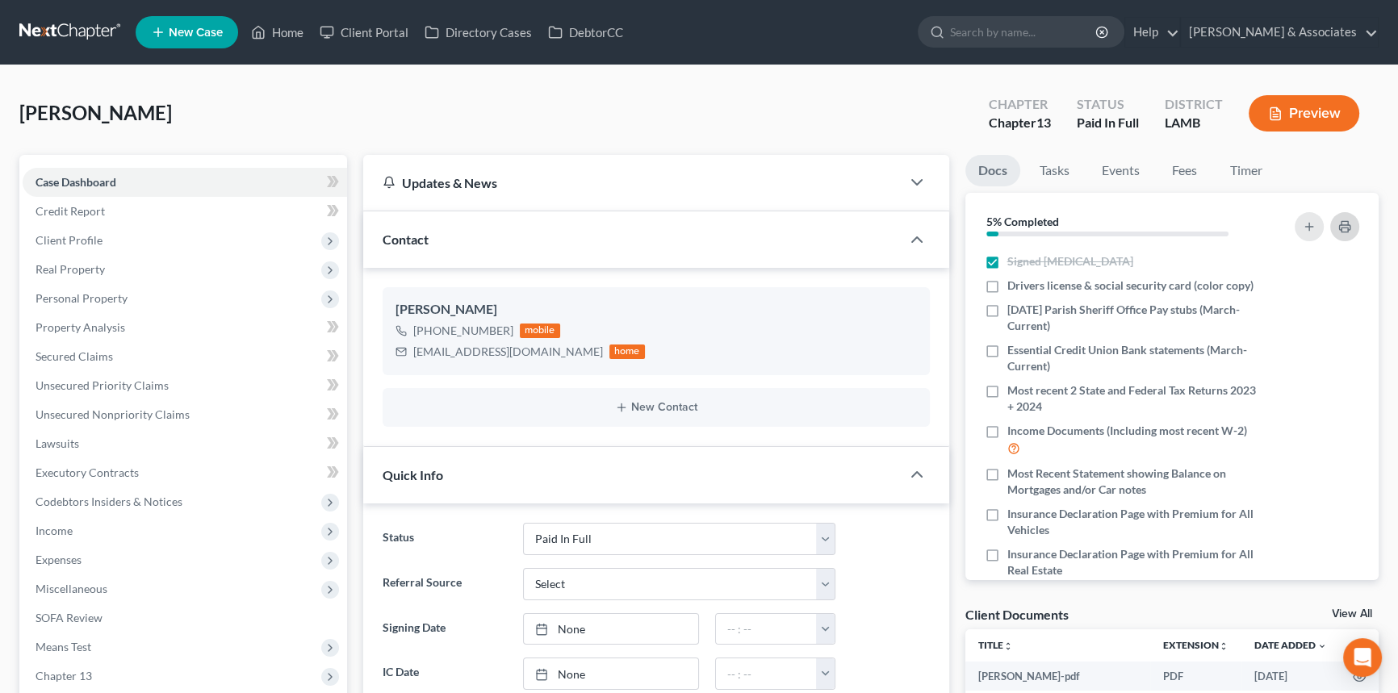
click at [1351, 217] on button "button" at bounding box center [1344, 226] width 29 height 29
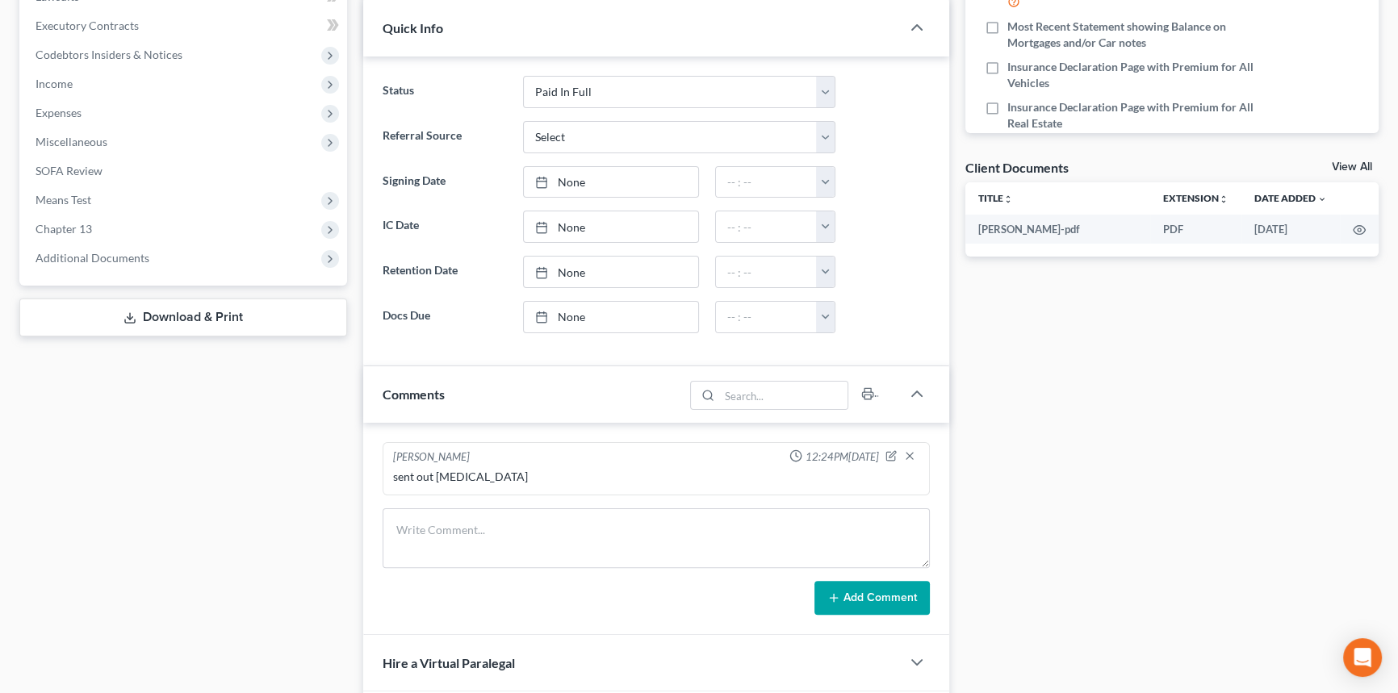
scroll to position [673, 0]
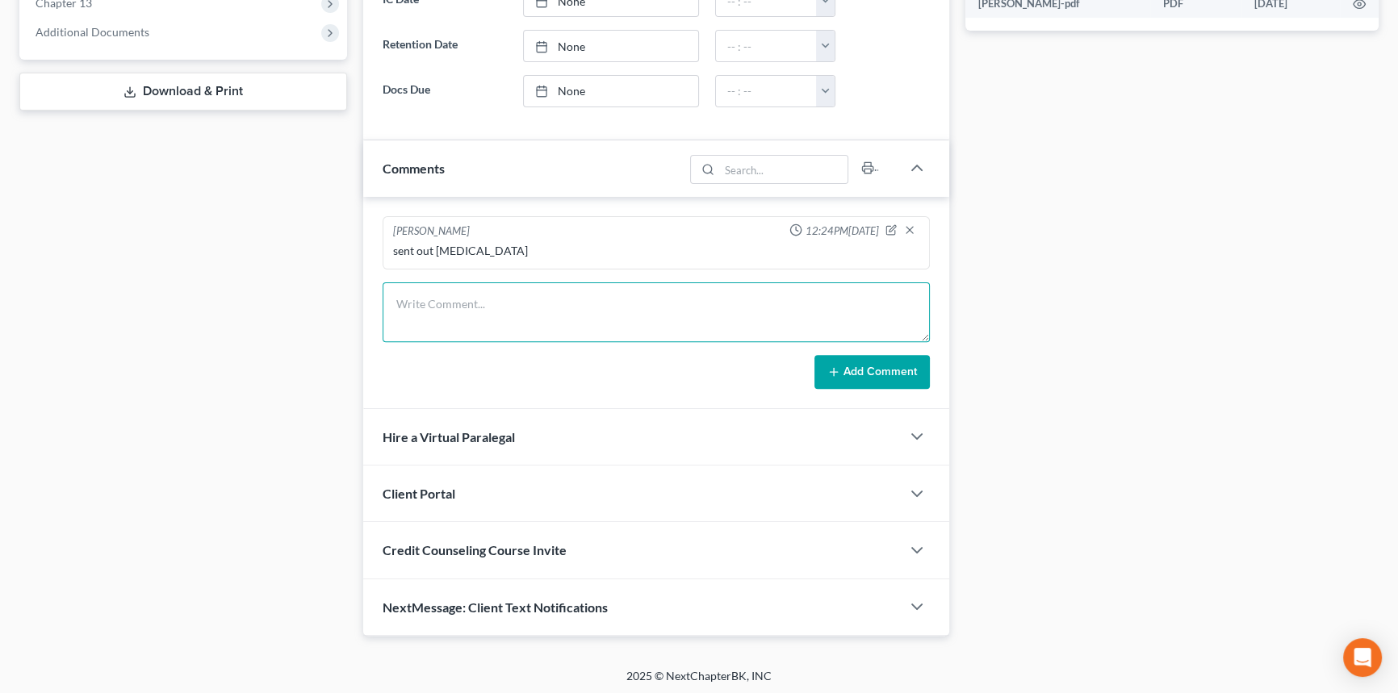
click at [530, 311] on textarea at bounding box center [656, 313] width 547 height 60
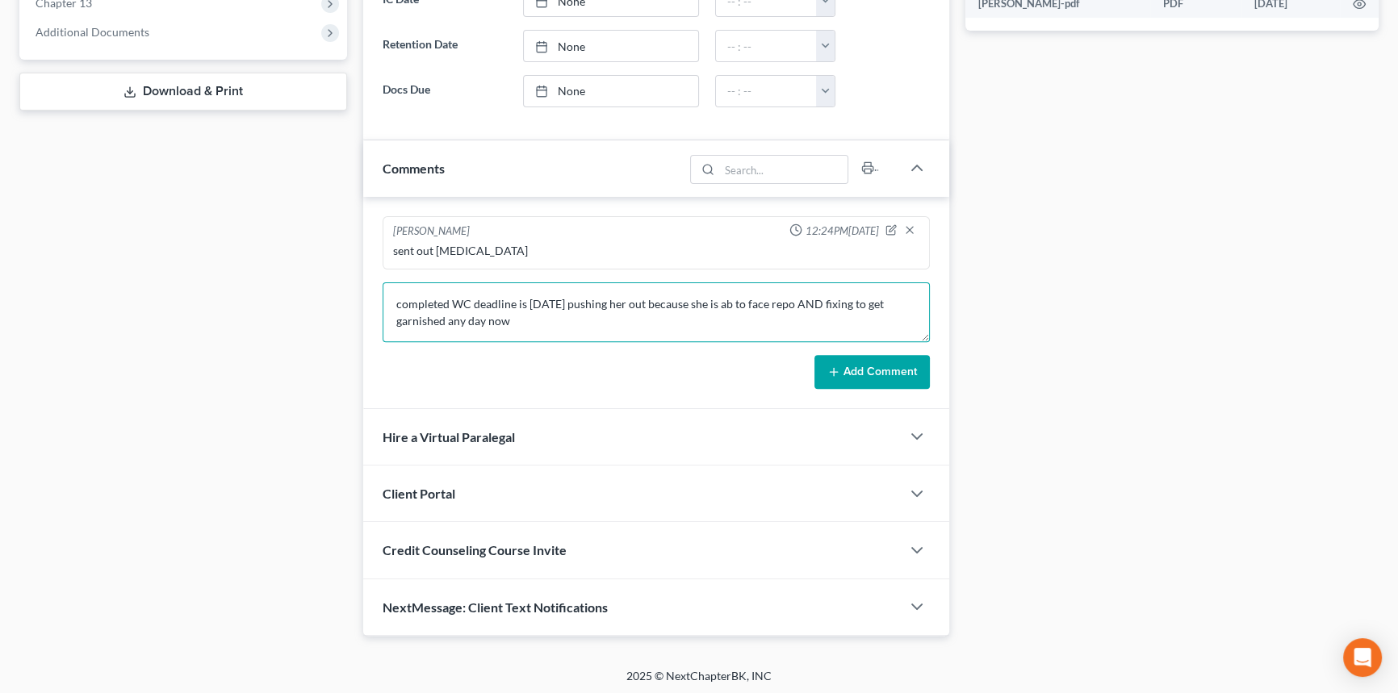
type textarea "completed WC deadline is monday pushing her out because she is ab to face repo …"
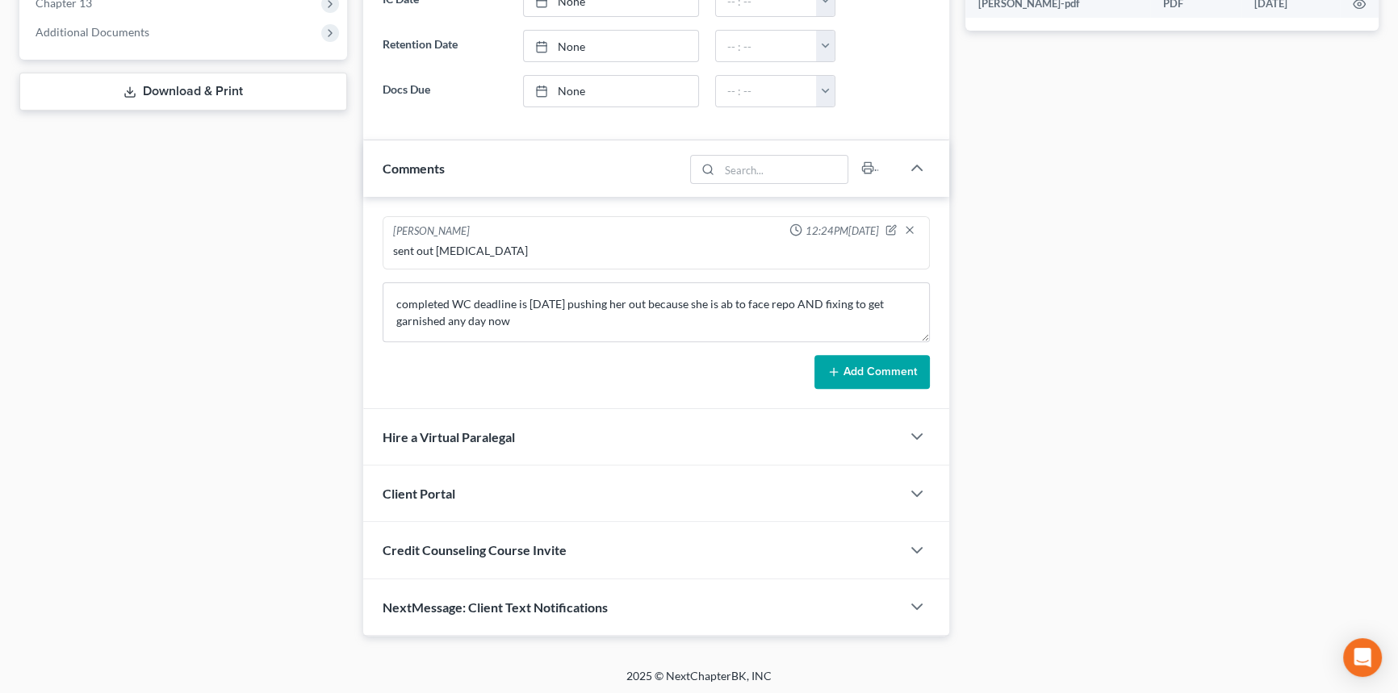
click at [912, 372] on button "Add Comment" at bounding box center [872, 372] width 115 height 34
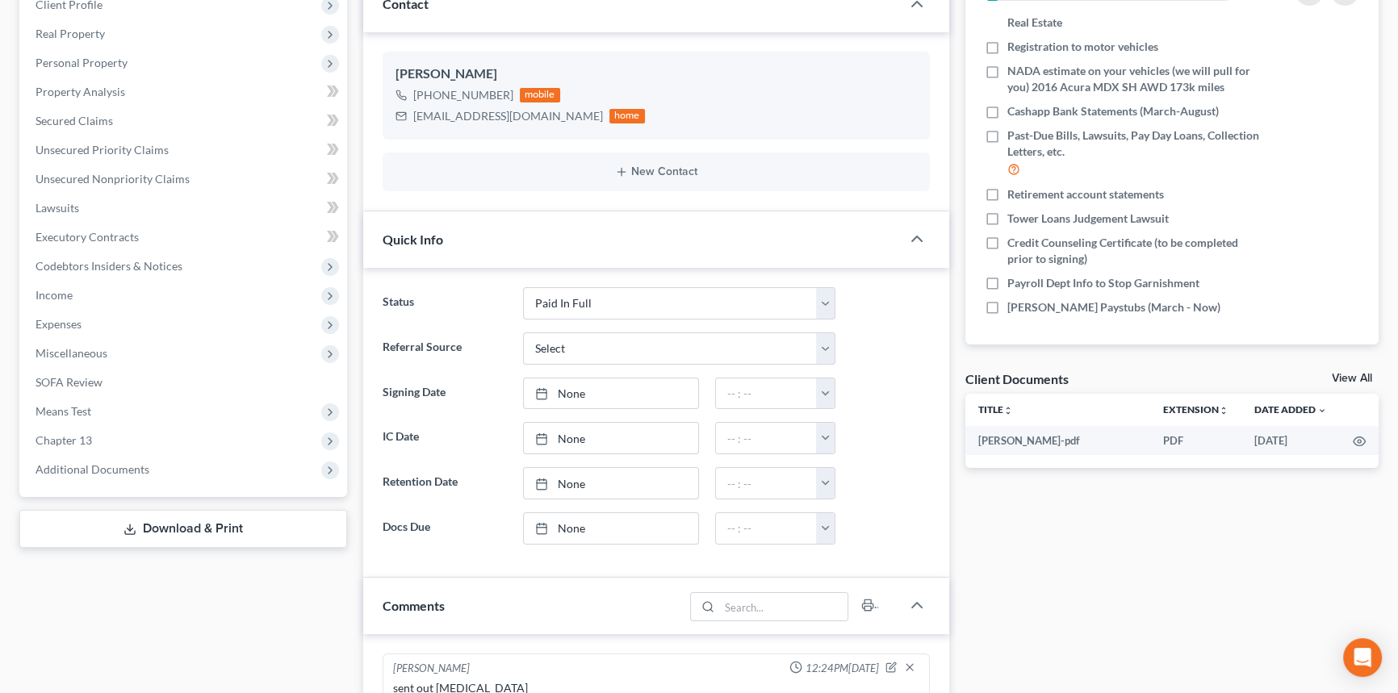
scroll to position [86, 0]
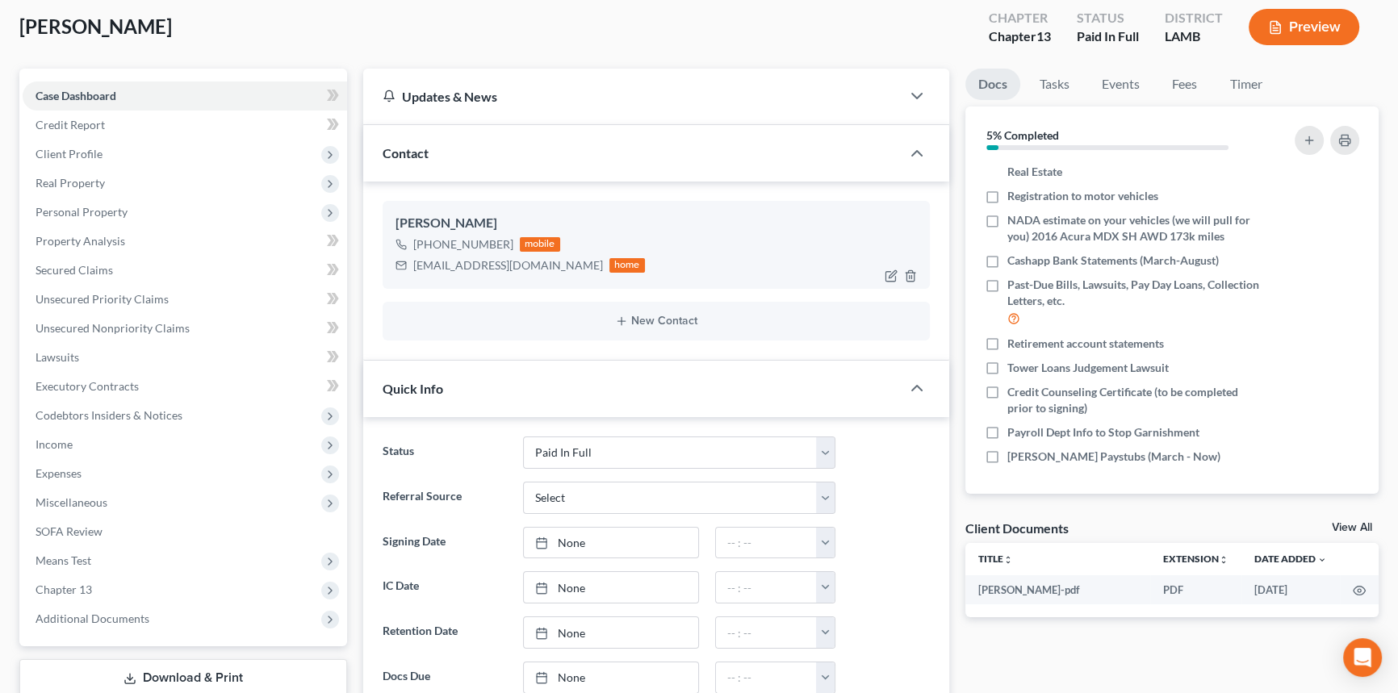
click at [465, 251] on div "+1 (225) 459-5205 mobile" at bounding box center [520, 244] width 249 height 21
click at [459, 264] on div "Haileymmarino@gmail.com" at bounding box center [508, 266] width 190 height 16
copy div "Haileymmarino@gmail.com"
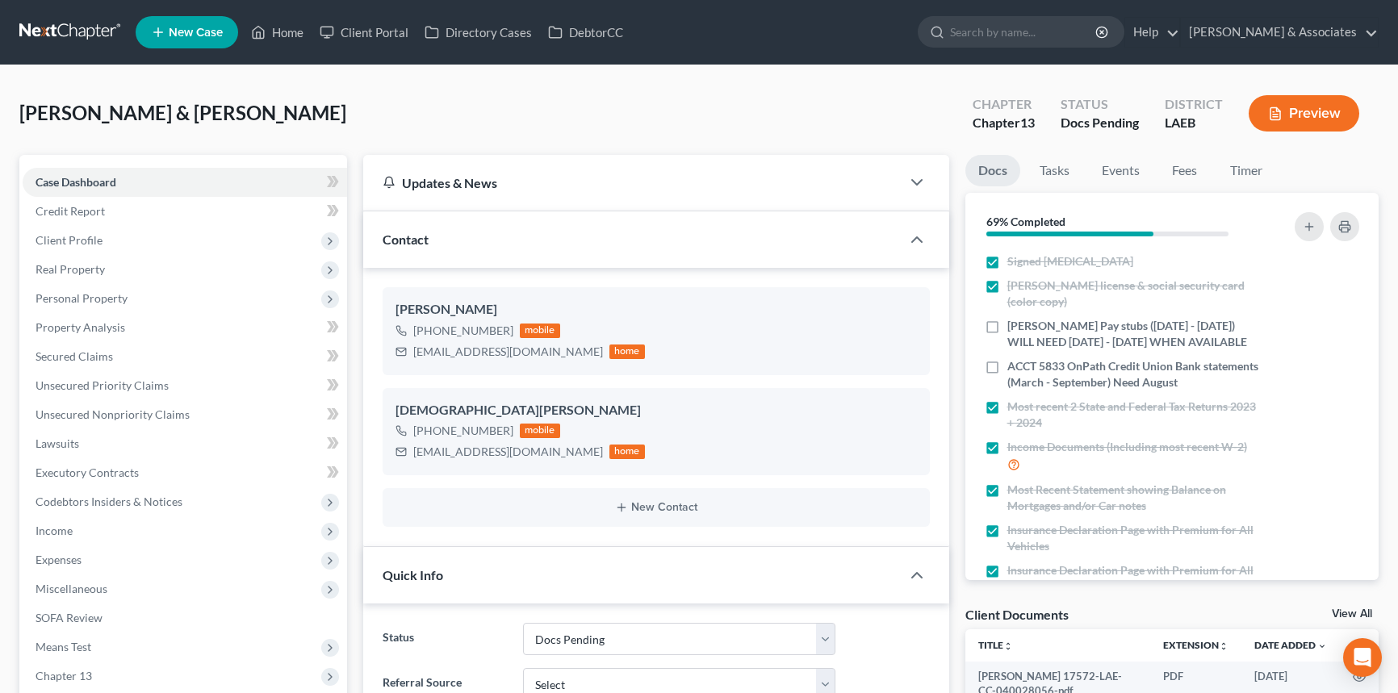
select select "6"
